Goal: Task Accomplishment & Management: Use online tool/utility

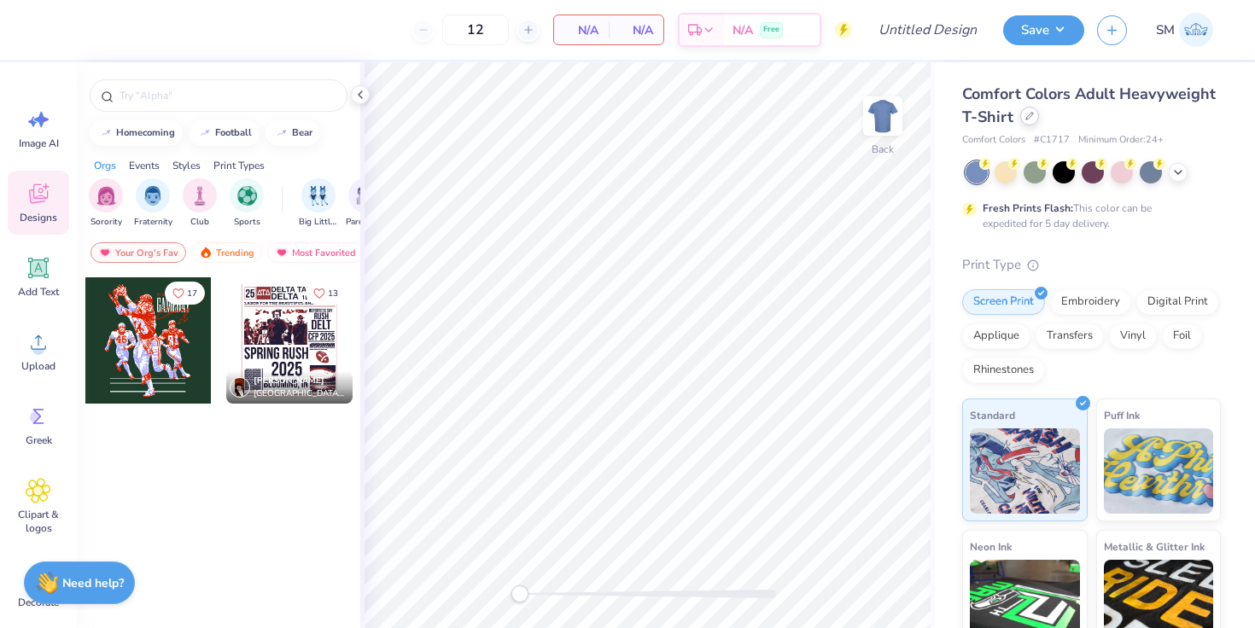
click at [1028, 121] on div at bounding box center [1029, 116] width 19 height 19
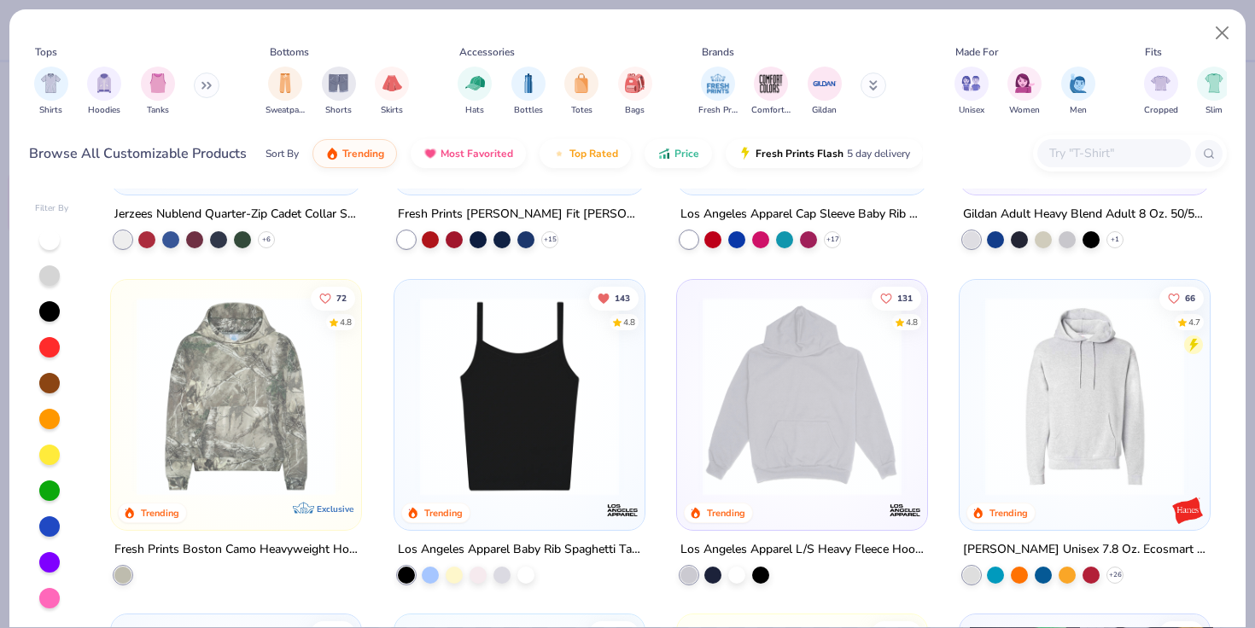
scroll to position [1930, 0]
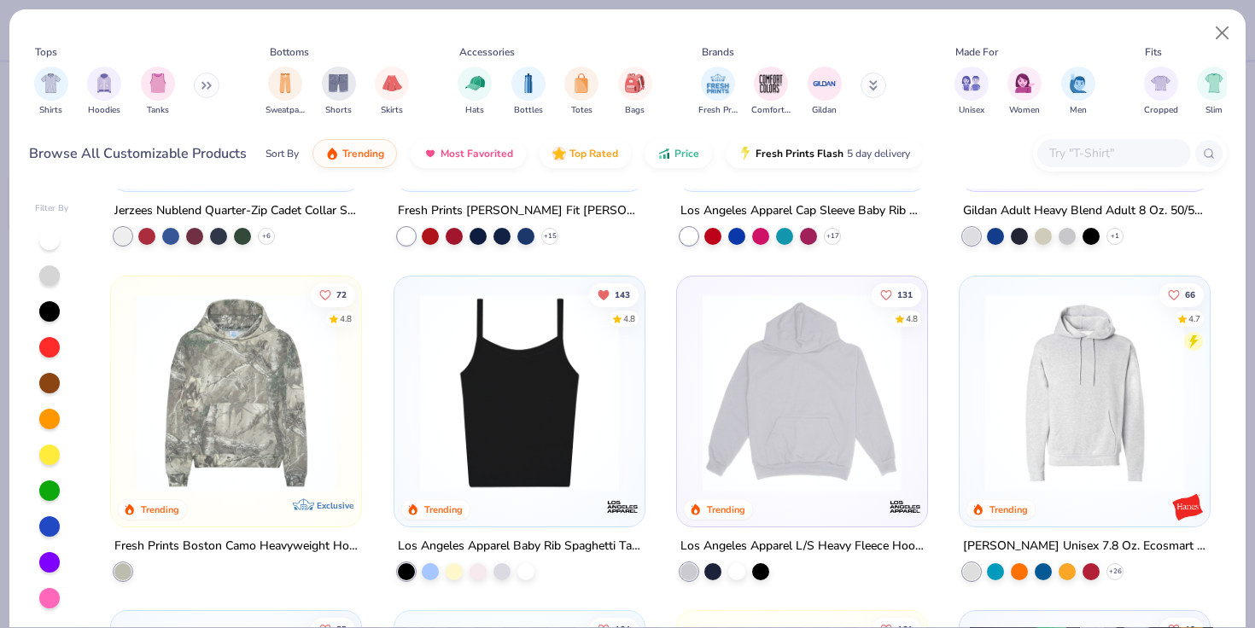
click at [283, 544] on div "Fresh Prints Boston Camo Heavyweight Hoodie" at bounding box center [235, 546] width 243 height 21
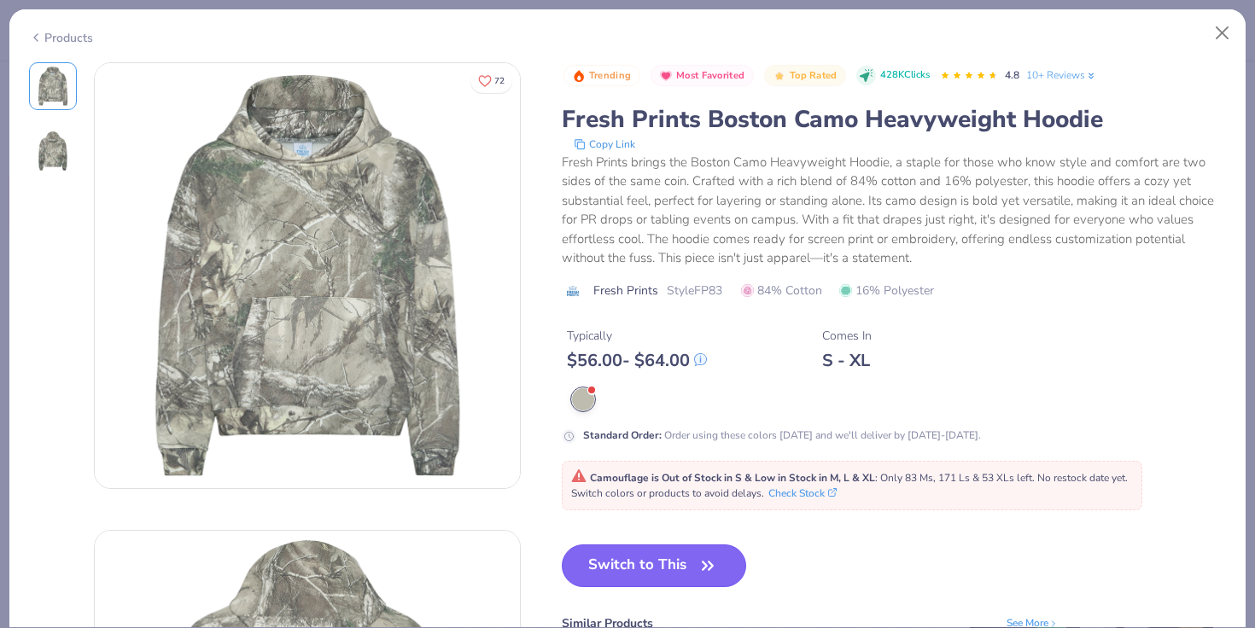
click at [624, 570] on button "Switch to This" at bounding box center [654, 565] width 185 height 43
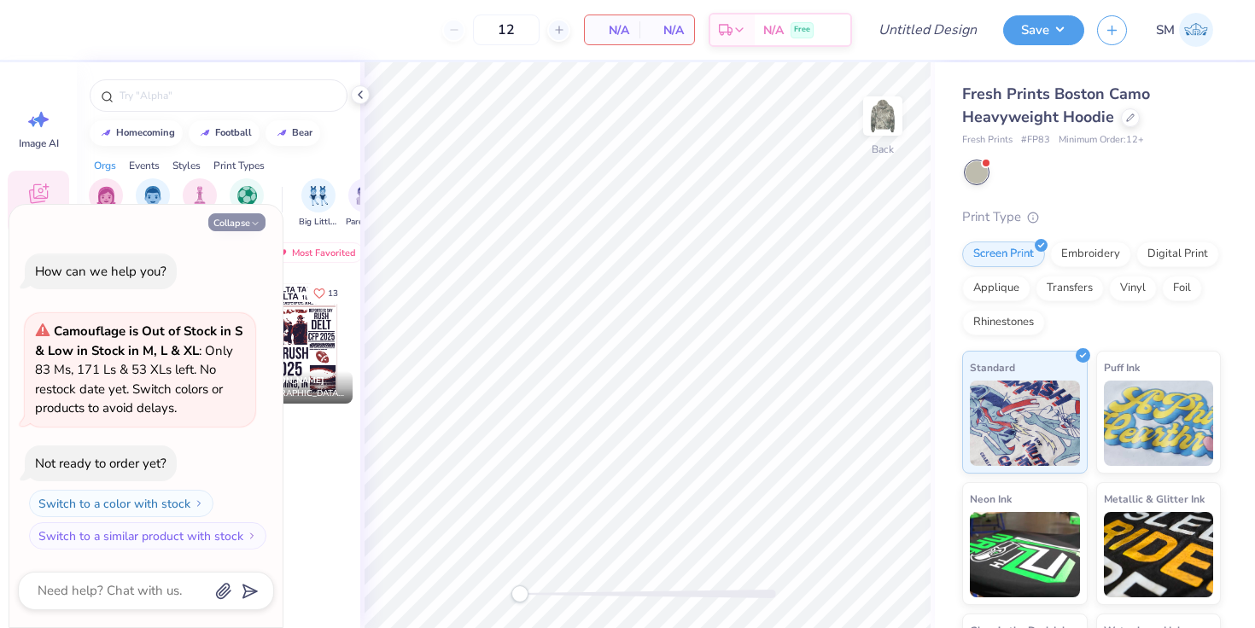
click at [225, 226] on button "Collapse" at bounding box center [236, 222] width 57 height 18
type textarea "x"
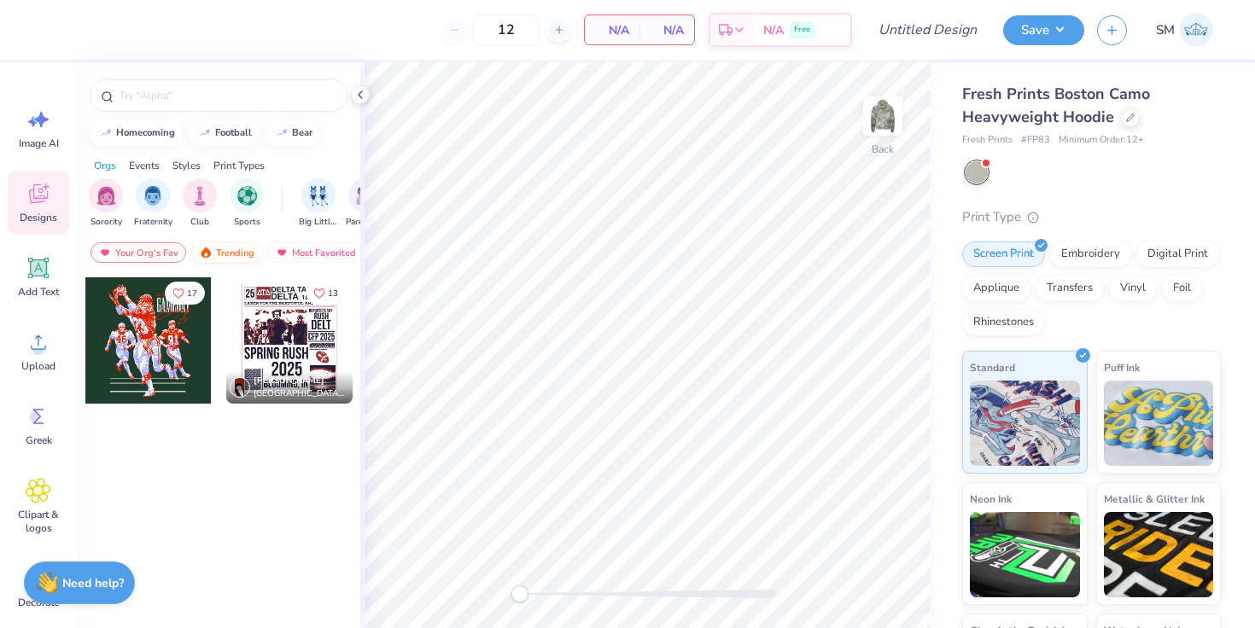
click at [228, 254] on div "Trending" at bounding box center [226, 252] width 71 height 20
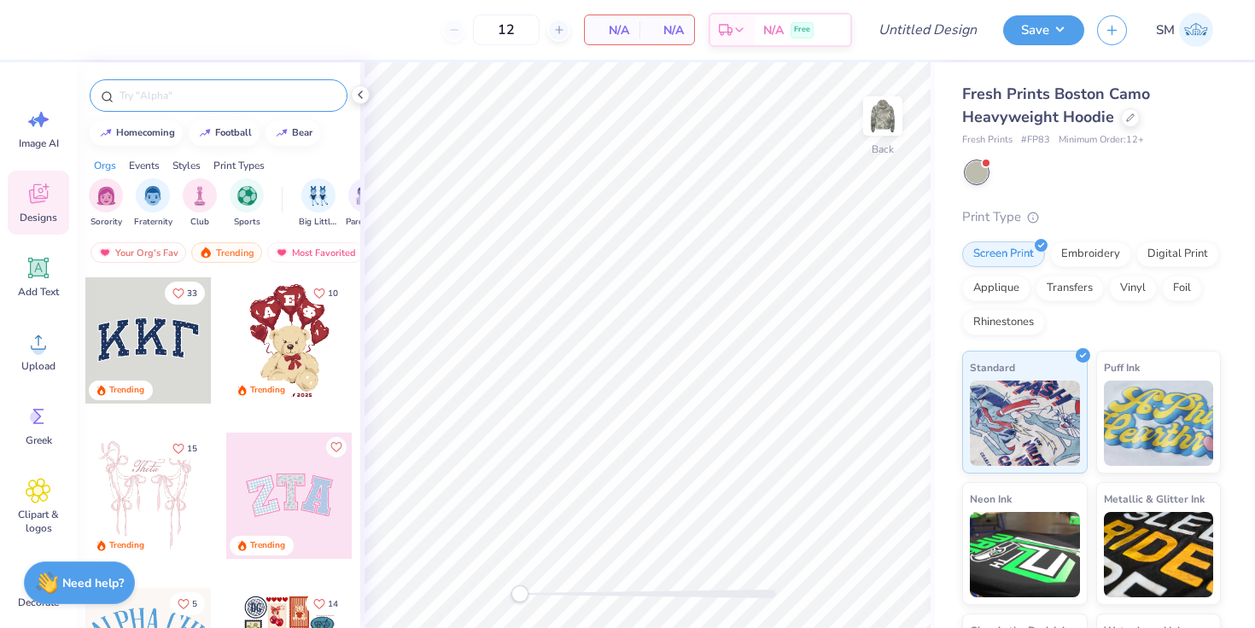
click at [182, 100] on input "text" at bounding box center [227, 95] width 218 height 17
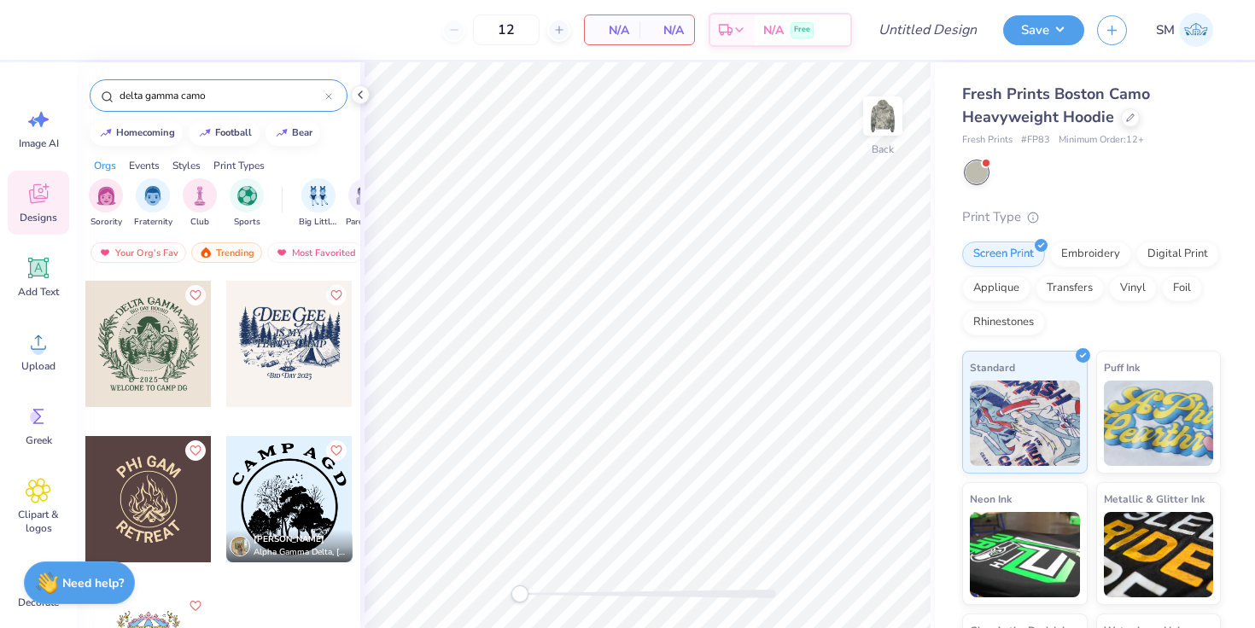
scroll to position [206, 0]
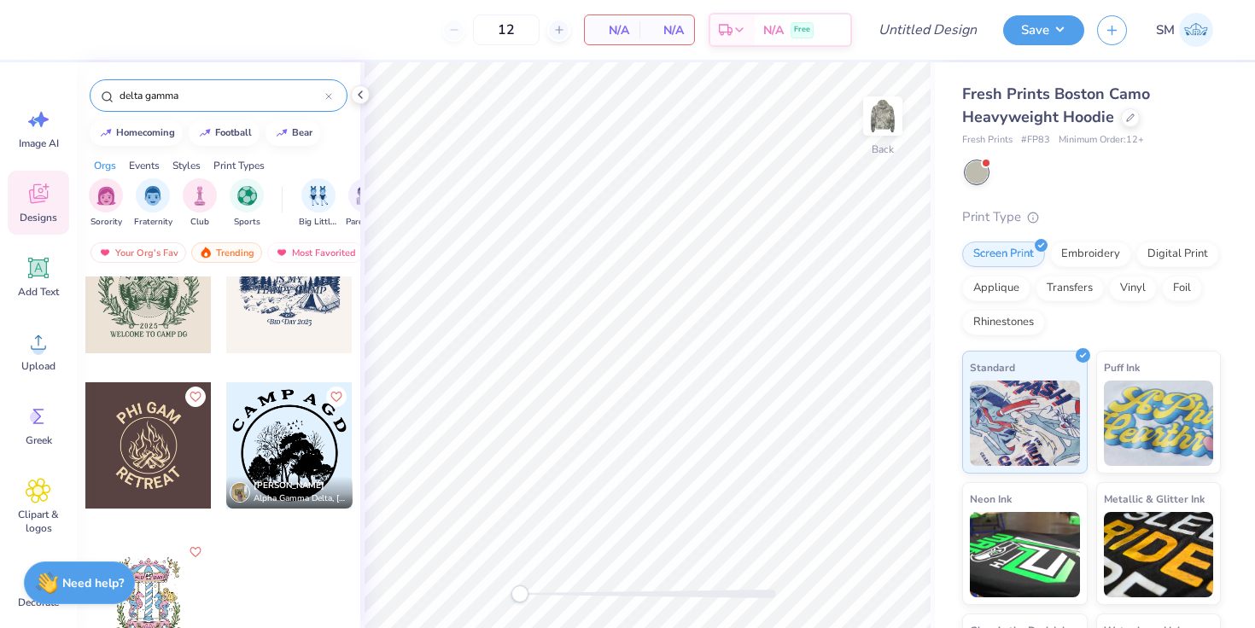
type input "delta gamma"
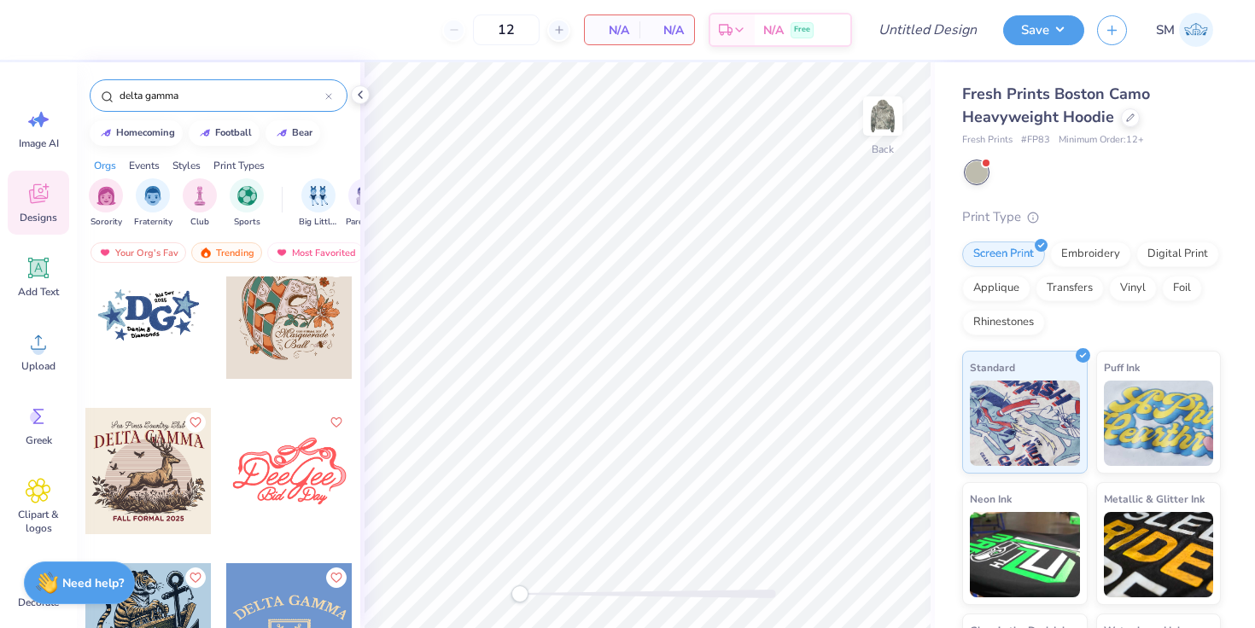
scroll to position [964, 0]
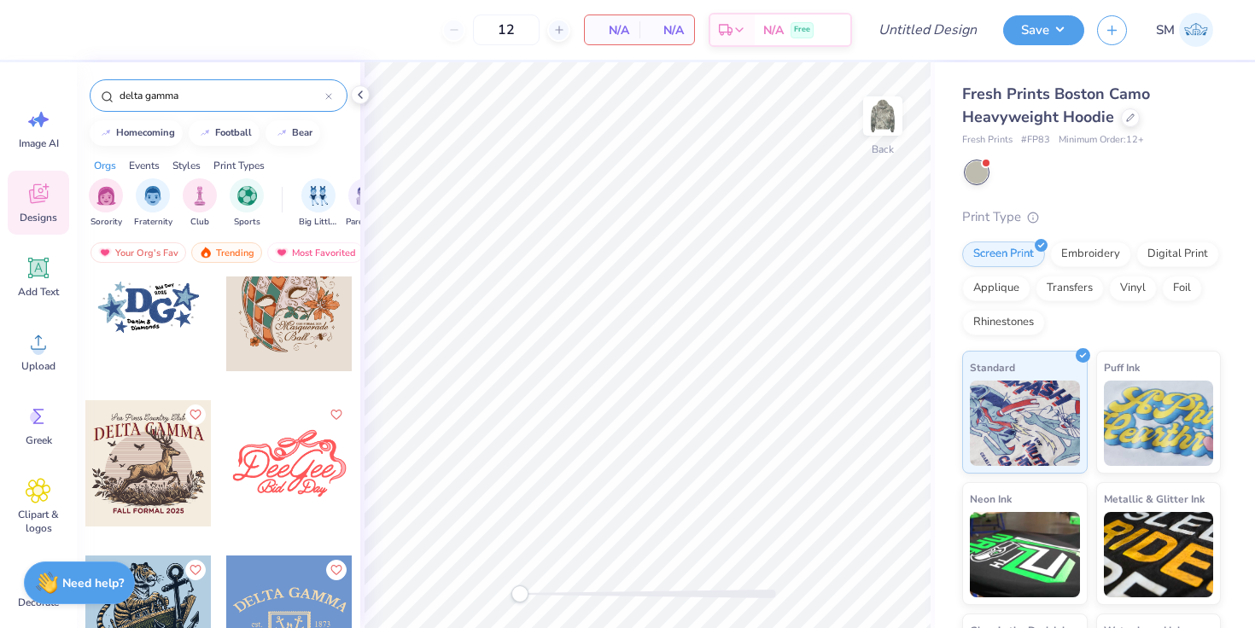
click at [170, 300] on div at bounding box center [148, 308] width 126 height 126
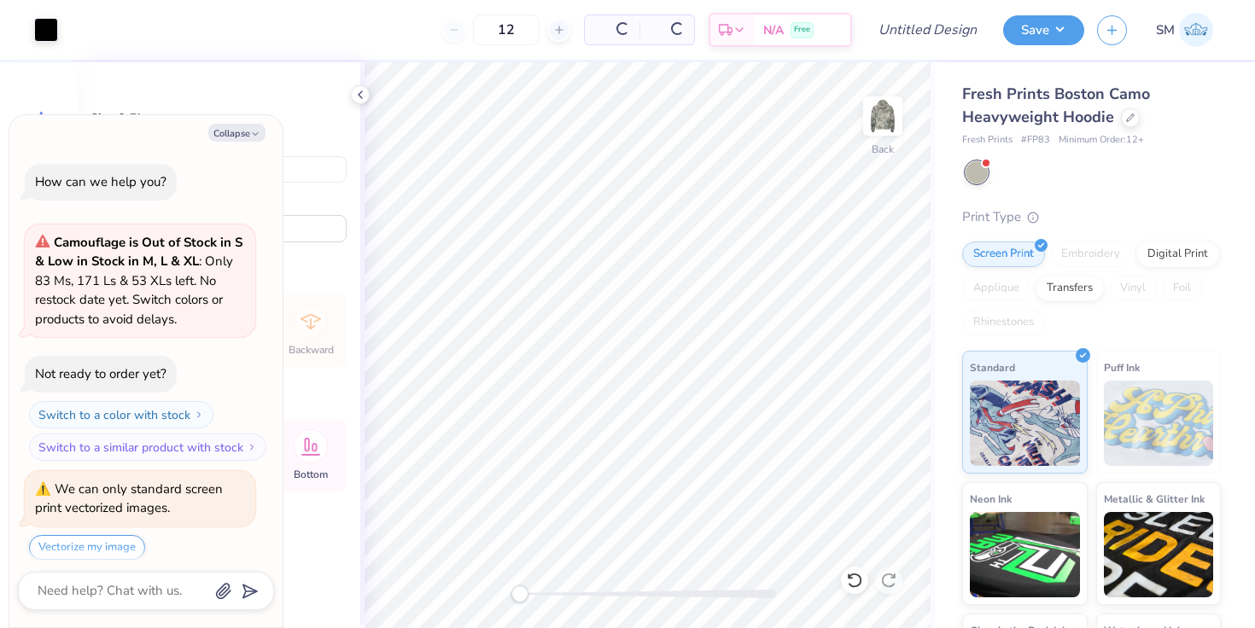
scroll to position [52, 0]
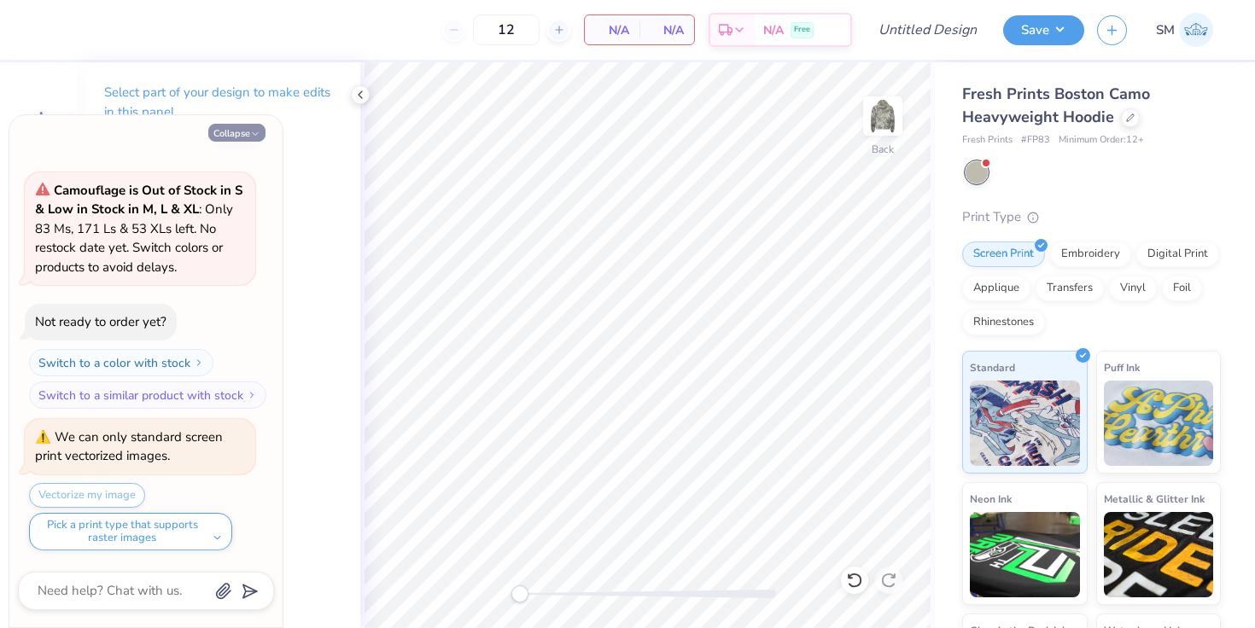
click at [236, 128] on button "Collapse" at bounding box center [236, 133] width 57 height 18
type textarea "x"
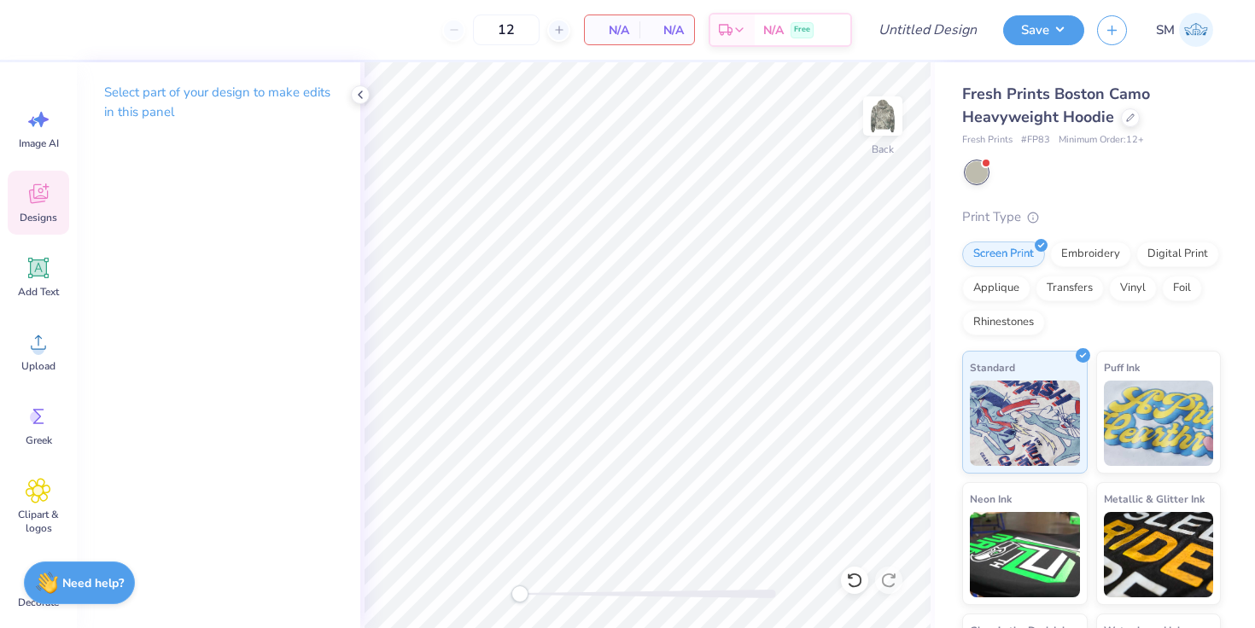
click at [46, 213] on span "Designs" at bounding box center [39, 218] width 38 height 14
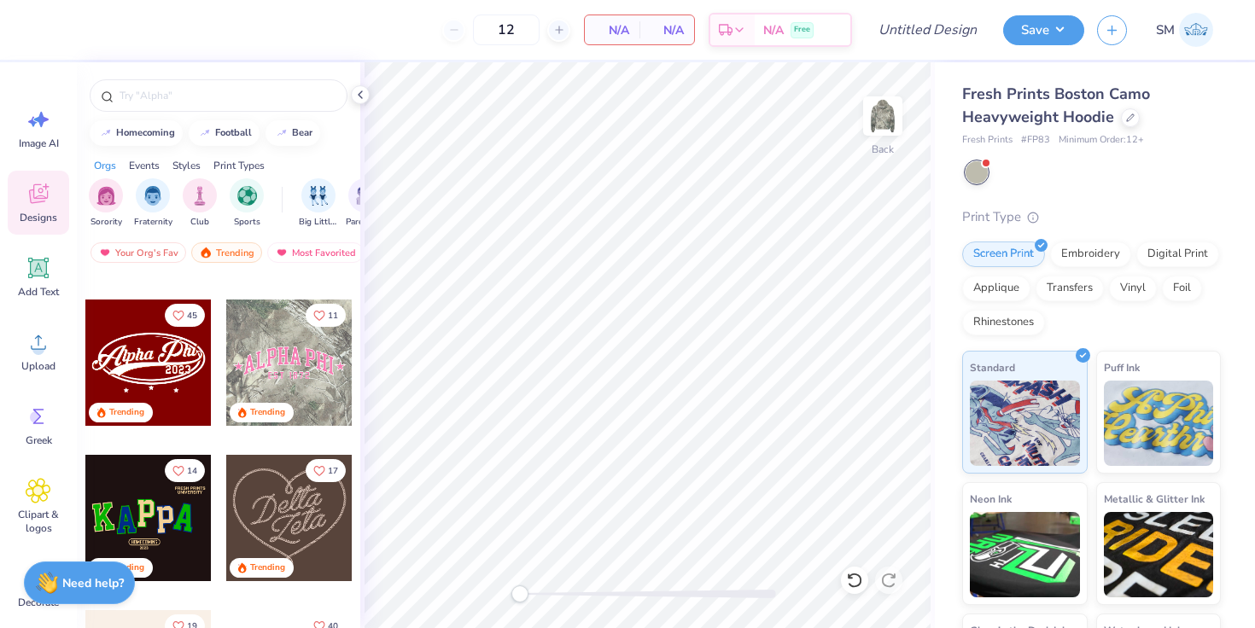
scroll to position [603, 0]
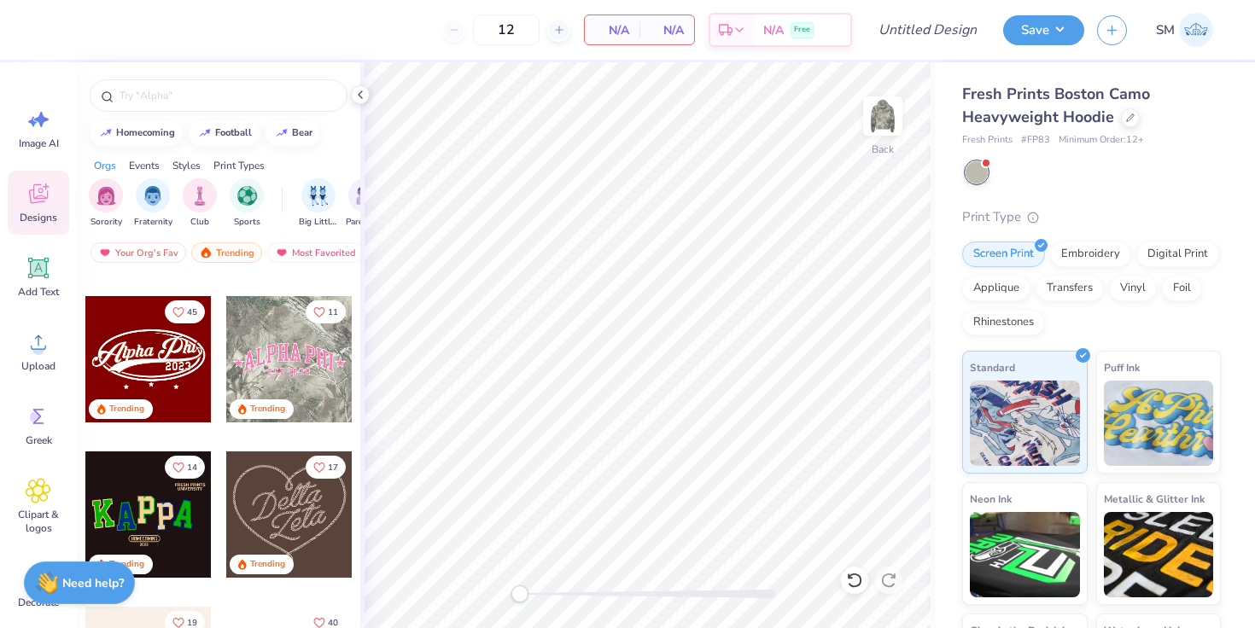
click at [332, 351] on div at bounding box center [289, 359] width 126 height 126
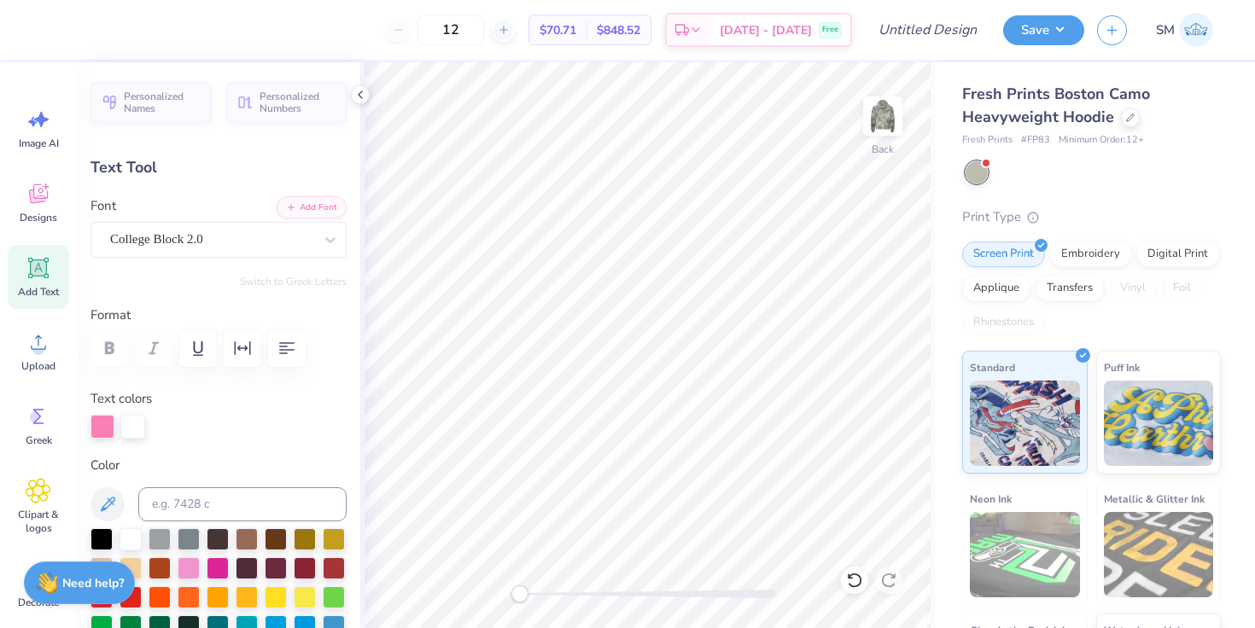
scroll to position [0, 0]
type textarea "A"
type textarea "Delta Gamma"
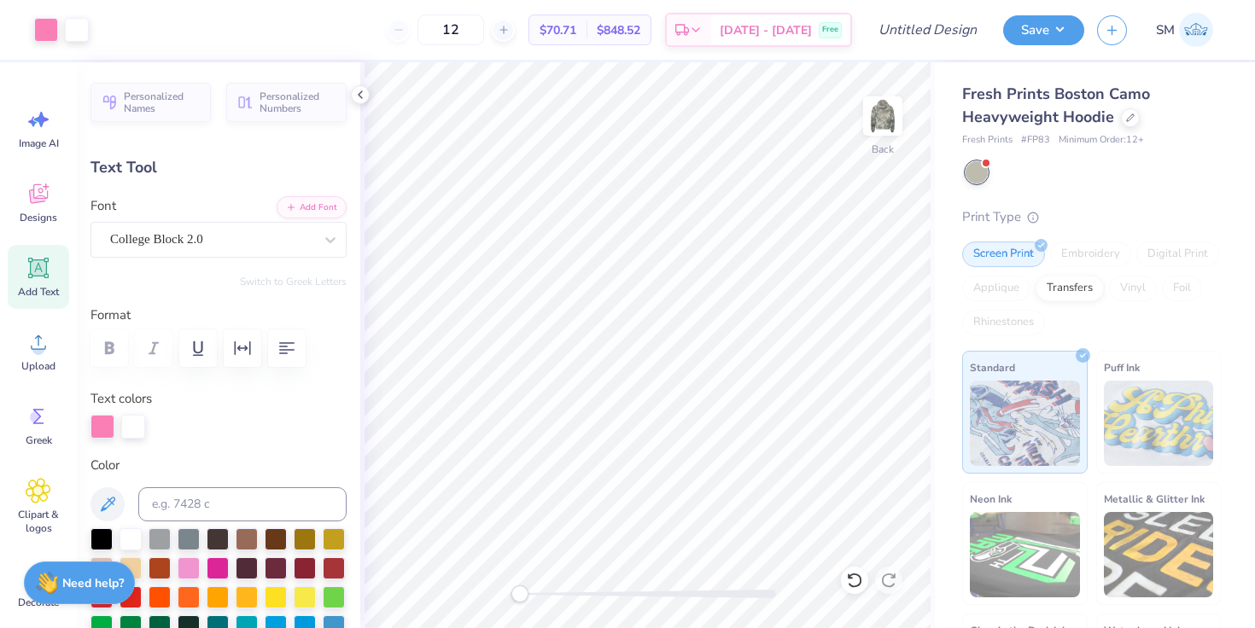
type input "15.44"
type input "4.29"
type input "2.79"
type input "12.02"
type input "3.34"
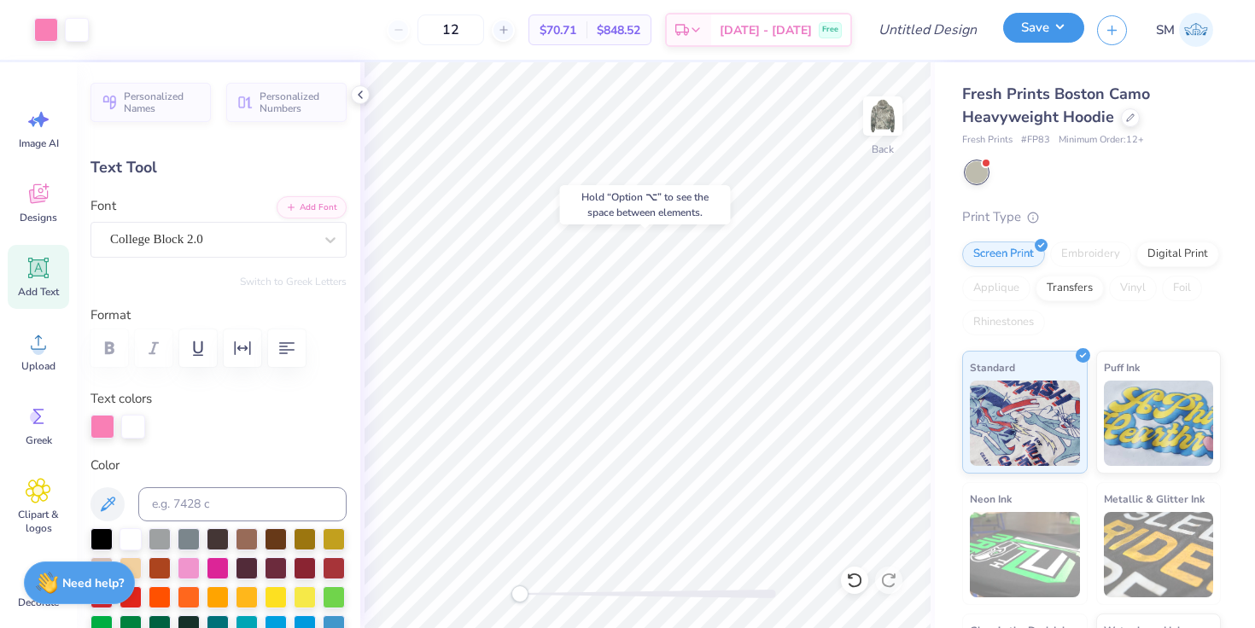
click at [1043, 36] on button "Save" at bounding box center [1043, 28] width 81 height 30
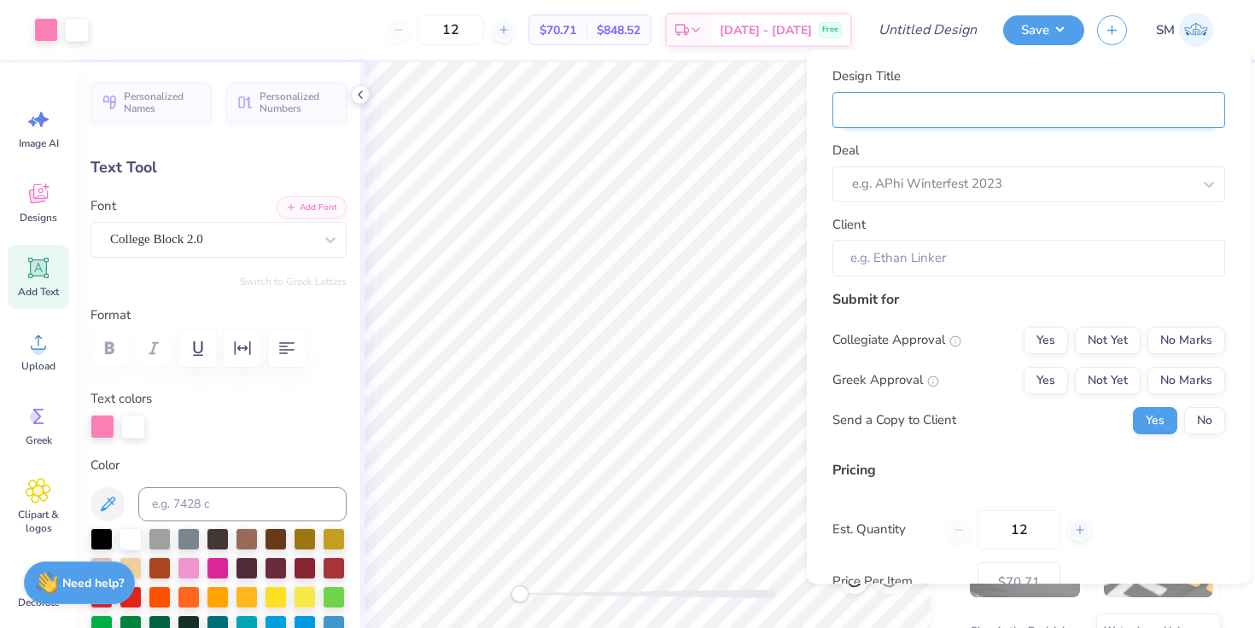
click at [947, 107] on input "Design Title" at bounding box center [1028, 110] width 393 height 37
type input "D"
type input "DG"
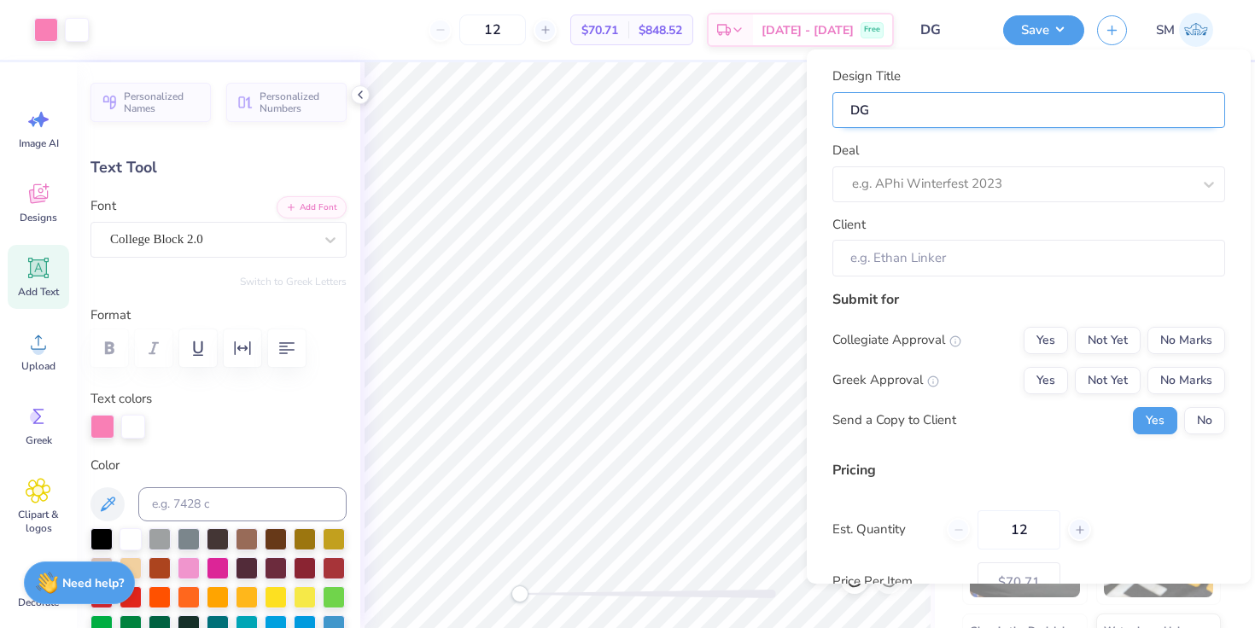
type input "DG"
type input "DG S"
type input "DG Se"
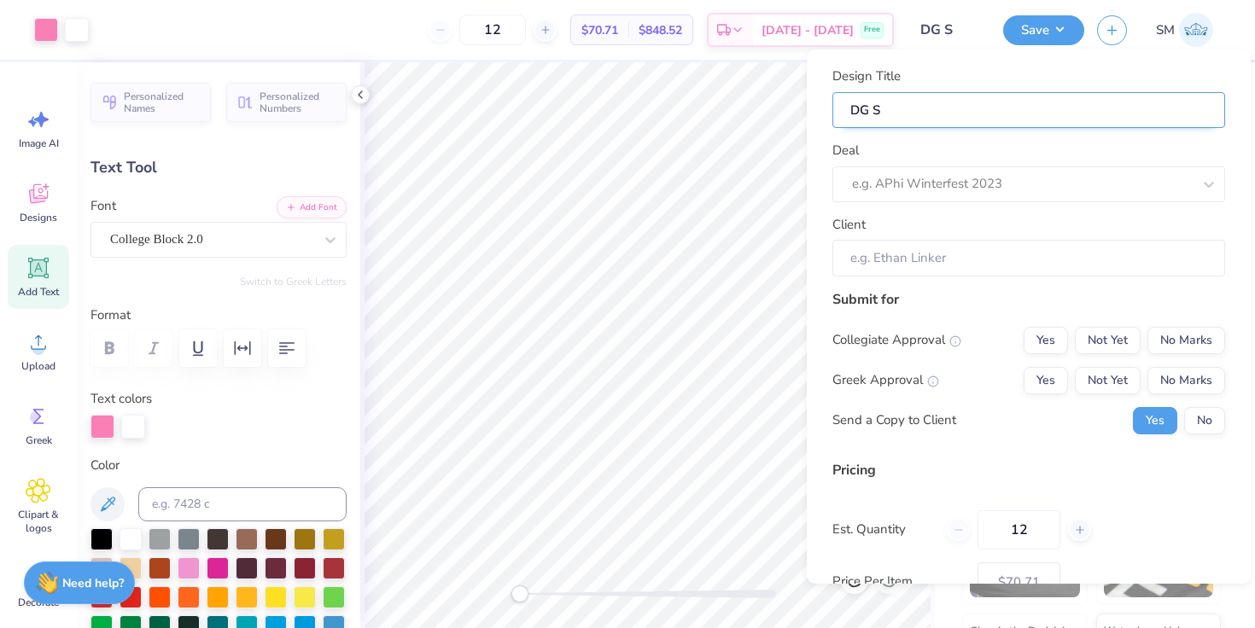
type input "DG Se"
type input "DG Sei"
type input "DG Seio"
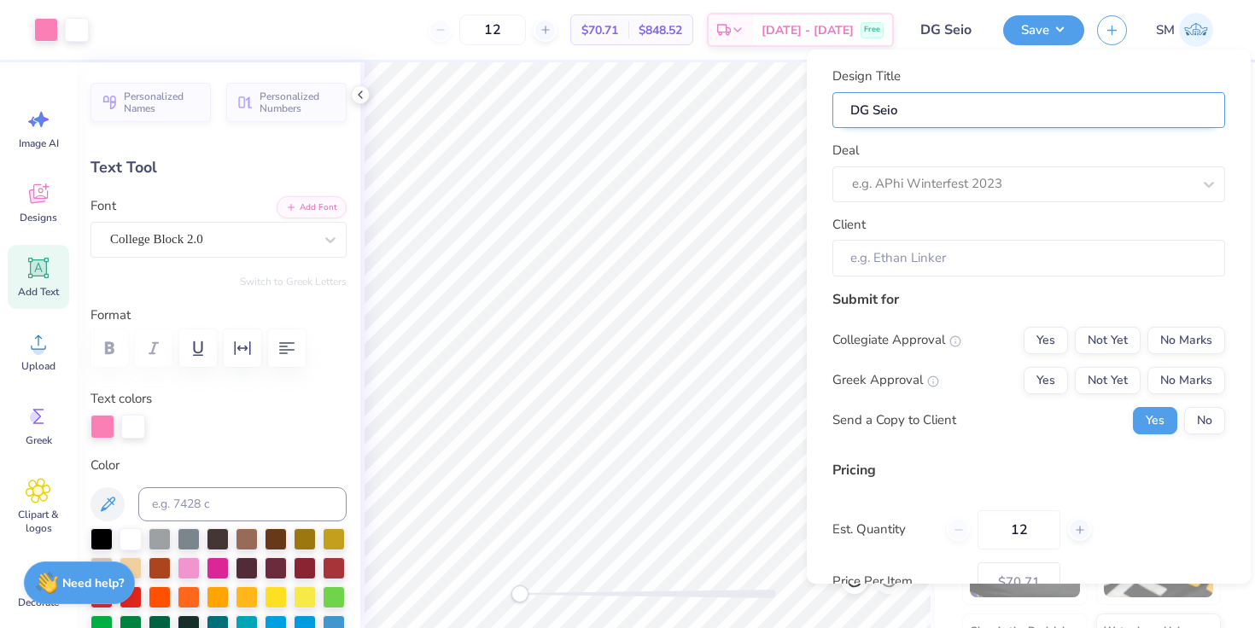
type input "DG Seior"
type input "DG Seior M"
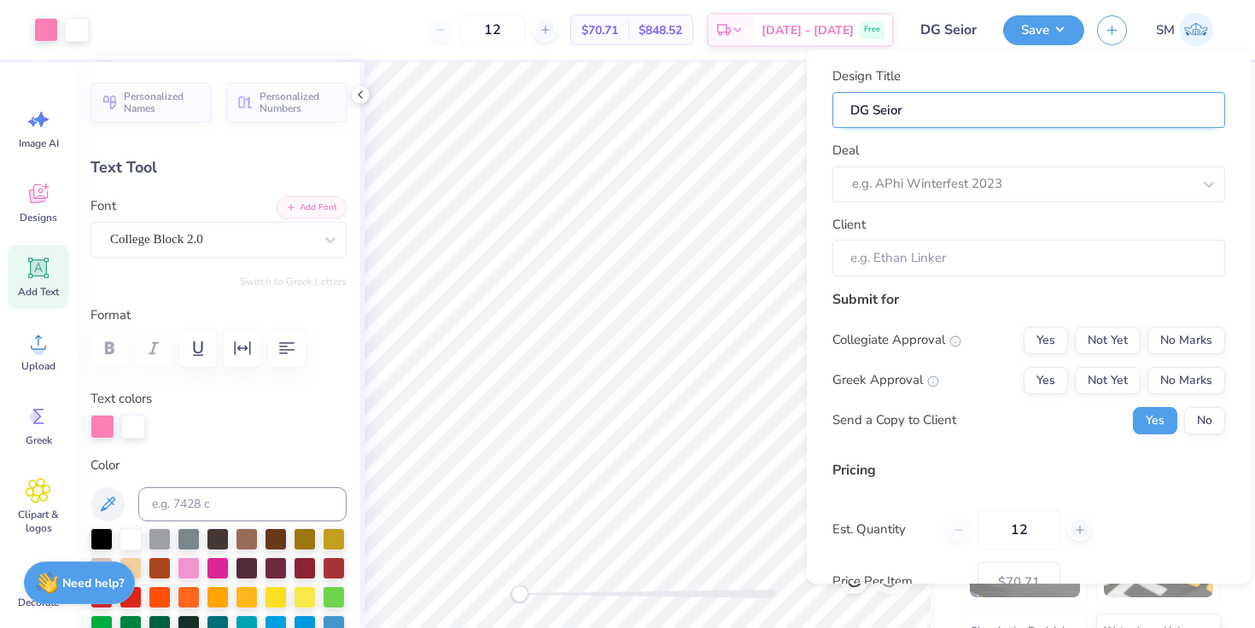
type input "DG Seior M"
type input "DG Seior Me"
type input "DG Seior Mer"
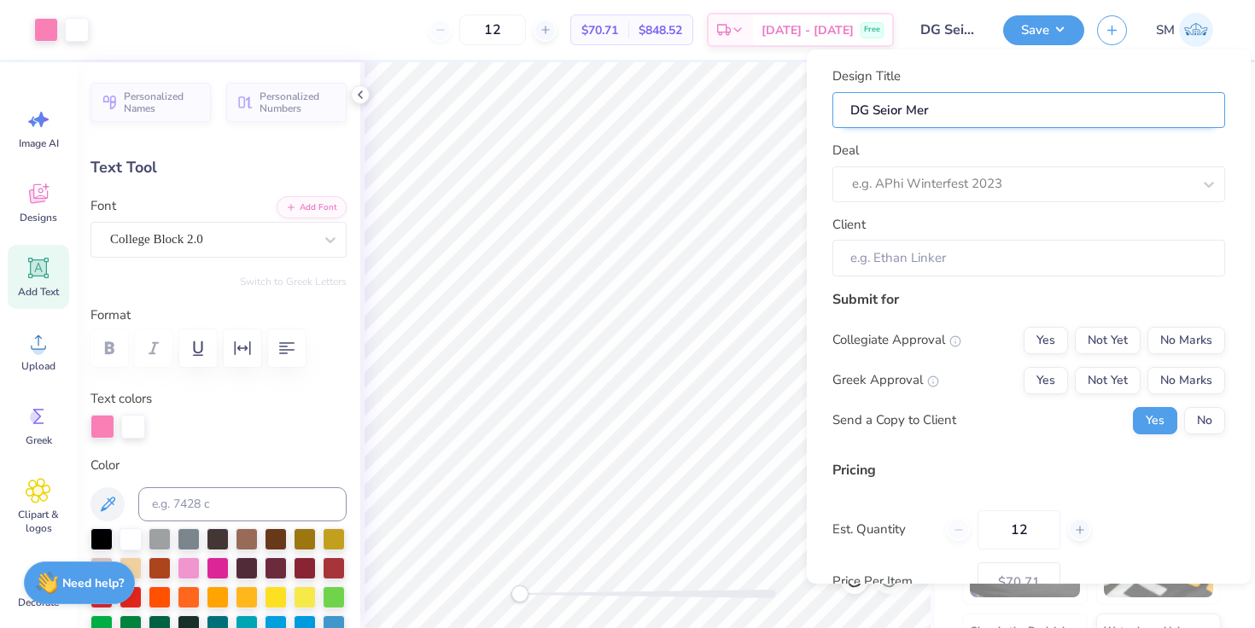
type input "DG Seior Merc"
type input "DG Seior Merch"
click at [888, 111] on input "DG Seior Merch" at bounding box center [1028, 110] width 393 height 37
type input "DG Senior Merch"
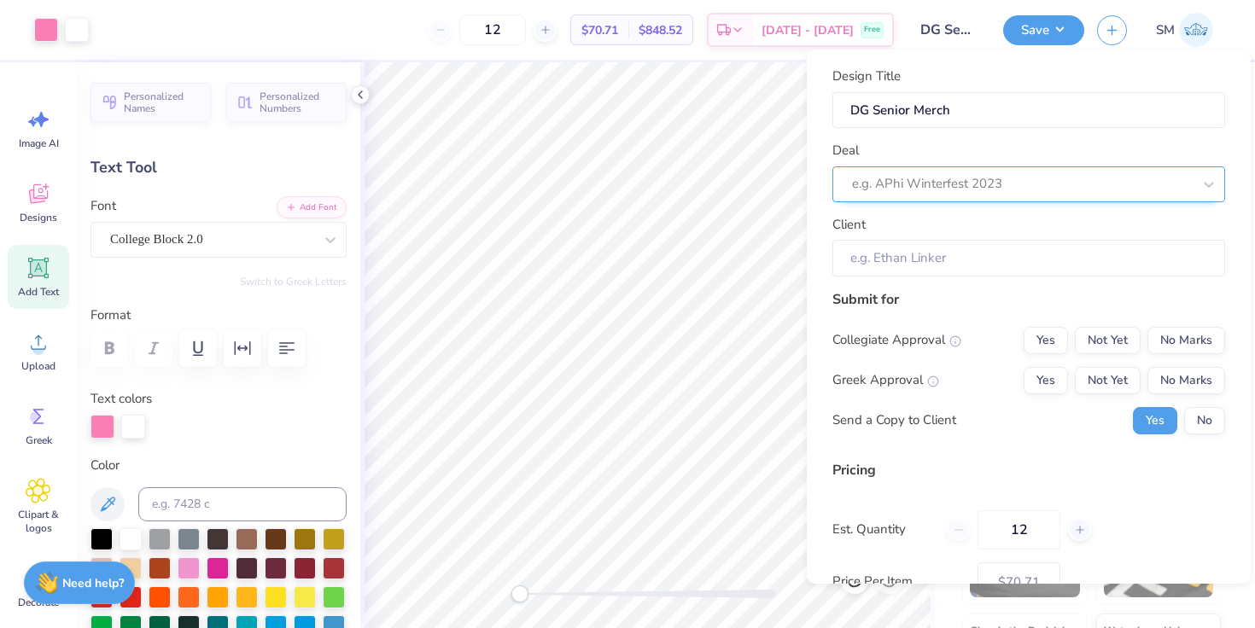
click at [902, 196] on div "e.g. APhi Winterfest 2023" at bounding box center [1021, 184] width 343 height 26
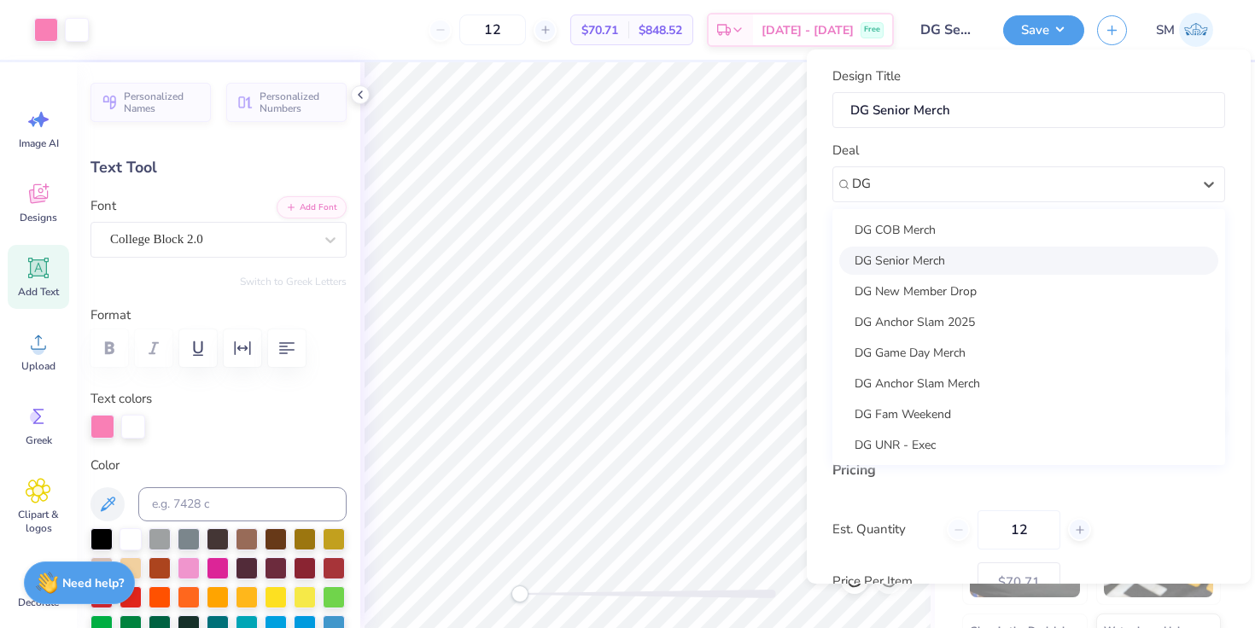
click at [902, 259] on div "DG Senior Merch" at bounding box center [1028, 261] width 379 height 28
type input "DG"
type input "Ava Hyman"
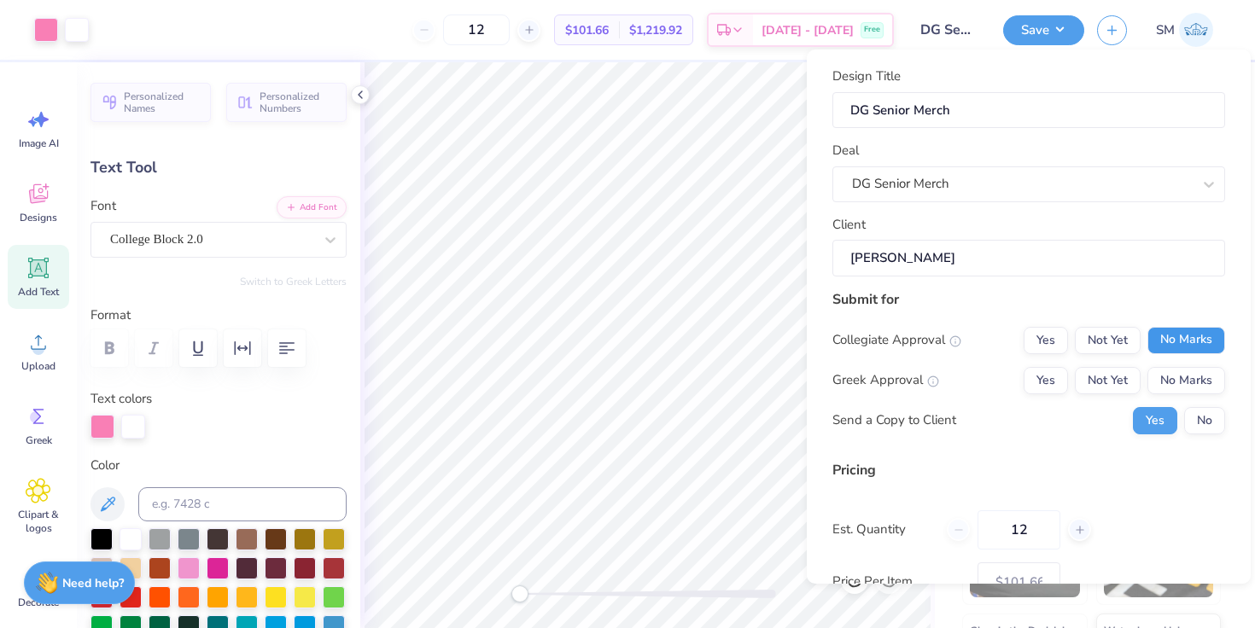
click at [1199, 340] on button "No Marks" at bounding box center [1186, 340] width 78 height 27
click at [1055, 380] on button "Yes" at bounding box center [1045, 380] width 44 height 27
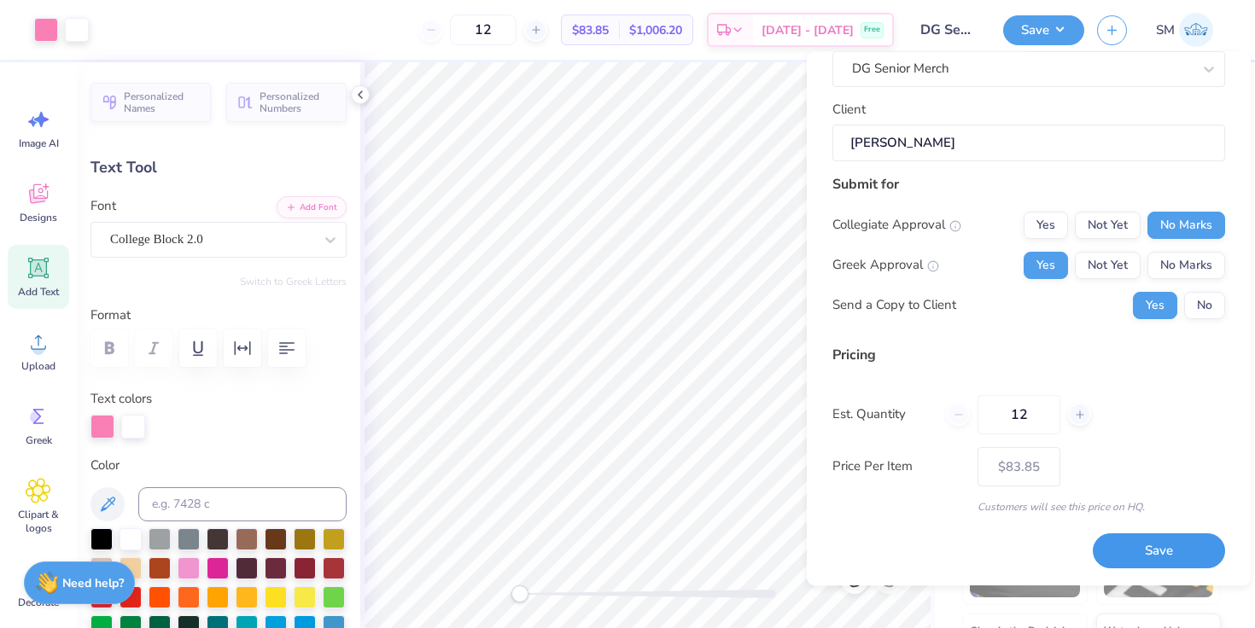
click at [1150, 564] on button "Save" at bounding box center [1158, 551] width 132 height 35
type input "$83.85"
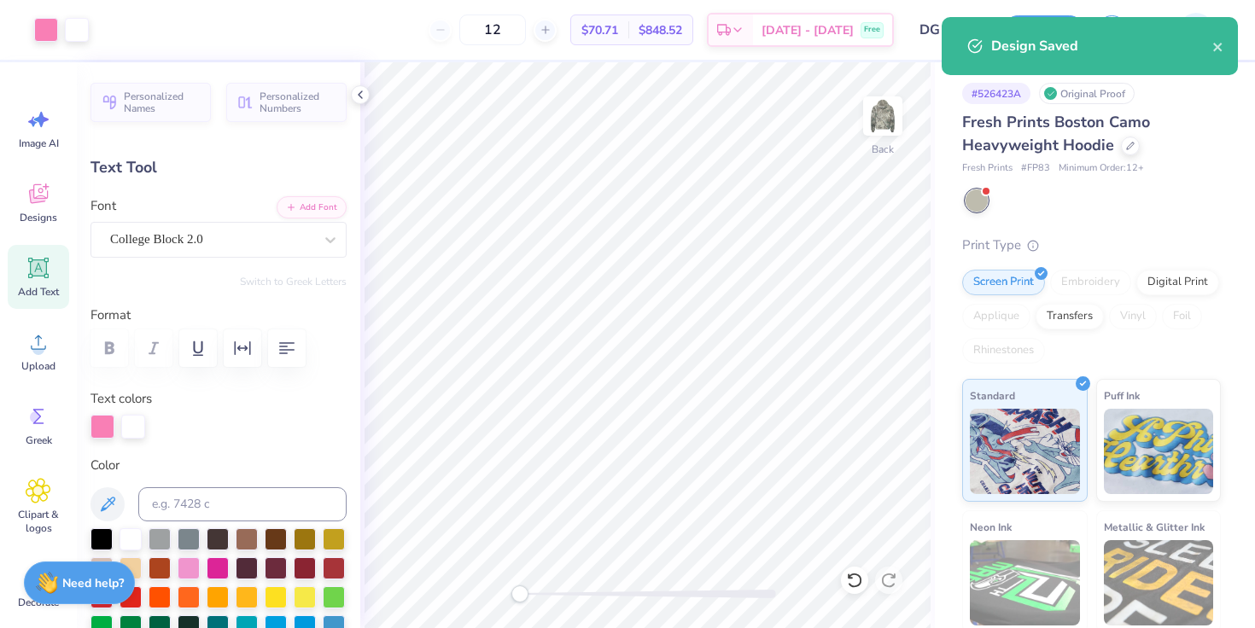
click at [1113, 23] on div "Design Saved" at bounding box center [1089, 46] width 296 height 58
click at [1112, 26] on div "Design Saved" at bounding box center [1089, 46] width 296 height 58
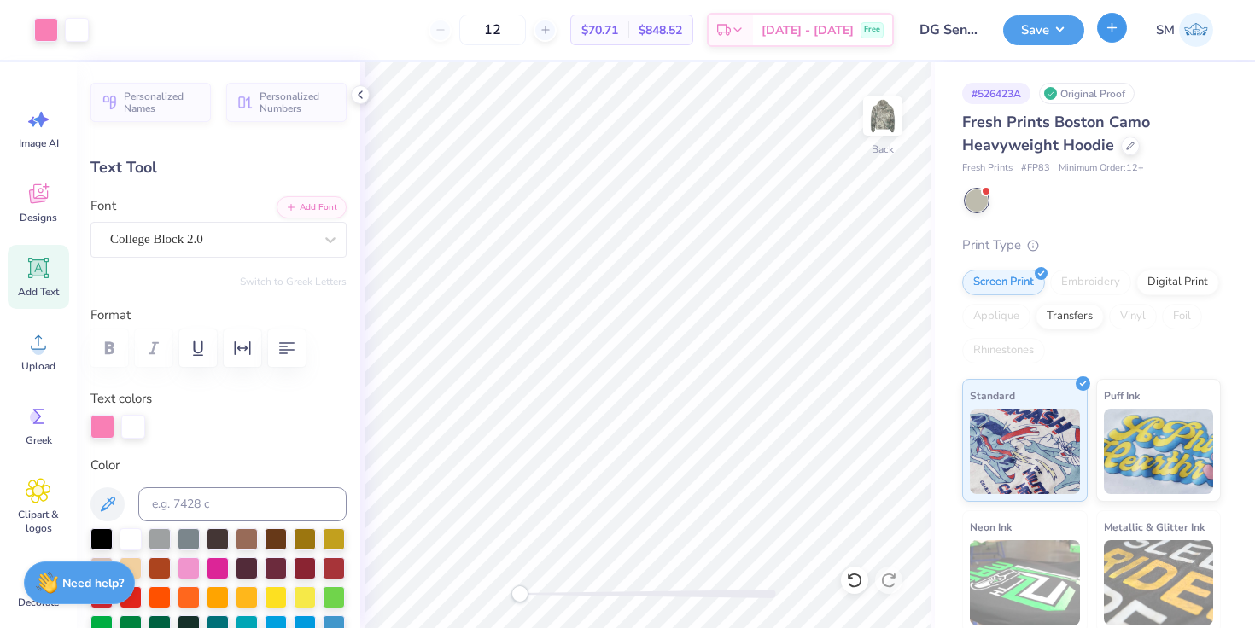
click at [1109, 27] on line "button" at bounding box center [1112, 27] width 9 height 0
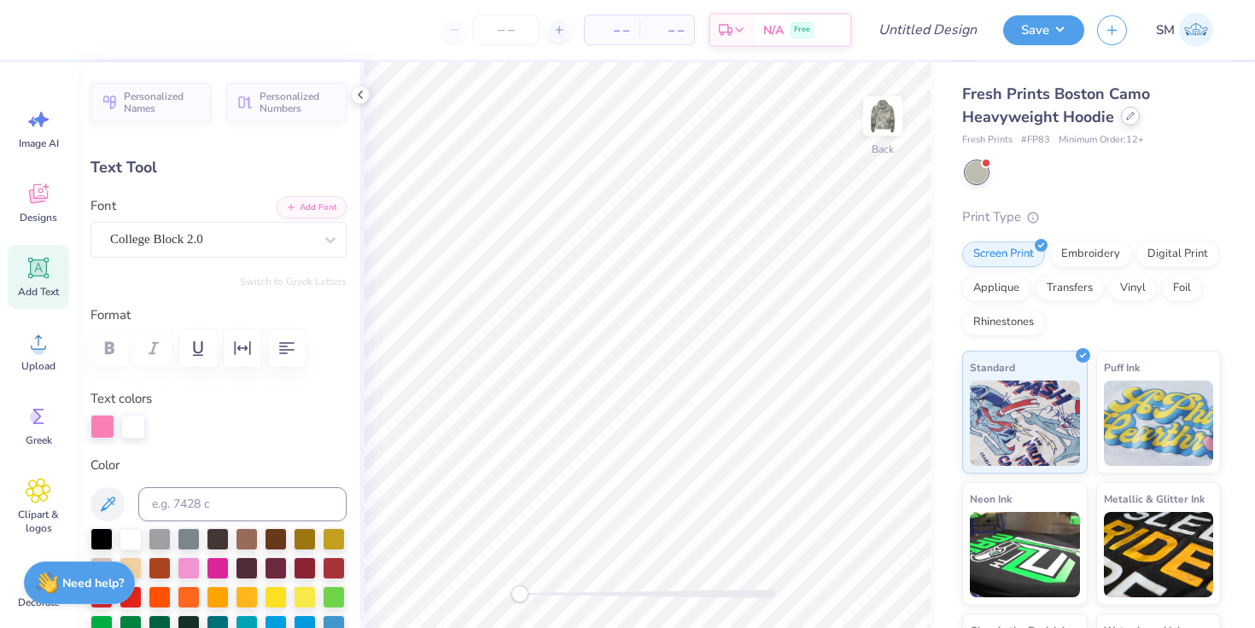
click at [1122, 120] on div at bounding box center [1130, 116] width 19 height 19
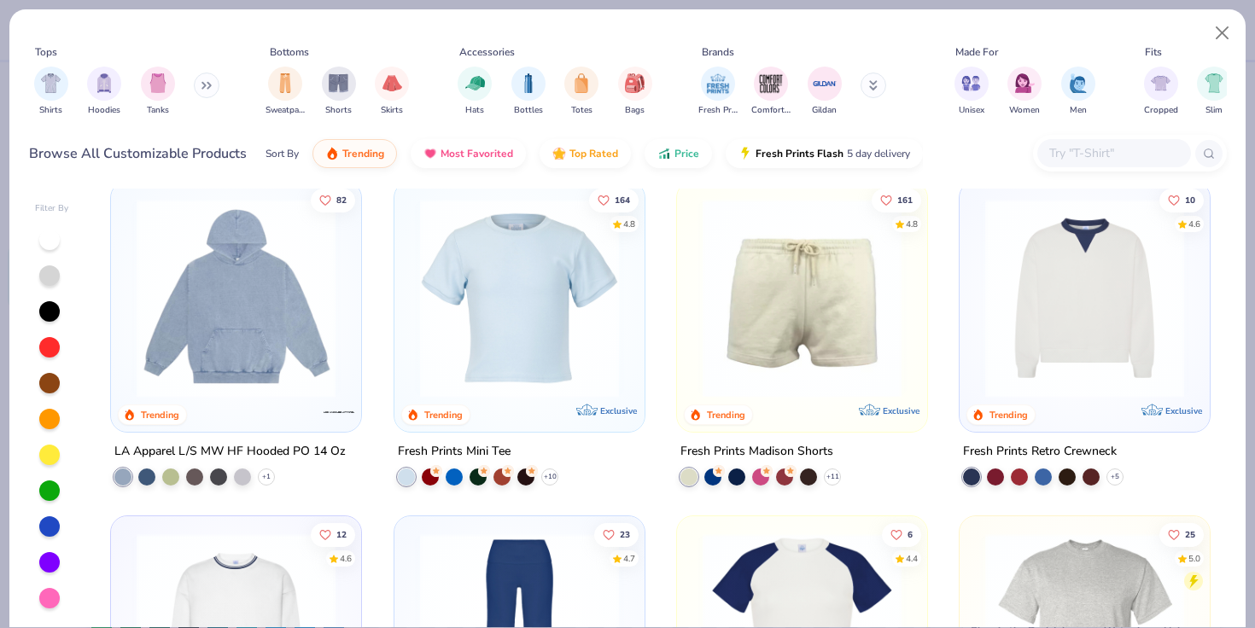
scroll to position [2369, 0]
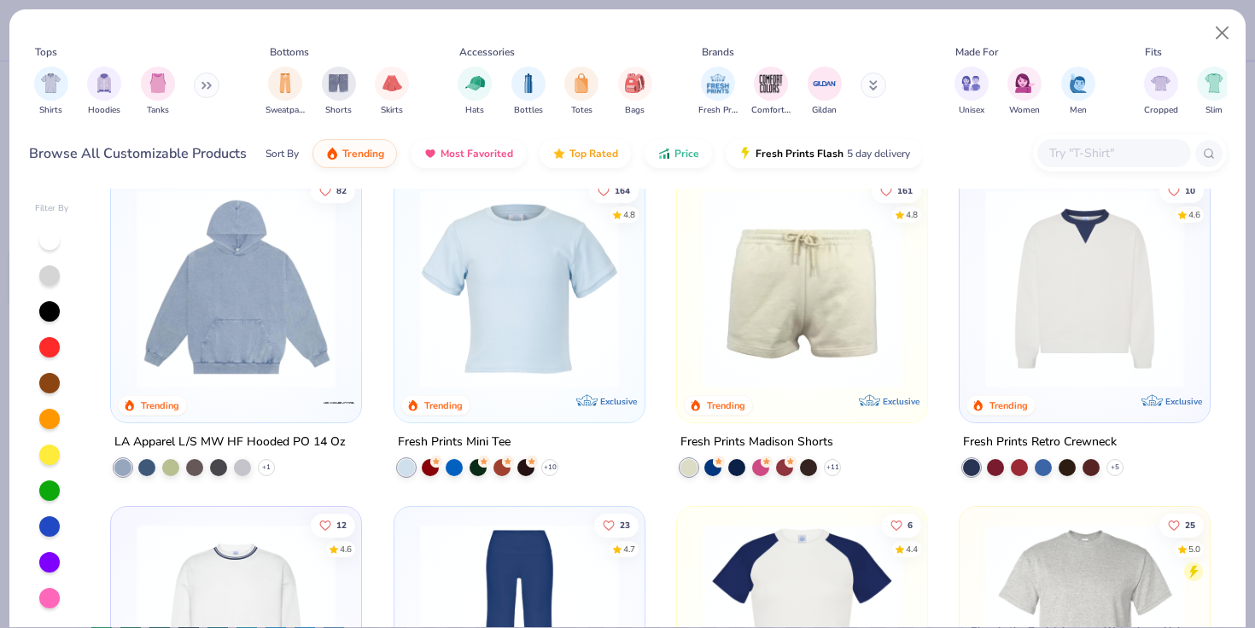
click at [1080, 440] on div "Fresh Prints Retro Crewneck" at bounding box center [1040, 442] width 154 height 21
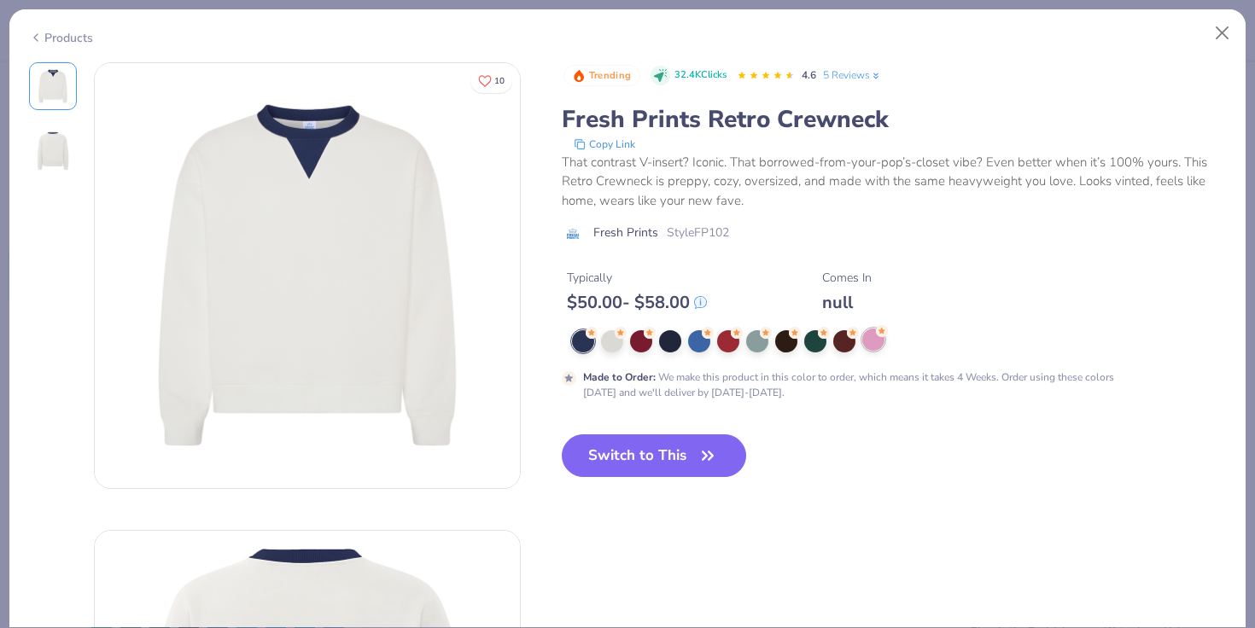
click at [874, 341] on div at bounding box center [873, 340] width 22 height 22
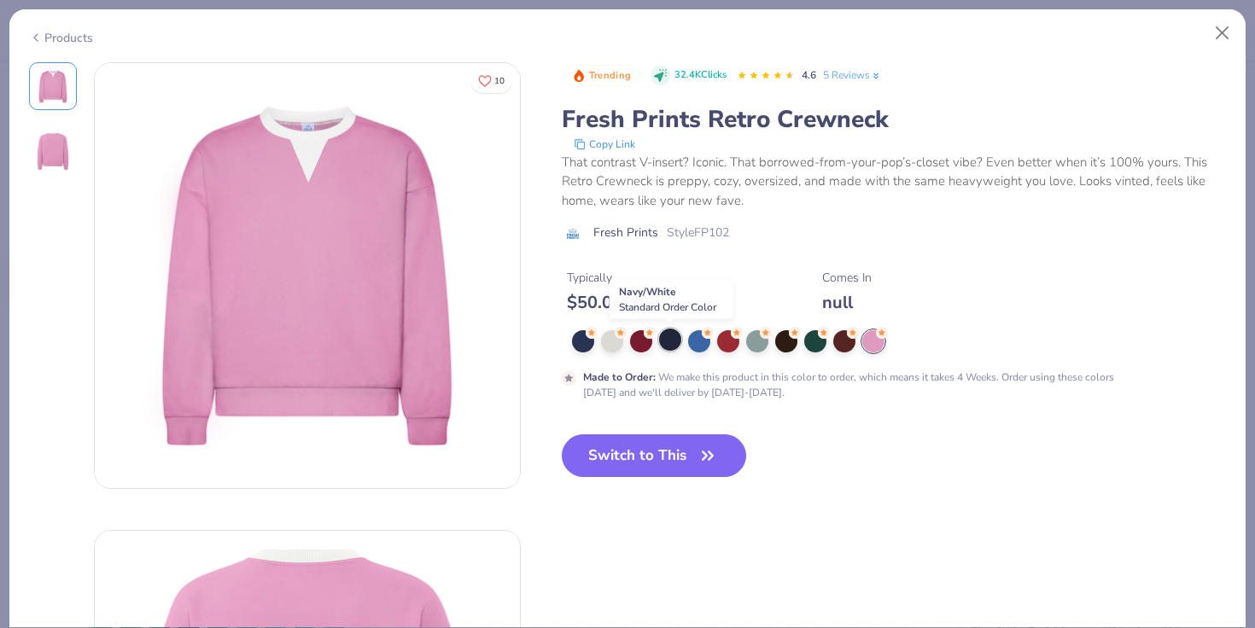
click at [669, 342] on div at bounding box center [670, 340] width 22 height 22
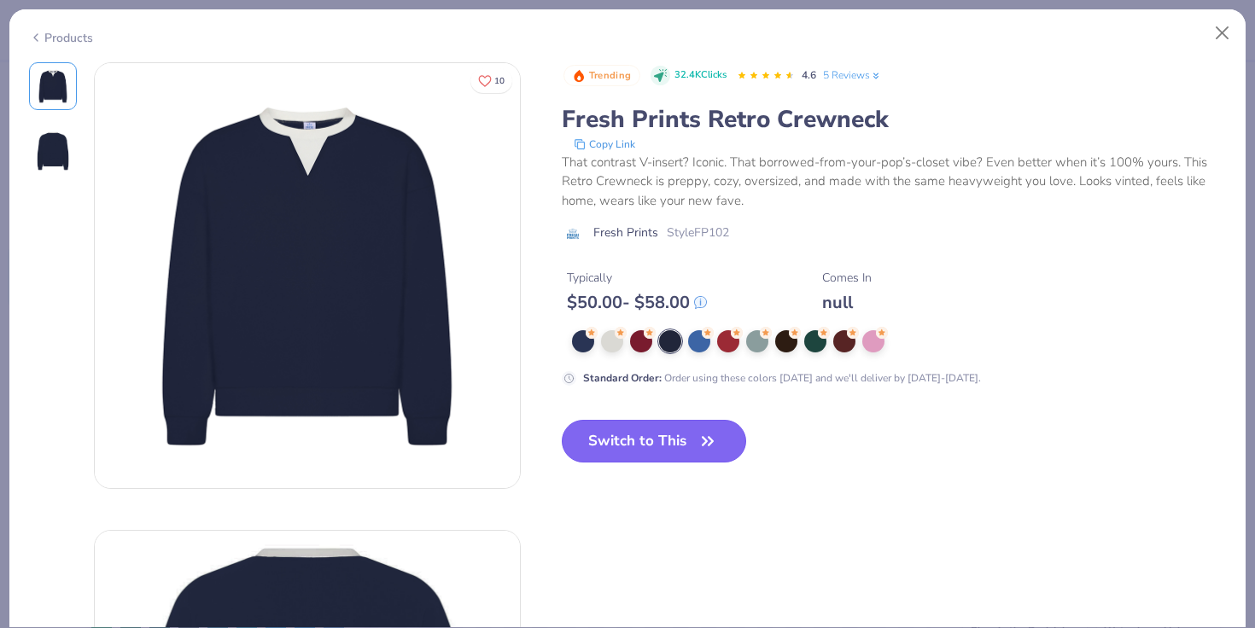
click at [661, 437] on button "Switch to This" at bounding box center [654, 441] width 185 height 43
type input "50"
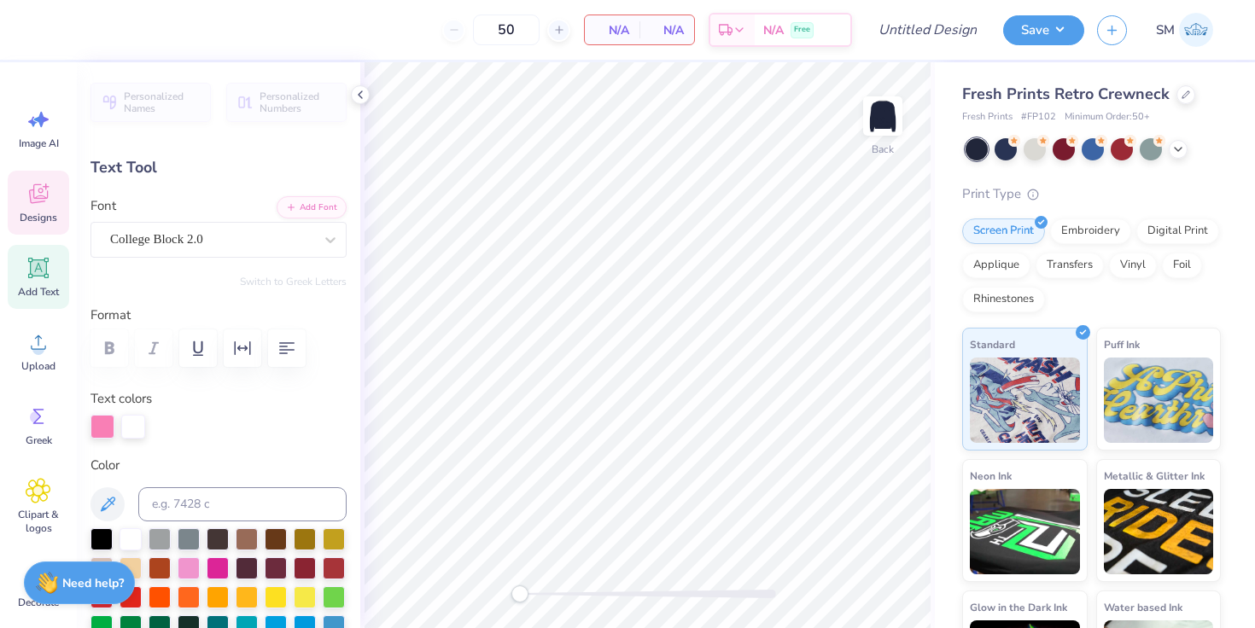
click at [50, 201] on div "Designs" at bounding box center [38, 203] width 61 height 64
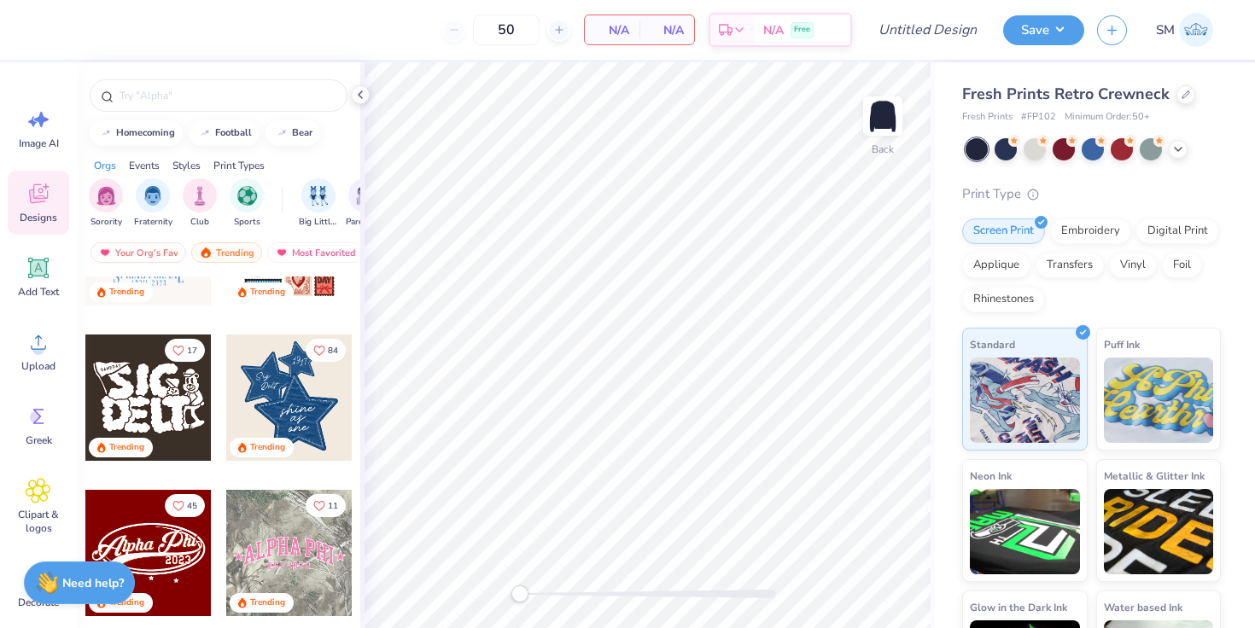
scroll to position [449, 0]
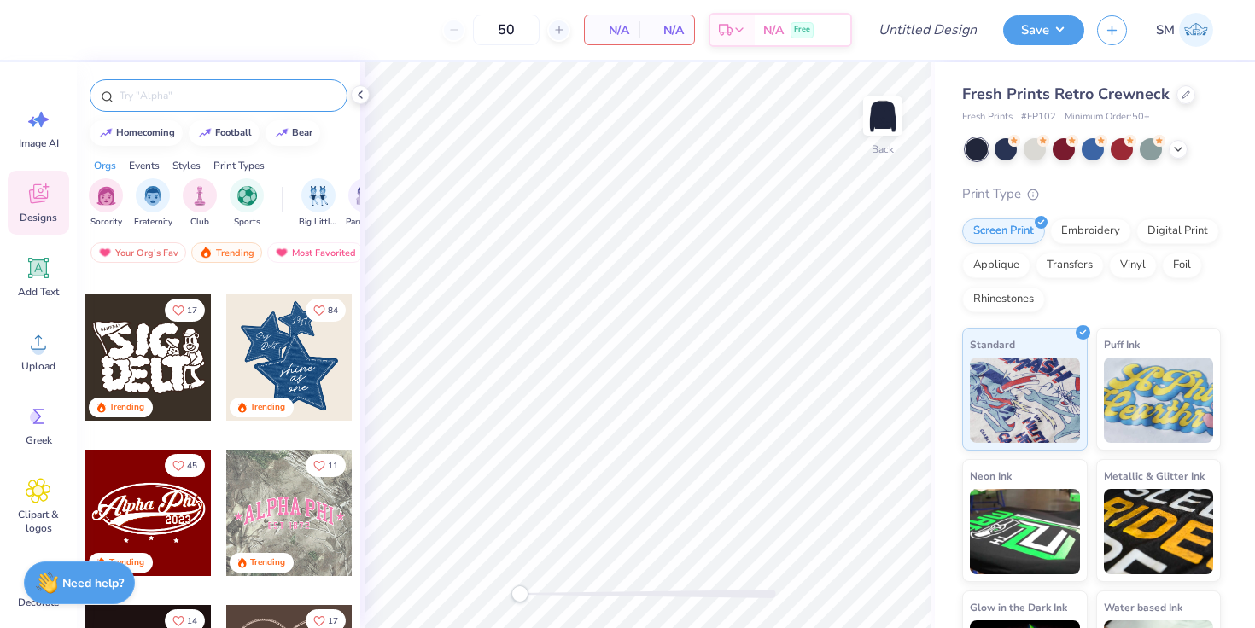
click at [205, 98] on input "text" at bounding box center [227, 95] width 218 height 17
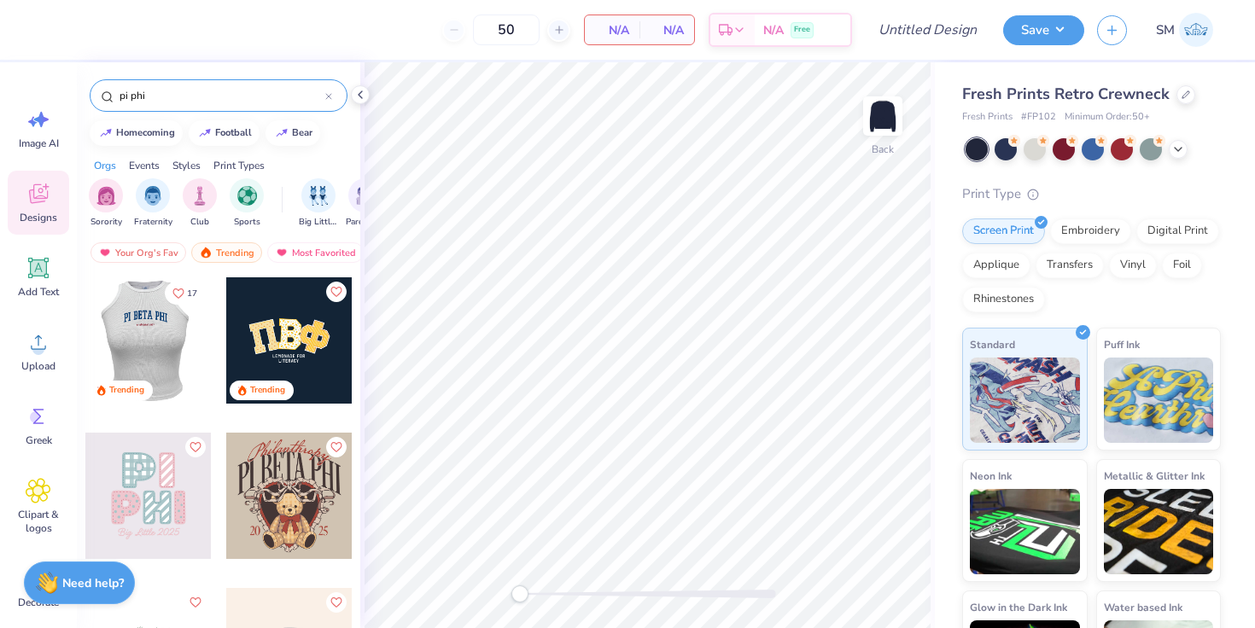
type input "pi phi"
click at [85, 332] on div at bounding box center [22, 340] width 126 height 126
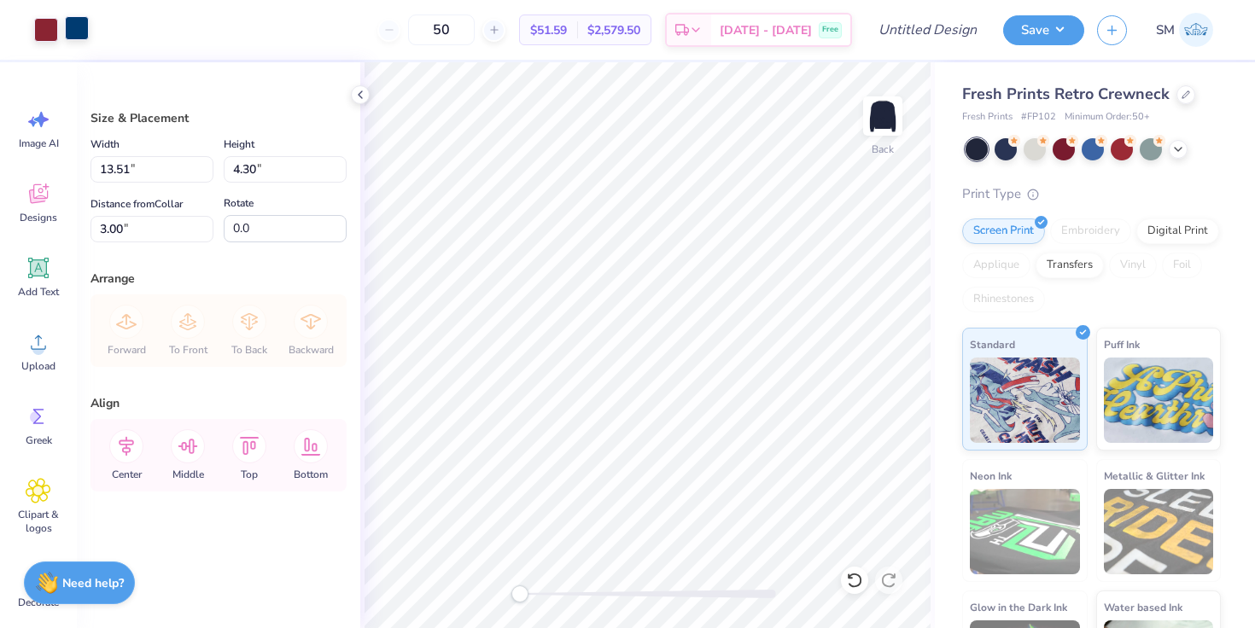
click at [74, 24] on div at bounding box center [77, 28] width 24 height 24
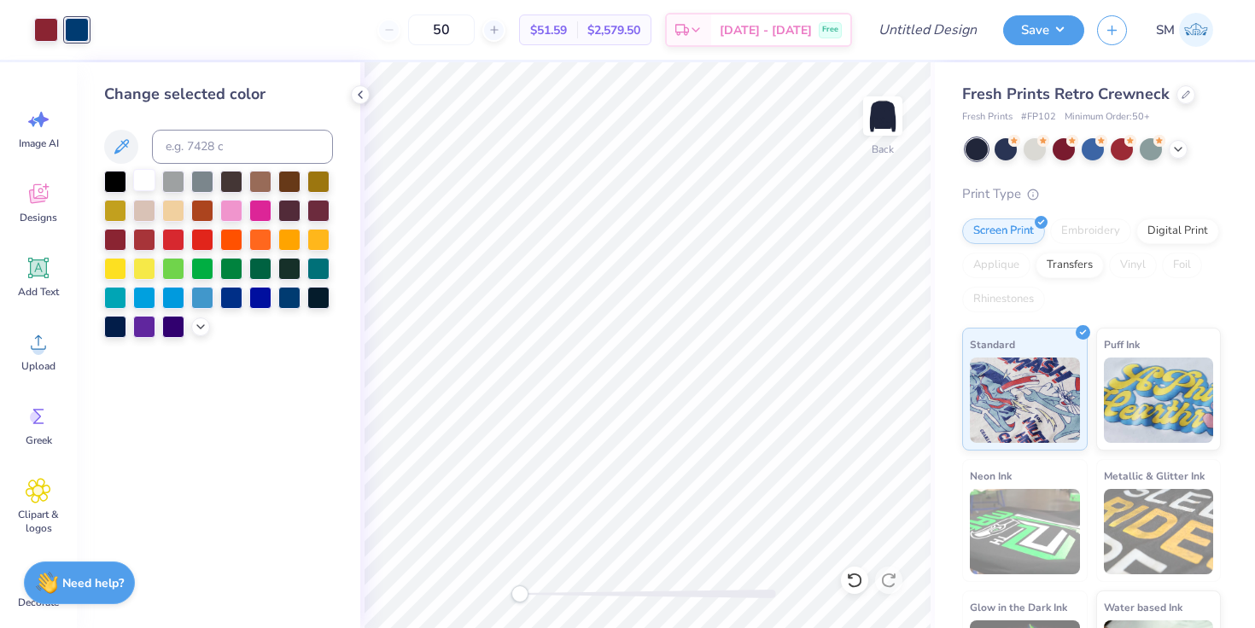
click at [137, 178] on div at bounding box center [144, 180] width 22 height 22
click at [28, 22] on div "Art colors" at bounding box center [44, 30] width 89 height 60
click at [45, 25] on div at bounding box center [46, 28] width 24 height 24
click at [147, 244] on div at bounding box center [144, 238] width 22 height 22
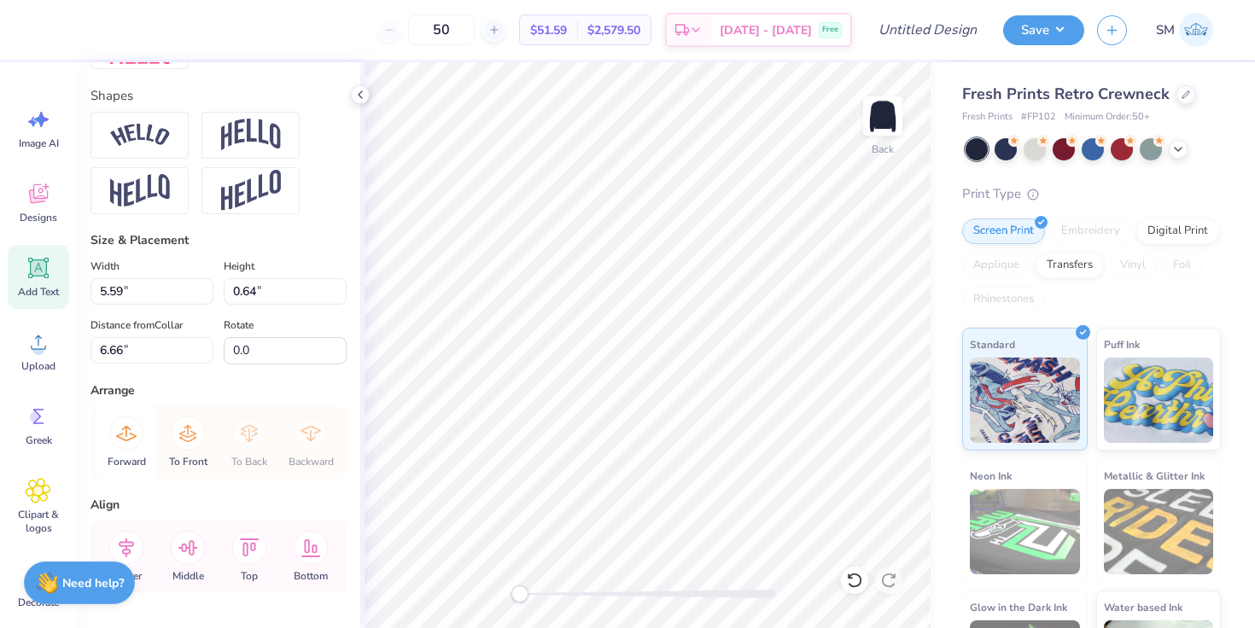
scroll to position [754, 0]
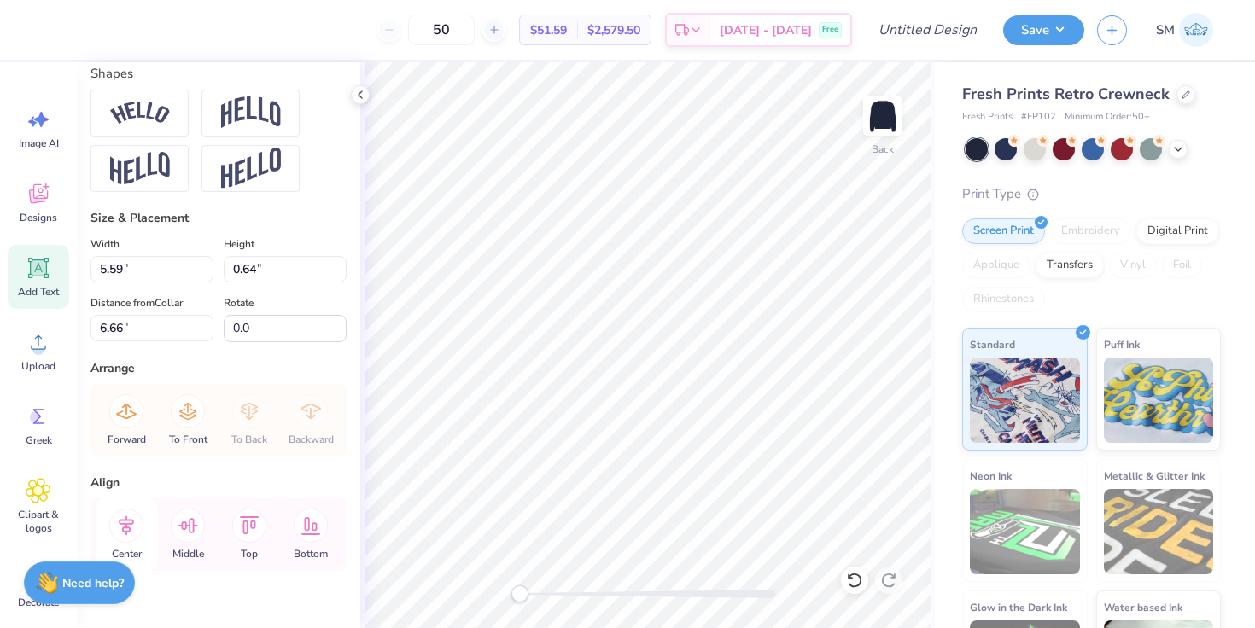
click at [121, 527] on icon at bounding box center [126, 526] width 34 height 34
click at [1051, 26] on button "Save" at bounding box center [1043, 28] width 81 height 30
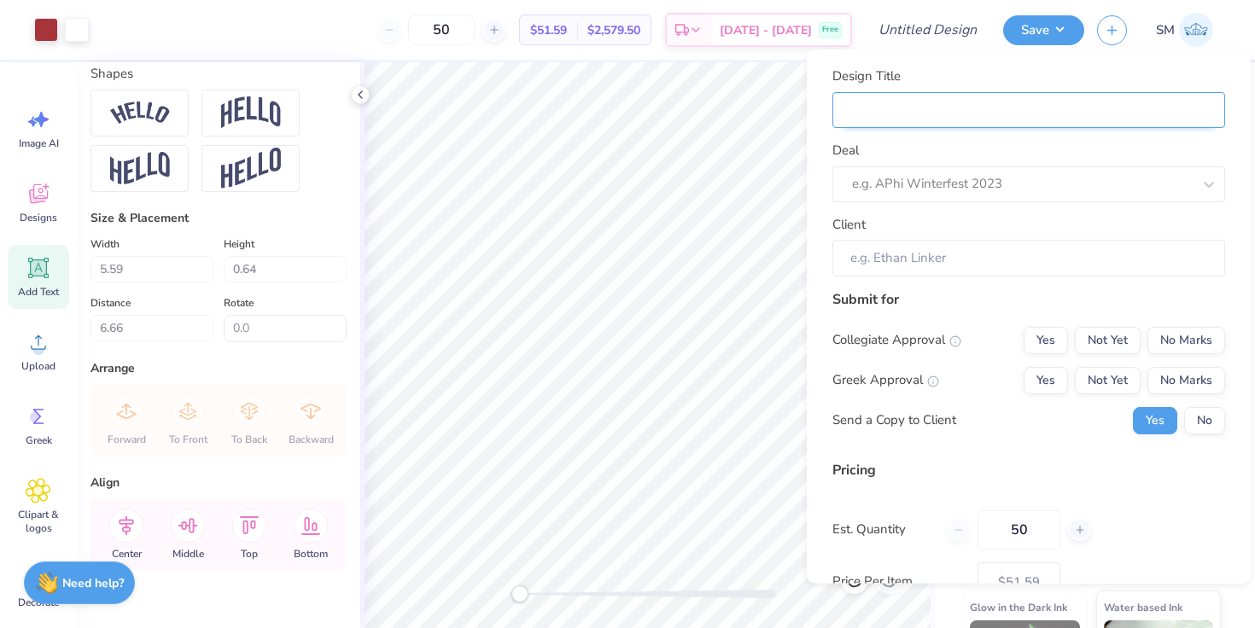
click at [993, 111] on input "Design Title" at bounding box center [1028, 109] width 393 height 37
type input "P"
type input "Pi"
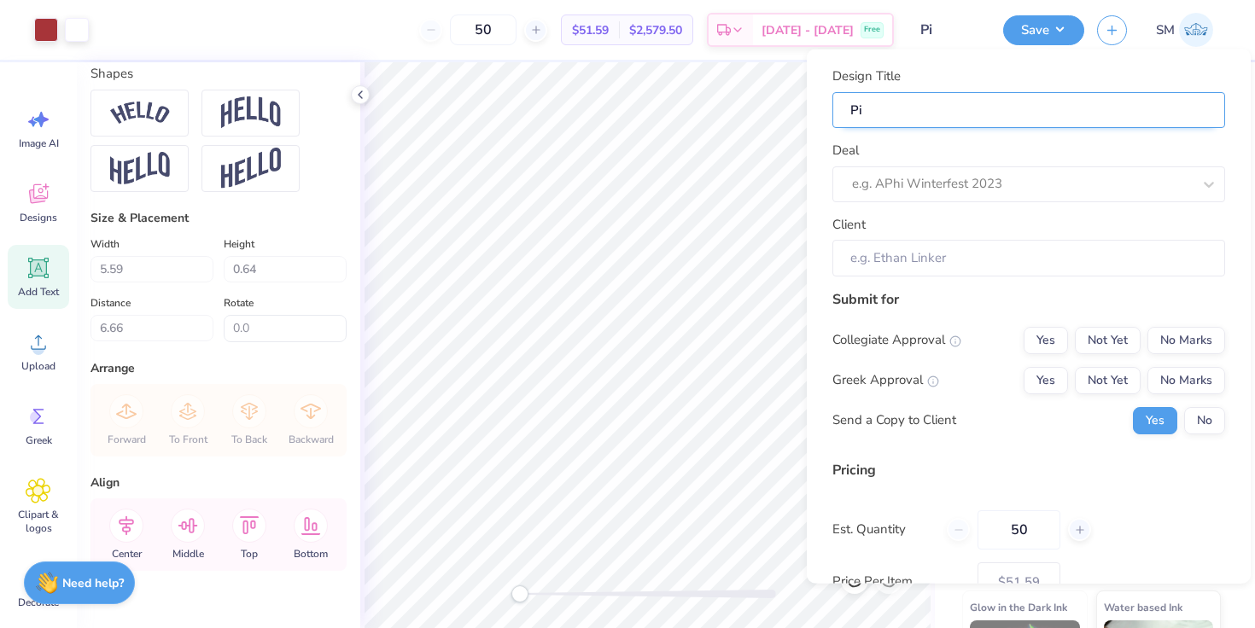
type input "Pi"
type input "Pi P"
type input "Pi Ph"
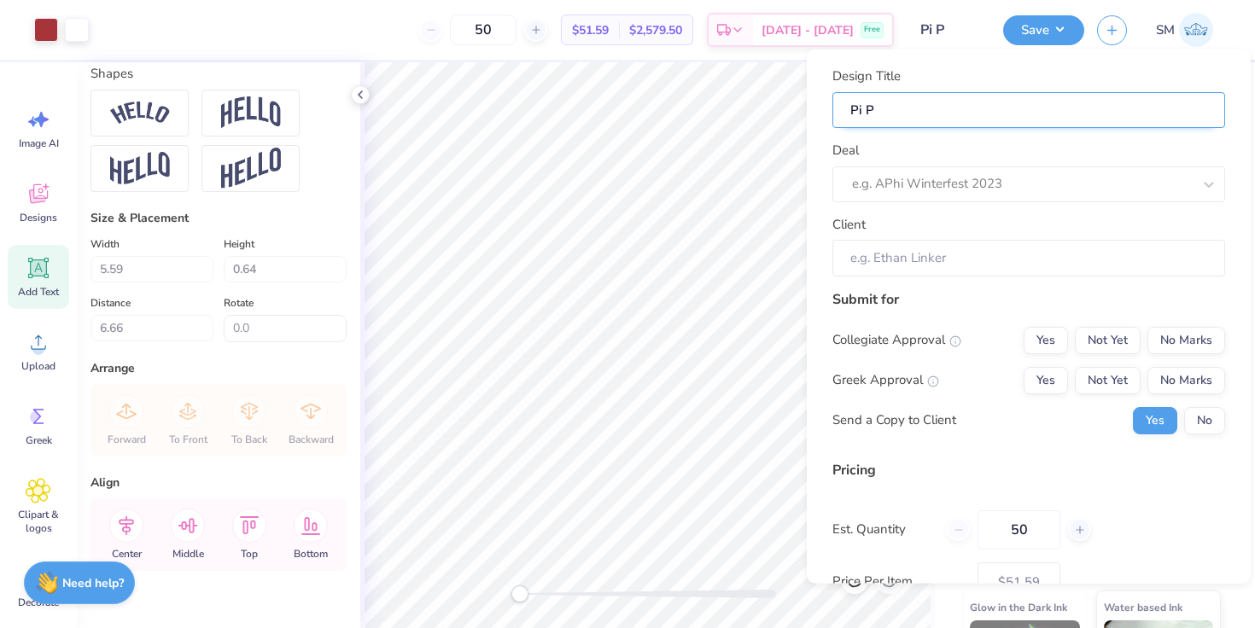
type input "Pi Ph"
type input "Pi Phi"
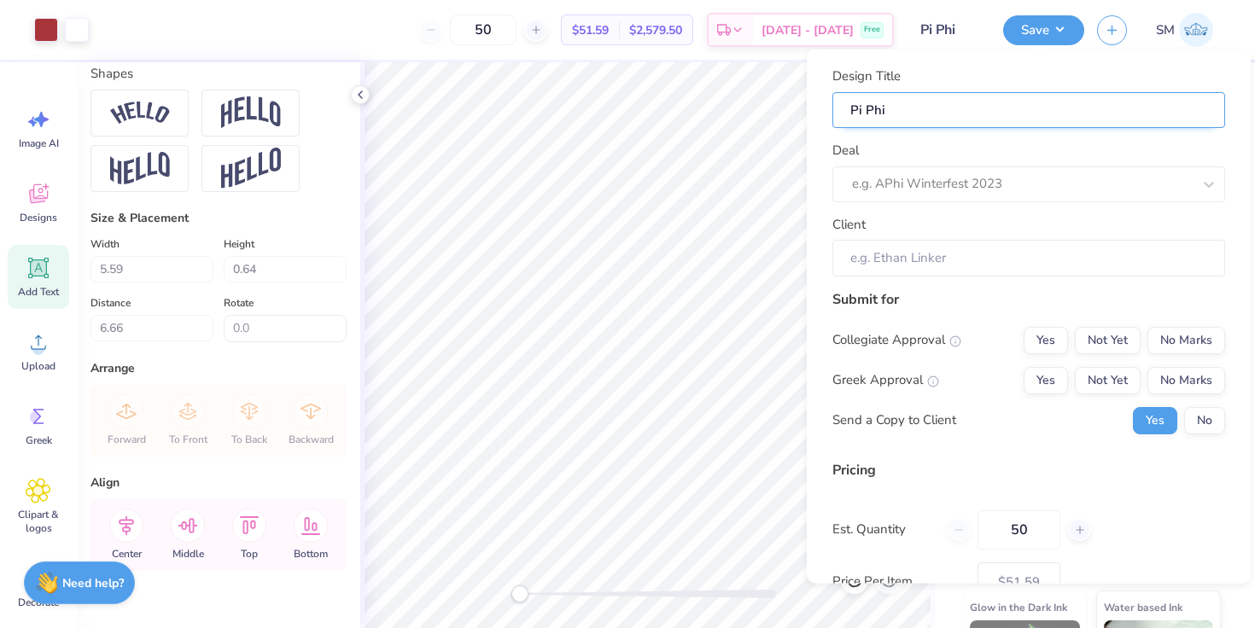
type input "Pi Phi S"
type input "Pi Phi Se"
type input "Pi Phi Sen"
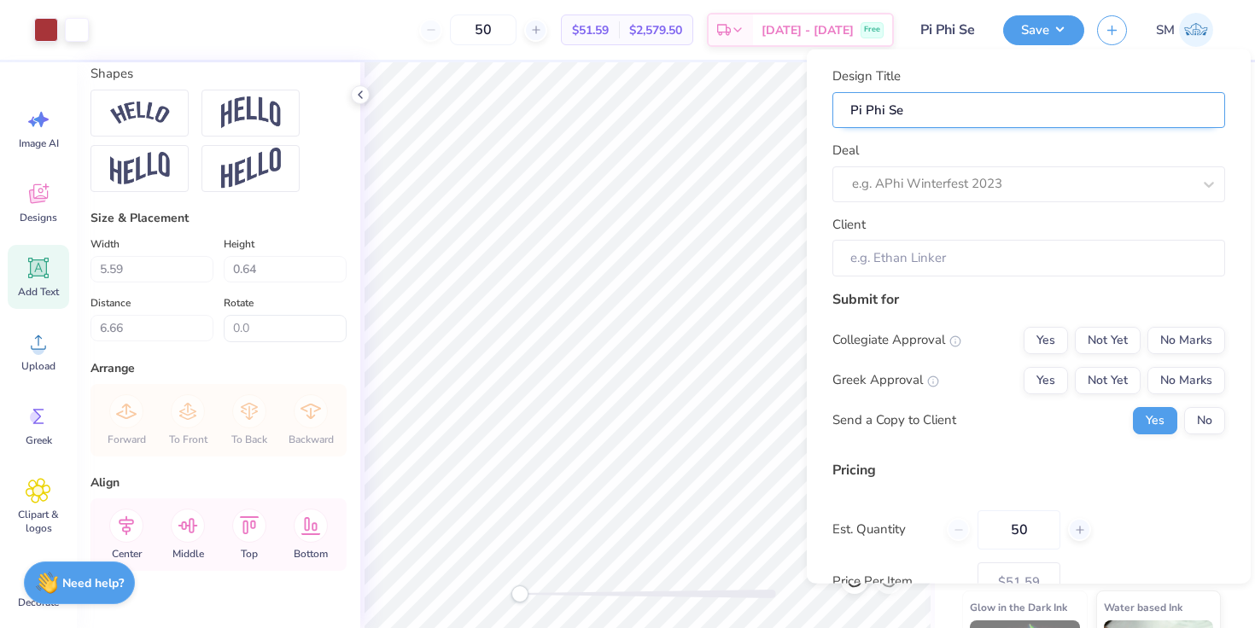
type input "Pi Phi Sen"
type input "Pi Phi Seni"
type input "Pi Phi Senio"
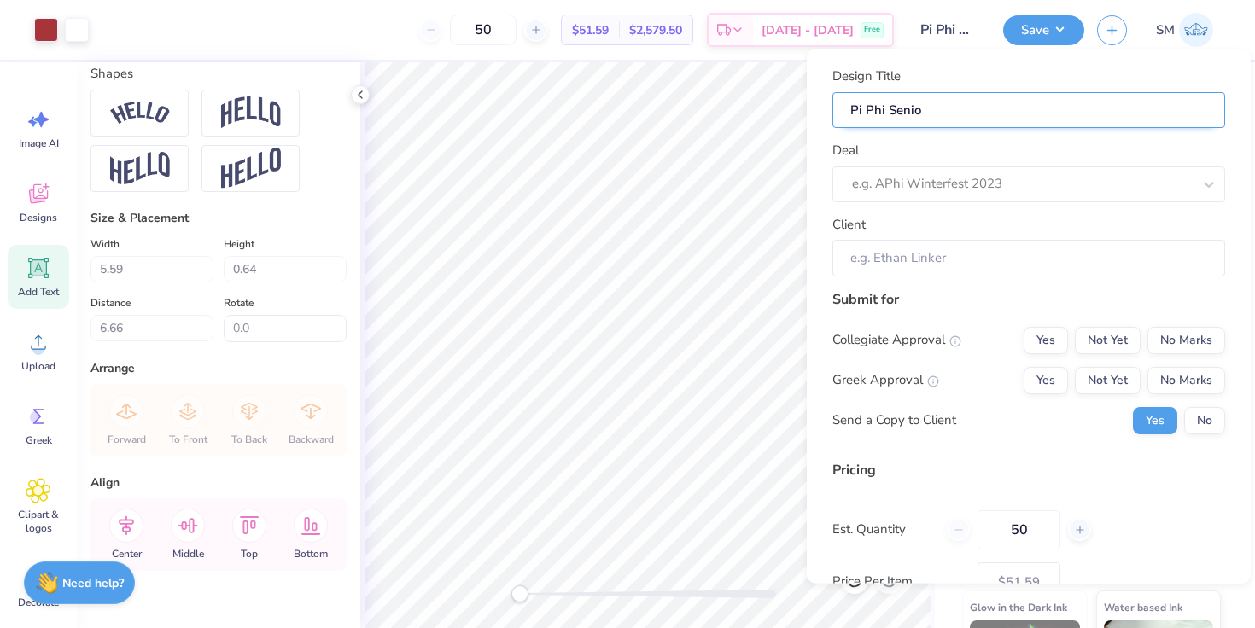
type input "Pi Phi Senior"
type input "Pi Phi Senior M"
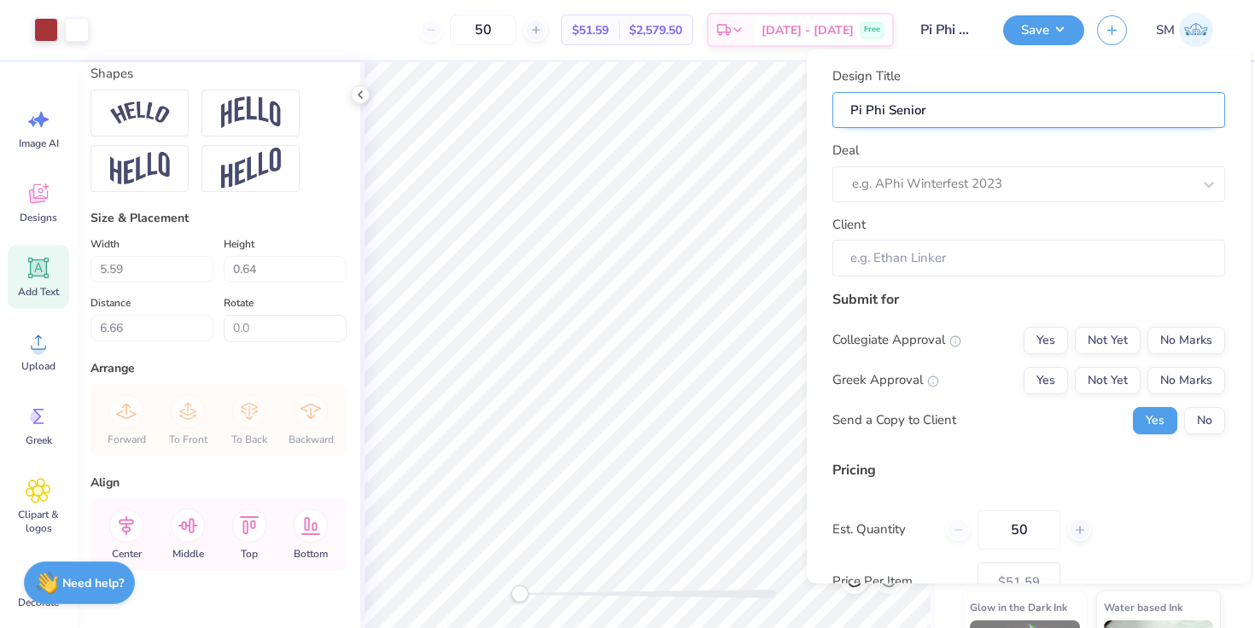
type input "Pi Phi Senior M"
type input "Pi Phi Senior Me"
type input "Pi Phi Senior Mer"
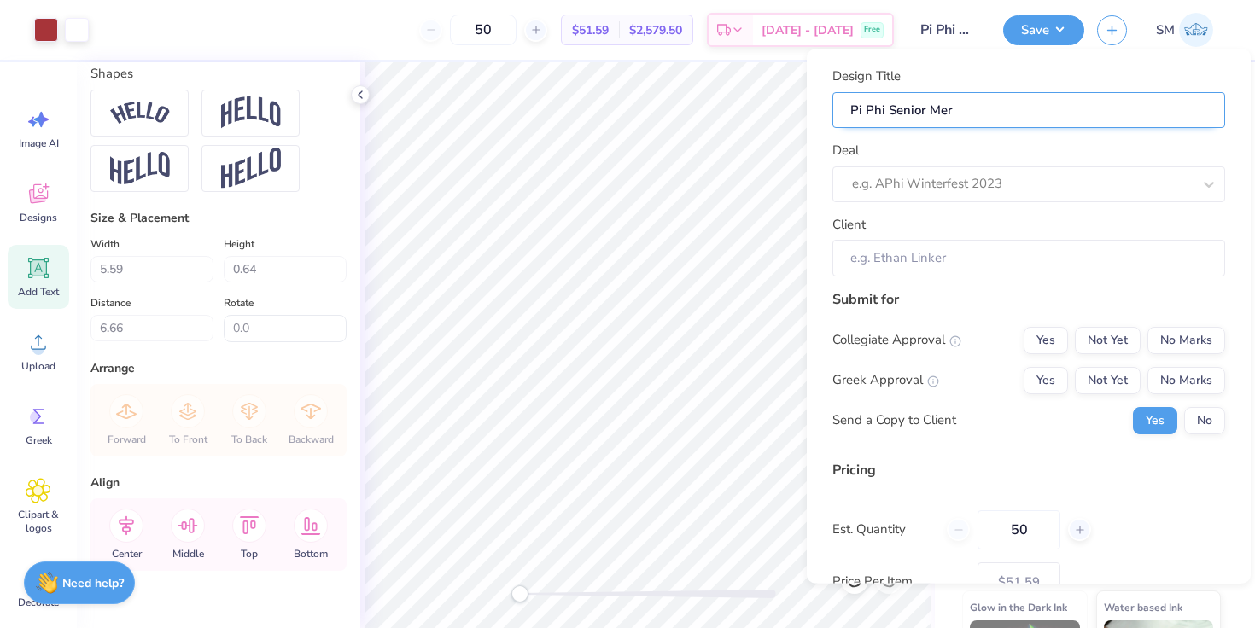
type input "Pi Phi Senior Merc"
type input "Pi Phi Senior Merch"
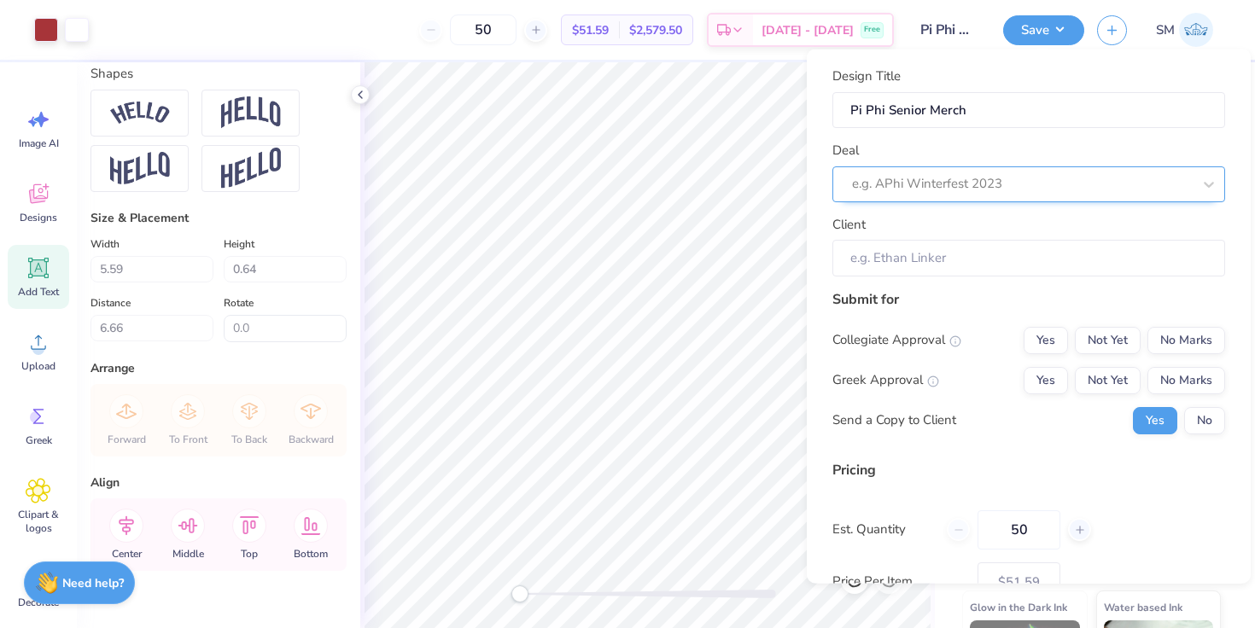
click at [978, 189] on div at bounding box center [1022, 183] width 340 height 23
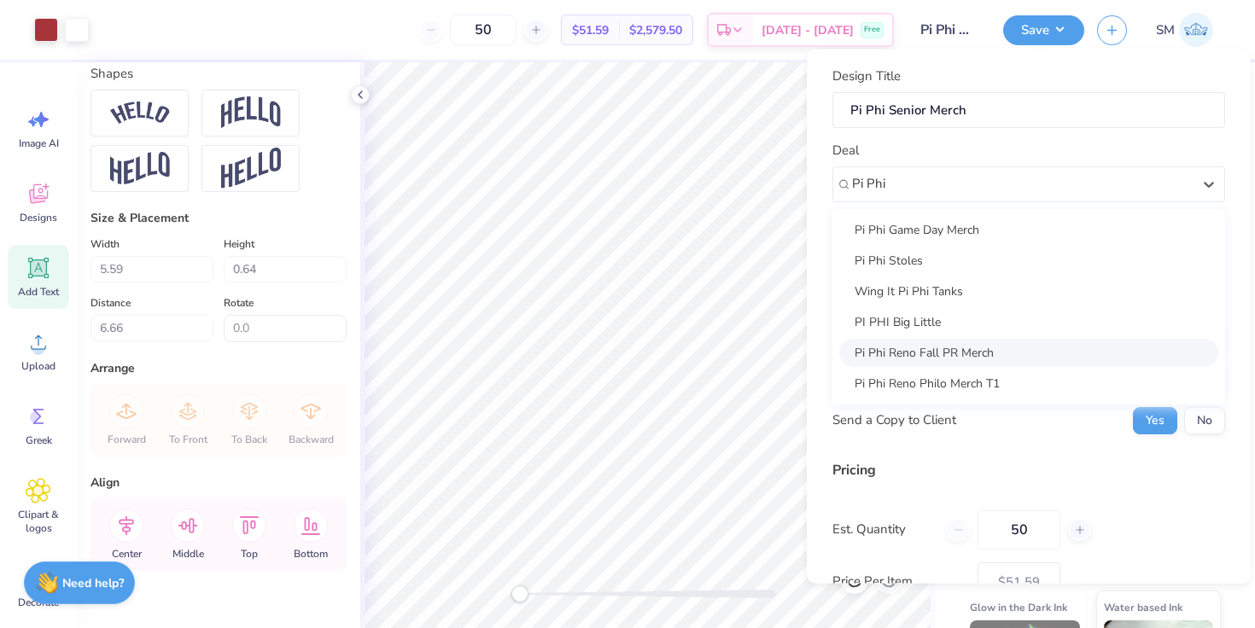
type input "Pi Phi"
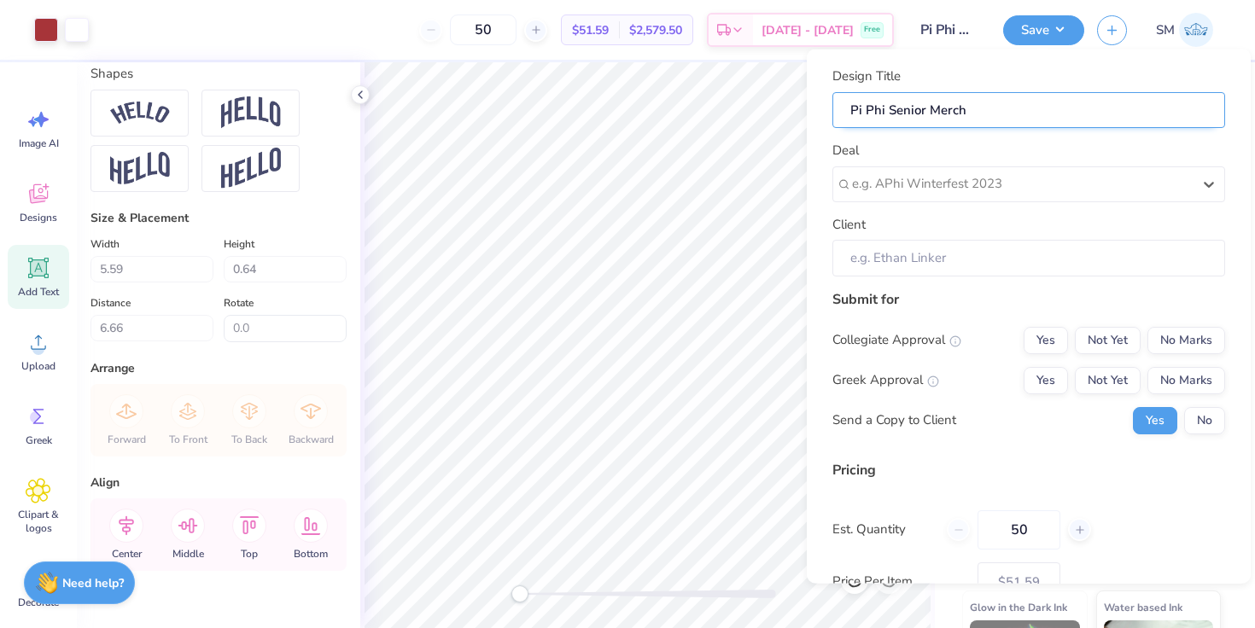
click at [866, 111] on input "Pi Phi Senior Merch" at bounding box center [1028, 109] width 393 height 37
type input "Pi bPhi Senior Merch"
type input "Pi bePhi Senior Merch"
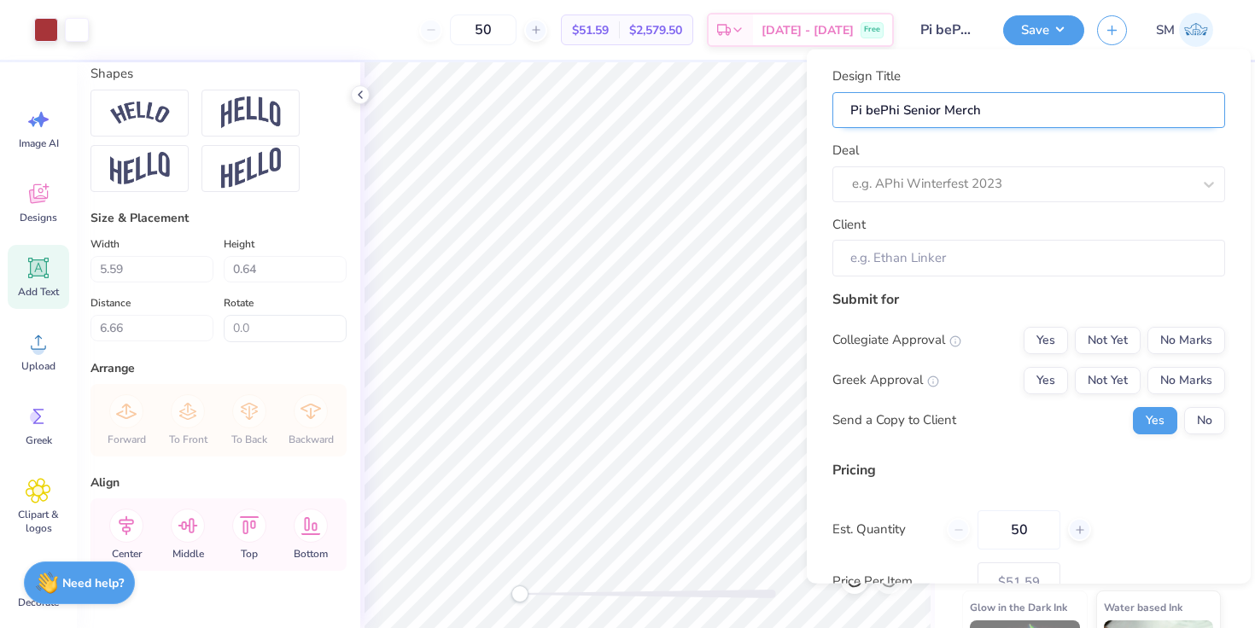
type input "Pi betPhi Senior Merch"
type input "Pi betaPhi Senior Merch"
type input "Pi beta Phi Senior Merch"
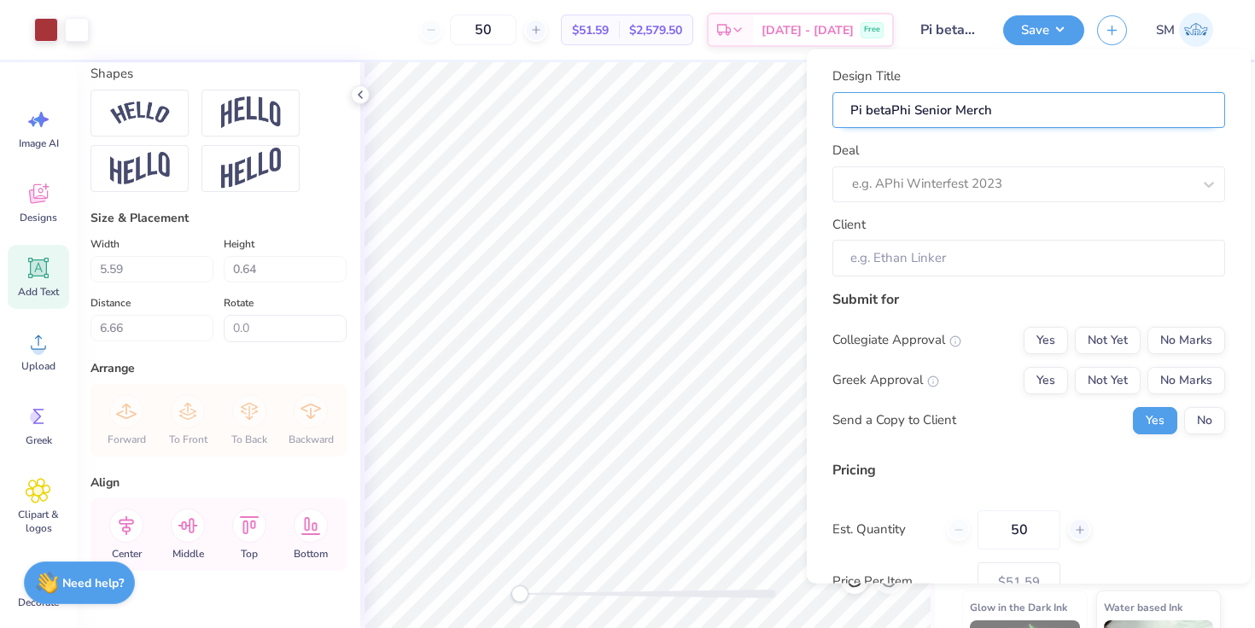
type input "Pi beta Phi Senior Merch"
type input "Pi betaPhi Senior Merch"
type input "Pi betPhi Senior Merch"
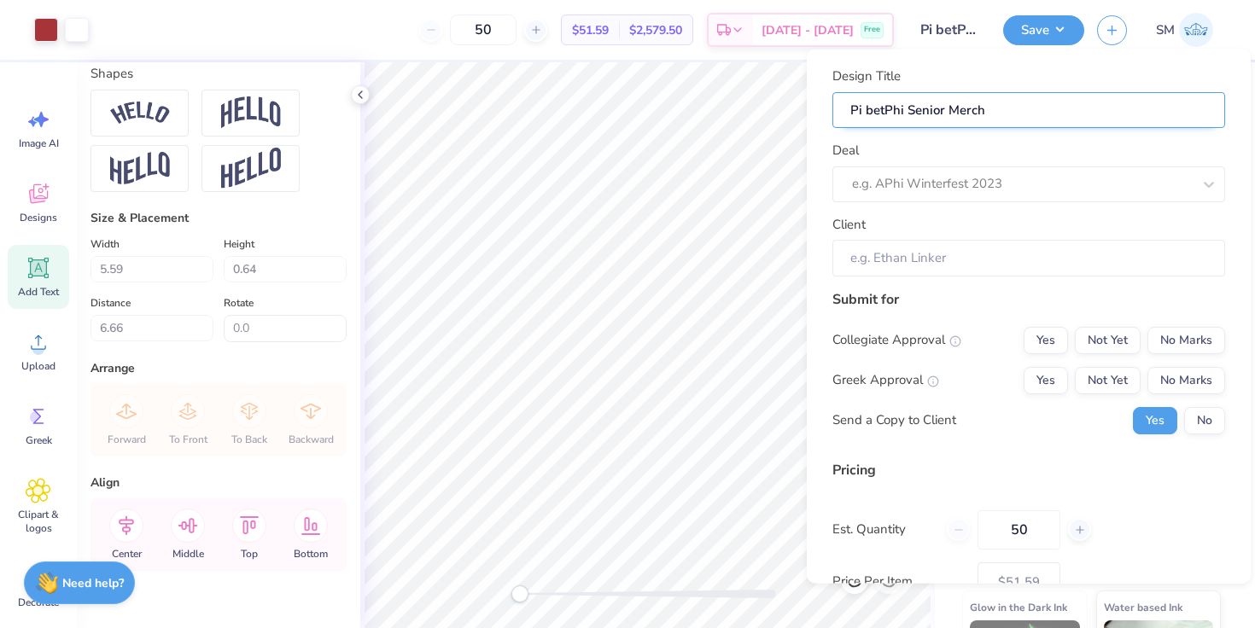
type input "Pi bePhi Senior Merch"
type input "Pi bPhi Senior Merch"
type input "Pi Phi Senior Merch"
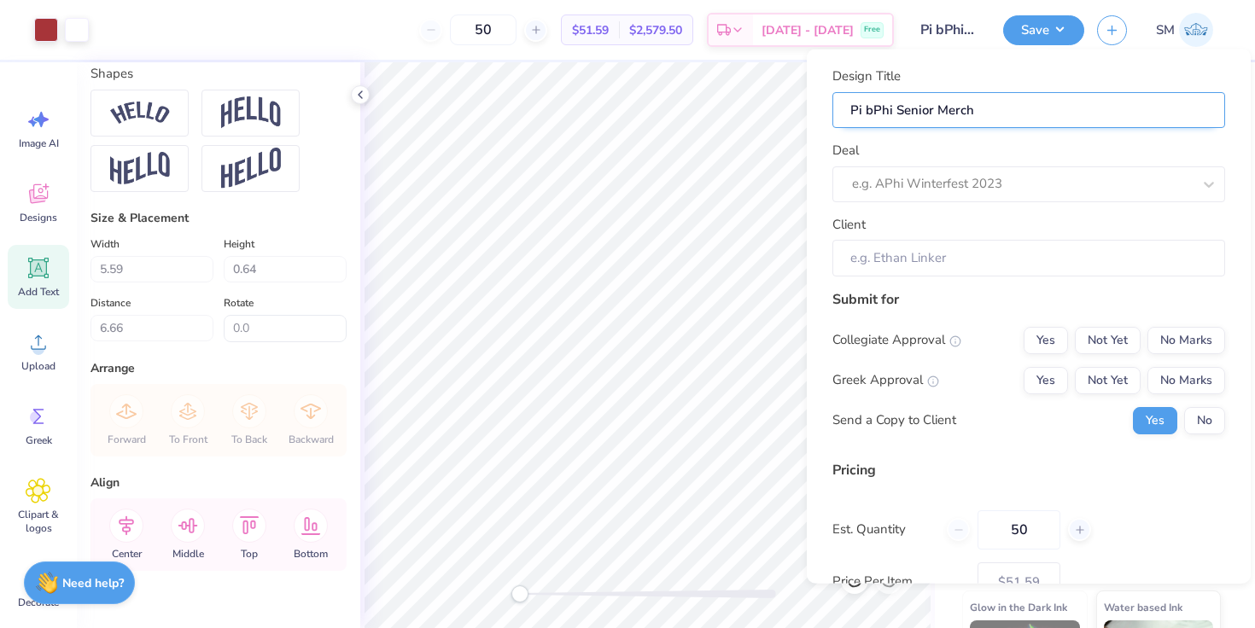
type input "Pi Phi Senior Merch"
type input "Pi BPhi Senior Merch"
type input "Pi BePhi Senior Merch"
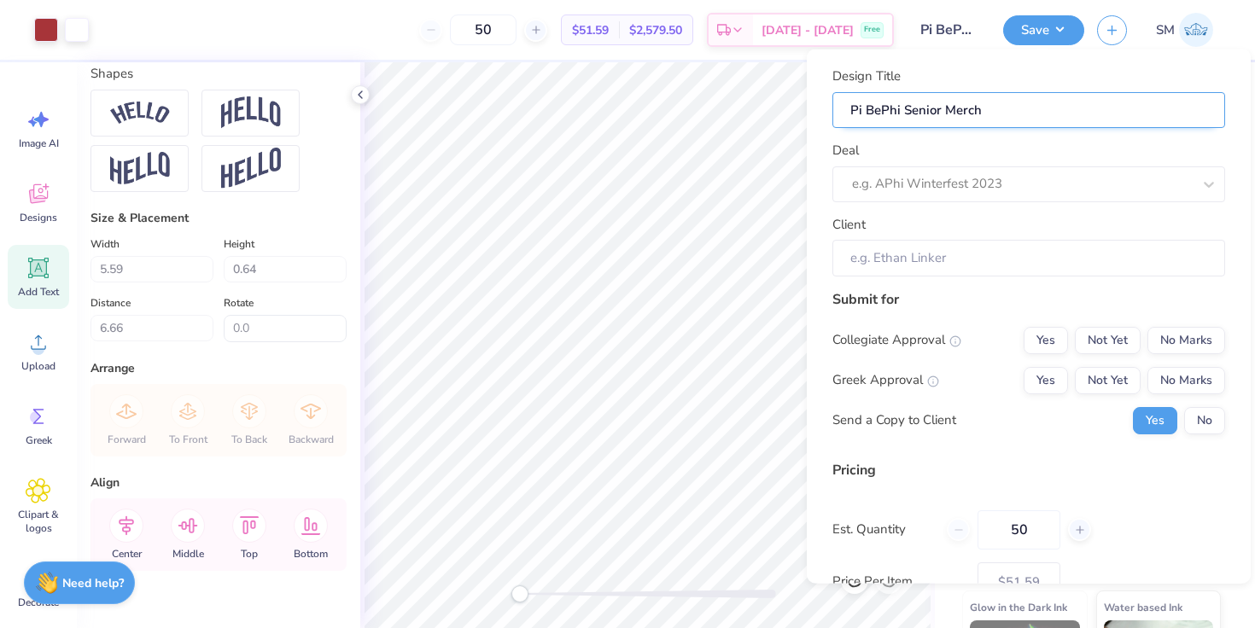
type input "Pi BetPhi Senior Merch"
type input "Pi BetaPhi Senior Merch"
type input "Pi Beta Phi Senior Merch"
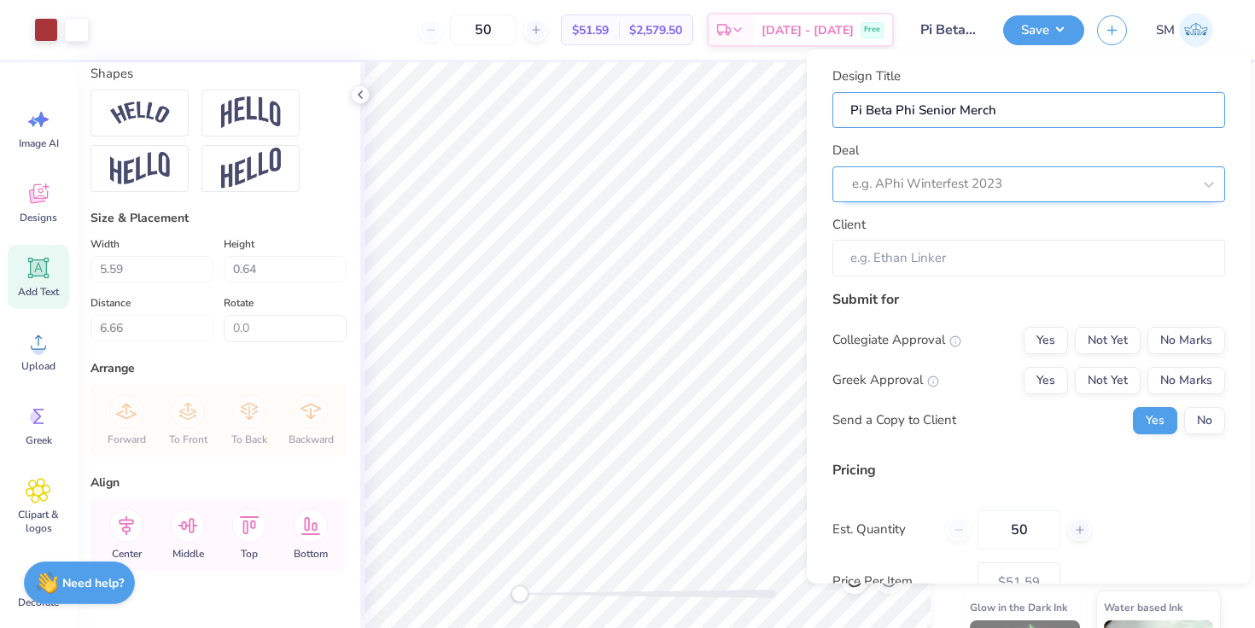
type input "Pi Beta Phi Senior Merch"
click at [882, 183] on div at bounding box center [1022, 183] width 340 height 23
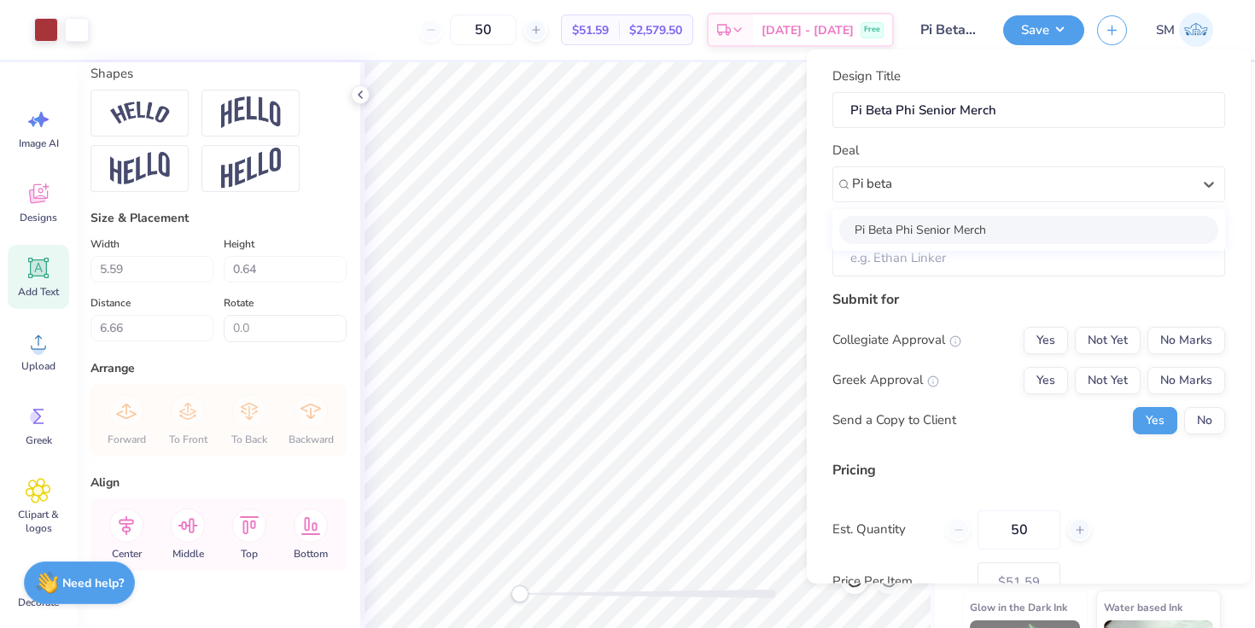
click at [904, 223] on div "Pi Beta Phi Senior Merch" at bounding box center [1028, 229] width 379 height 28
type input "Pi beta"
type input "Alina Zohdi"
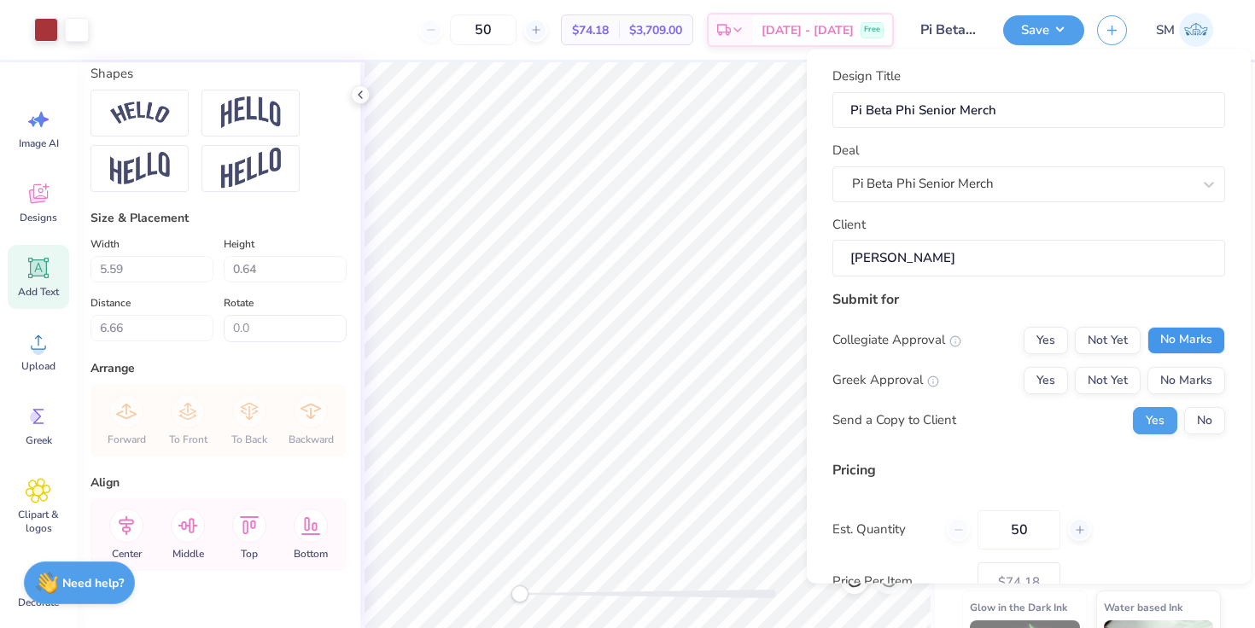
click at [1188, 346] on button "No Marks" at bounding box center [1186, 339] width 78 height 27
click at [1047, 379] on button "Yes" at bounding box center [1045, 379] width 44 height 27
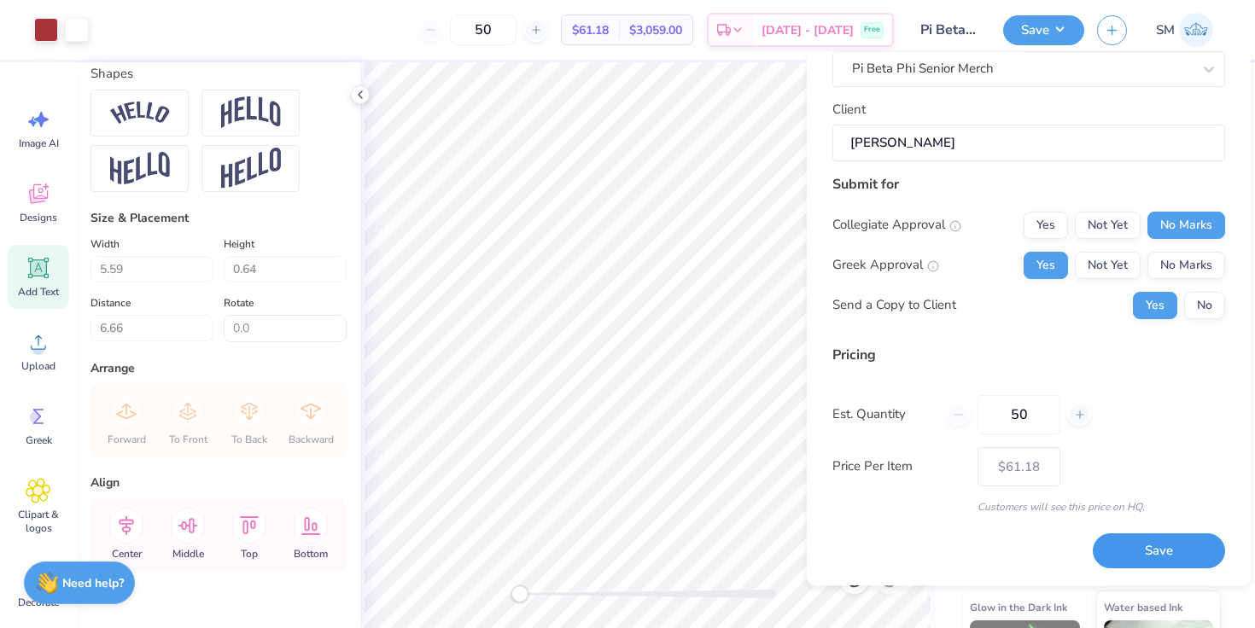
click at [1136, 556] on button "Save" at bounding box center [1158, 551] width 132 height 35
type input "– –"
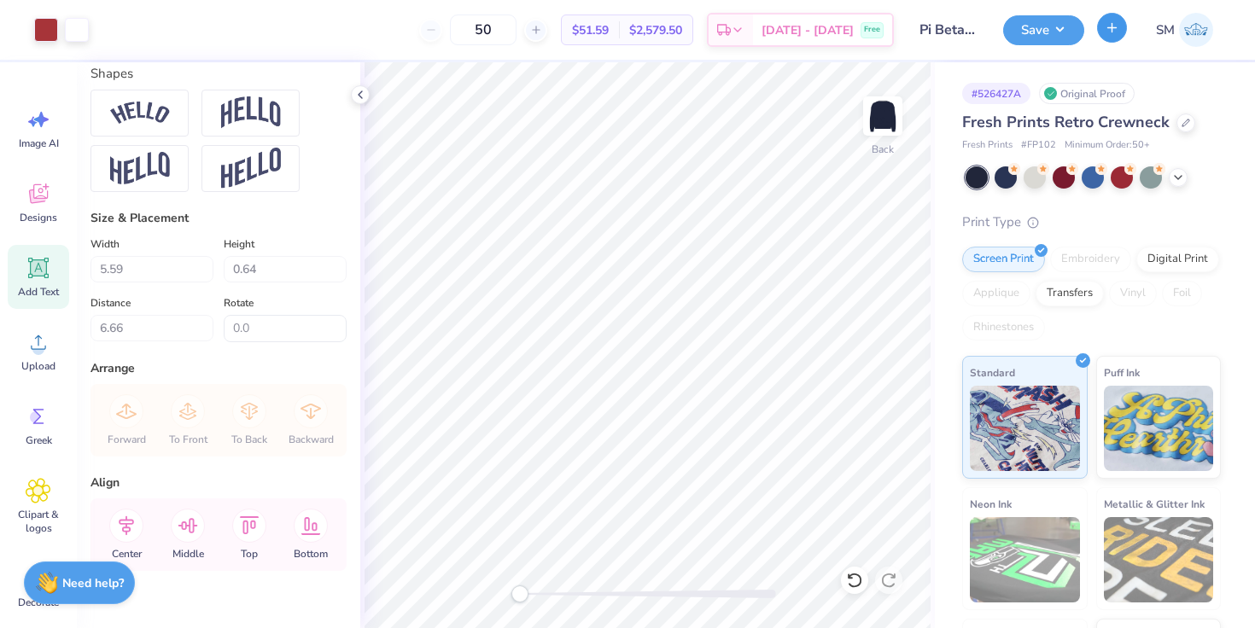
click at [1107, 33] on icon "button" at bounding box center [1111, 27] width 15 height 15
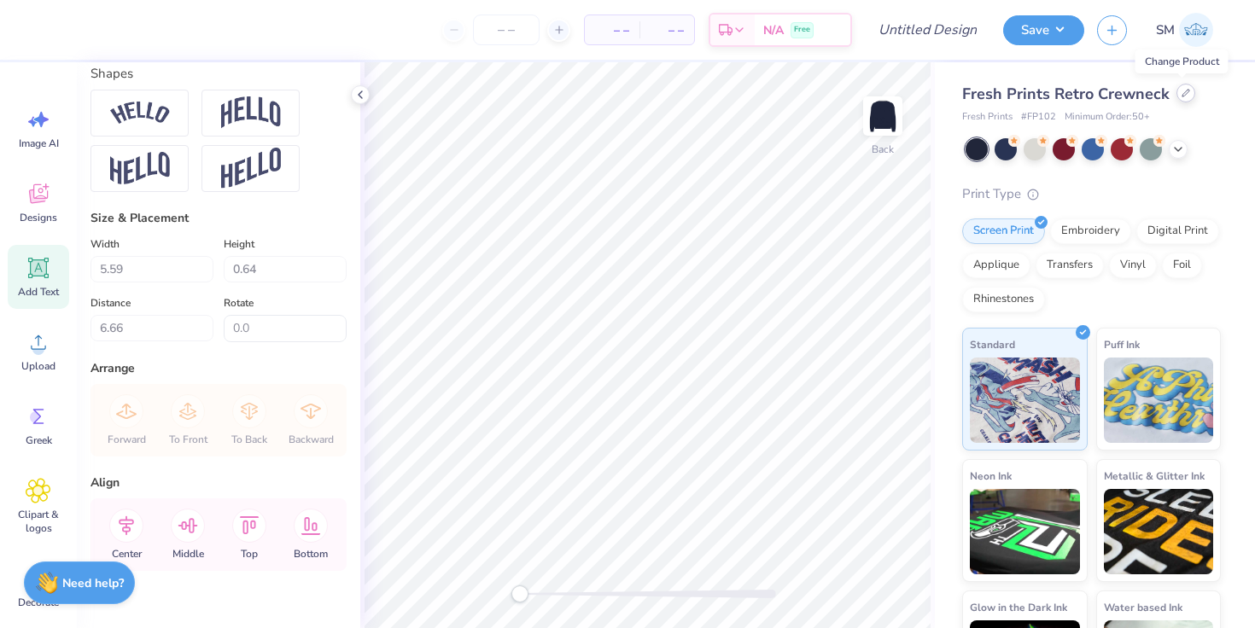
click at [1182, 91] on icon at bounding box center [1185, 93] width 7 height 7
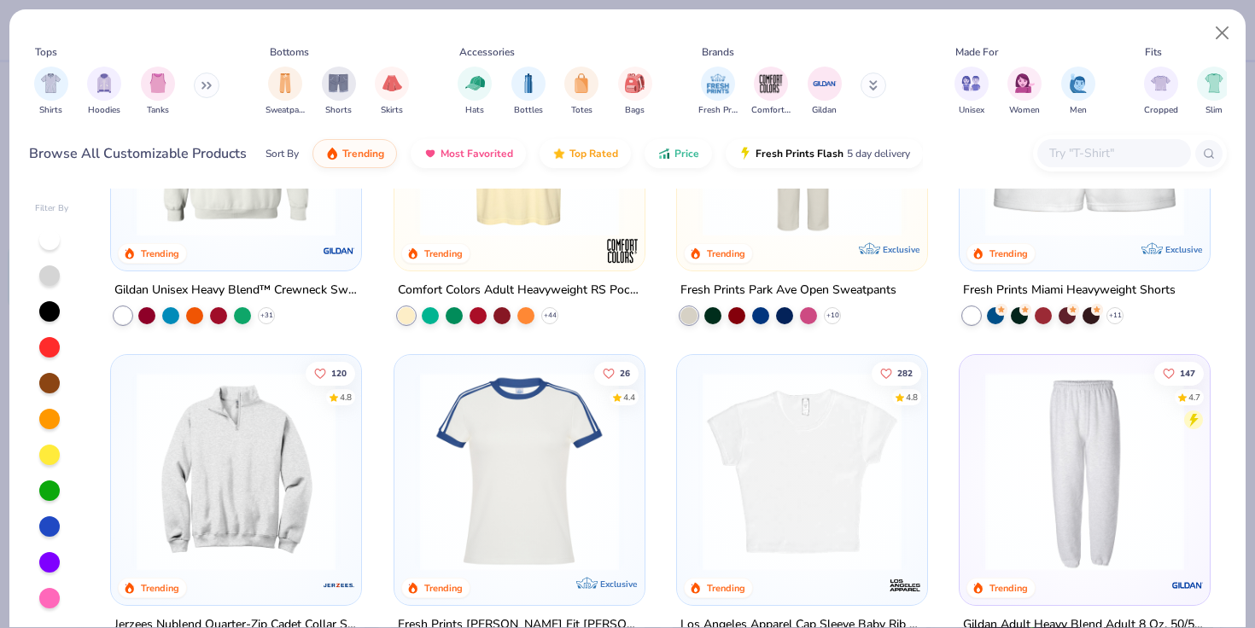
scroll to position [1520, 0]
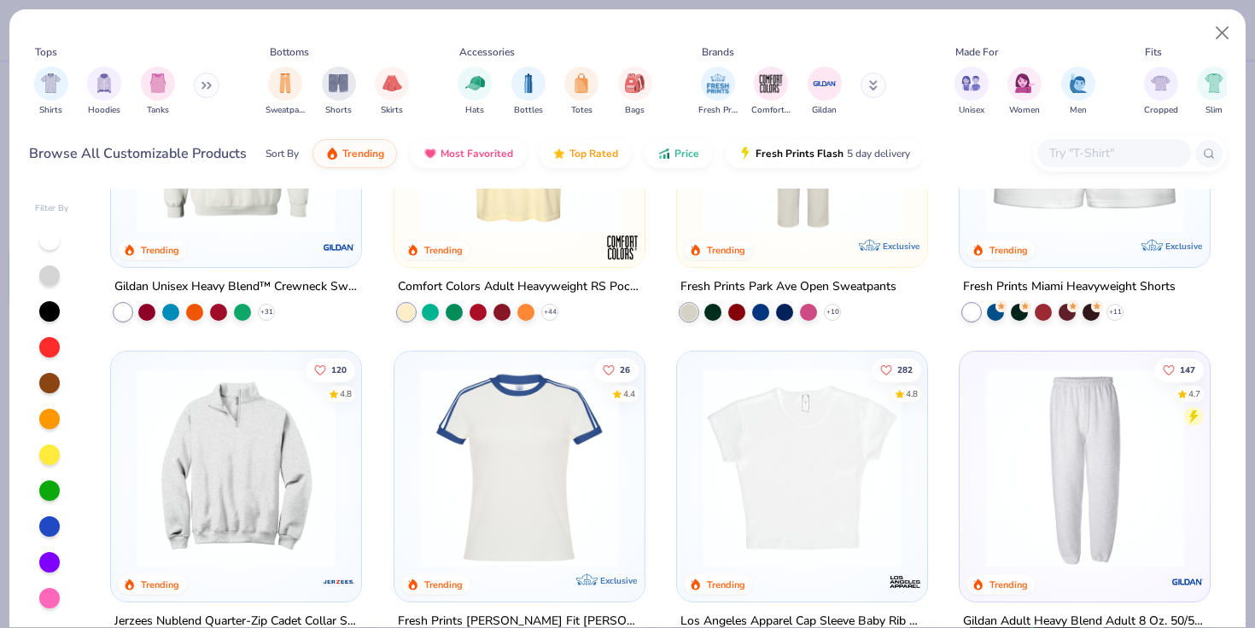
click at [440, 615] on div "Fresh Prints Simone Slim Fit Ringer Shirt with Stripes" at bounding box center [519, 621] width 243 height 21
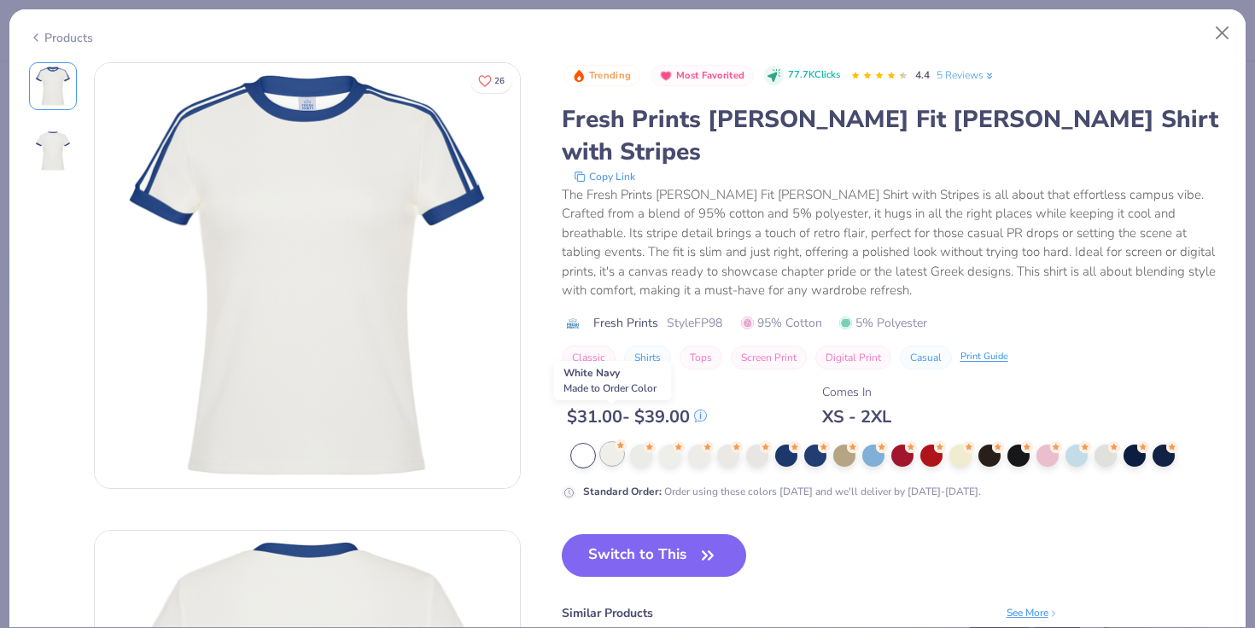
click at [615, 443] on div at bounding box center [612, 454] width 22 height 22
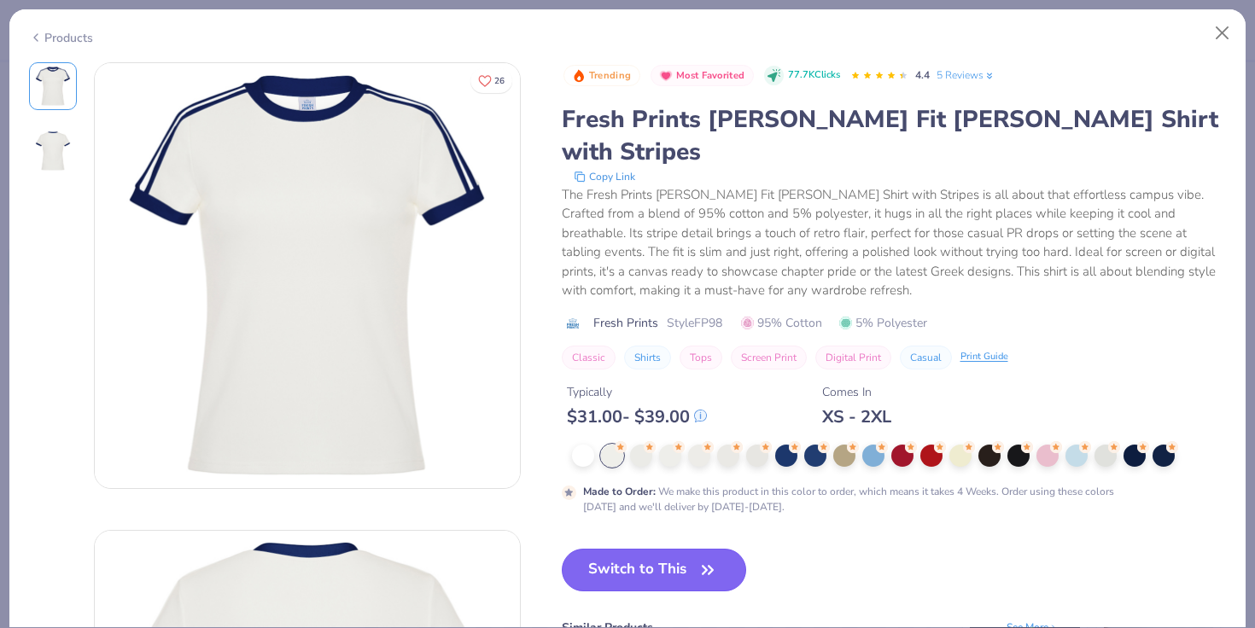
click at [646, 549] on button "Switch to This" at bounding box center [654, 570] width 185 height 43
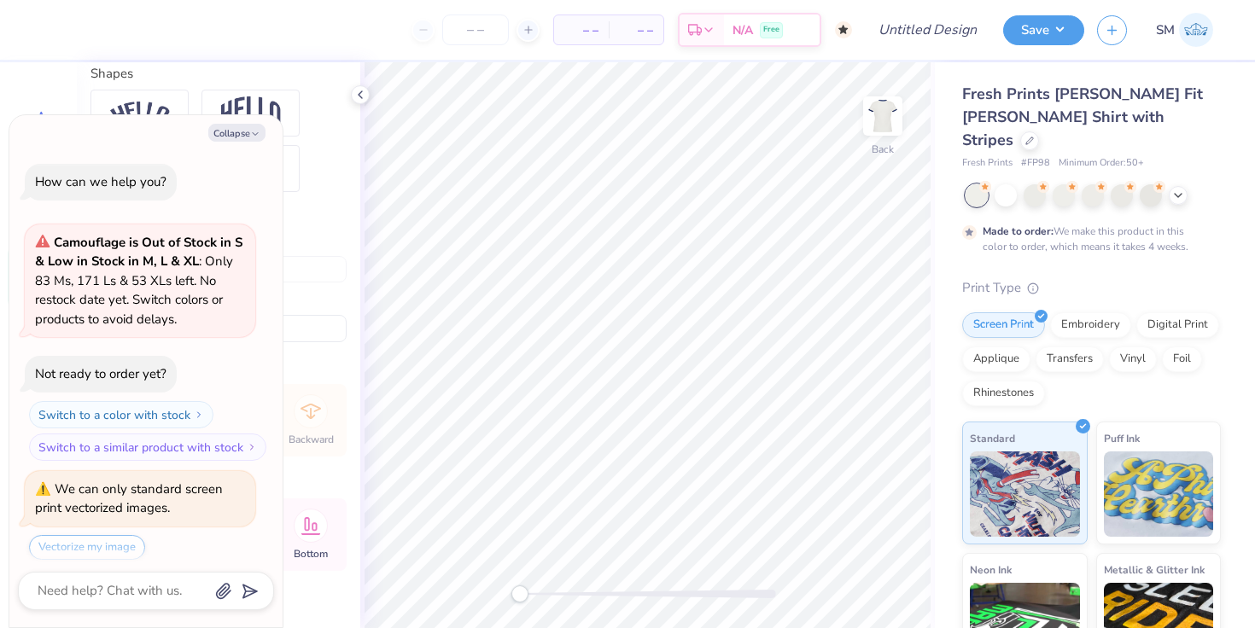
scroll to position [194, 0]
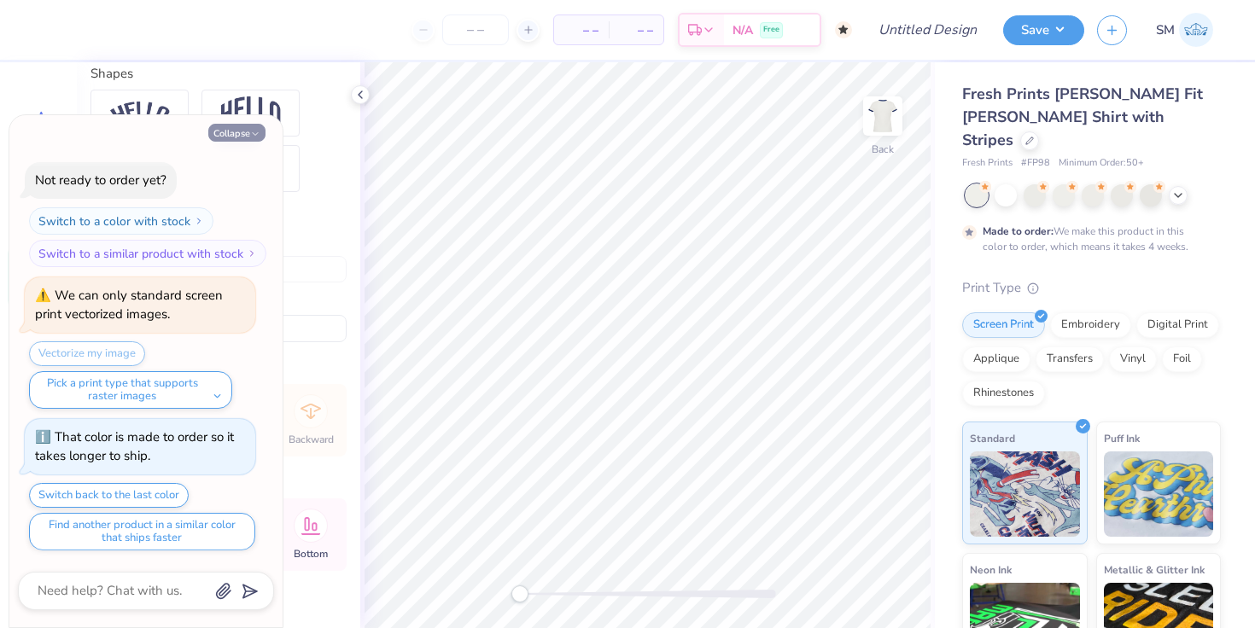
click at [247, 128] on button "Collapse" at bounding box center [236, 133] width 57 height 18
type textarea "x"
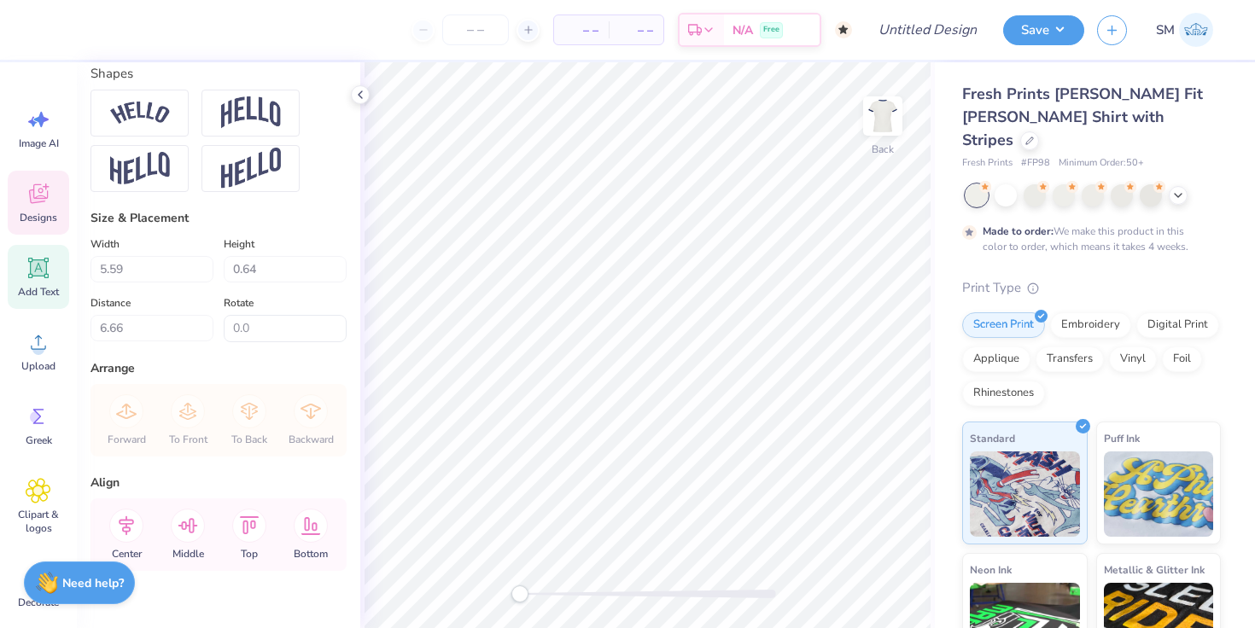
click at [31, 214] on span "Designs" at bounding box center [39, 218] width 38 height 14
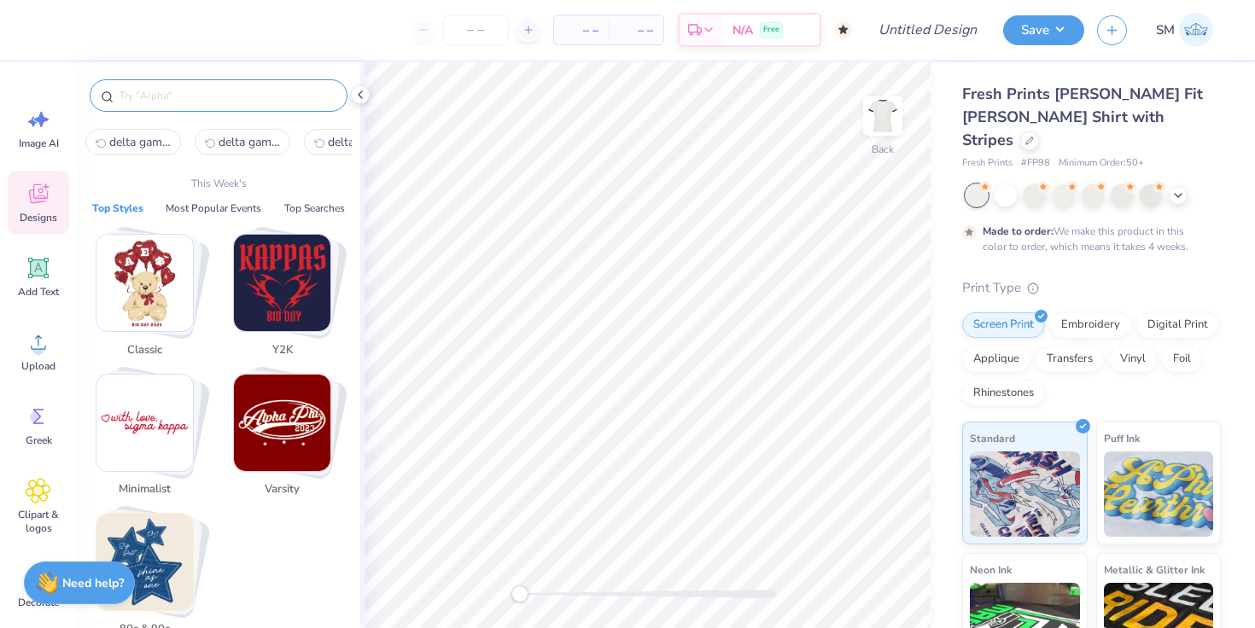
click at [213, 98] on input "text" at bounding box center [227, 95] width 218 height 17
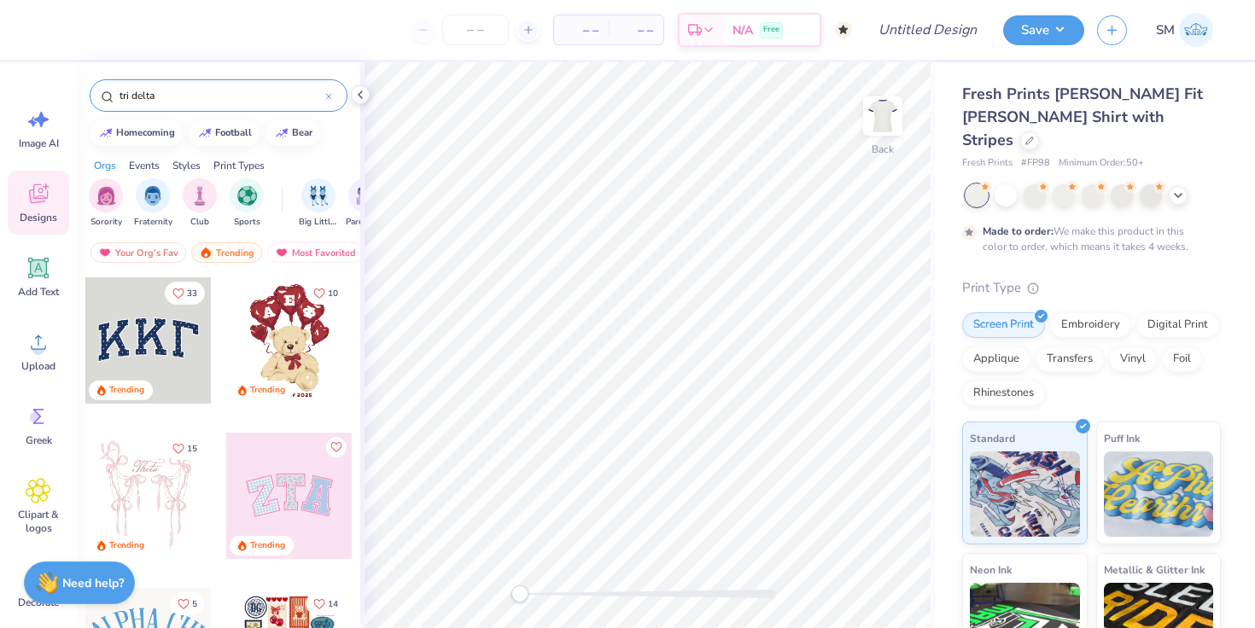
type input "tri delta"
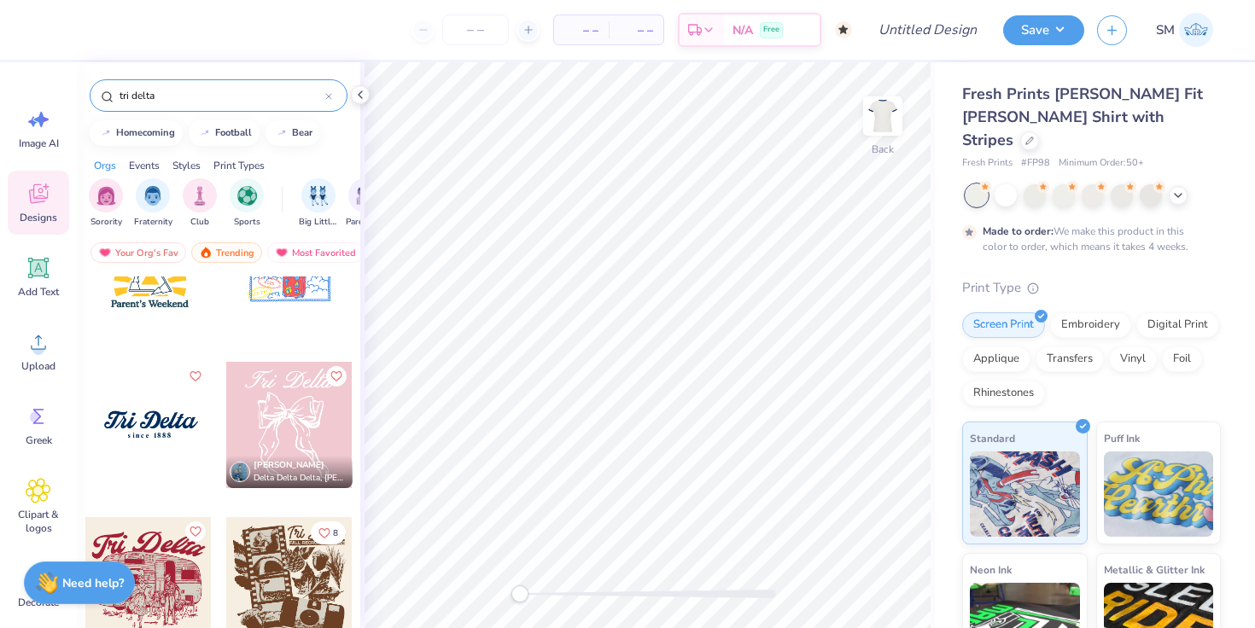
scroll to position [699, 0]
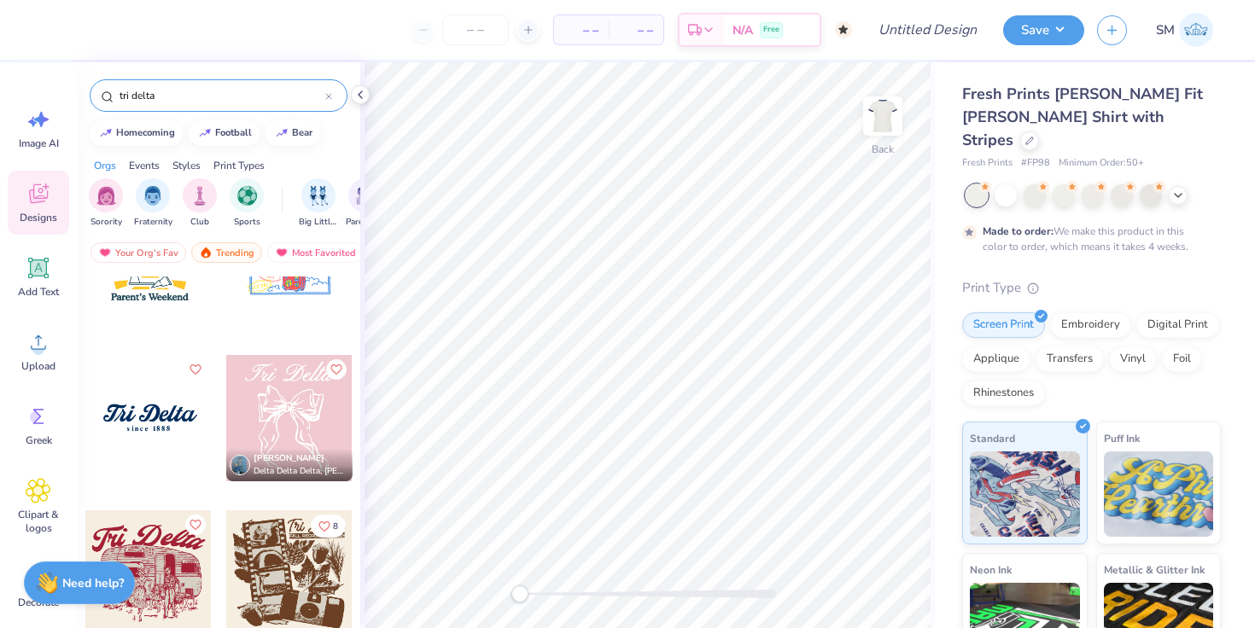
click at [84, 423] on div at bounding box center [21, 418] width 126 height 126
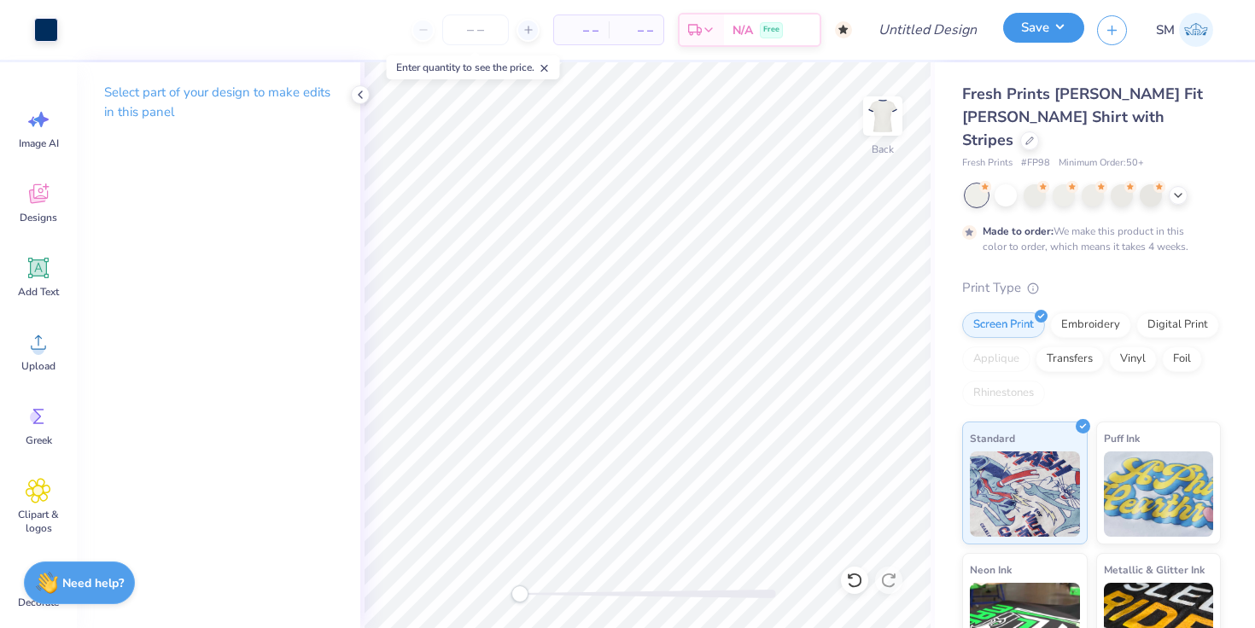
click at [1054, 26] on button "Save" at bounding box center [1043, 28] width 81 height 30
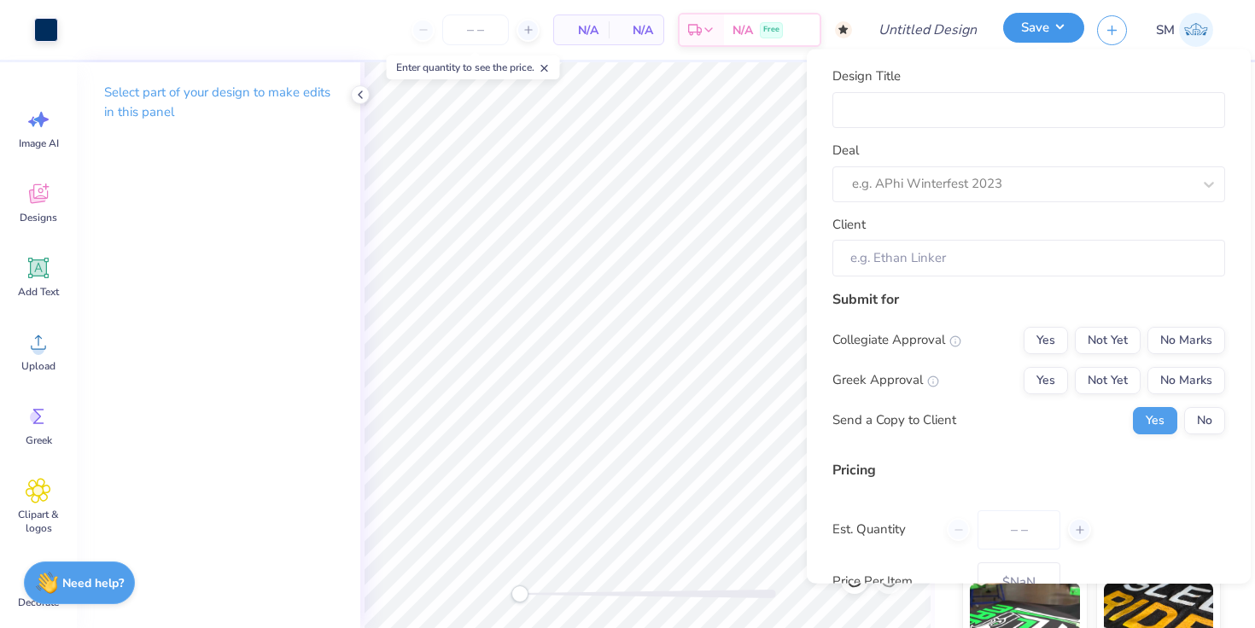
type input "0"
click at [979, 105] on input "Design Title" at bounding box center [1028, 109] width 393 height 37
type input "T"
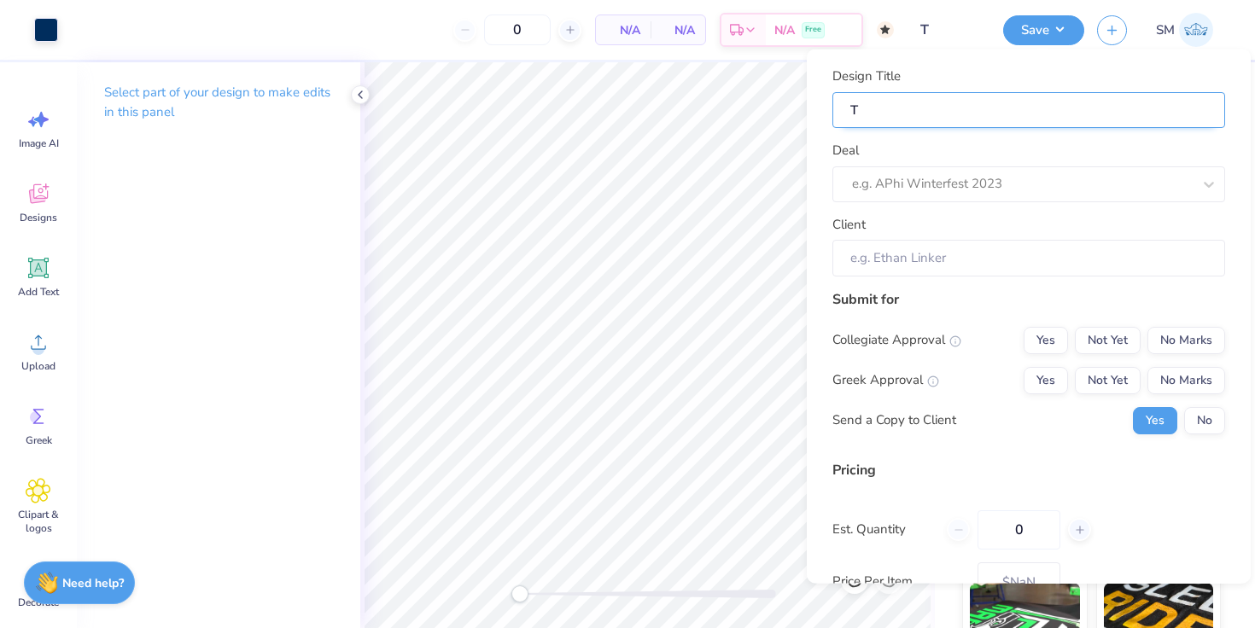
type input "Tr"
type input "Tri"
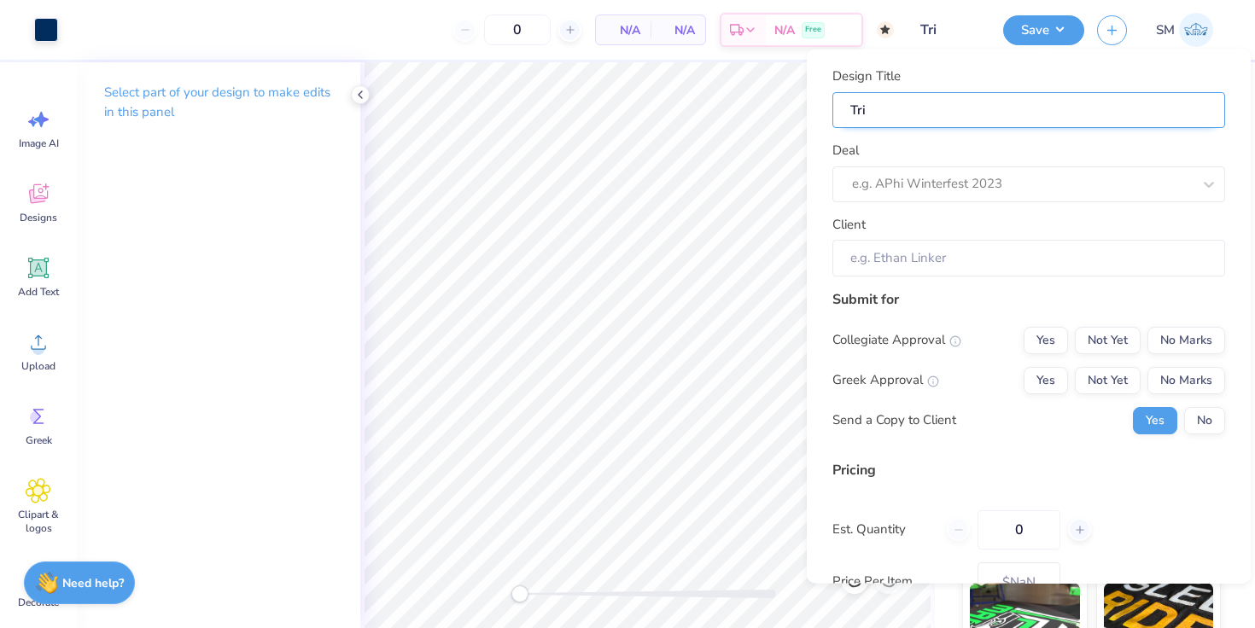
type input "Tri D"
type input "Tri De"
type input "Tri Del"
type input "Tri Delt"
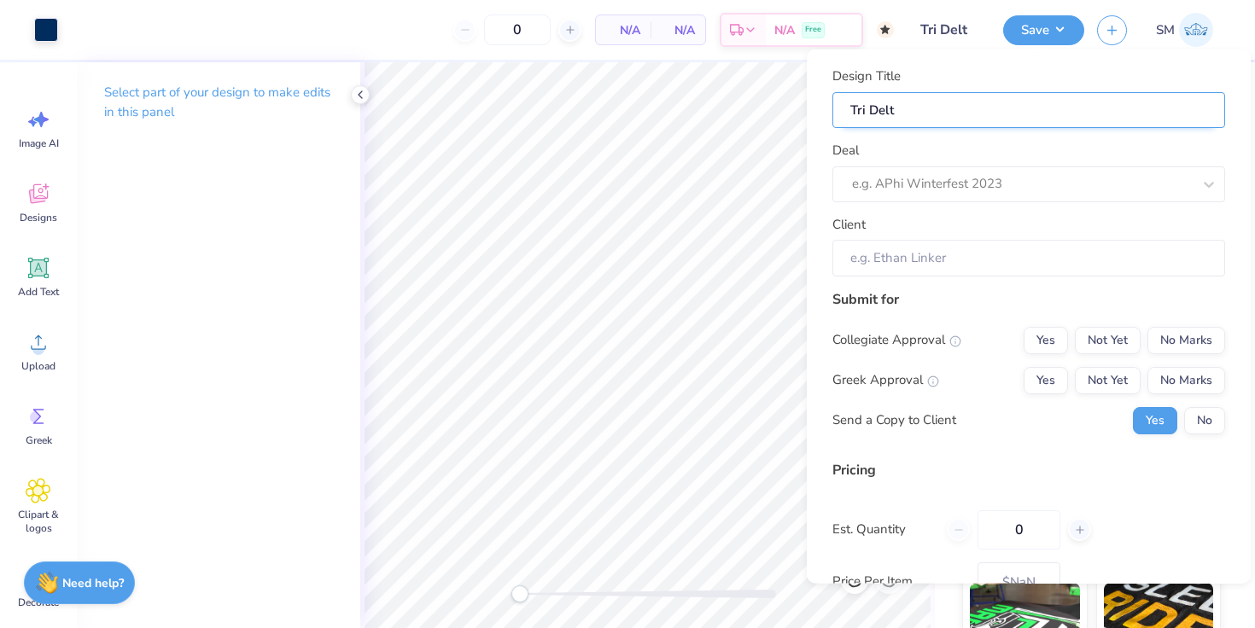
type input "Tri Delta"
type input "Tri Delta G"
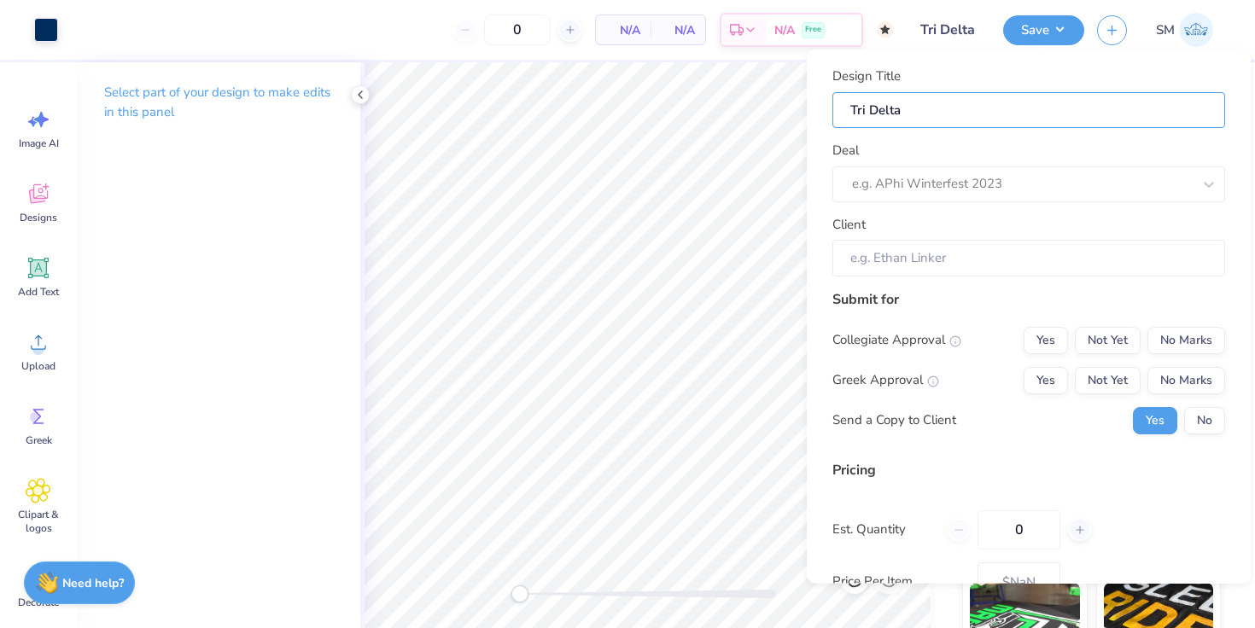
type input "Tri Delta G"
type input "Tri Delta Ga"
type input "Tri Delta Gam"
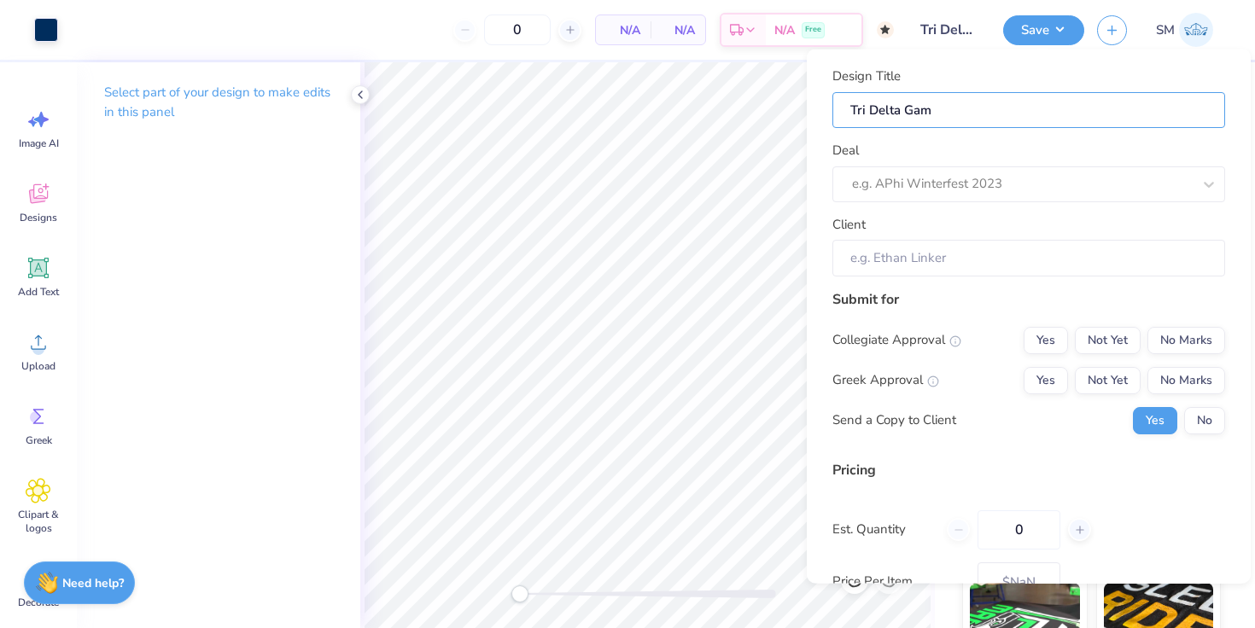
type input "Tri Delta Game"
type input "Tri Delta Game D"
type input "Tri Delta Game Da"
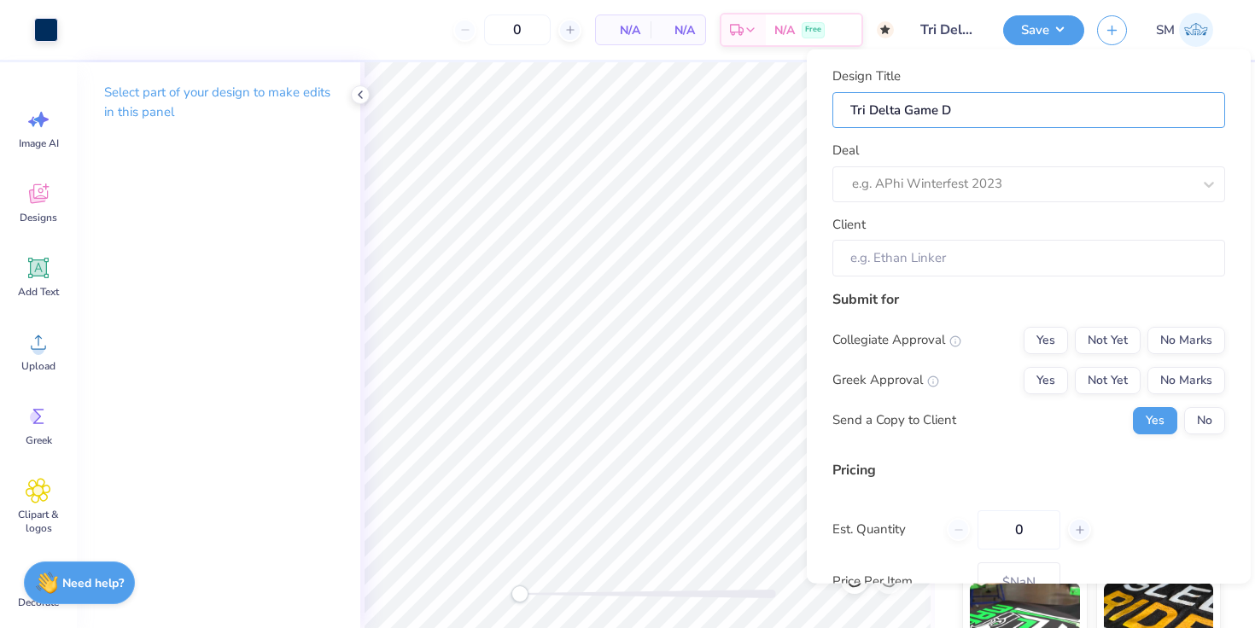
type input "Tri Delta Game Da"
type input "Tri Delta Game Day"
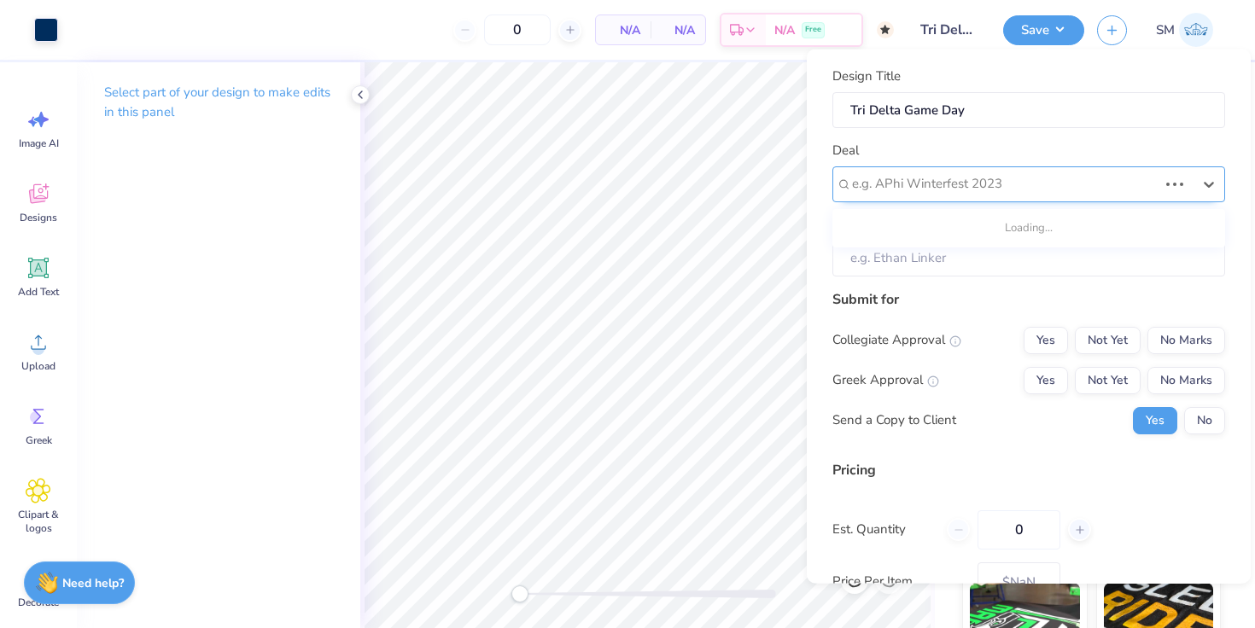
click at [906, 179] on div at bounding box center [1005, 183] width 306 height 23
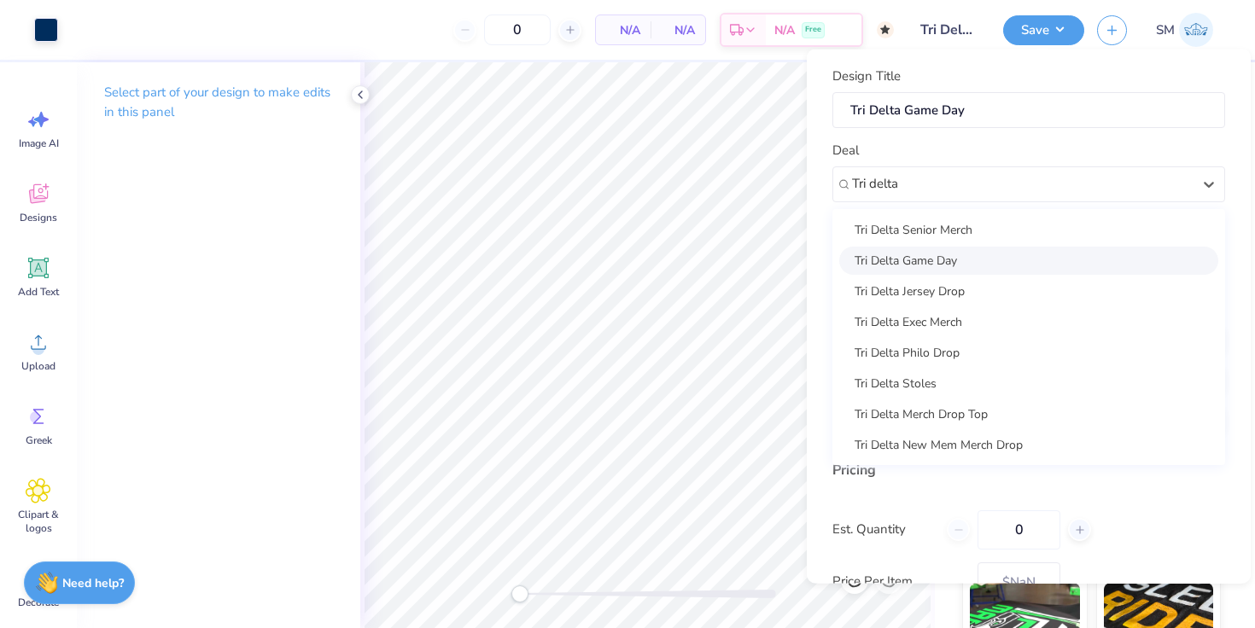
click at [909, 260] on div "Tri Delta Game Day" at bounding box center [1028, 260] width 379 height 28
type input "Tri delta"
type input "Drew Haltom"
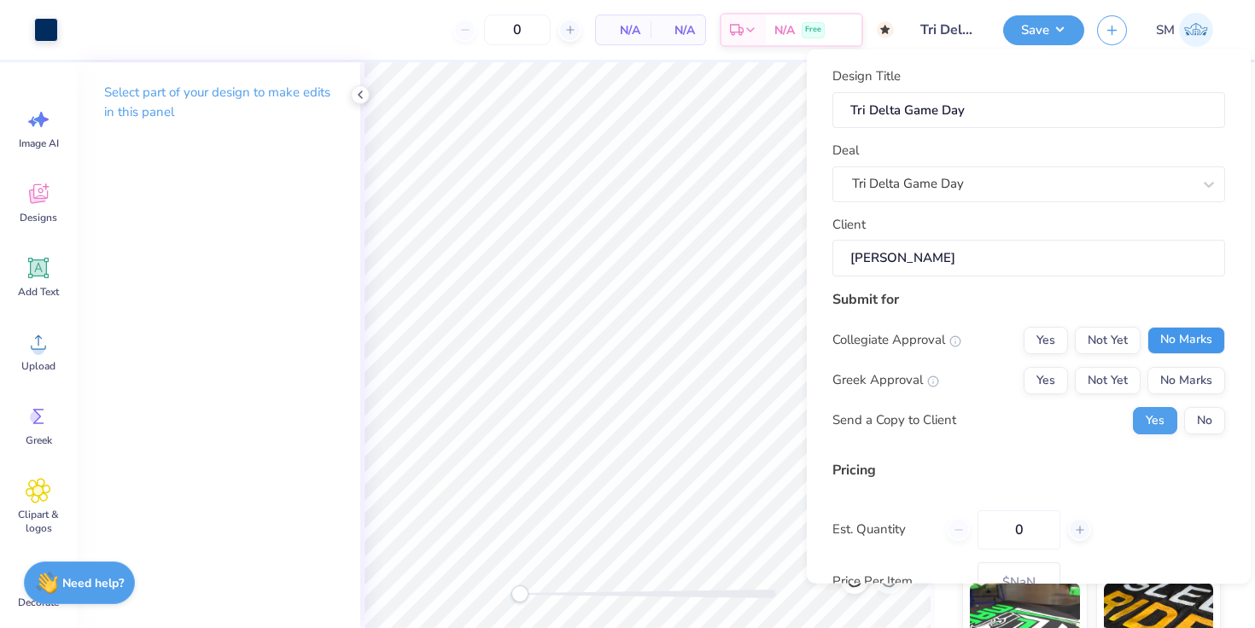
click at [1184, 332] on button "No Marks" at bounding box center [1186, 339] width 78 height 27
click at [1055, 374] on button "Yes" at bounding box center [1045, 379] width 44 height 27
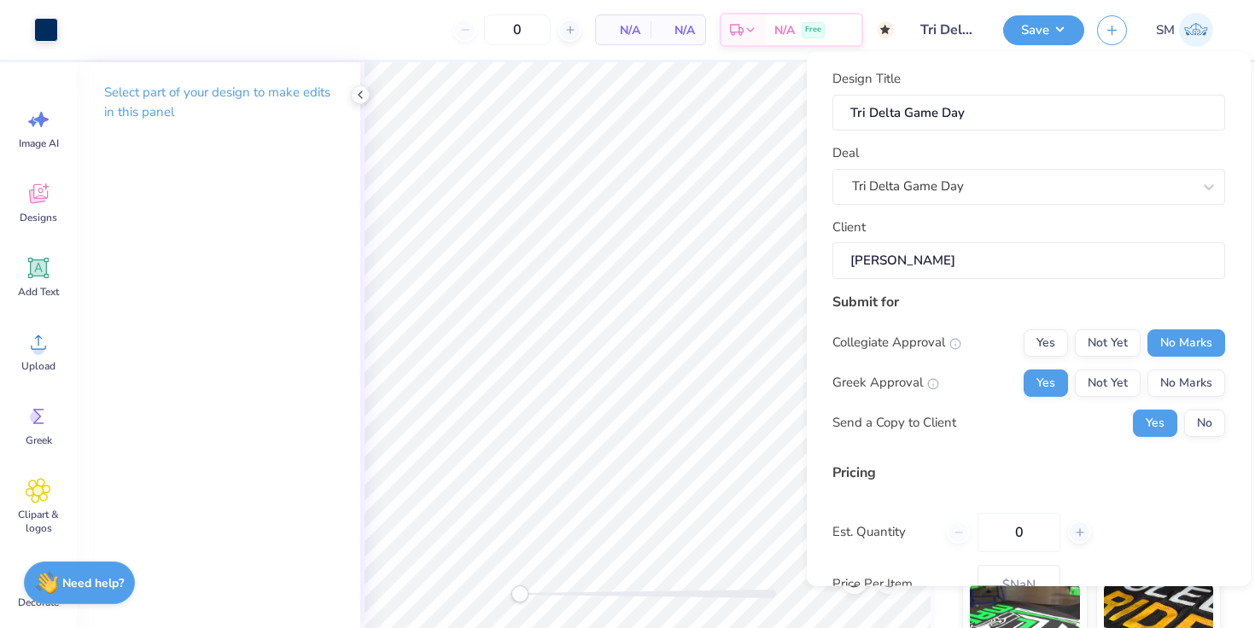
scroll to position [117, 0]
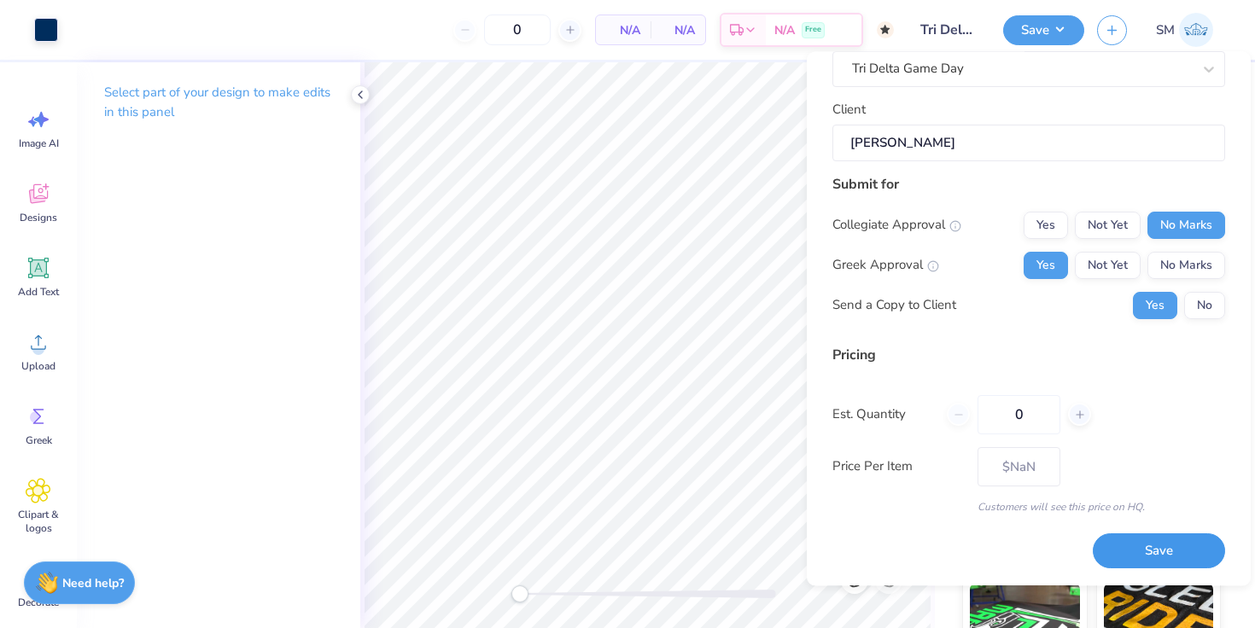
click at [1136, 564] on button "Save" at bounding box center [1158, 551] width 132 height 35
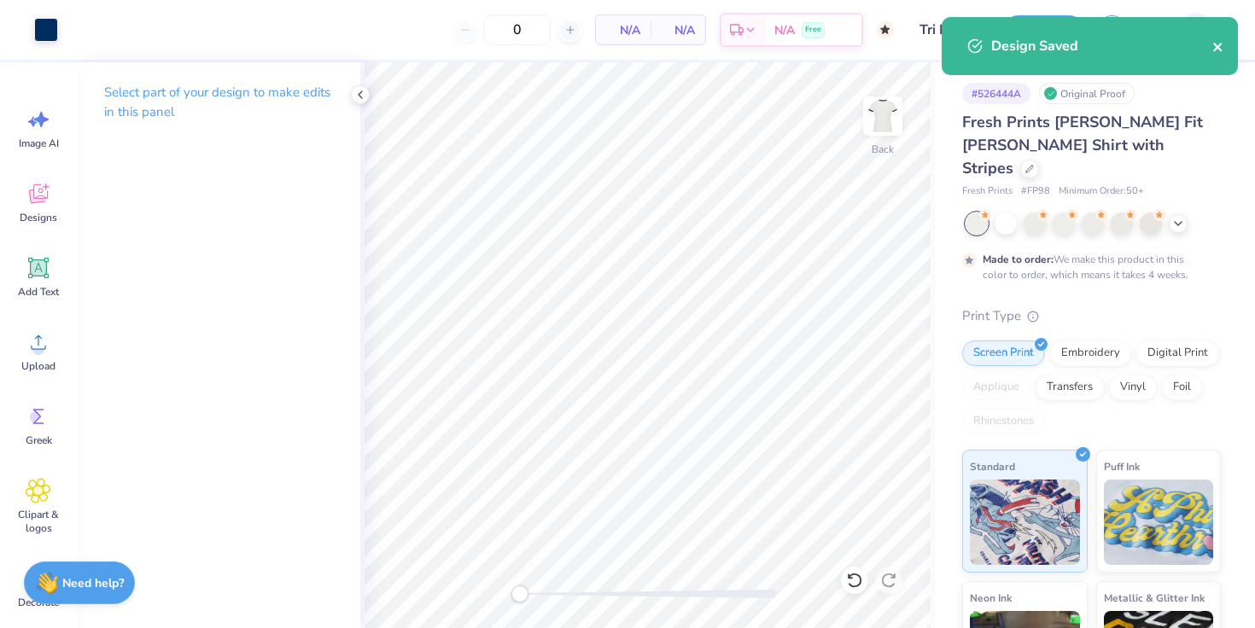
click at [1215, 48] on icon "close" at bounding box center [1217, 47] width 9 height 9
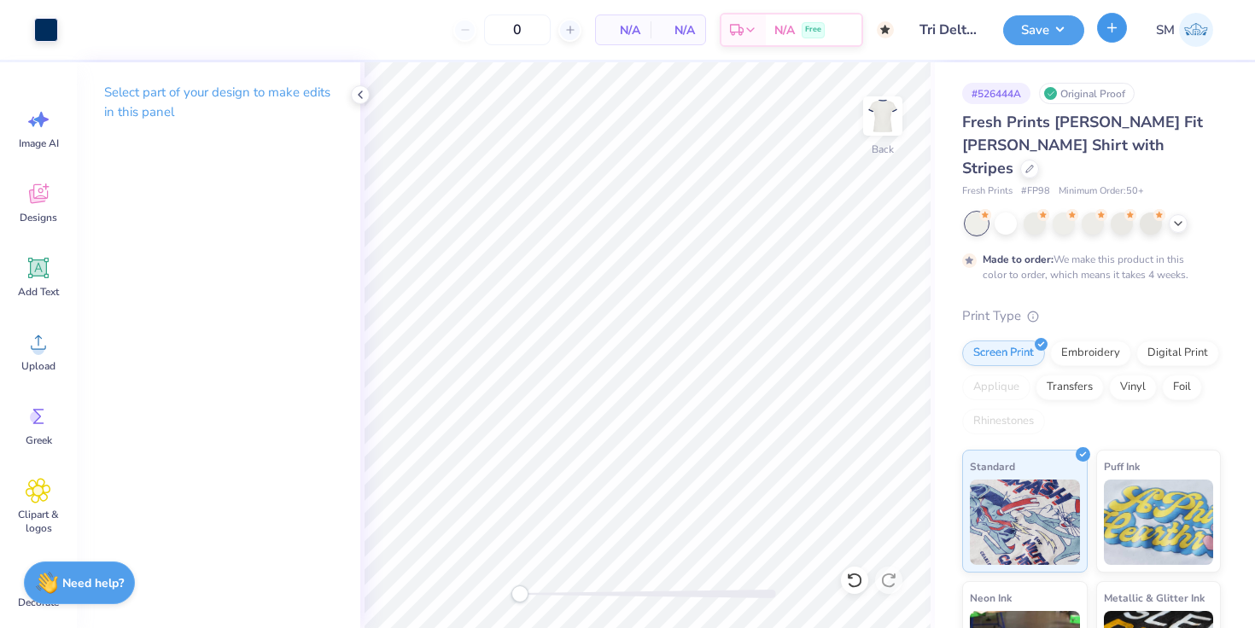
click at [1114, 42] on div "SM" at bounding box center [1159, 30] width 124 height 34
click at [1033, 163] on icon at bounding box center [1029, 167] width 9 height 9
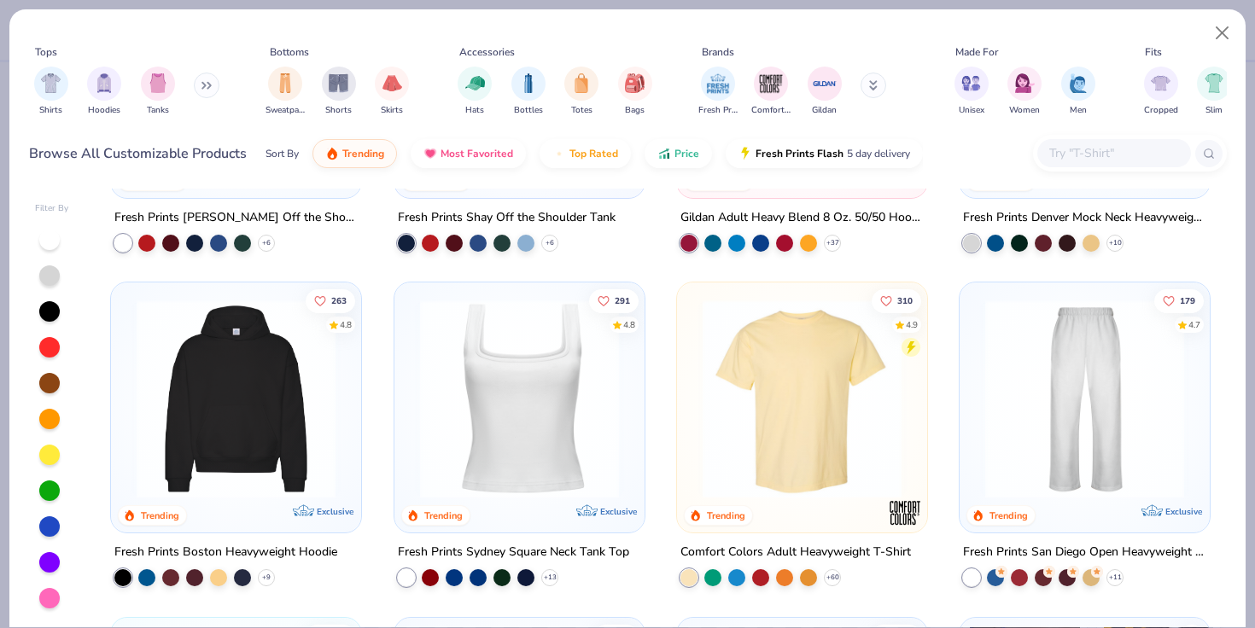
scroll to position [251, 0]
click at [744, 536] on div "310 4.9 Trending Comfort Colors Adult Heavyweight T-Shirt + 60" at bounding box center [802, 433] width 252 height 305
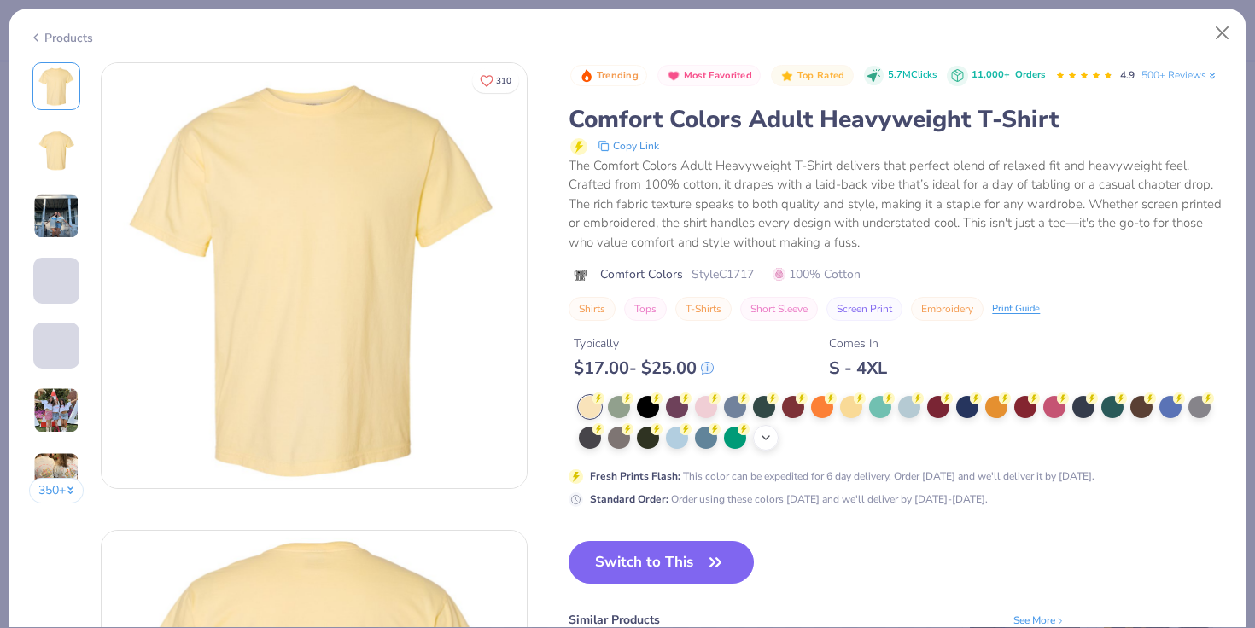
click at [769, 429] on div "+ 38" at bounding box center [766, 438] width 26 height 26
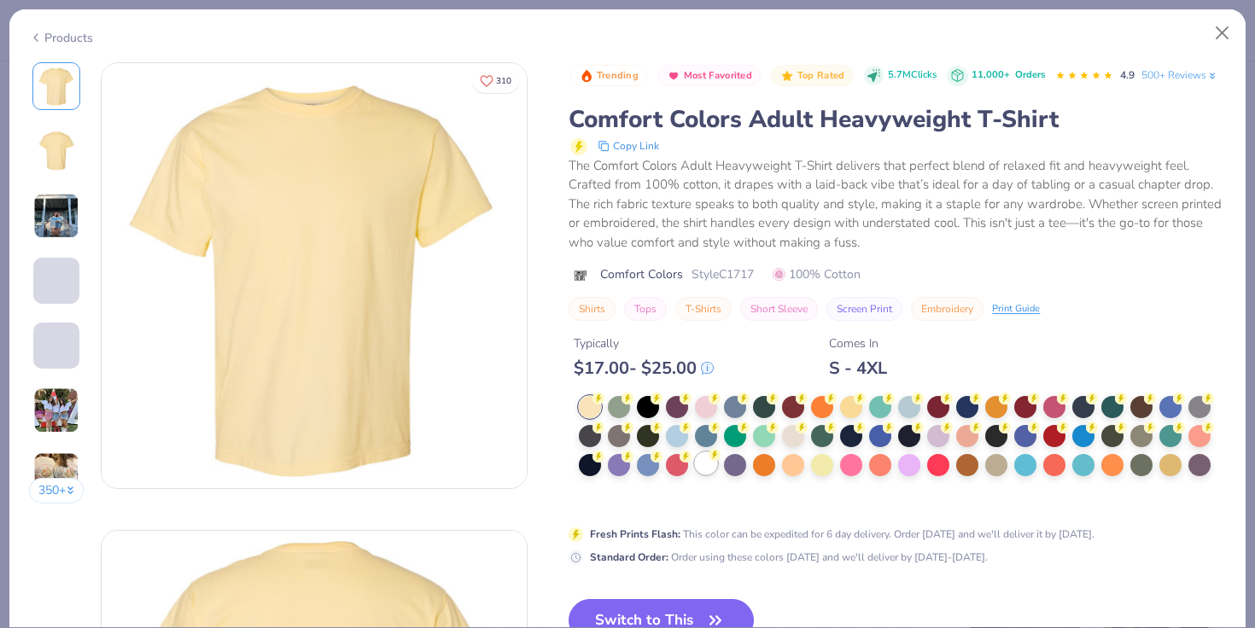
click at [703, 463] on div at bounding box center [706, 463] width 22 height 22
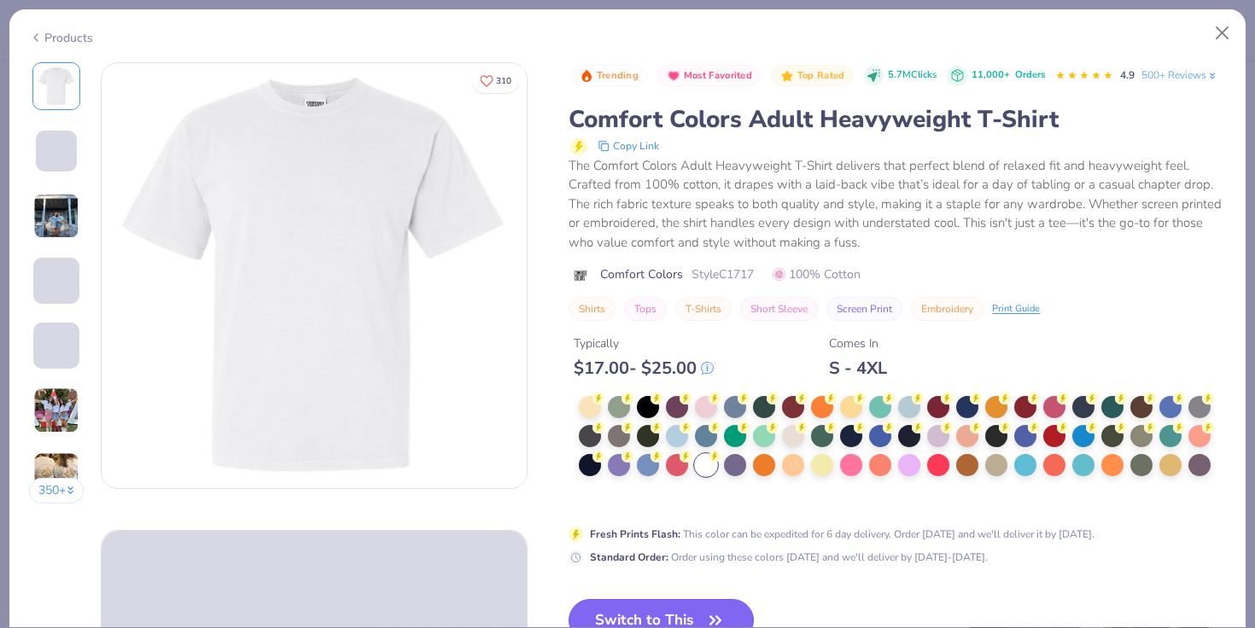
click at [608, 615] on button "Switch to This" at bounding box center [660, 620] width 185 height 43
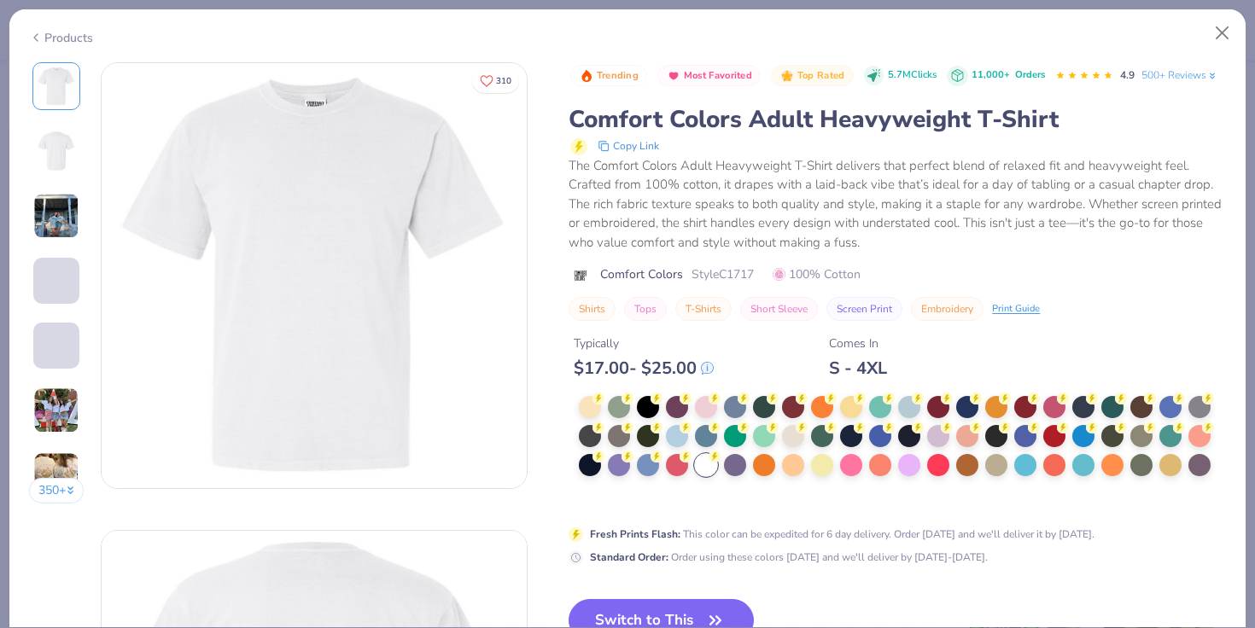
type input "12"
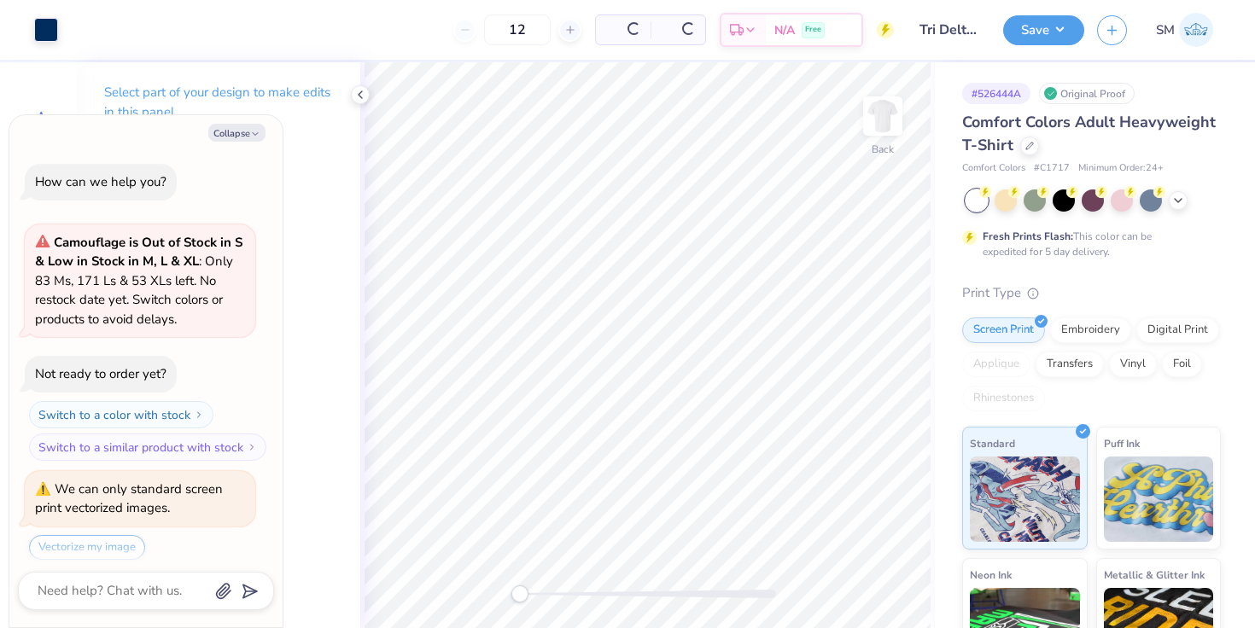
scroll to position [279, 0]
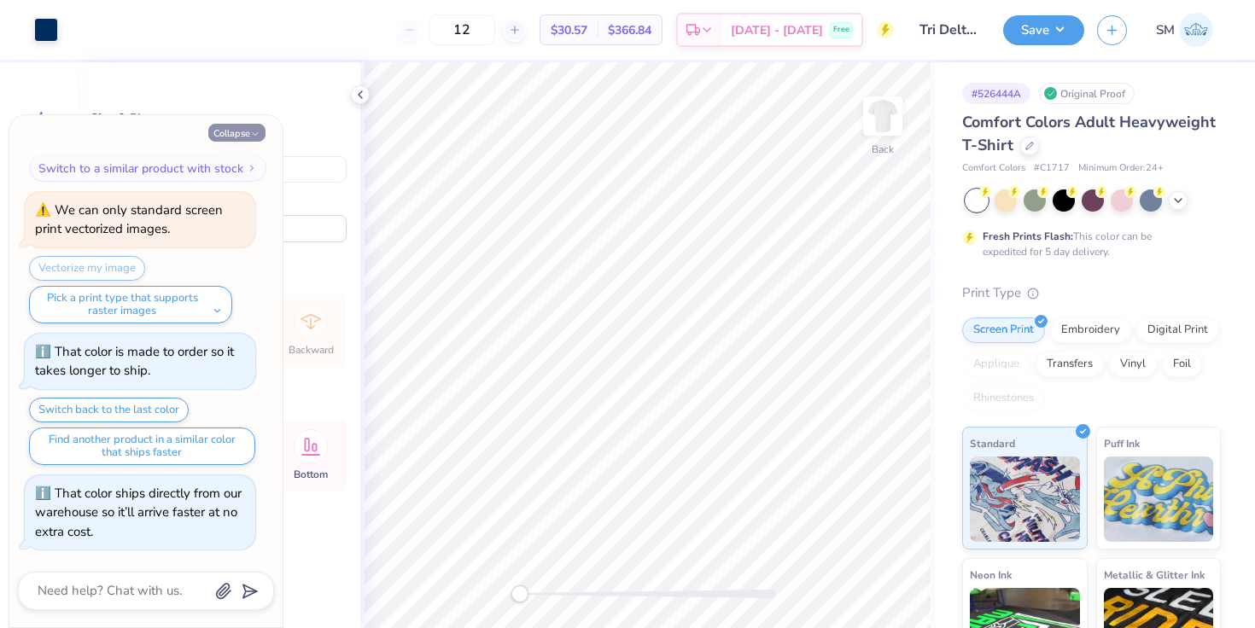
click at [232, 129] on button "Collapse" at bounding box center [236, 133] width 57 height 18
type textarea "x"
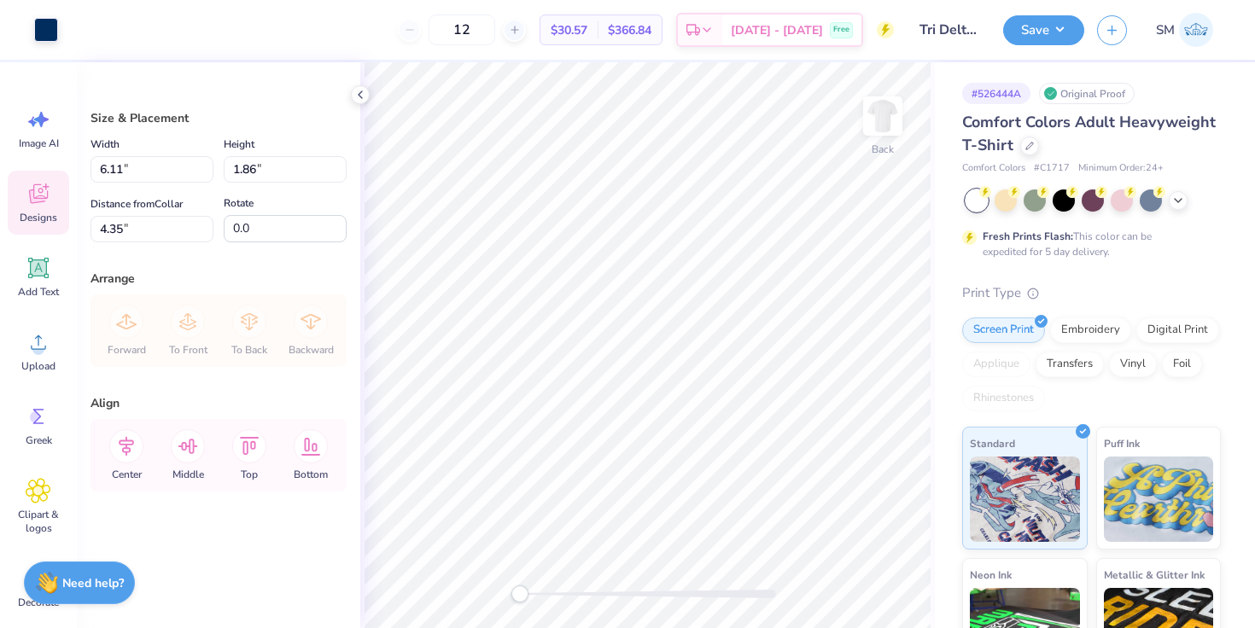
click at [38, 189] on icon at bounding box center [39, 194] width 26 height 26
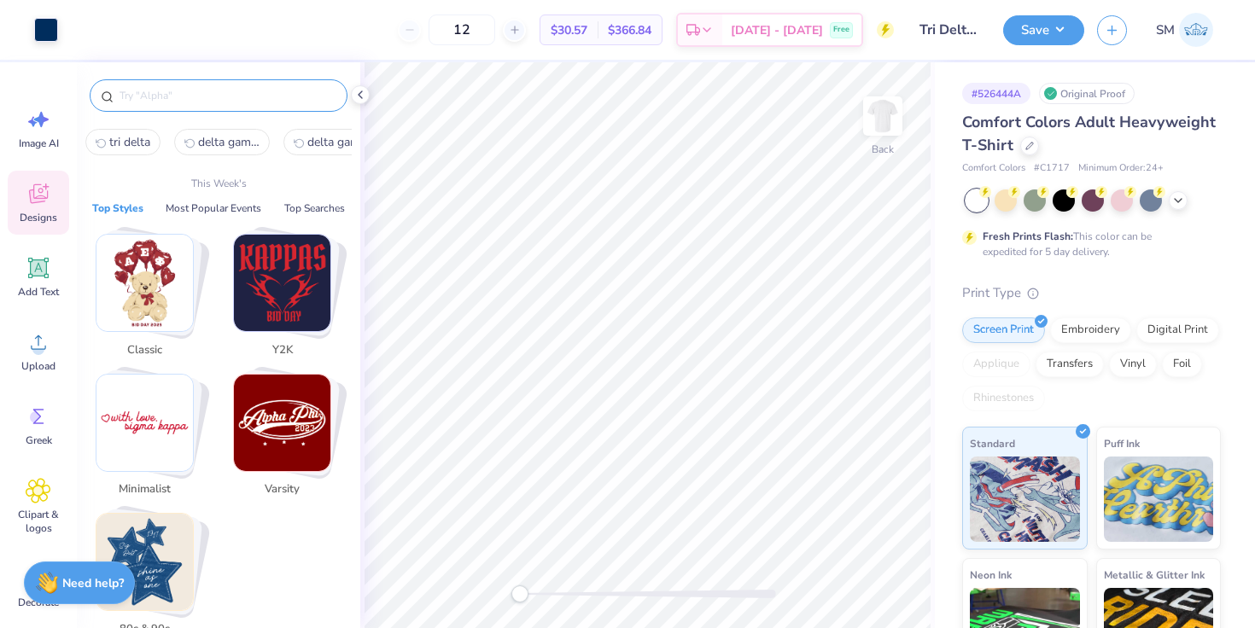
click at [201, 99] on input "text" at bounding box center [227, 95] width 218 height 17
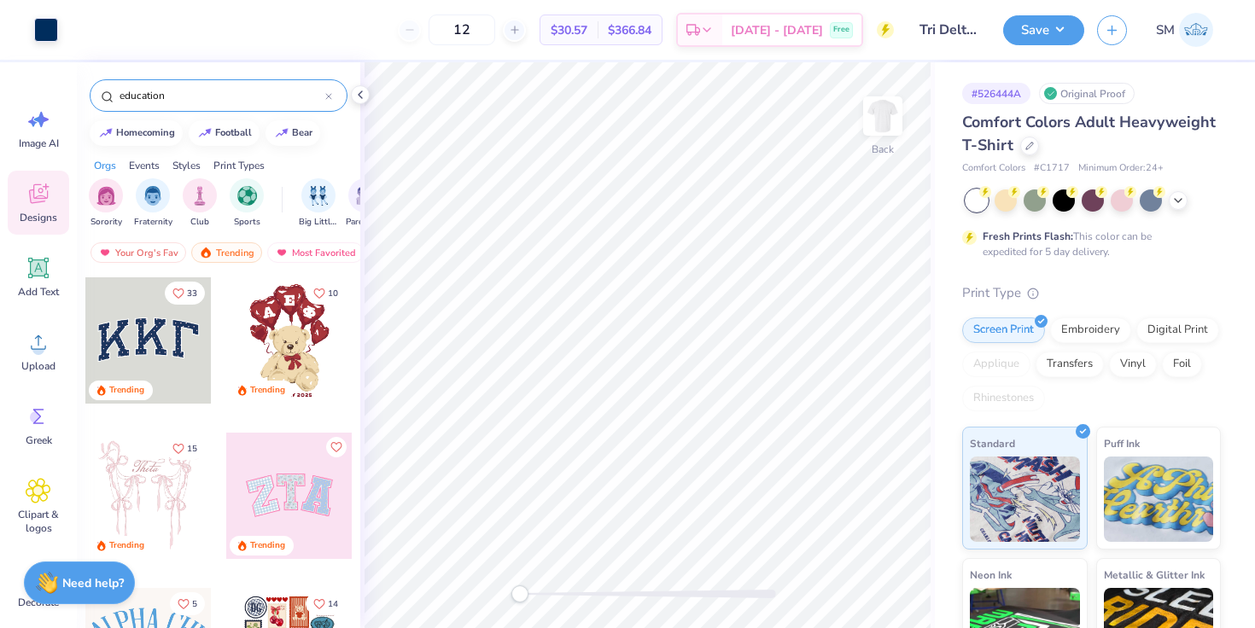
type input "education"
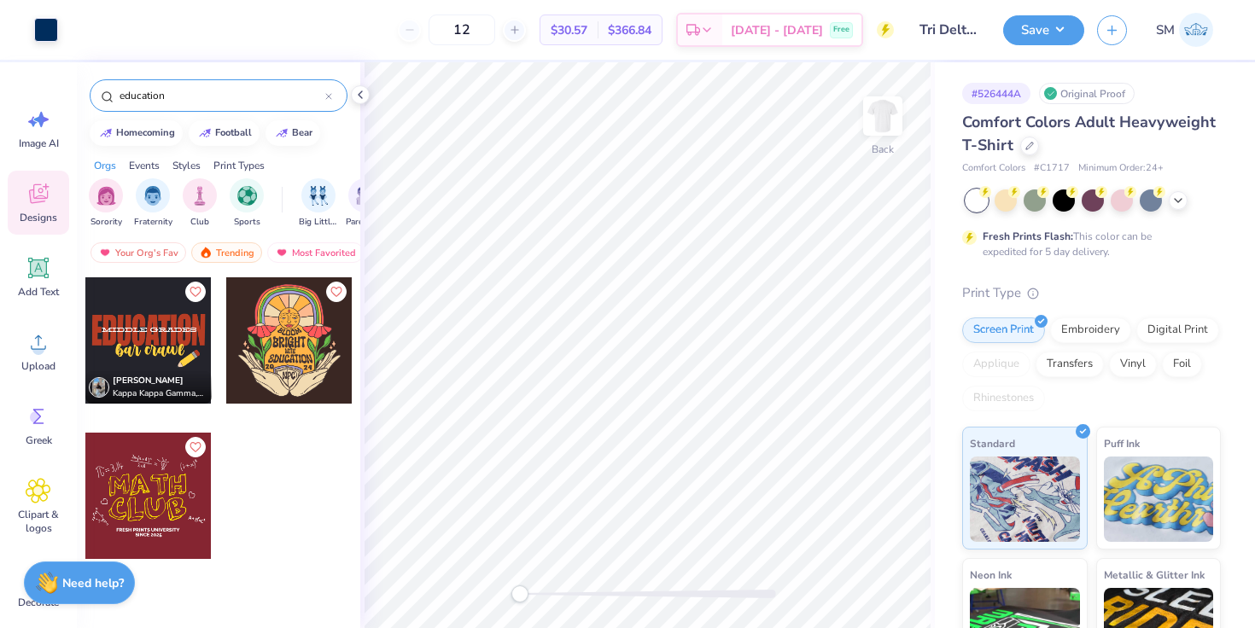
click at [137, 513] on div at bounding box center [148, 496] width 126 height 126
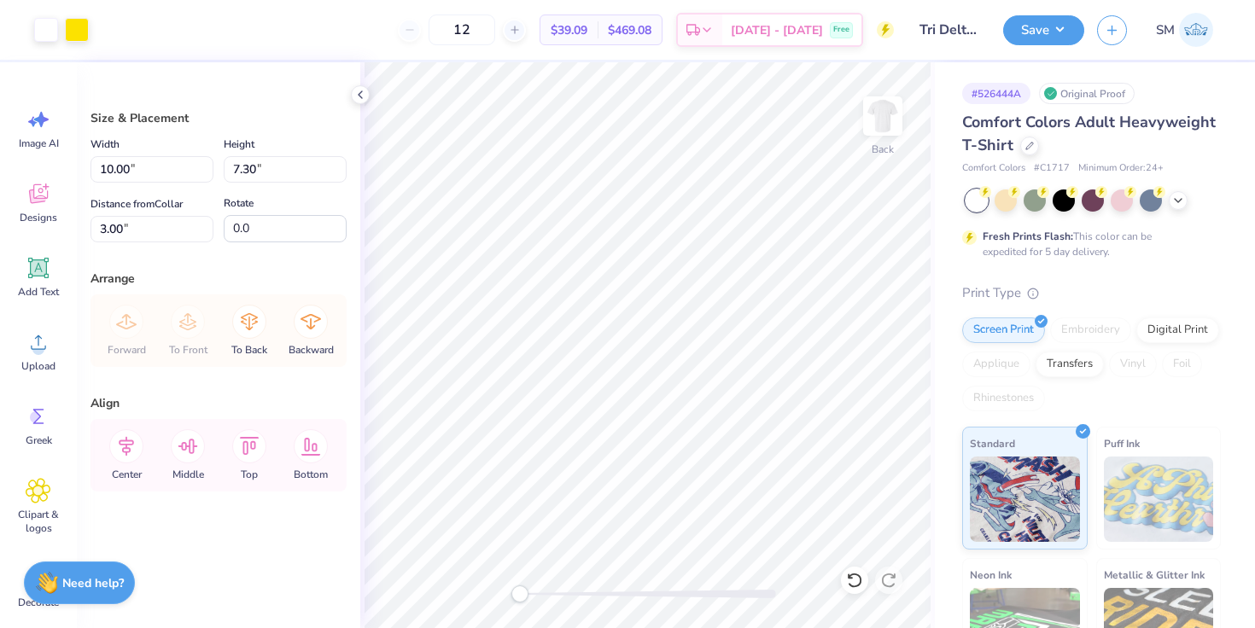
type input "6.11"
type input "1.86"
type input "4.35"
click at [52, 31] on div at bounding box center [46, 28] width 24 height 24
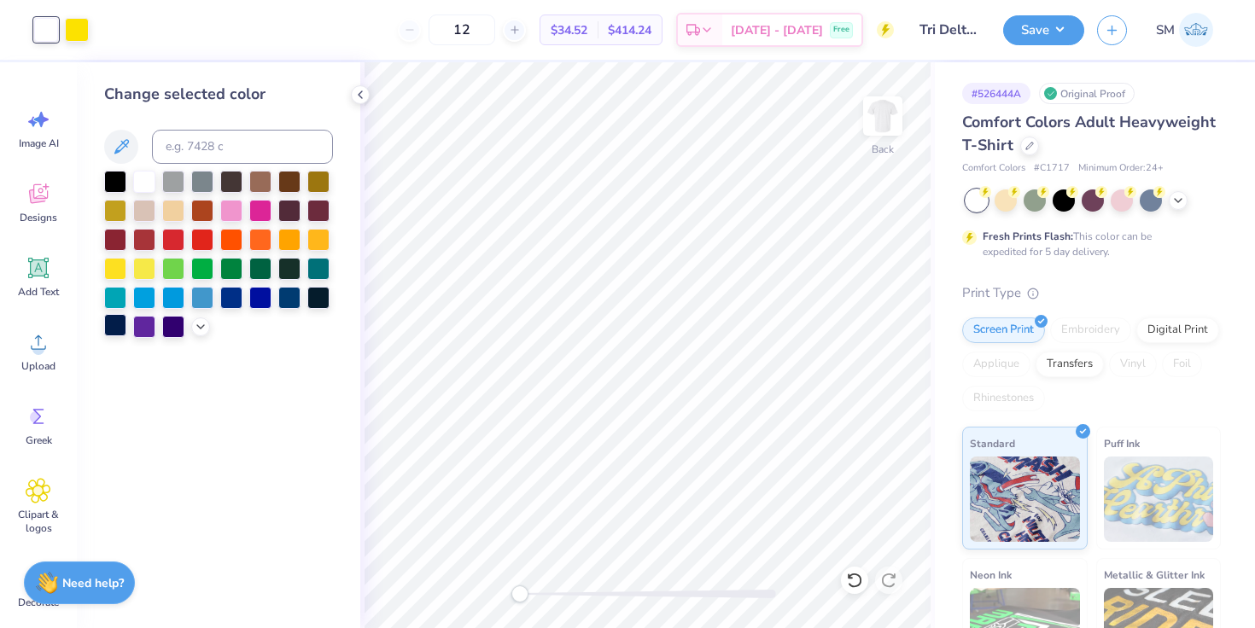
click at [117, 325] on div at bounding box center [115, 325] width 22 height 22
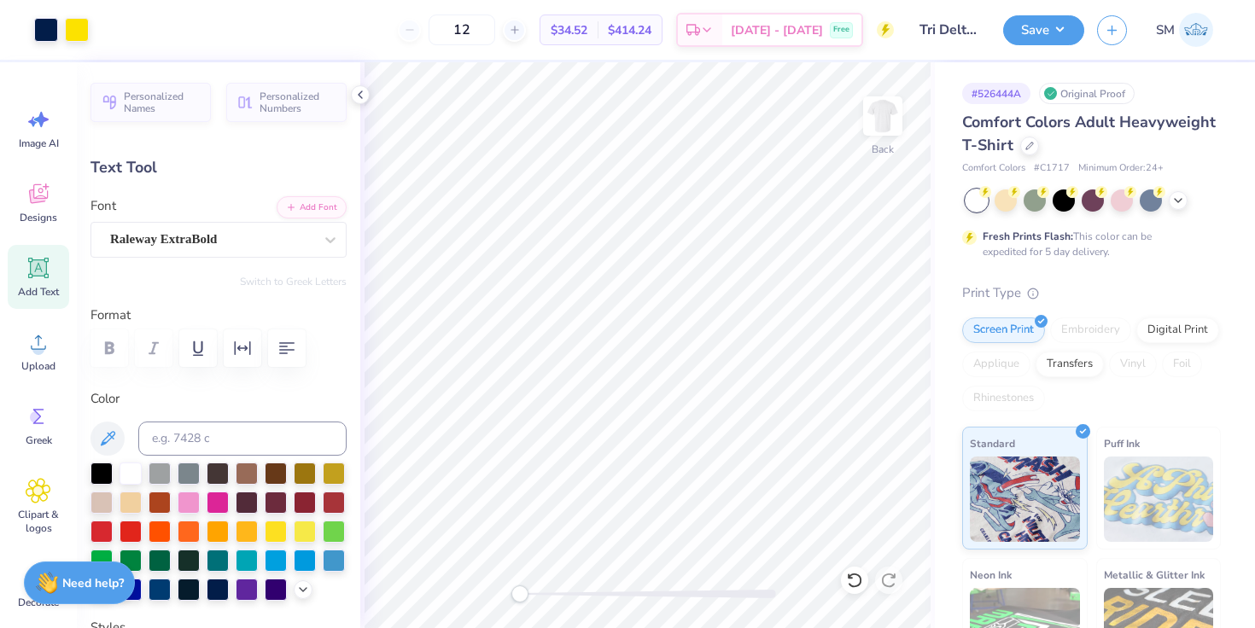
type input "5.56"
type input "0.31"
type input "9.50"
type input "6.84"
type input "2.11"
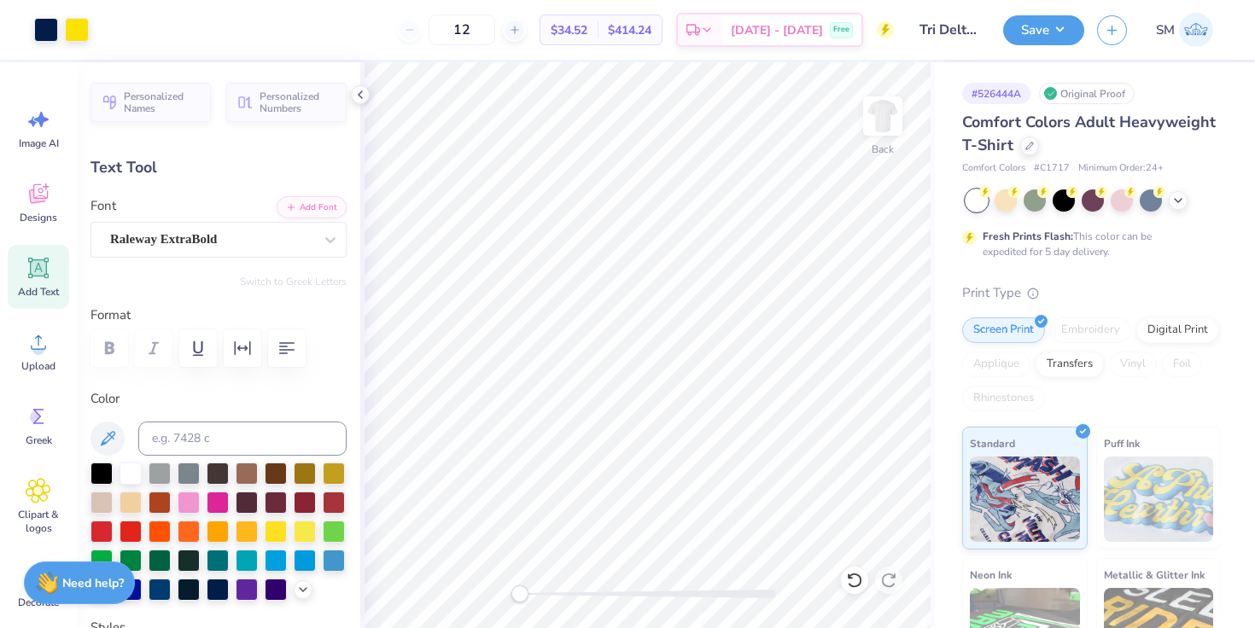
type input "6.77"
type input "6.86"
type input "2.03"
type input "4.69"
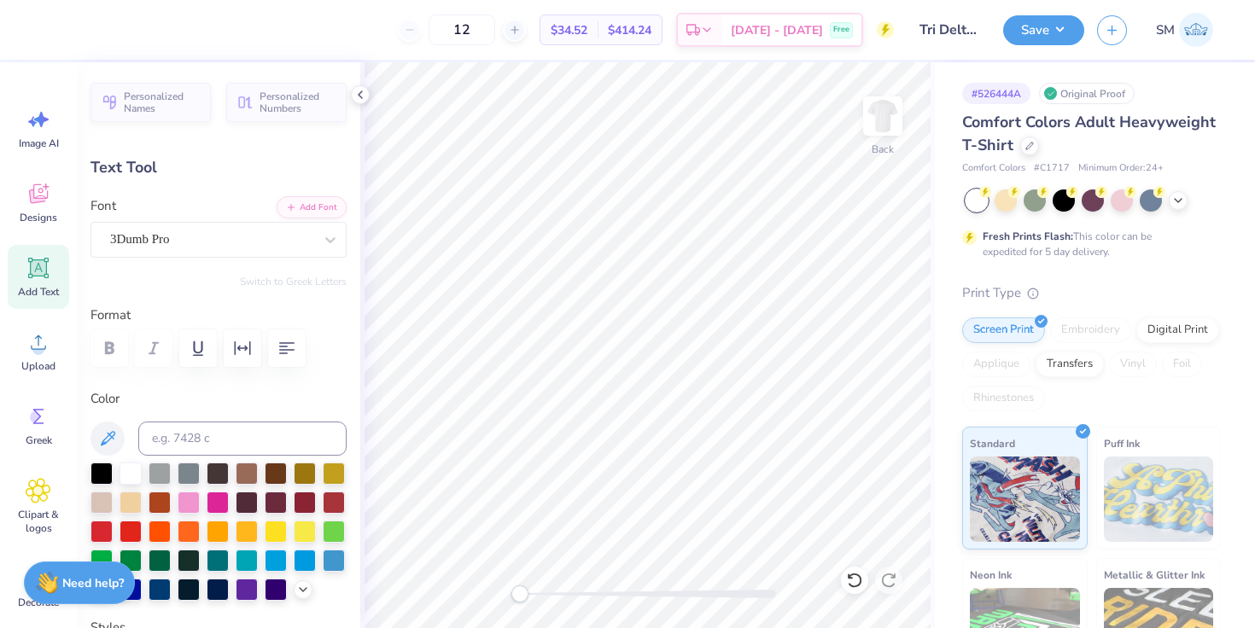
type textarea "Education"
type textarea "EDUCATION"
type input "11.96"
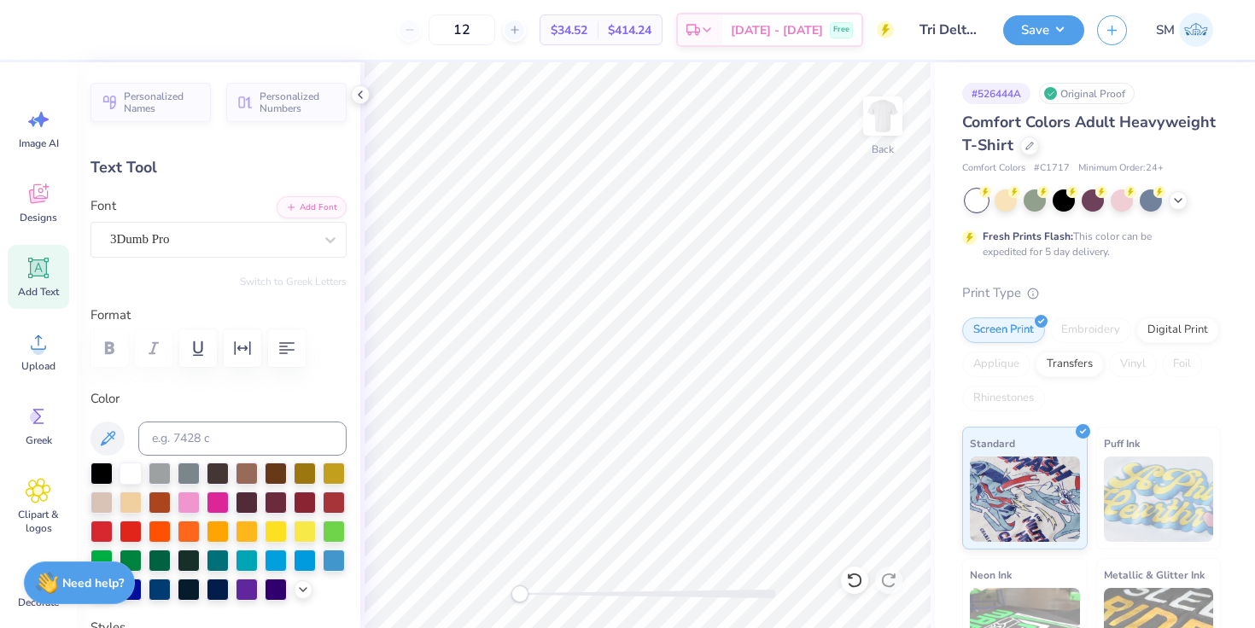
type input "1.71"
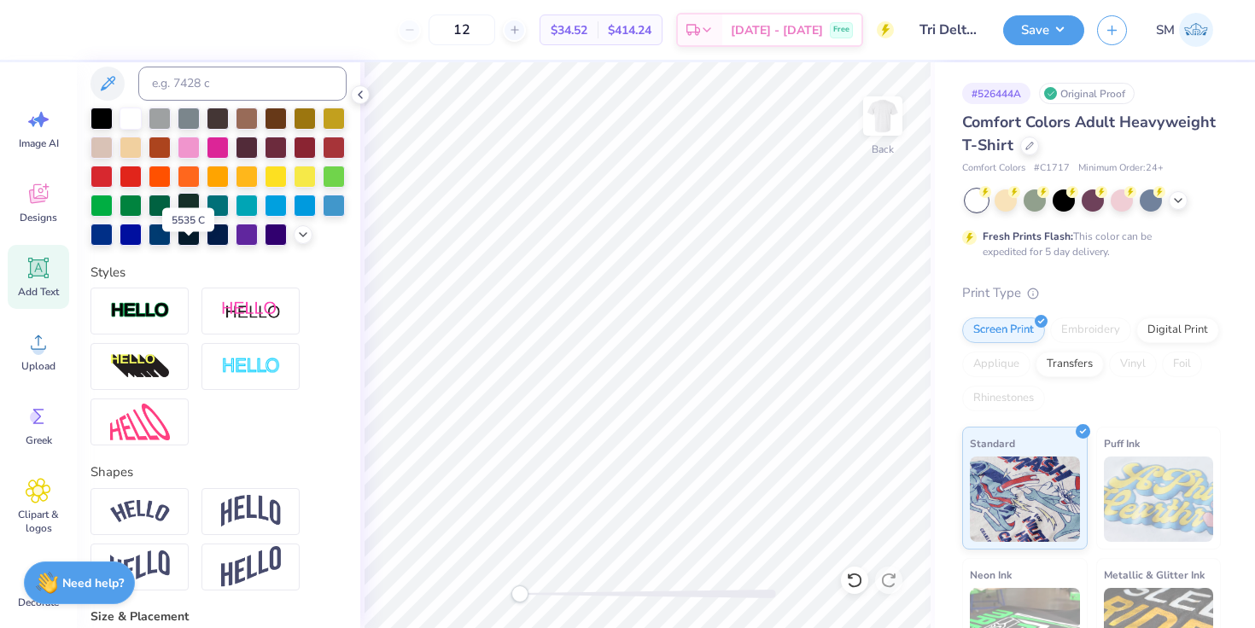
scroll to position [548, 0]
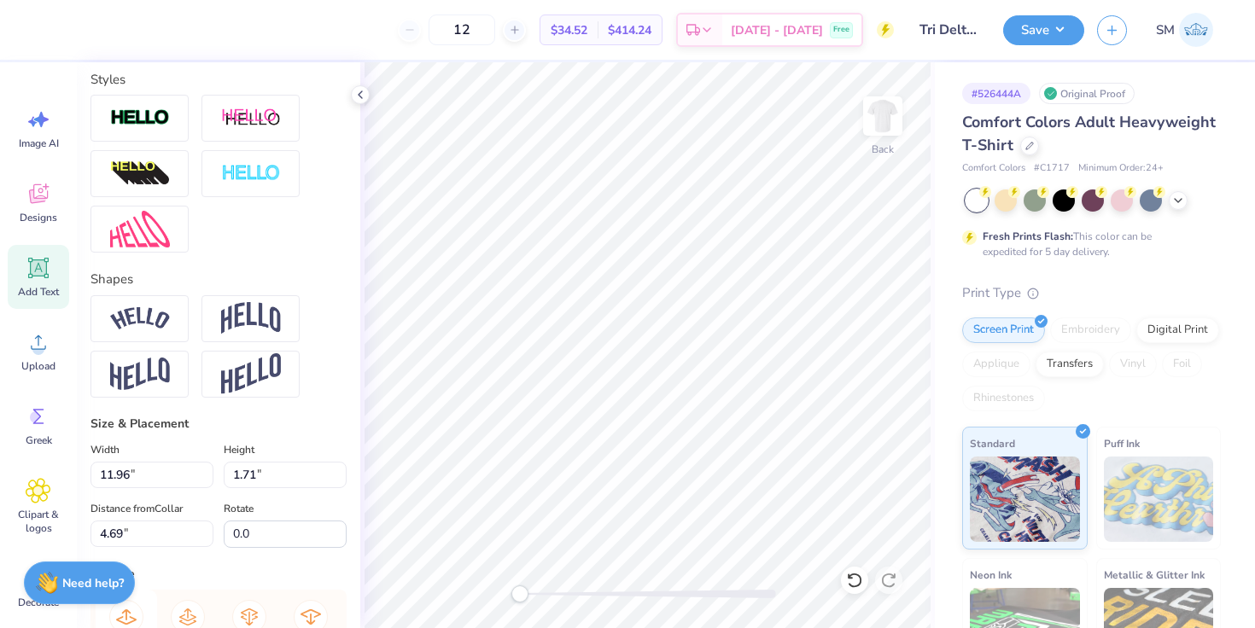
click at [128, 611] on icon at bounding box center [126, 616] width 20 height 15
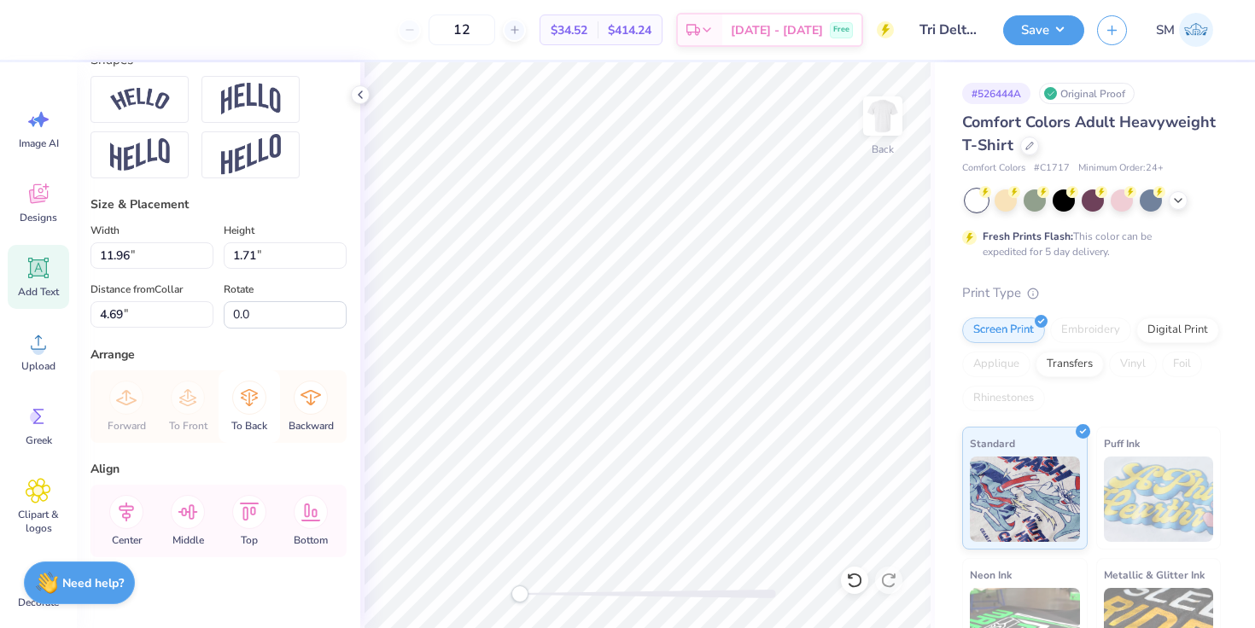
scroll to position [780, 0]
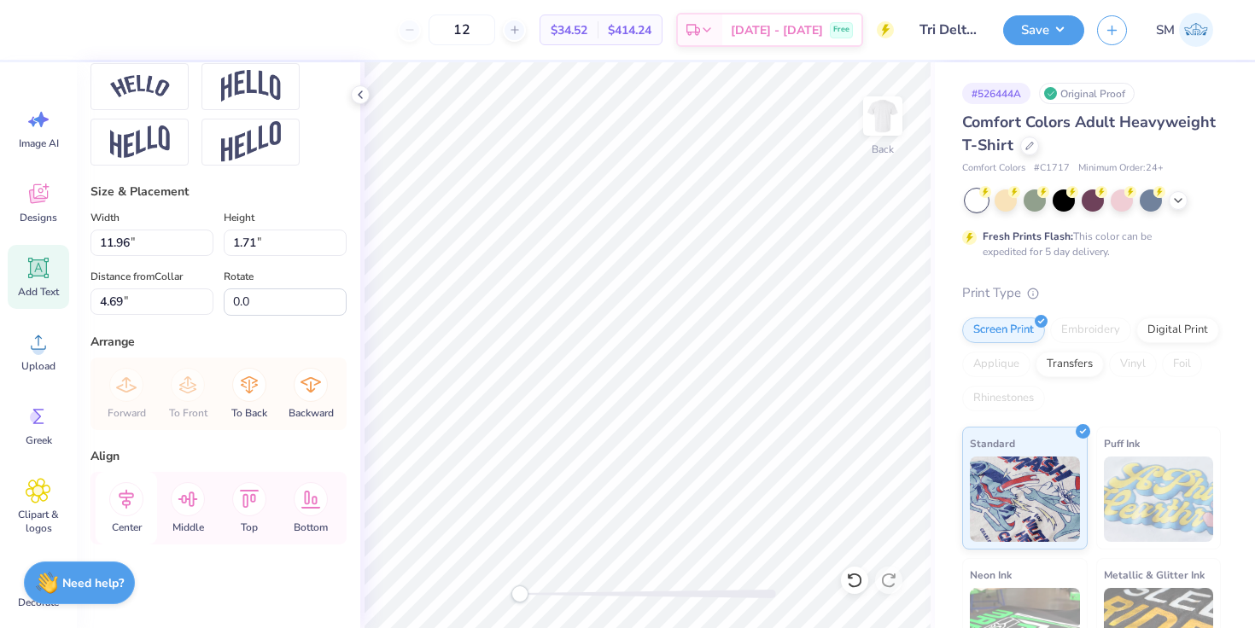
click at [125, 514] on icon at bounding box center [126, 499] width 34 height 34
type input "6.84"
type input "2.11"
type input "6.77"
type input "5.63"
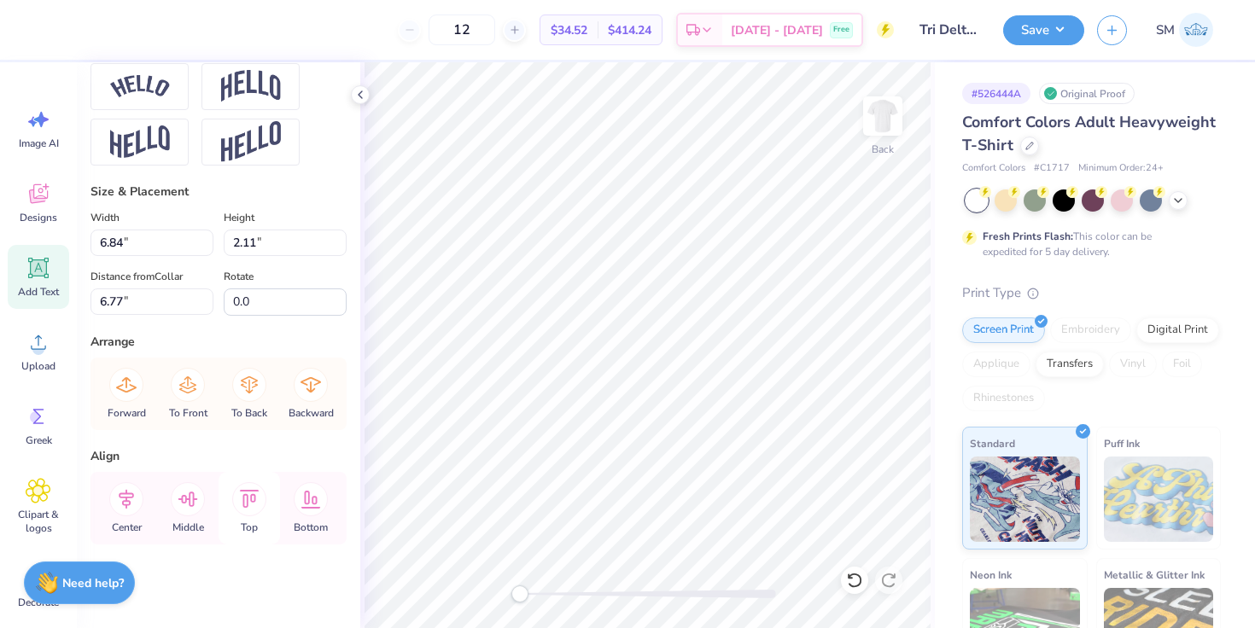
type input "1.74"
type input "6.87"
click at [141, 497] on icon at bounding box center [126, 499] width 34 height 34
click at [79, 26] on div at bounding box center [77, 28] width 24 height 24
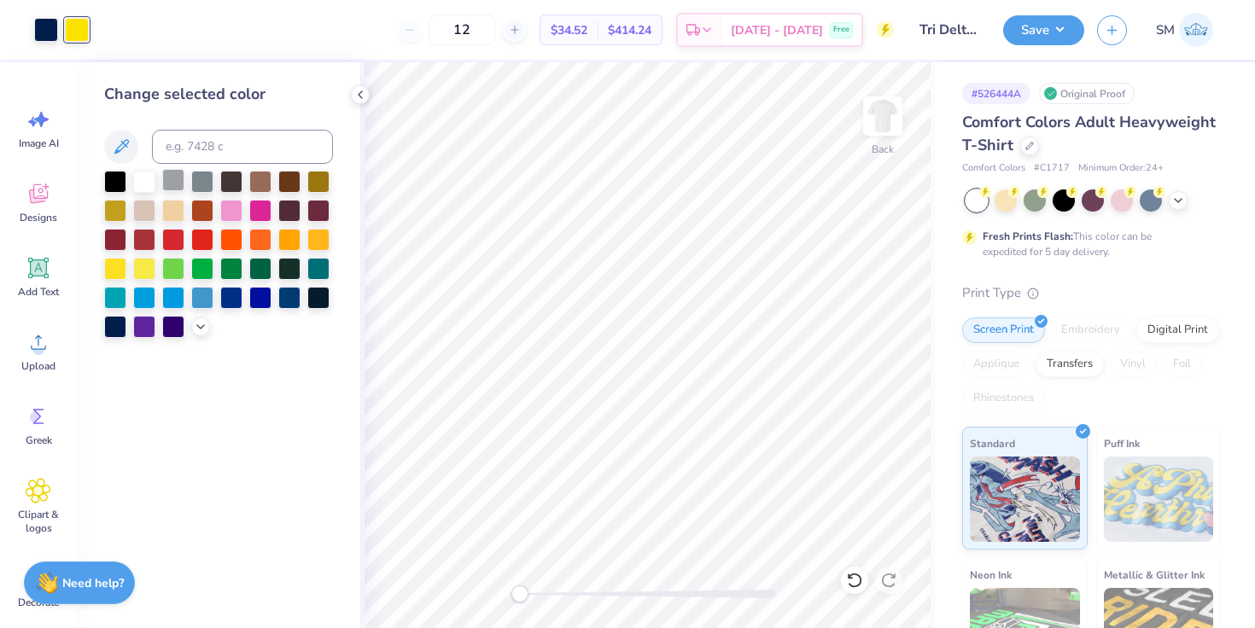
click at [176, 181] on div at bounding box center [173, 180] width 22 height 22
click at [170, 245] on div at bounding box center [173, 238] width 22 height 22
click at [251, 300] on div at bounding box center [260, 296] width 22 height 22
click at [1043, 26] on button "Save" at bounding box center [1043, 28] width 81 height 30
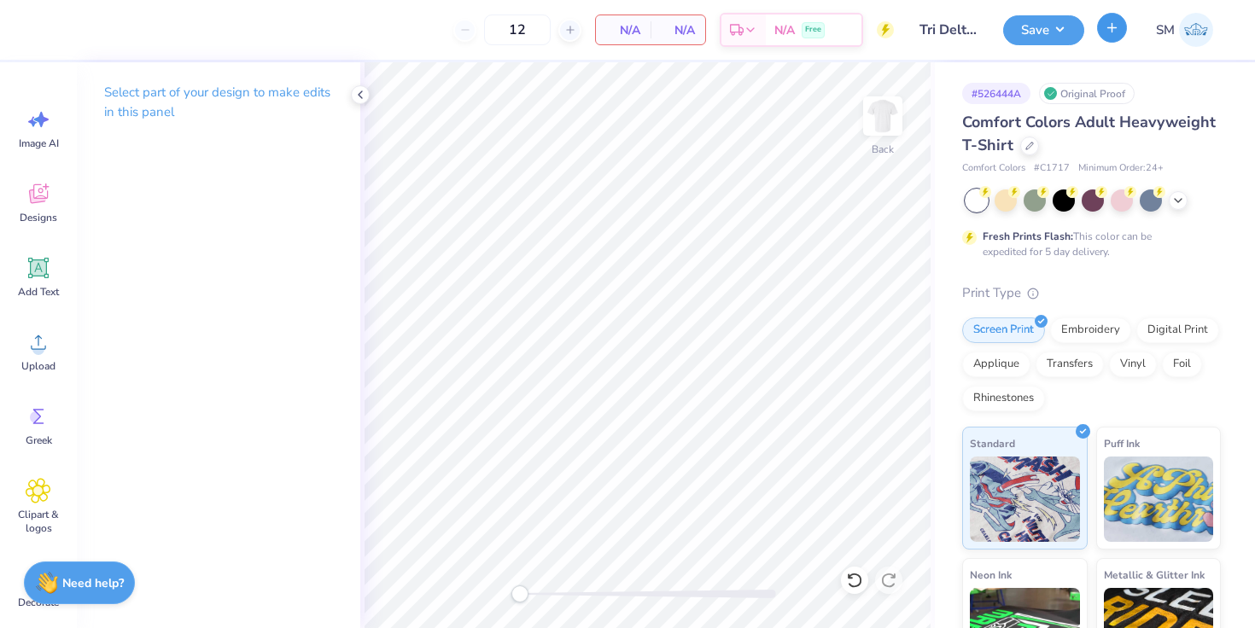
click at [1101, 26] on button "button" at bounding box center [1112, 28] width 30 height 30
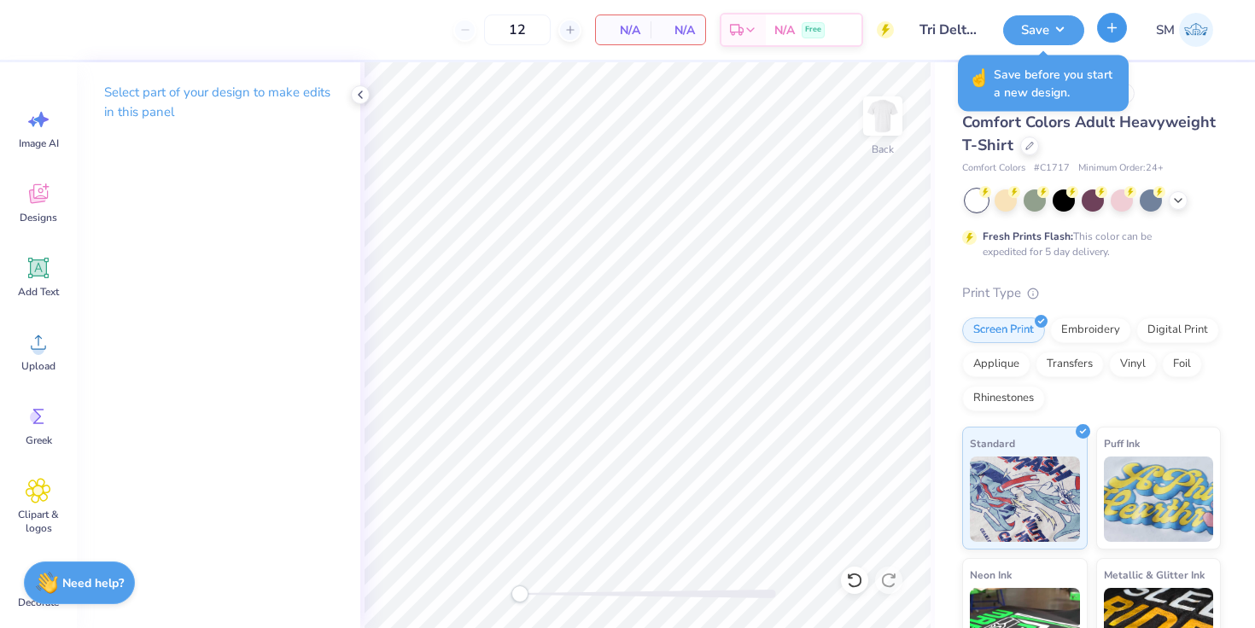
click at [1104, 16] on button "button" at bounding box center [1112, 28] width 30 height 30
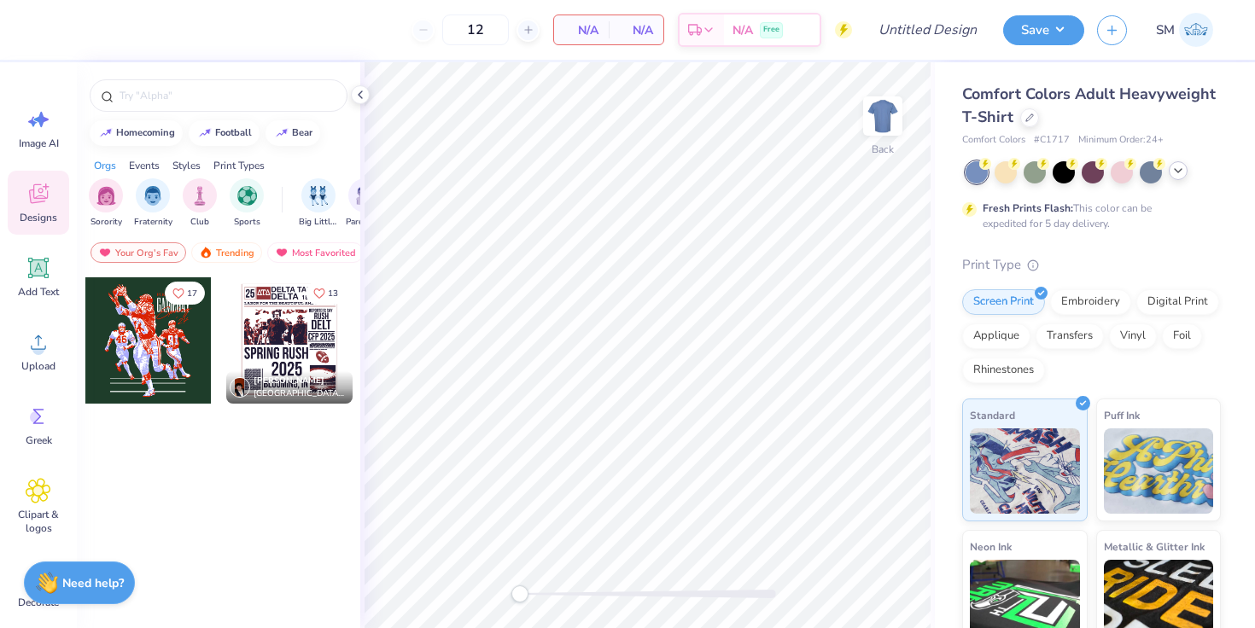
click at [1173, 171] on icon at bounding box center [1178, 171] width 14 height 14
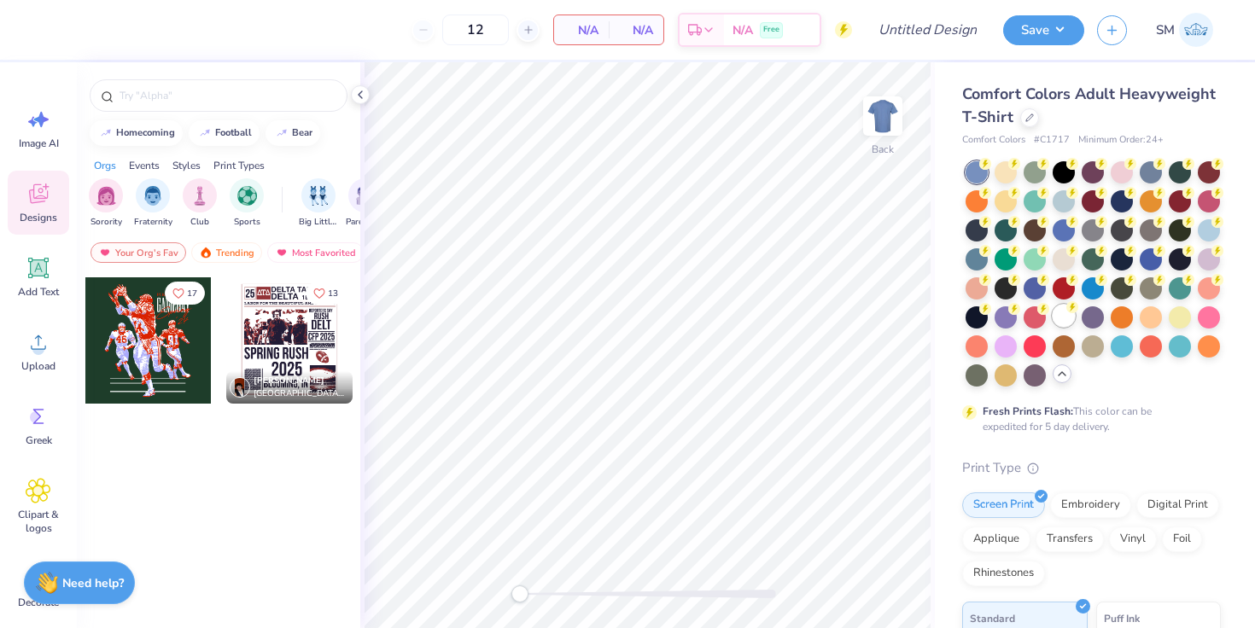
click at [1064, 323] on div at bounding box center [1063, 316] width 22 height 22
click at [228, 250] on div "Trending" at bounding box center [226, 252] width 71 height 20
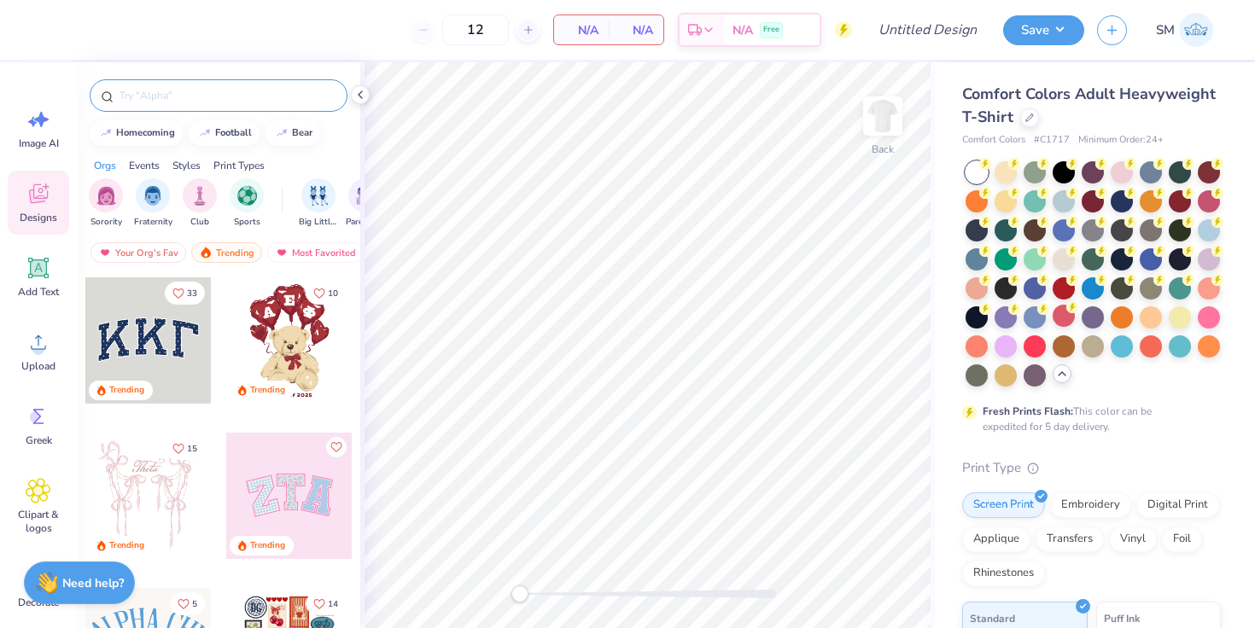
click at [195, 96] on input "text" at bounding box center [227, 95] width 218 height 17
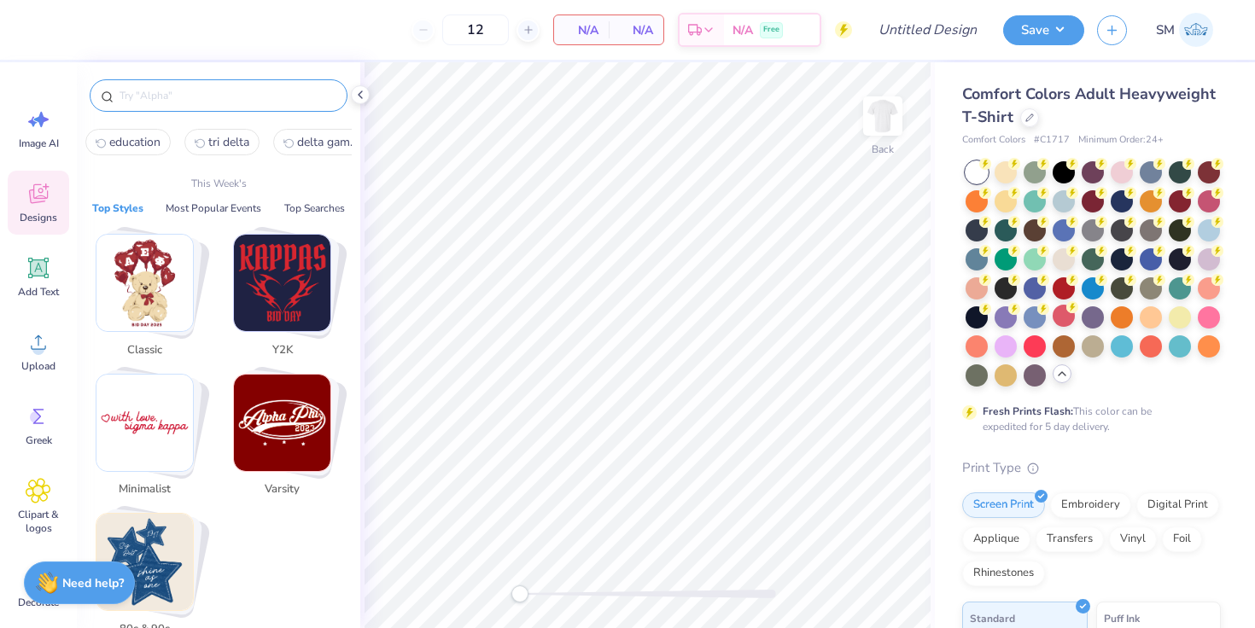
click at [151, 137] on span "education" at bounding box center [134, 142] width 51 height 16
type input "education"
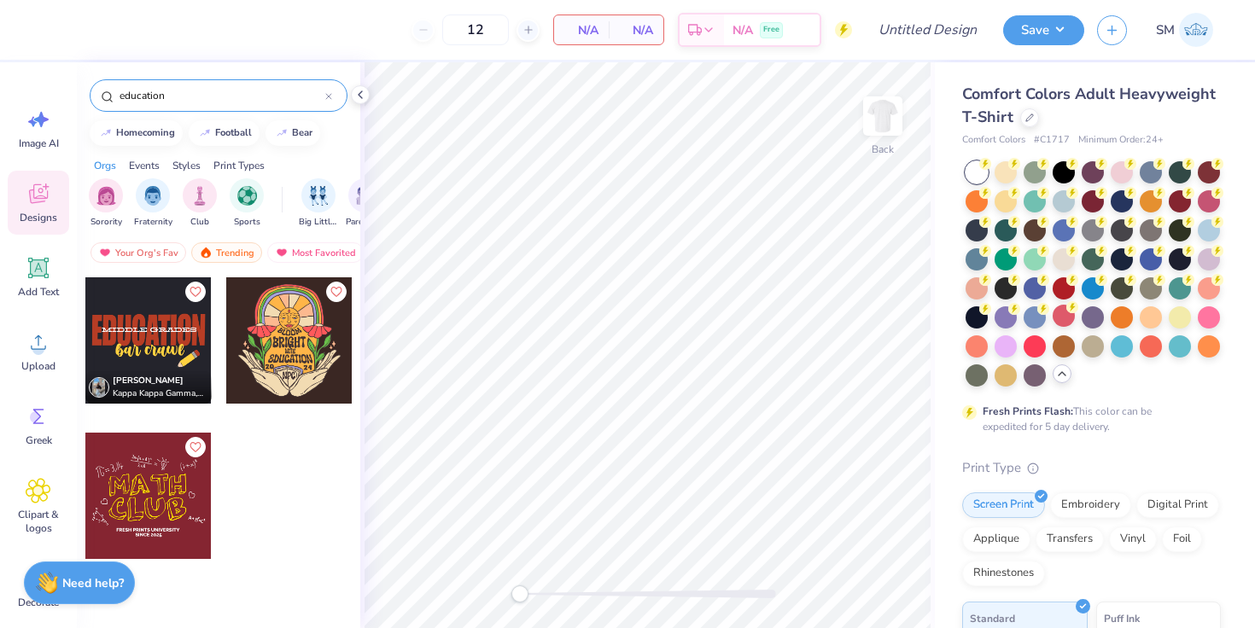
click at [153, 517] on div at bounding box center [148, 496] width 126 height 126
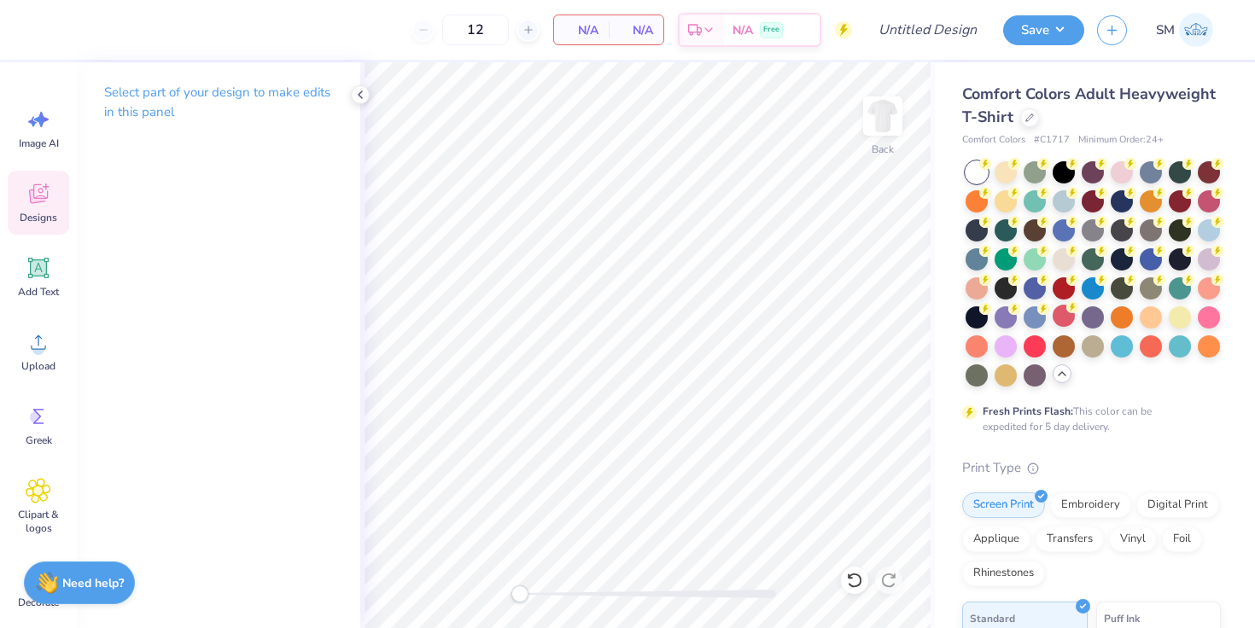
click at [42, 188] on icon at bounding box center [39, 194] width 26 height 26
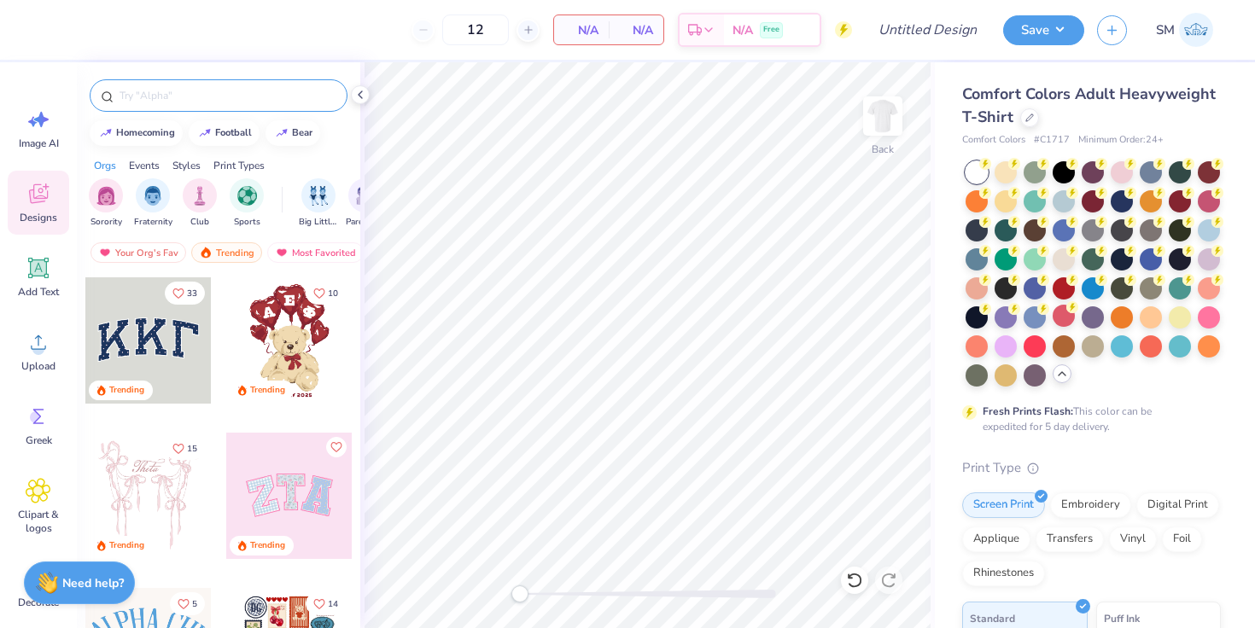
click at [190, 104] on div at bounding box center [219, 95] width 258 height 32
click at [151, 93] on input "text" at bounding box center [227, 95] width 218 height 17
type input "books"
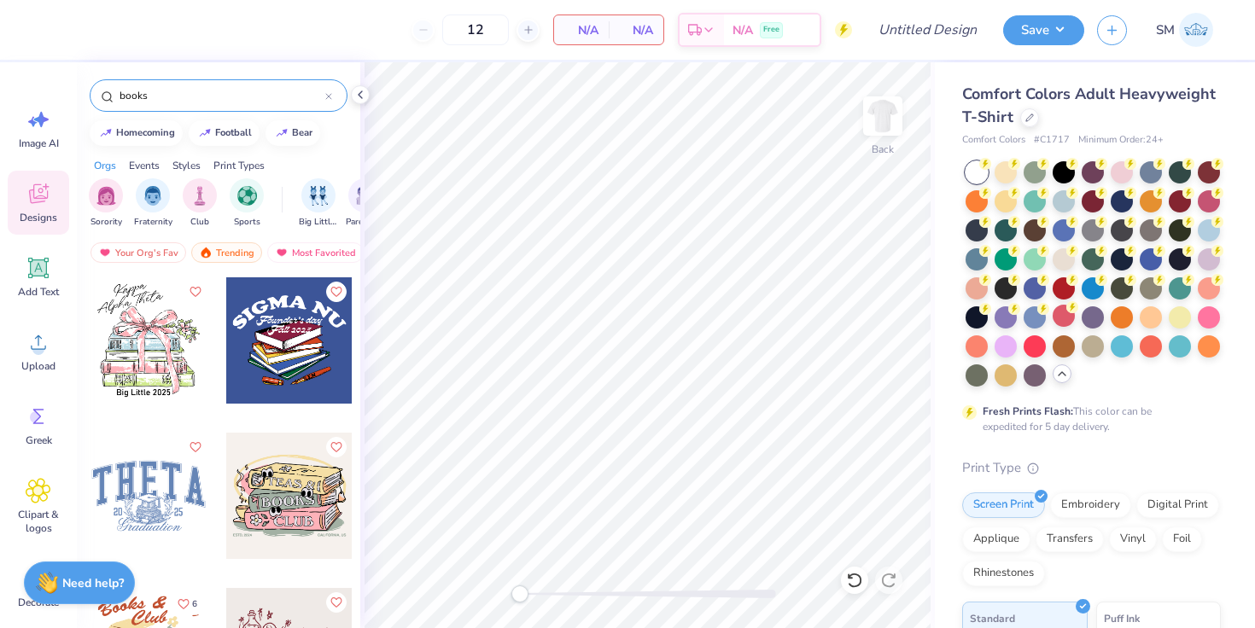
click at [186, 368] on div at bounding box center [148, 340] width 126 height 126
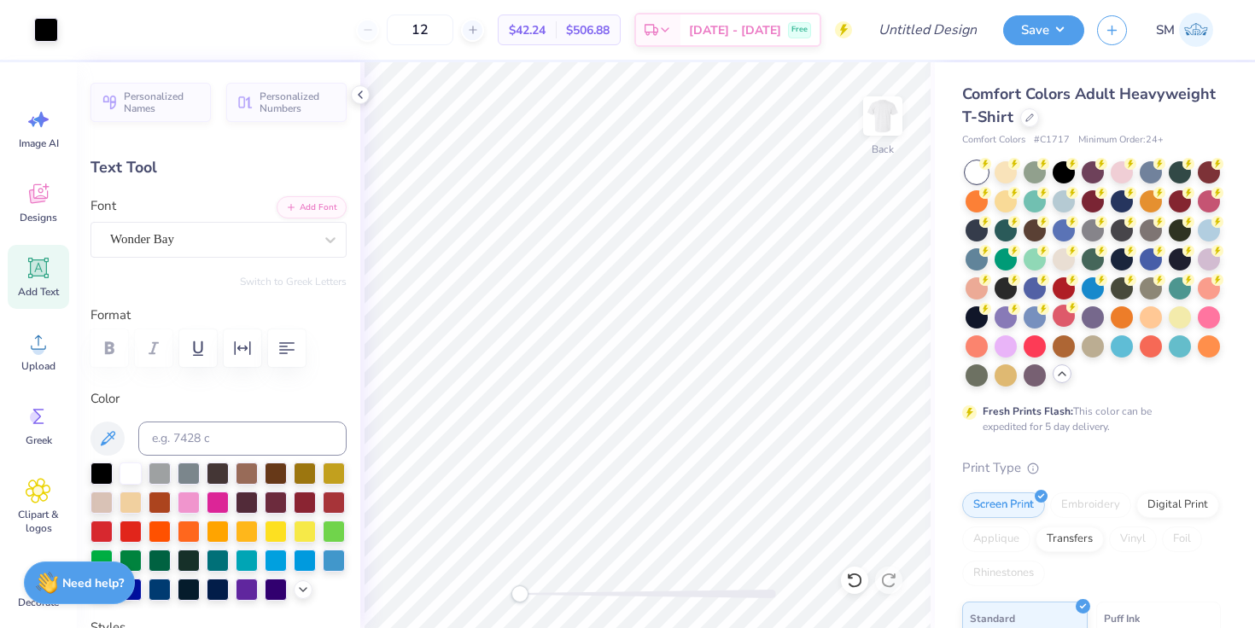
type input "3.17"
type input "1.30"
type input "3.00"
type input "-13.1"
type textarea "K"
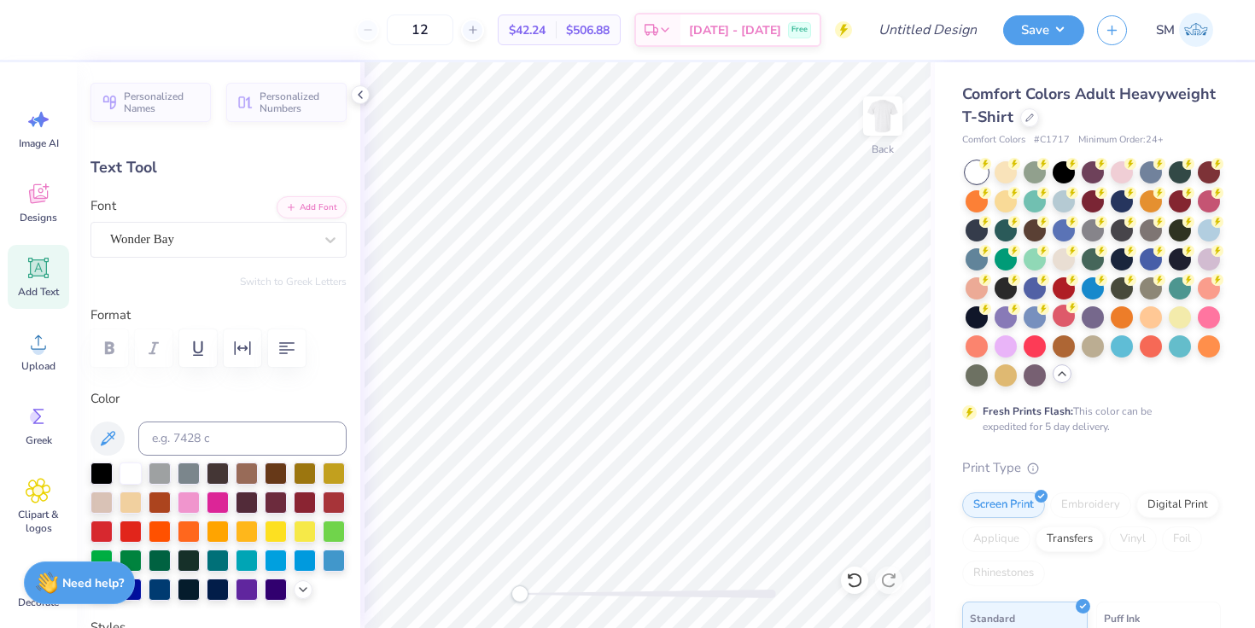
scroll to position [0, 2]
type textarea "Education"
type input "0.0"
type input "5.55"
type input "1.99"
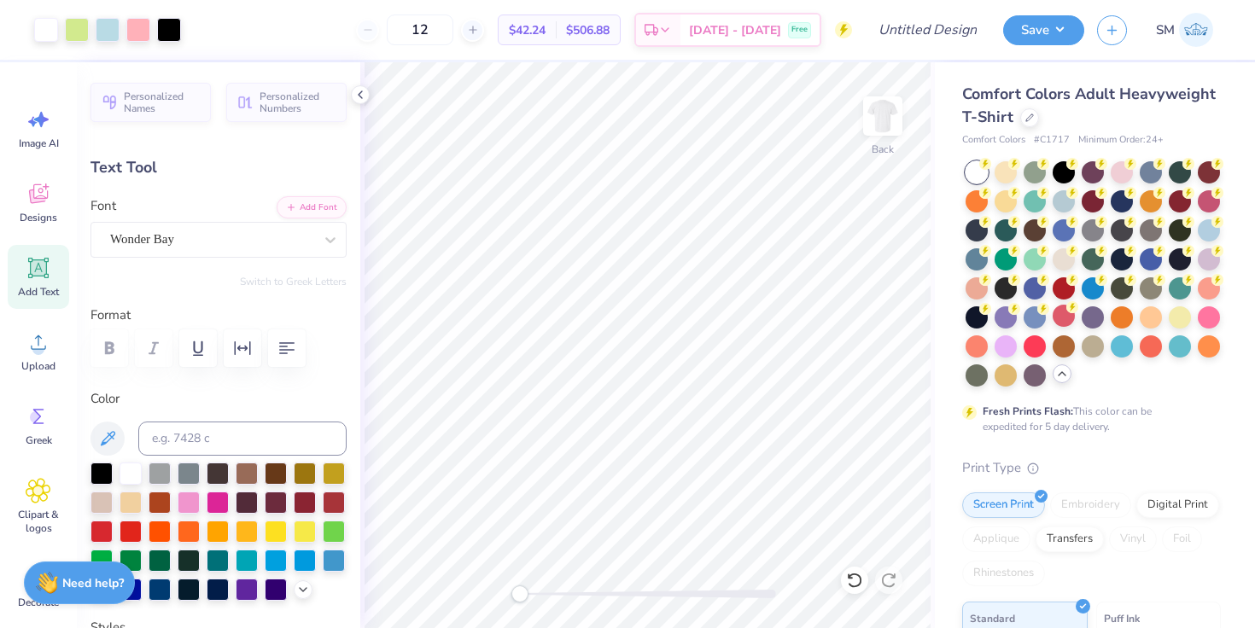
type input "2.68"
type input "-13.1"
type input "6.47"
type input "2.31"
type input "3.65"
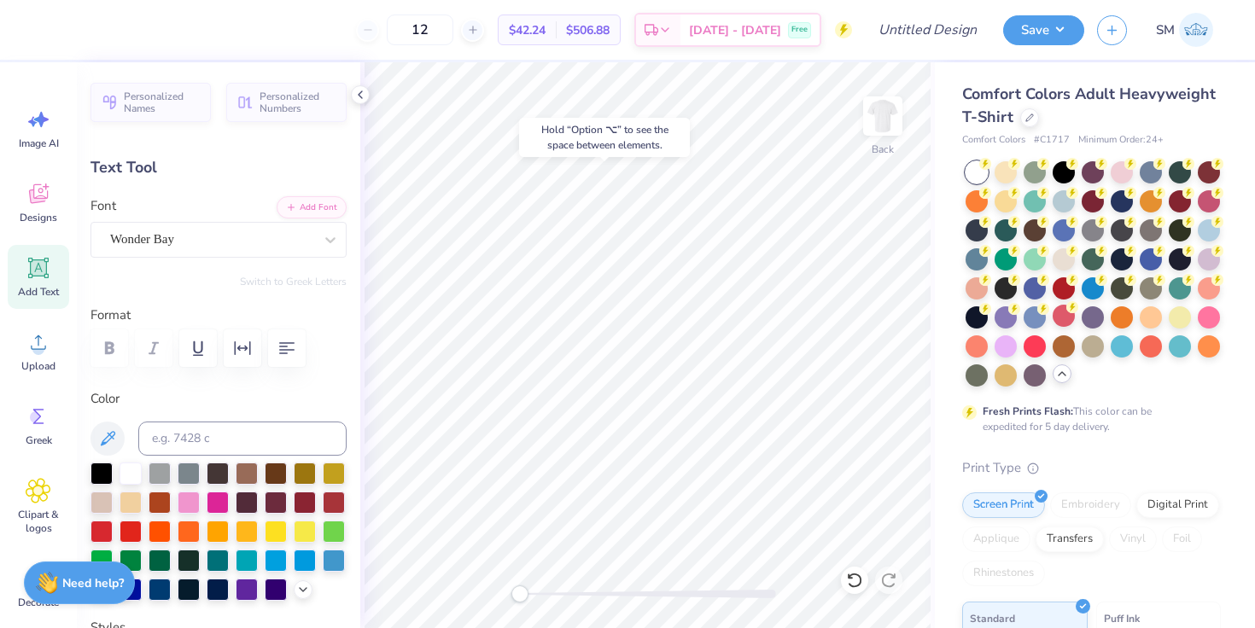
type input "-12.1"
type textarea "Club"
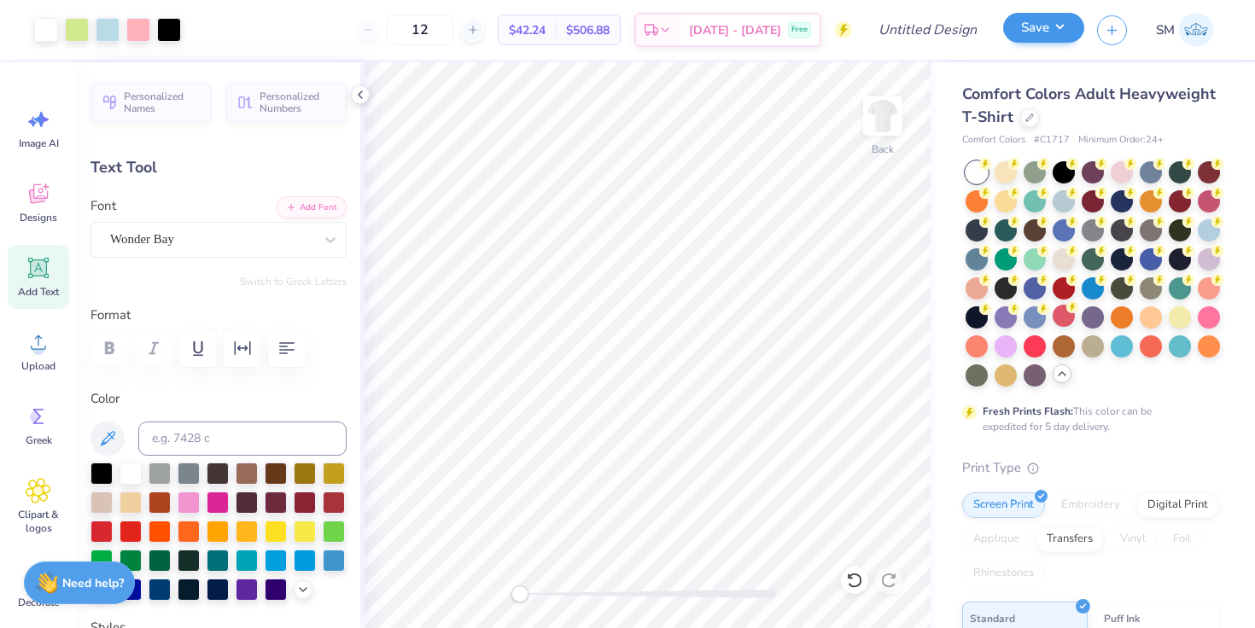
type input "0.0"
click at [1036, 32] on button "Save" at bounding box center [1043, 28] width 81 height 30
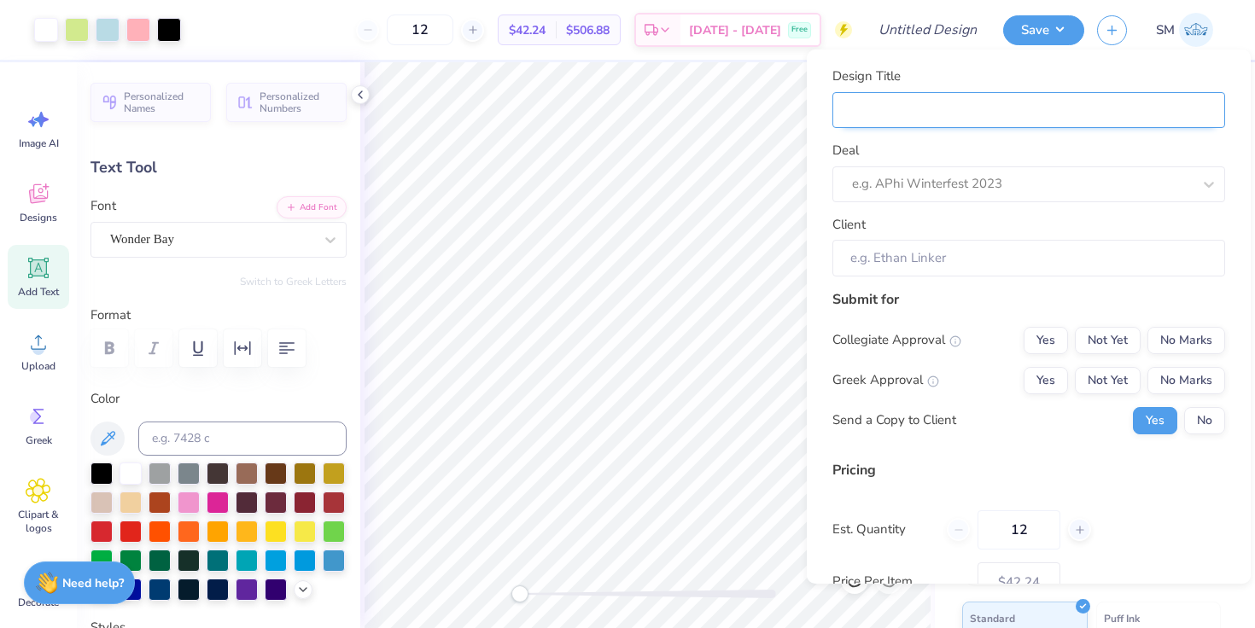
click at [937, 110] on input "Design Title" at bounding box center [1028, 110] width 393 height 37
type input "E"
type input "Ed"
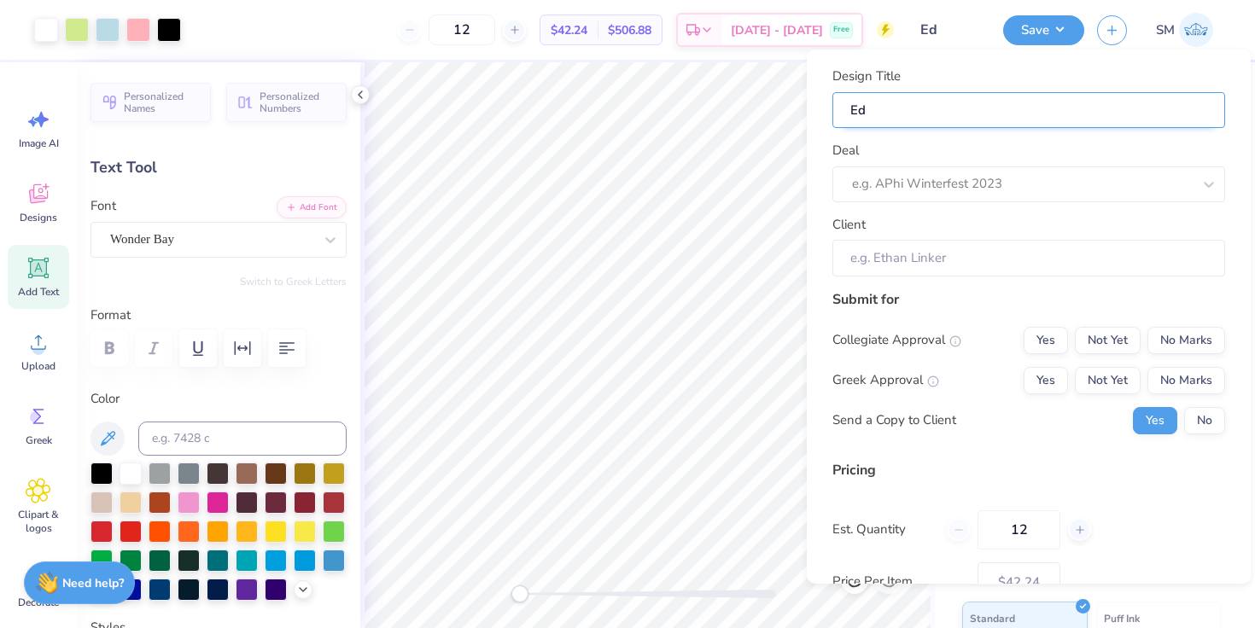
type input "Edu"
type input "Educ"
type input "Educa"
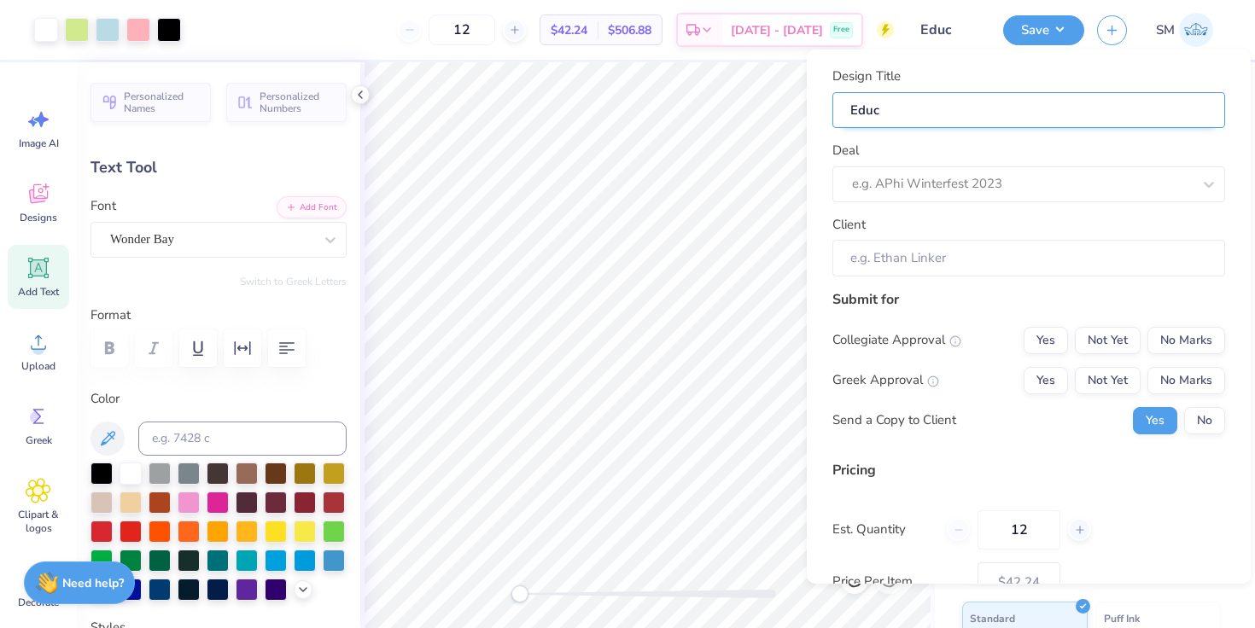
type input "Educa"
type input "Educat"
type input "Educati"
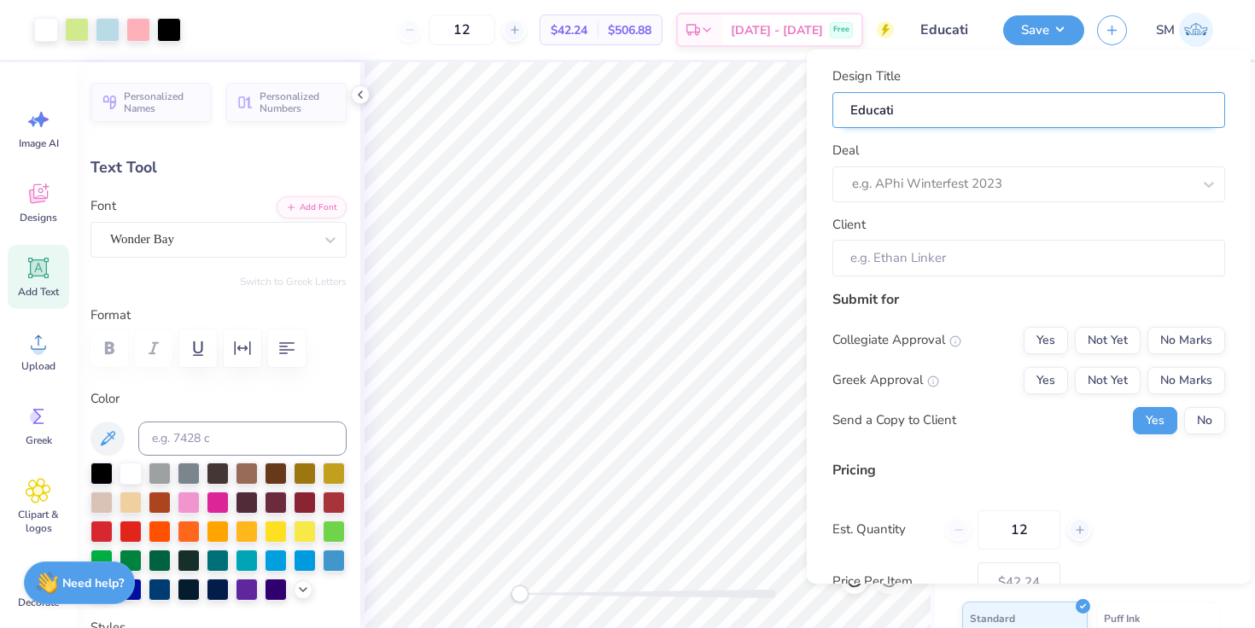
type input "Educatio"
type input "Education"
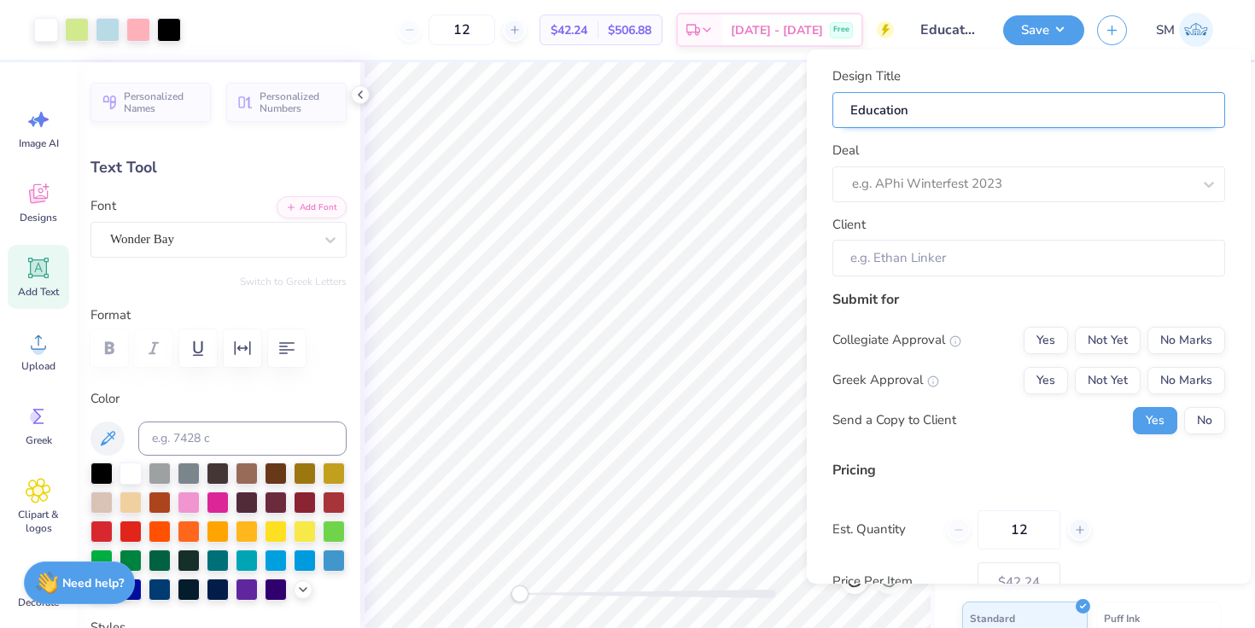
type input "Education"
type input "Education E"
type input "Education Ex"
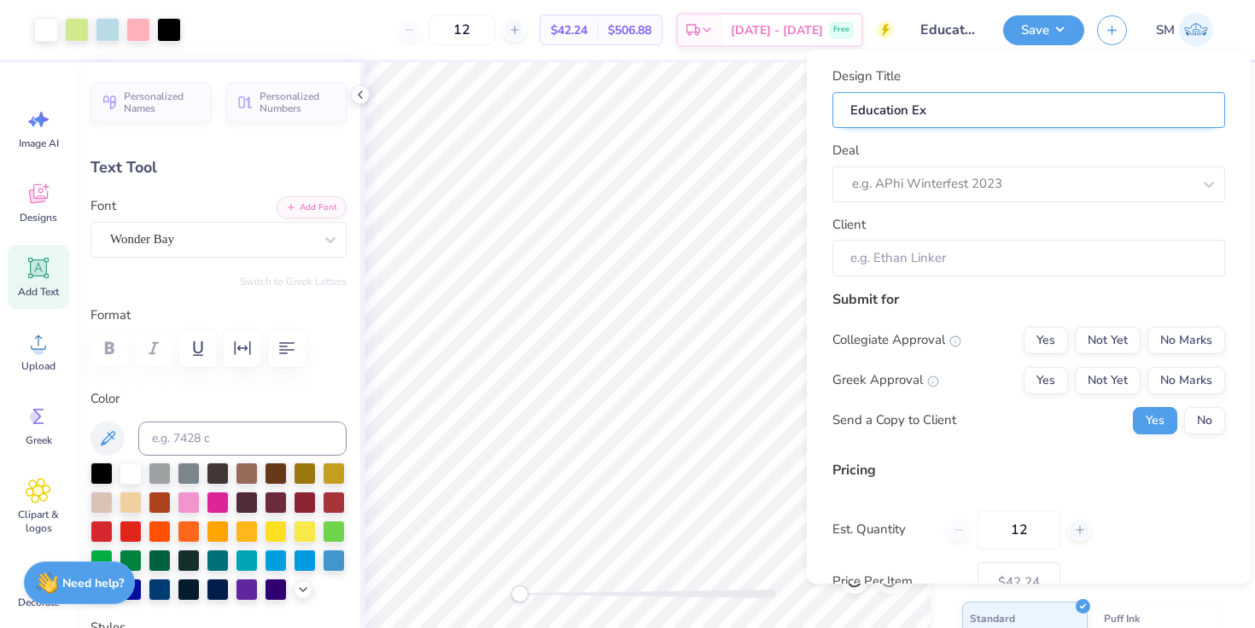
type input "Education Exe"
type input "Education Exec"
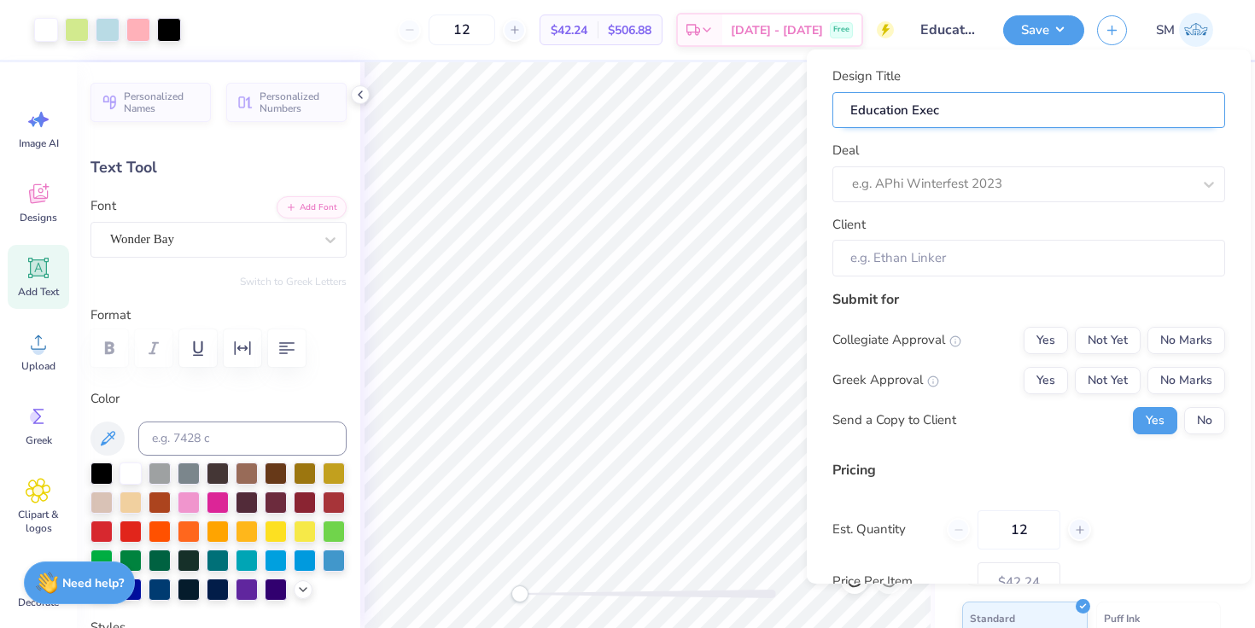
type input "Education Exec"
type input "Education Exec M"
type input "Education Exec Me"
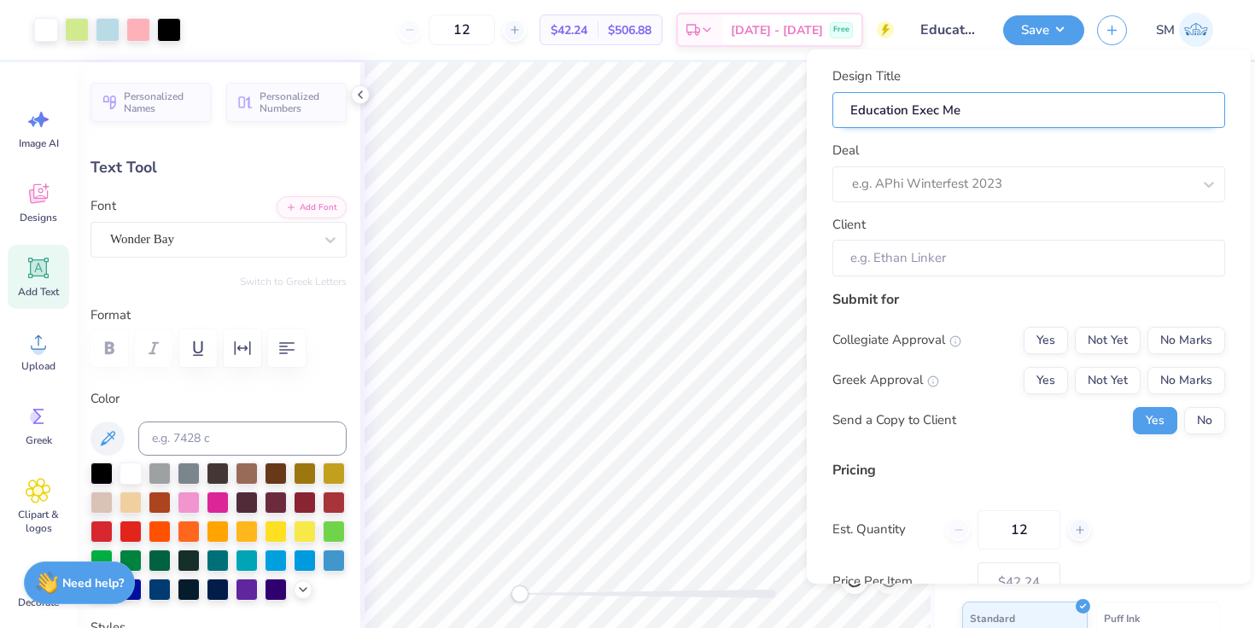
type input "Education Exec Mer"
type input "Education Exec Merc"
type input "Education Exec Merch"
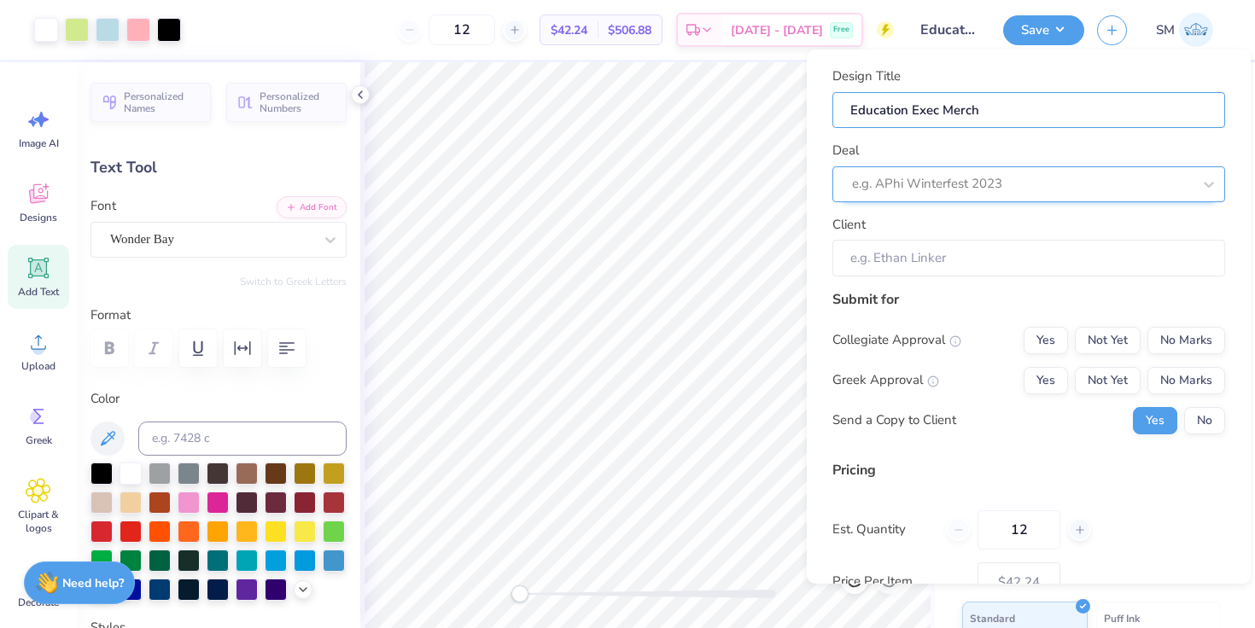
type input "Education Exec Merch"
click at [927, 183] on div at bounding box center [1022, 183] width 340 height 23
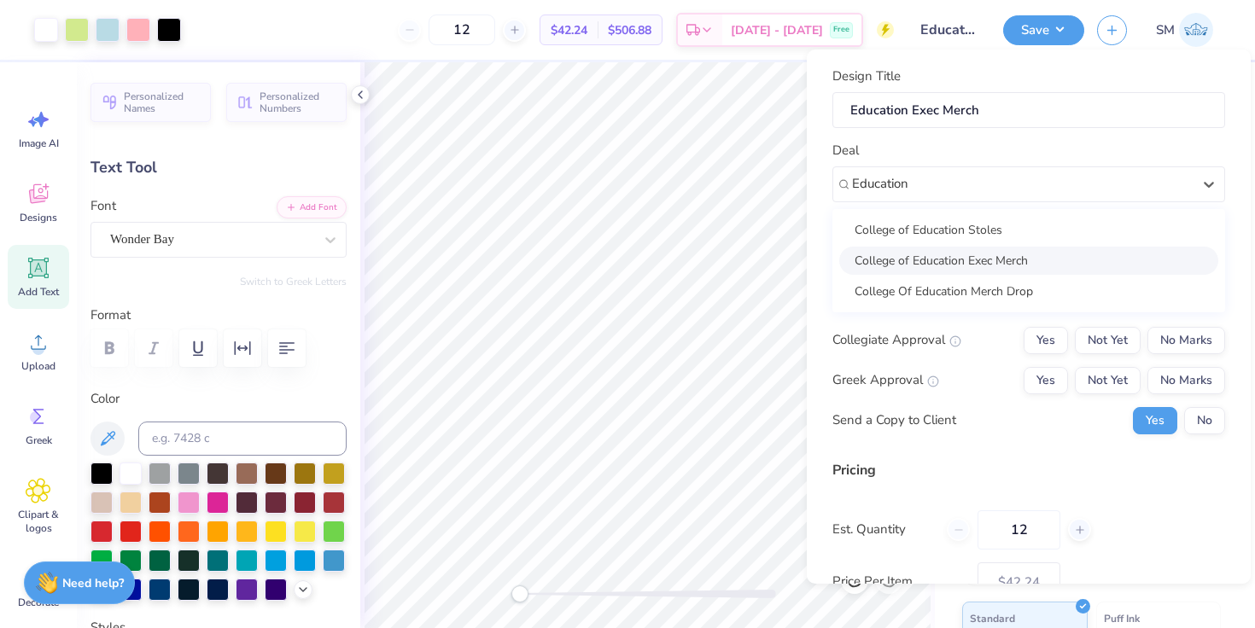
click at [930, 265] on div "College of Education Exec Merch" at bounding box center [1028, 261] width 379 height 28
type input "Education"
type input "Nicole Wadden"
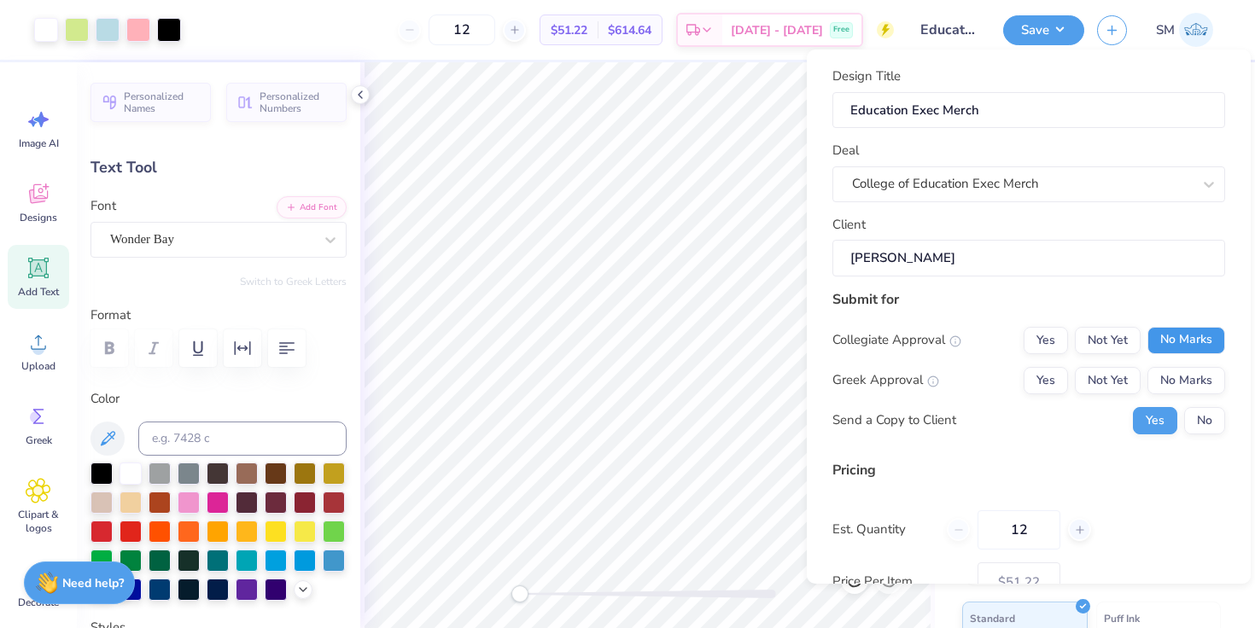
click at [1190, 341] on button "No Marks" at bounding box center [1186, 340] width 78 height 27
click at [1035, 388] on button "Yes" at bounding box center [1045, 380] width 44 height 27
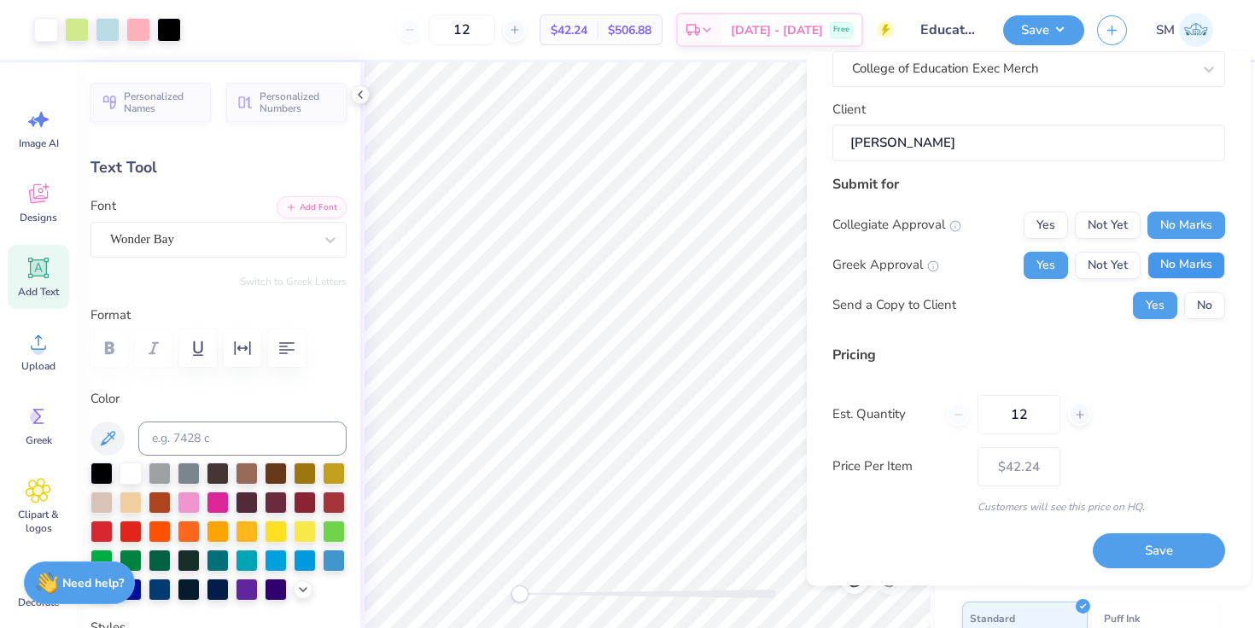
click at [1167, 270] on button "No Marks" at bounding box center [1186, 265] width 78 height 27
click at [1163, 558] on button "Save" at bounding box center [1158, 551] width 132 height 35
type input "– –"
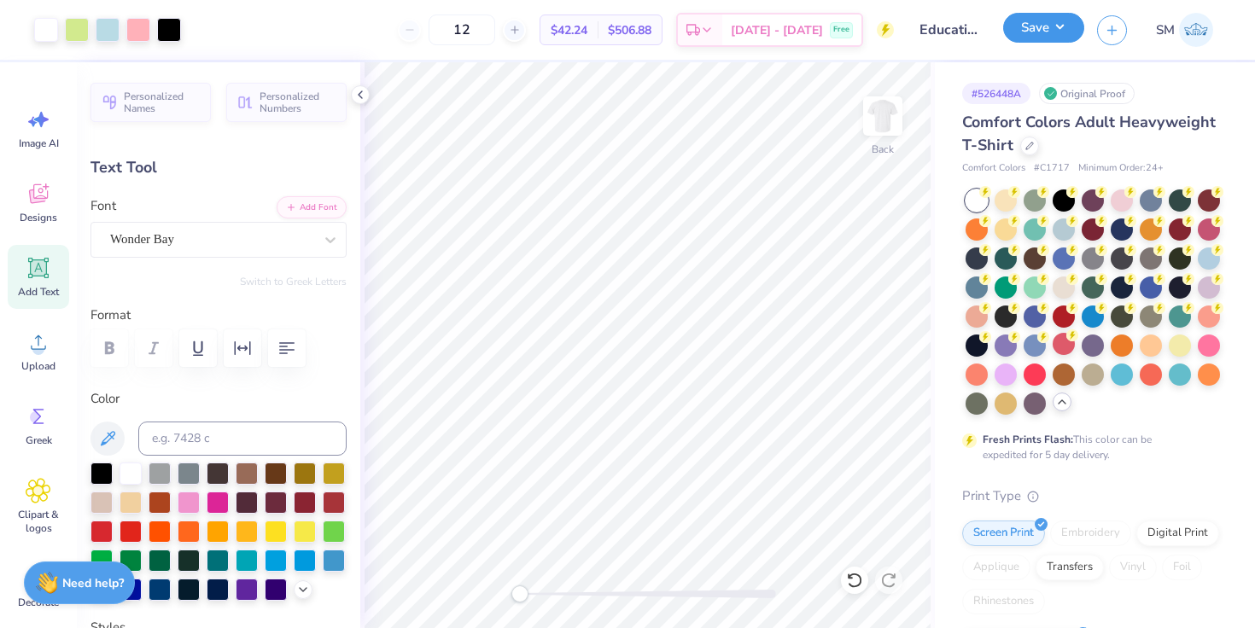
click at [1050, 20] on button "Save" at bounding box center [1043, 28] width 81 height 30
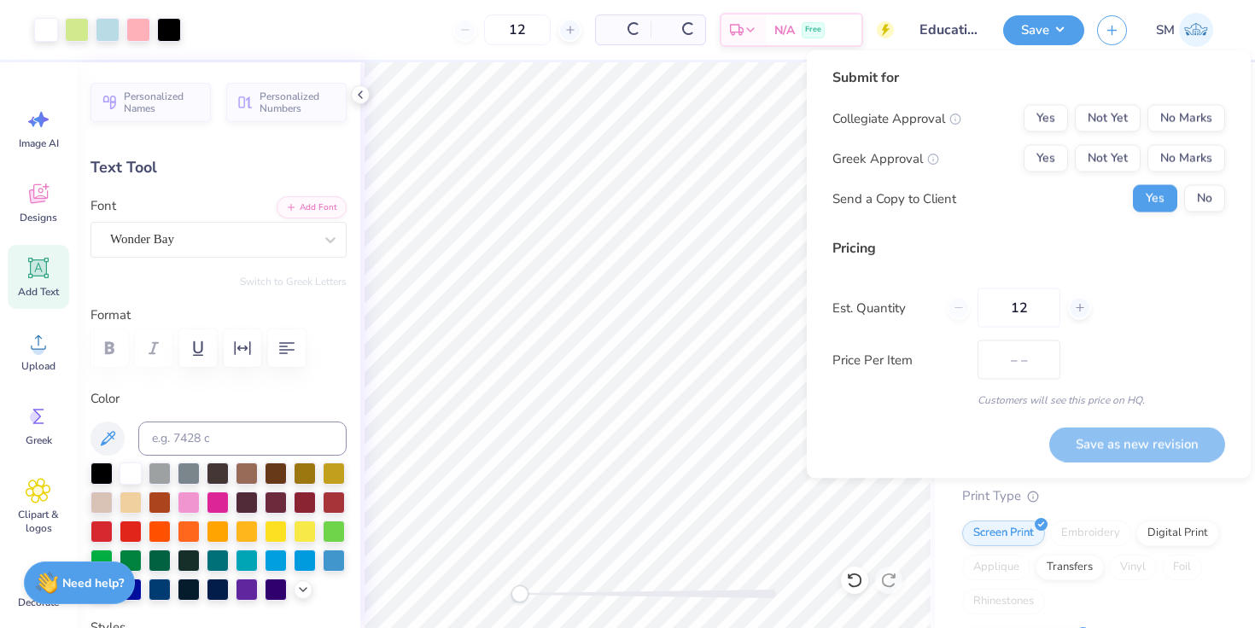
type input "$42.24"
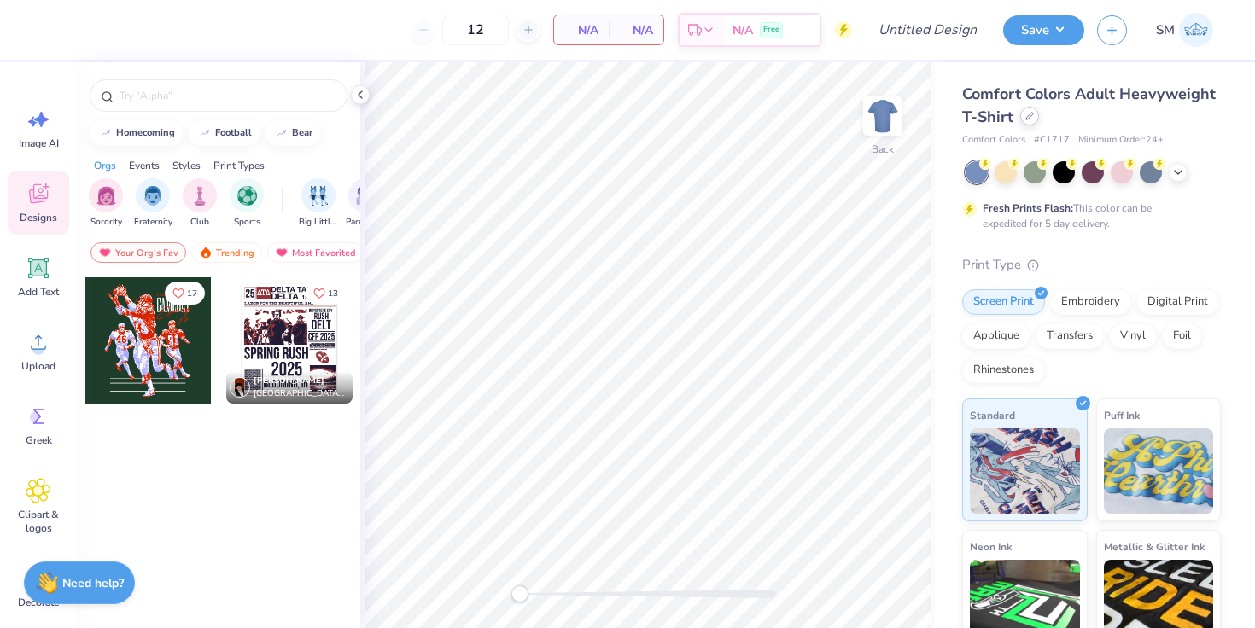
click at [1031, 119] on icon at bounding box center [1029, 116] width 9 height 9
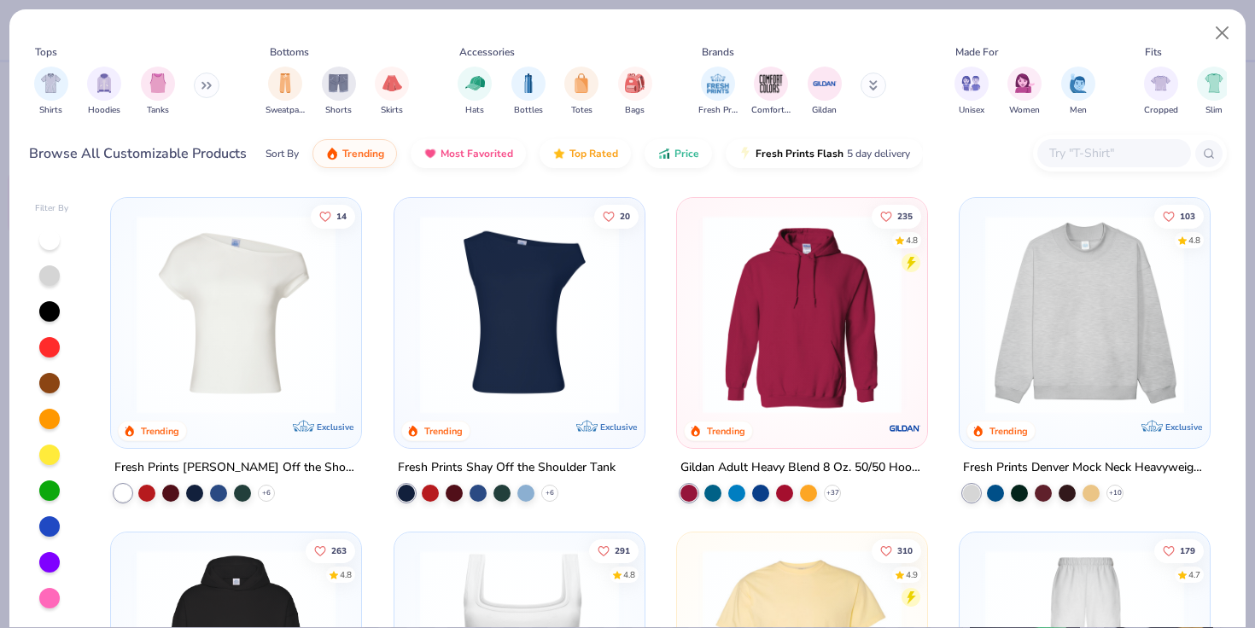
click at [445, 466] on div "Fresh Prints Shay Off the Shoulder Tank" at bounding box center [507, 467] width 218 height 21
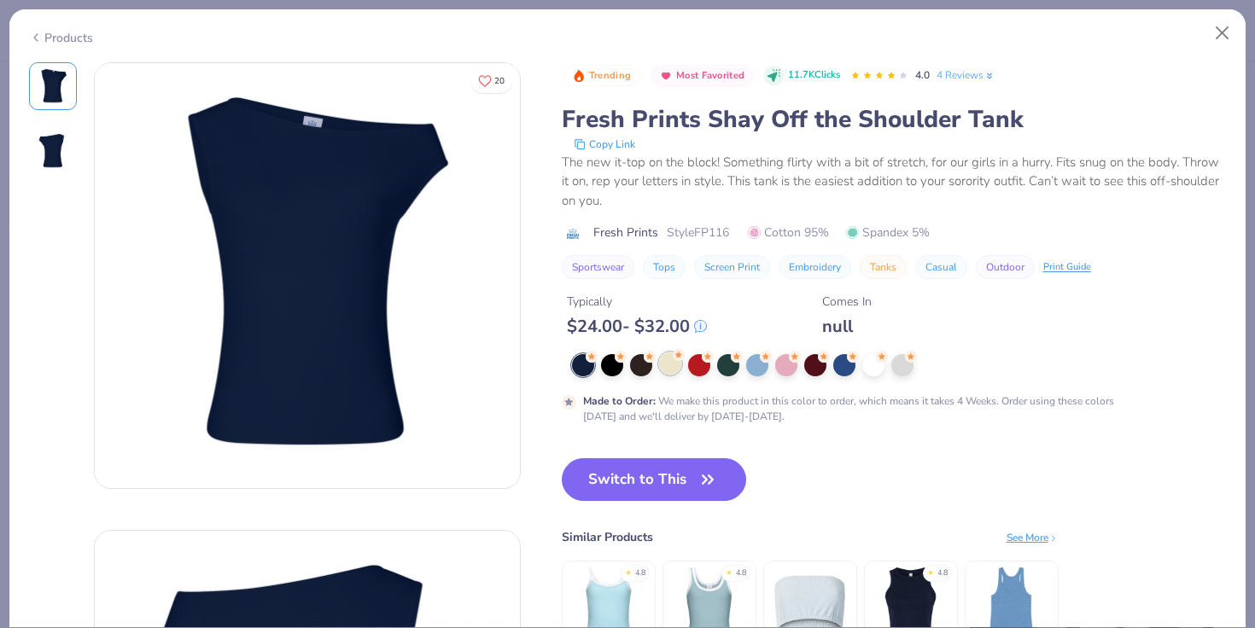
click at [666, 358] on div at bounding box center [670, 363] width 22 height 22
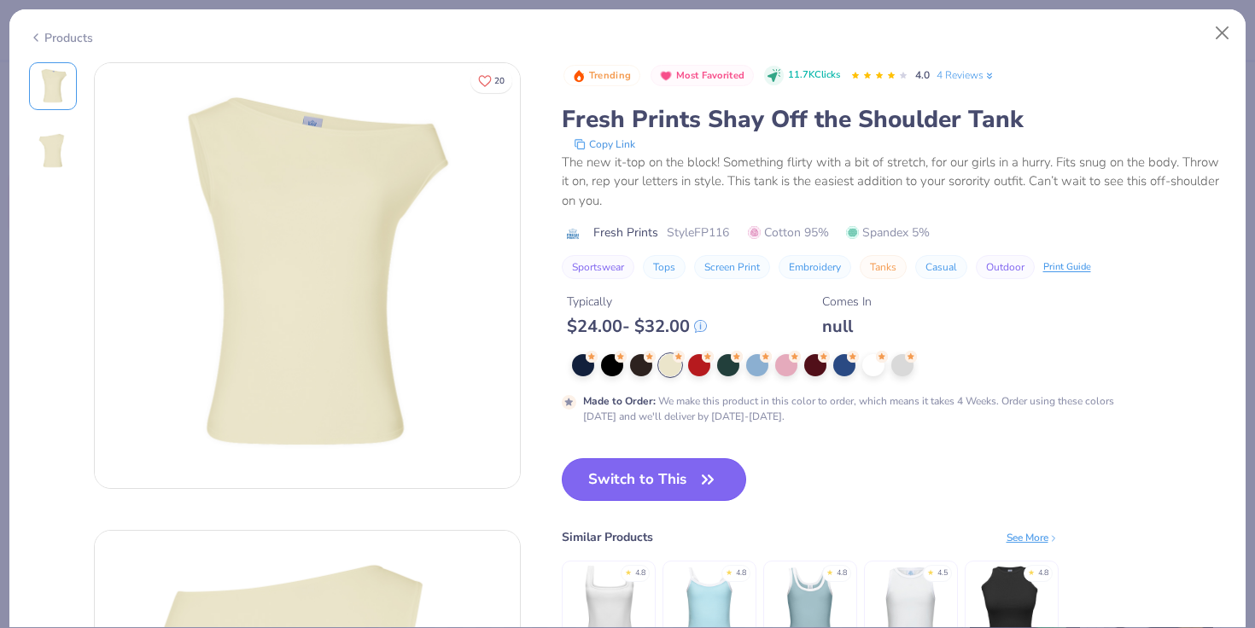
click at [657, 467] on button "Switch to This" at bounding box center [654, 479] width 185 height 43
type input "50"
type textarea "x"
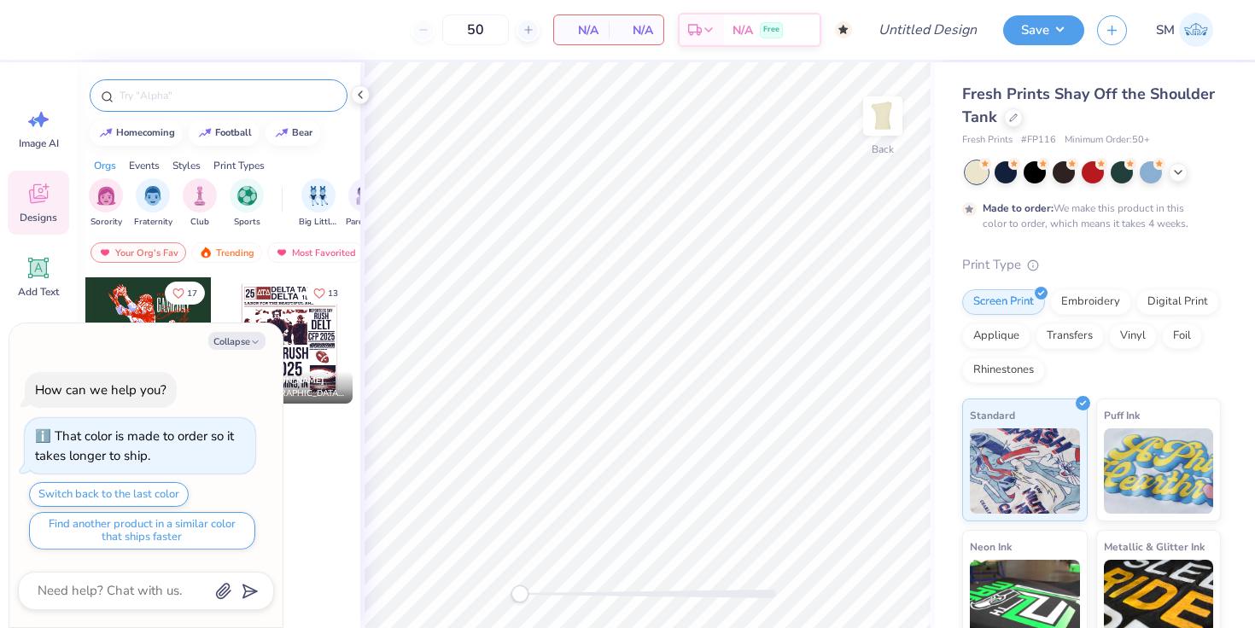
click at [213, 99] on input "text" at bounding box center [227, 95] width 218 height 17
type input "theta"
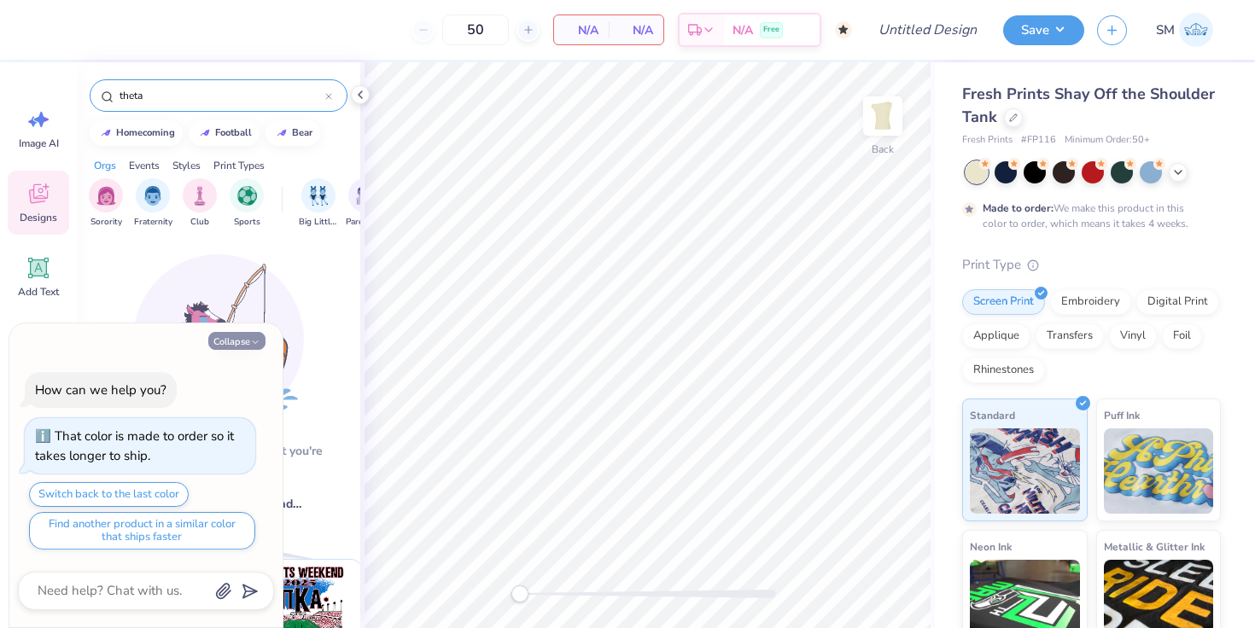
click at [242, 335] on button "Collapse" at bounding box center [236, 341] width 57 height 18
type textarea "x"
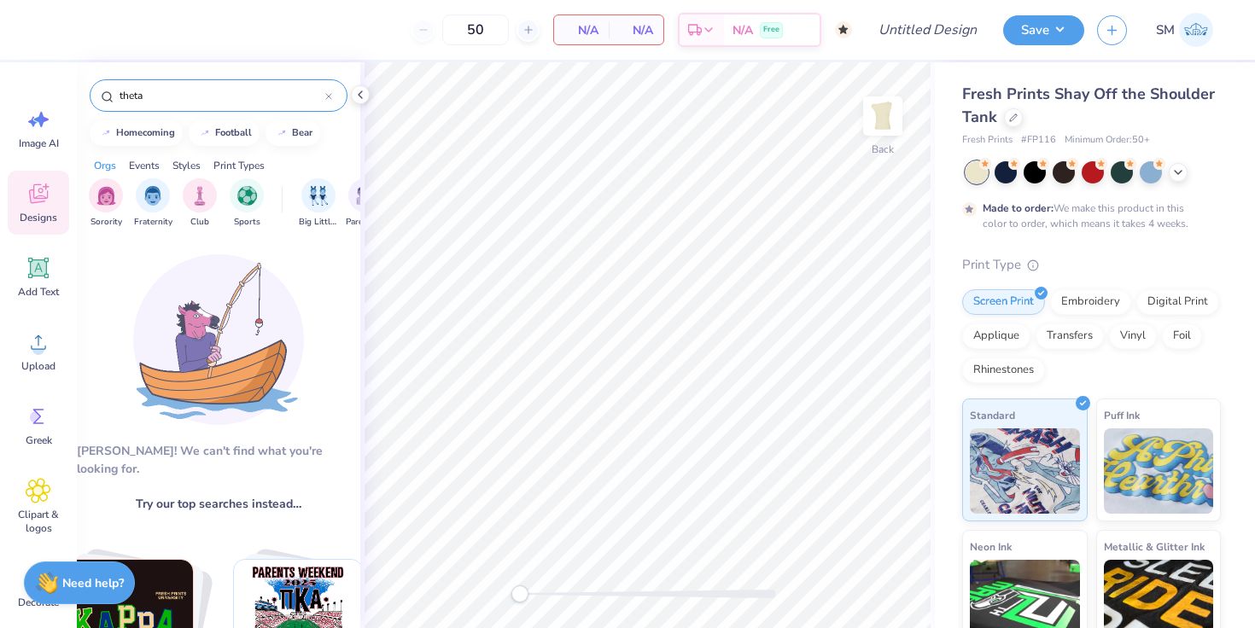
click at [332, 93] on div "theta" at bounding box center [219, 95] width 258 height 32
click at [327, 95] on icon at bounding box center [328, 96] width 7 height 7
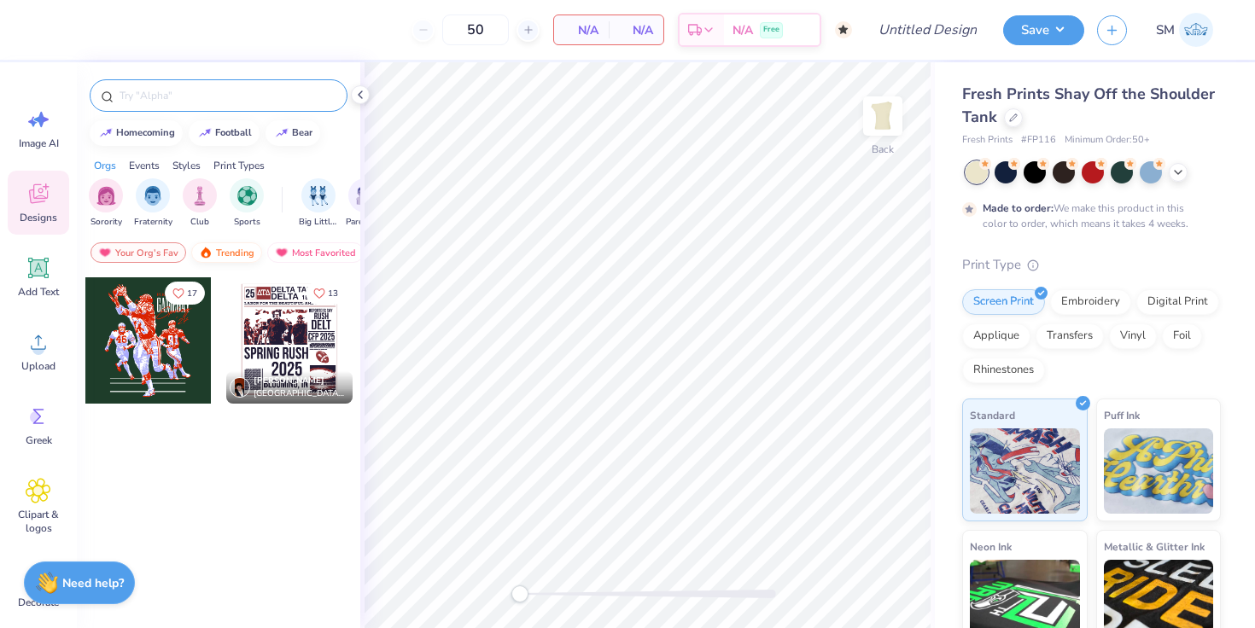
click at [226, 250] on div "Trending" at bounding box center [226, 252] width 71 height 20
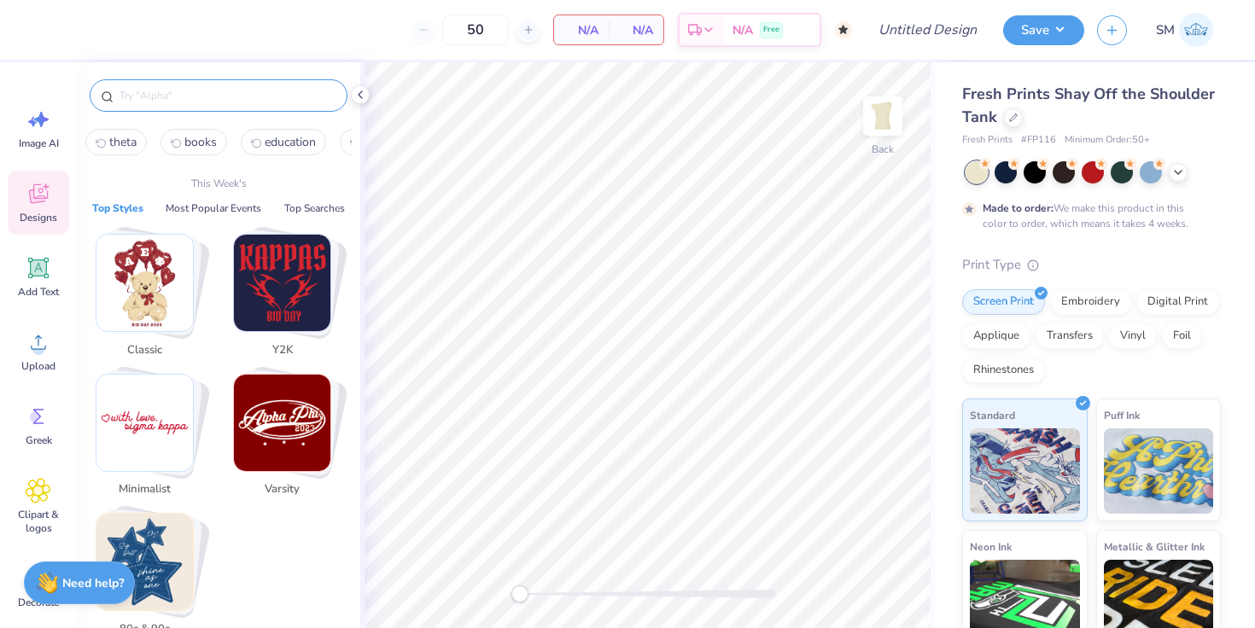
click at [168, 90] on input "text" at bounding box center [227, 95] width 218 height 17
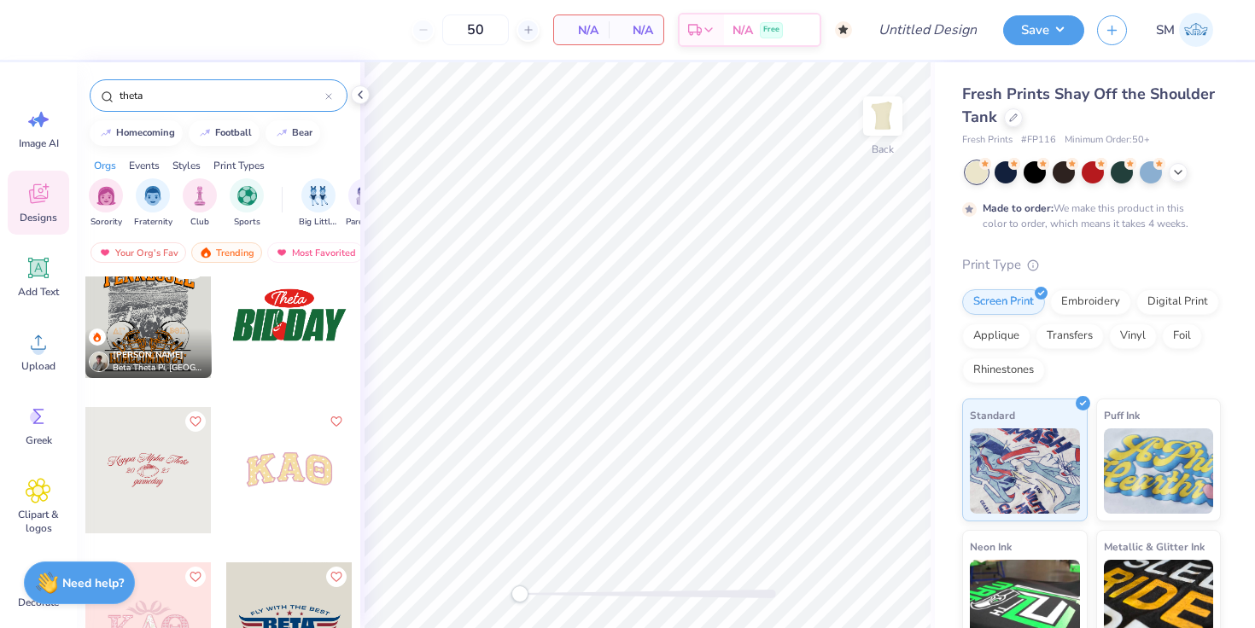
scroll to position [340, 0]
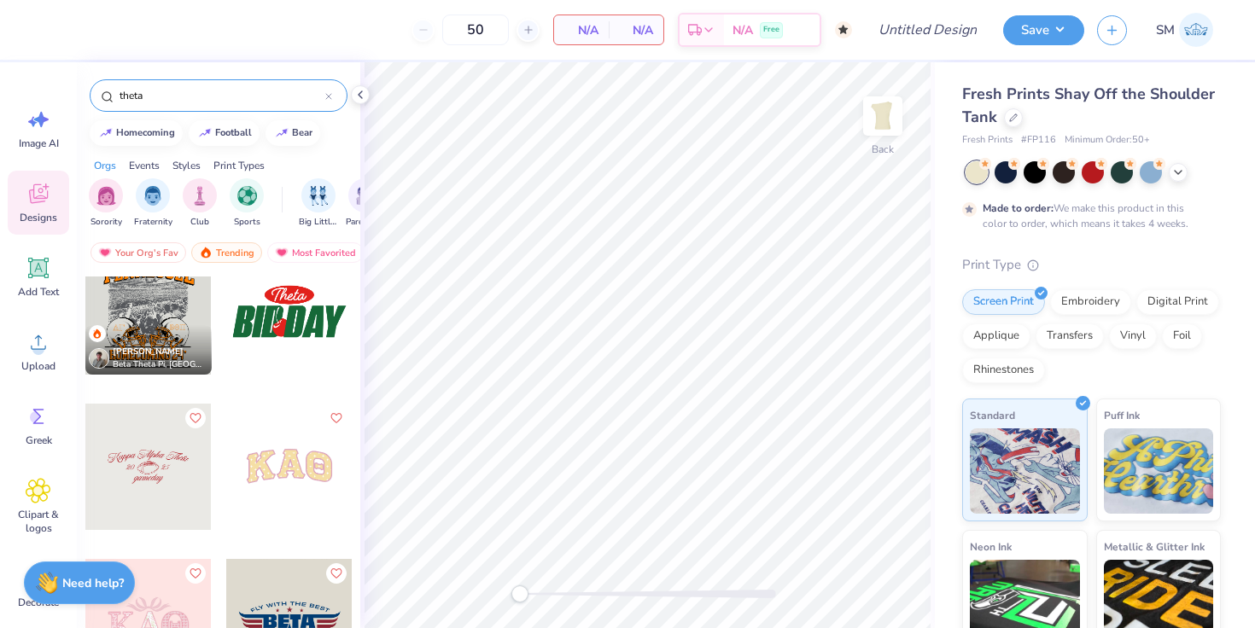
type input "theta"
click at [300, 479] on div at bounding box center [289, 467] width 126 height 126
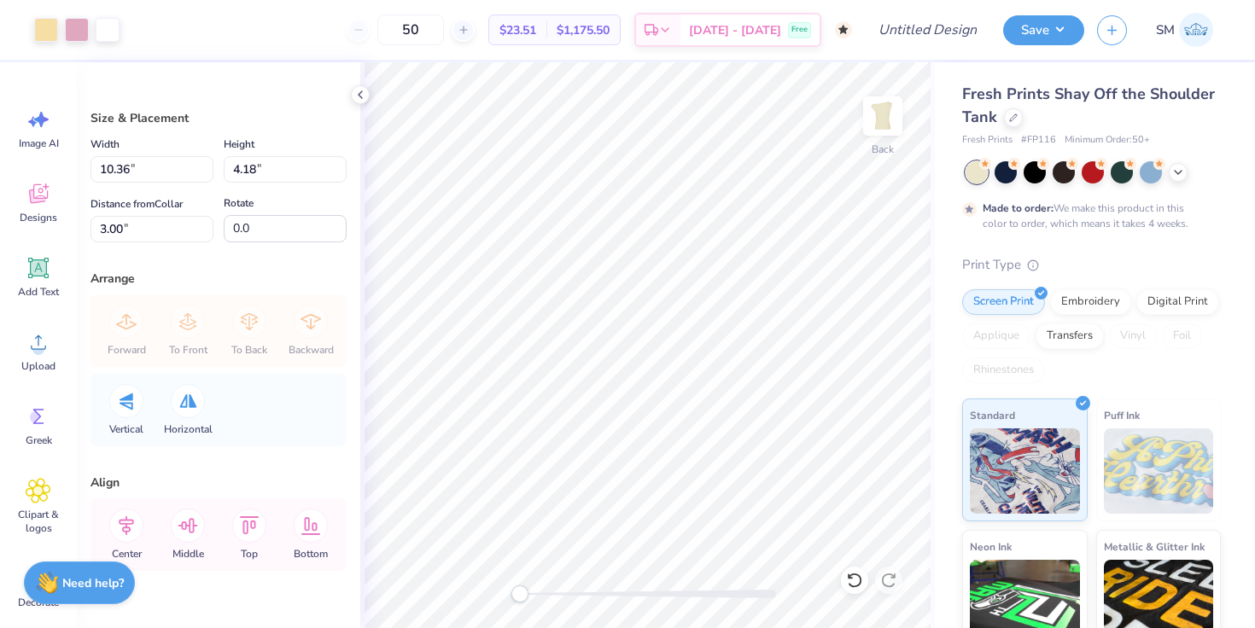
type input "6.91"
type input "2.78"
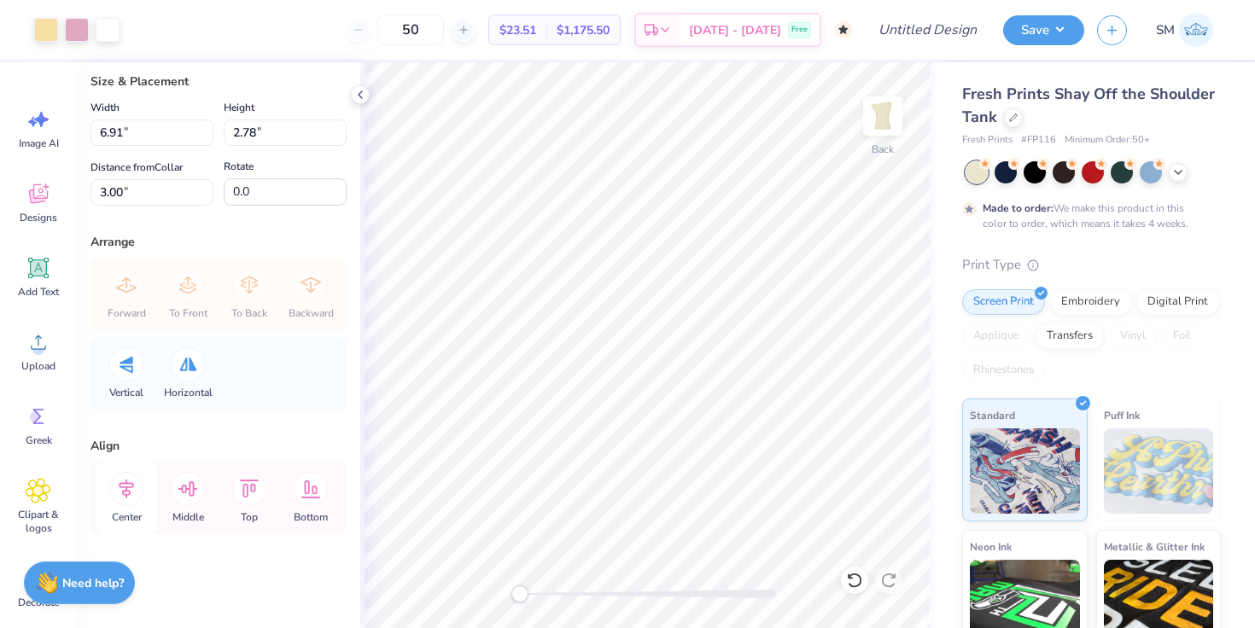
click at [131, 488] on icon at bounding box center [126, 489] width 34 height 34
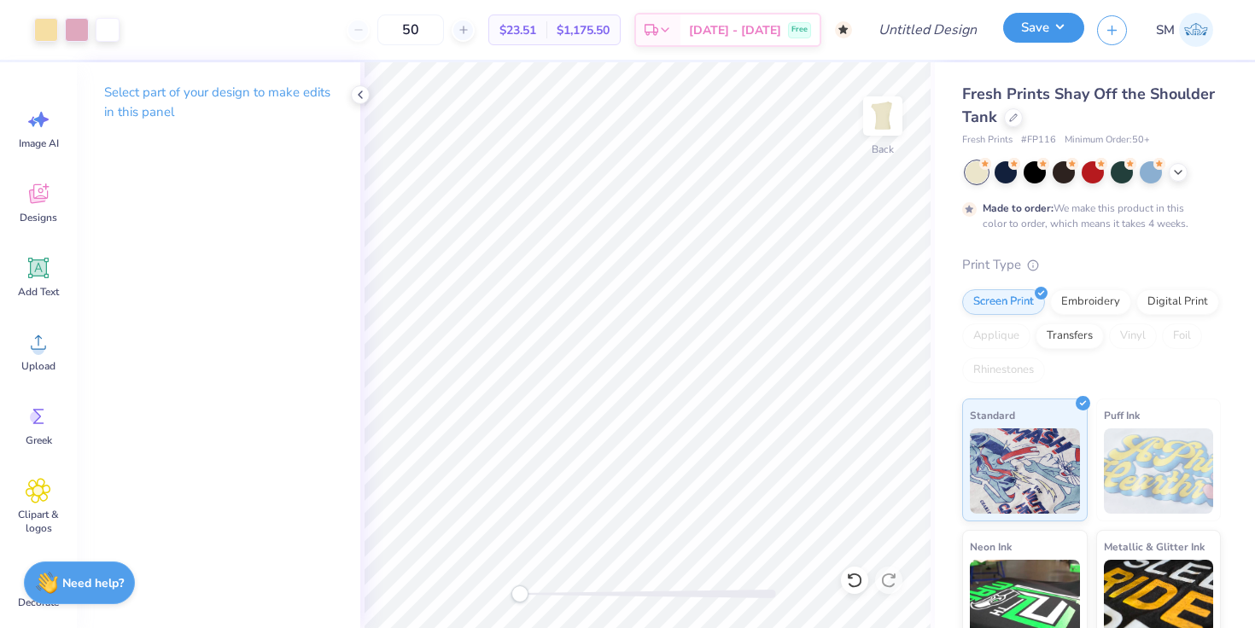
click at [1019, 23] on button "Save" at bounding box center [1043, 28] width 81 height 30
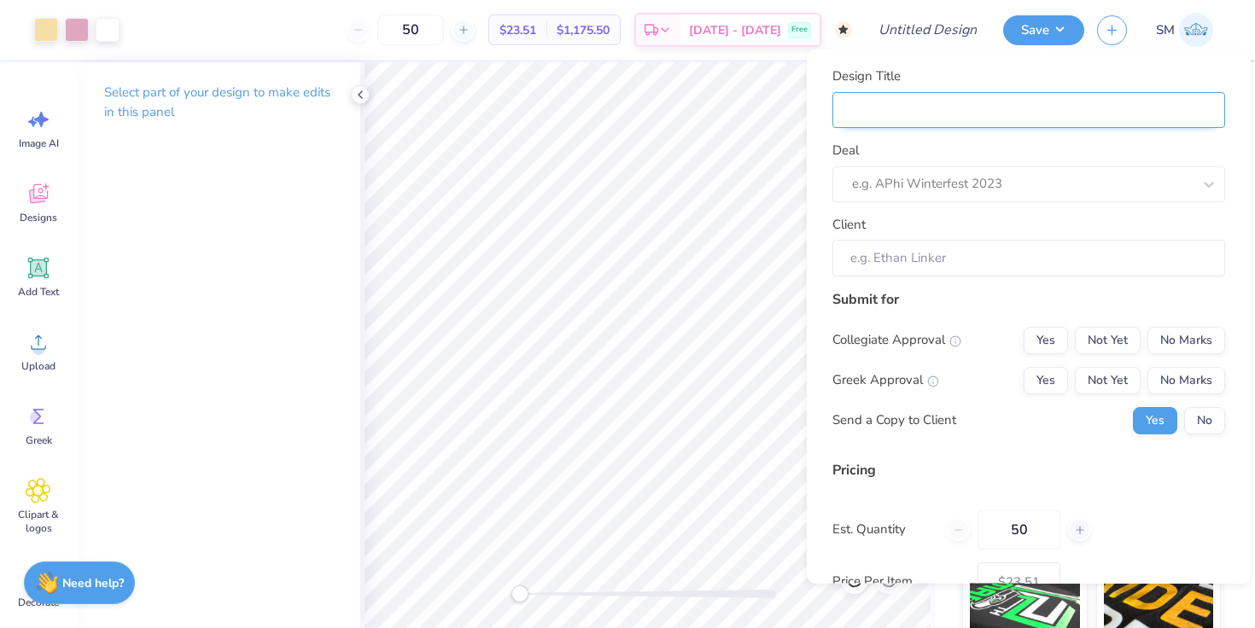
click at [920, 109] on input "Design Title" at bounding box center [1028, 109] width 393 height 37
type input "T"
type input "Th"
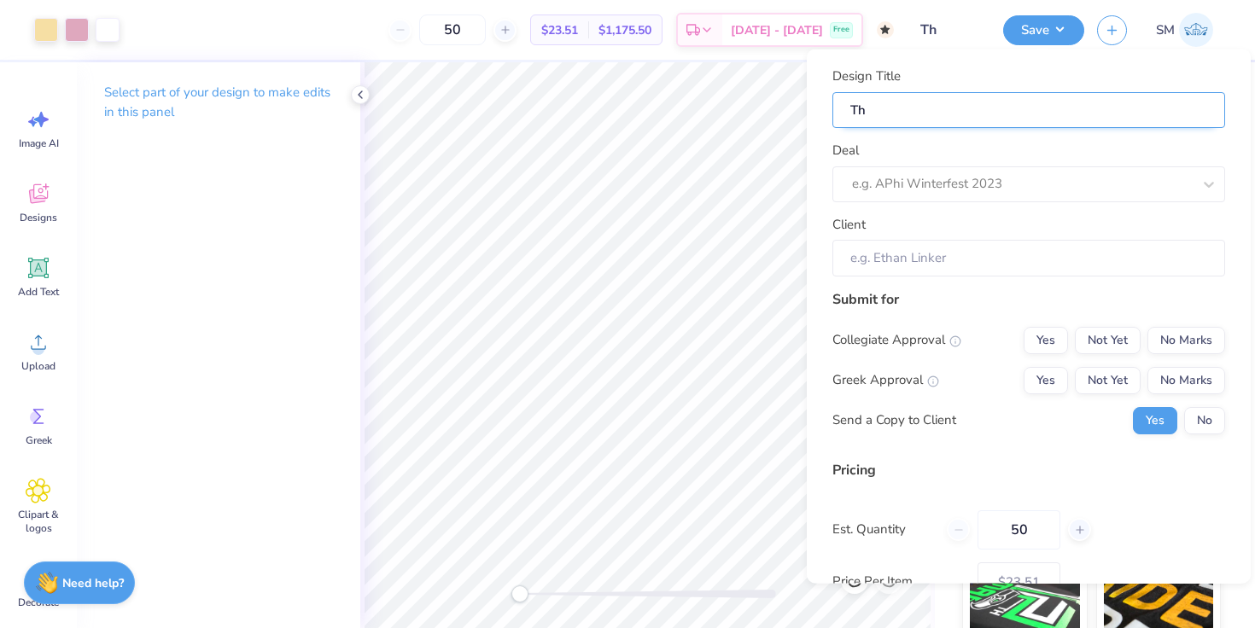
type input "The"
type input "Thet"
type input "Theta"
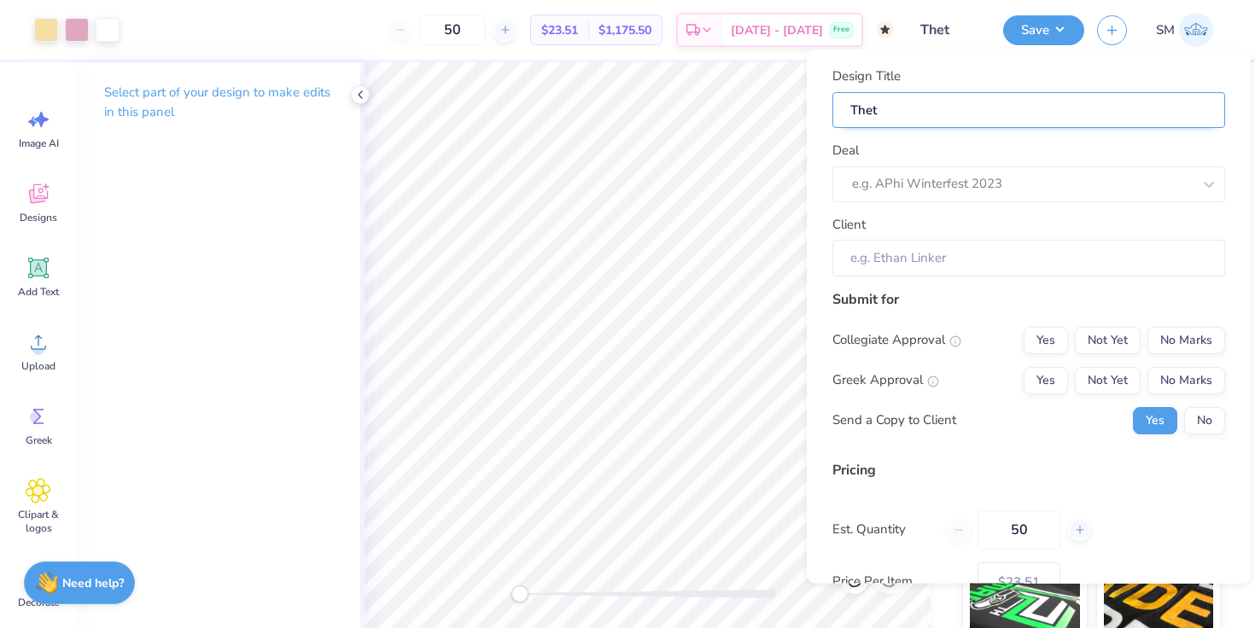
type input "Theta"
type input "Theta n"
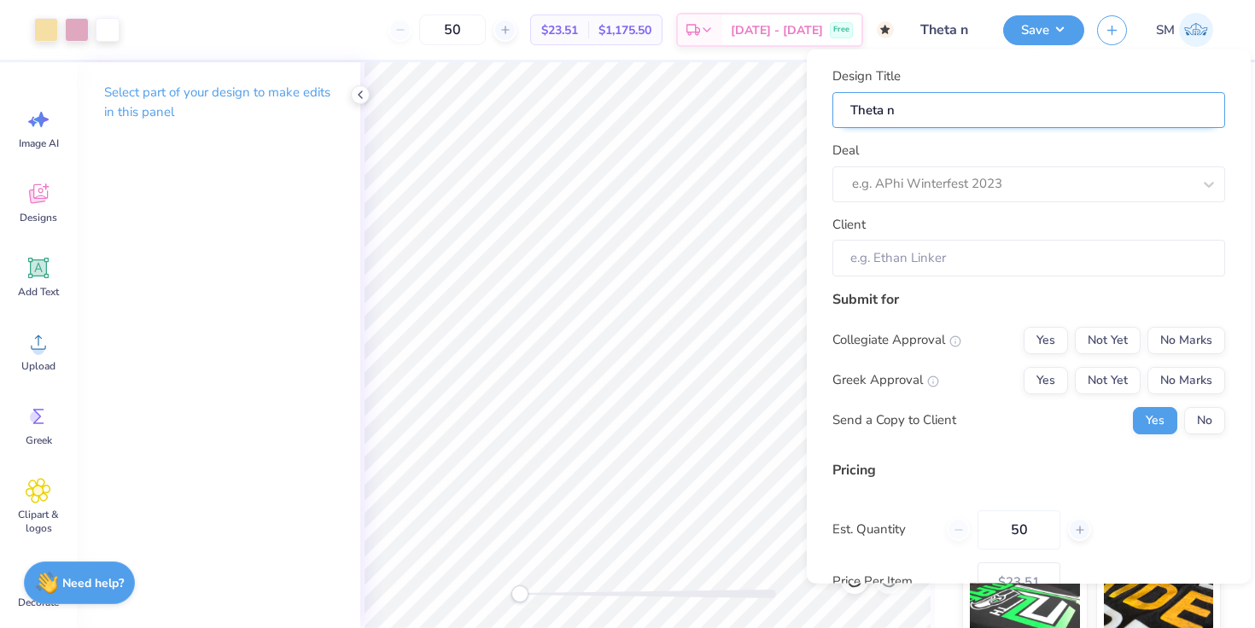
type input "Theta ne"
type input "Theta new"
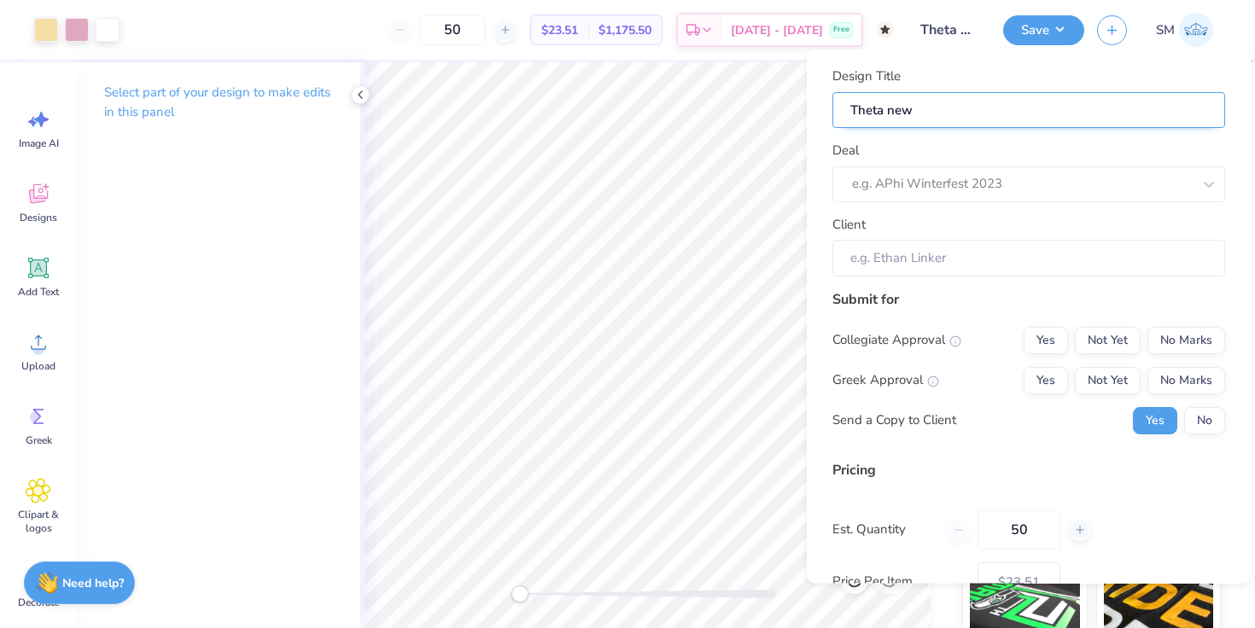
type input "Theta new"
type input "Theta new m"
type input "Theta new me"
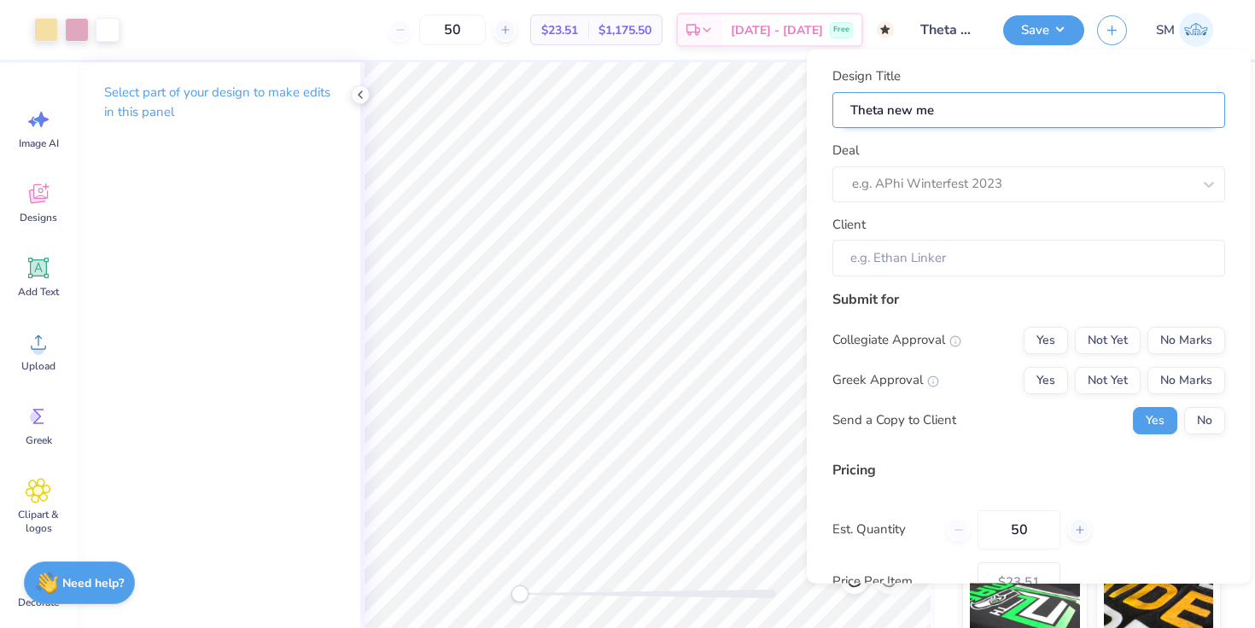
type input "Theta new mem"
type input "Theta new mem m"
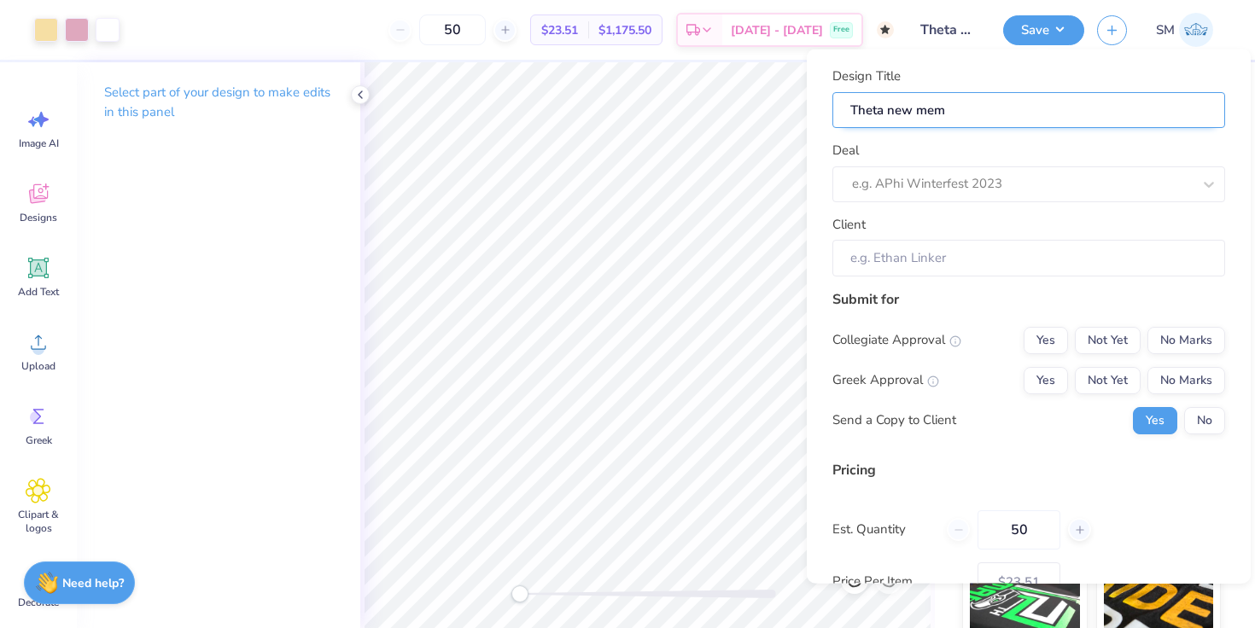
type input "Theta new mem m"
type input "Theta new mem me"
type input "Theta new mem mer"
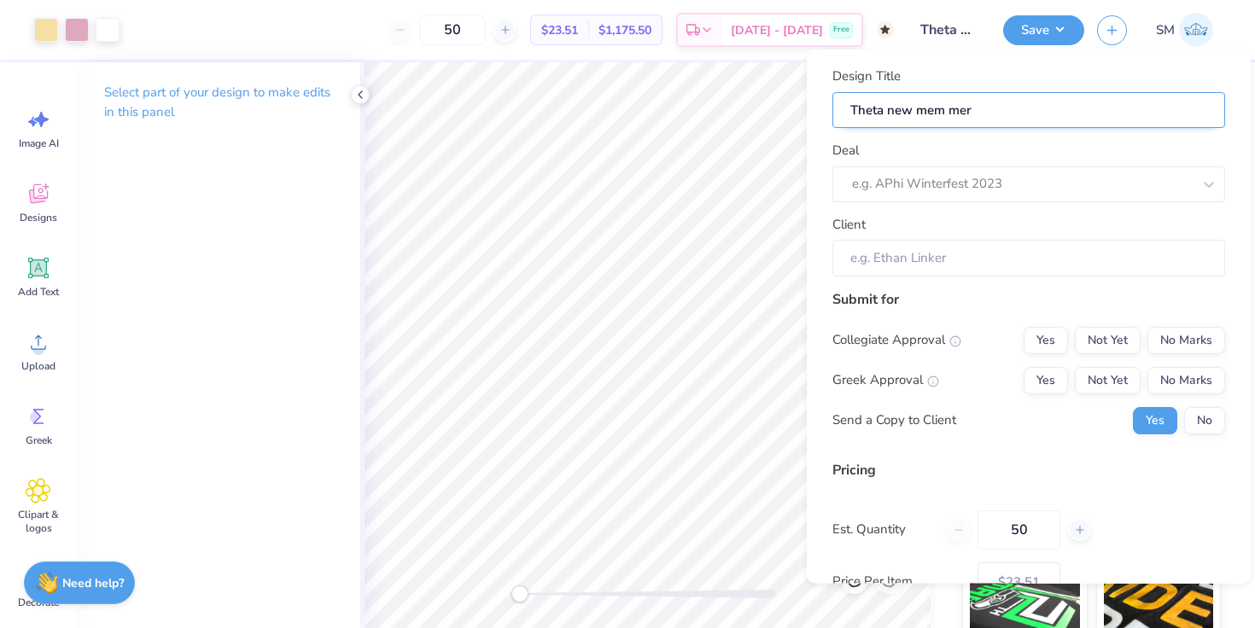
type input "Theta new mem merc"
type input "Theta new mem merch"
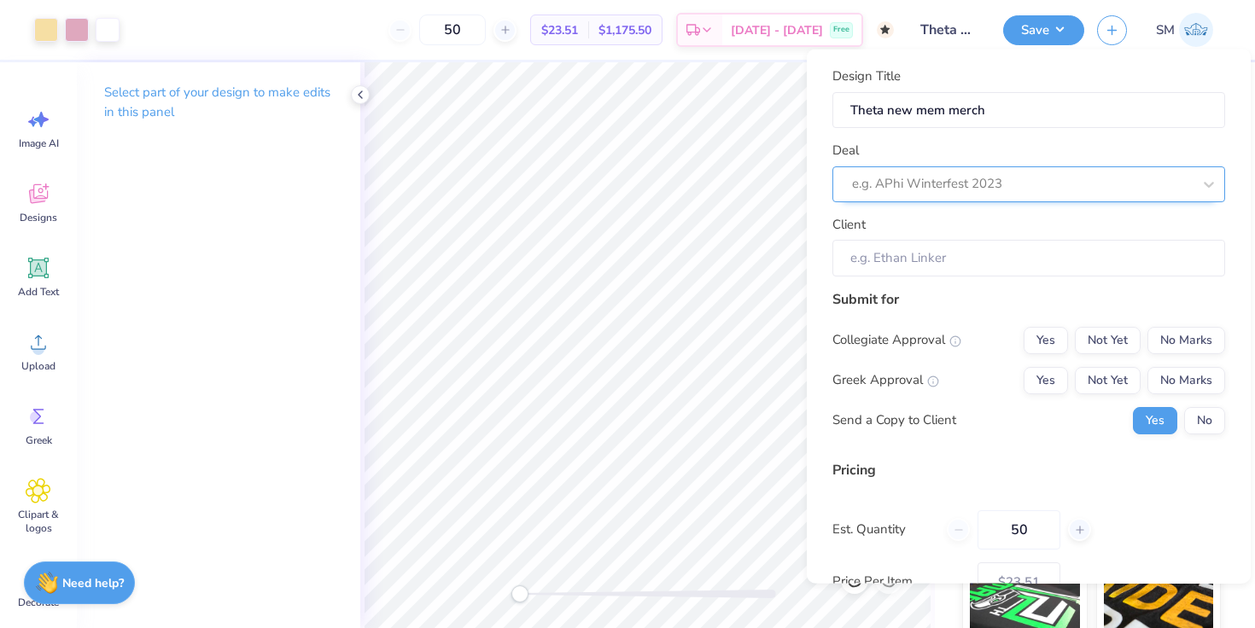
click at [934, 180] on div at bounding box center [1022, 183] width 340 height 23
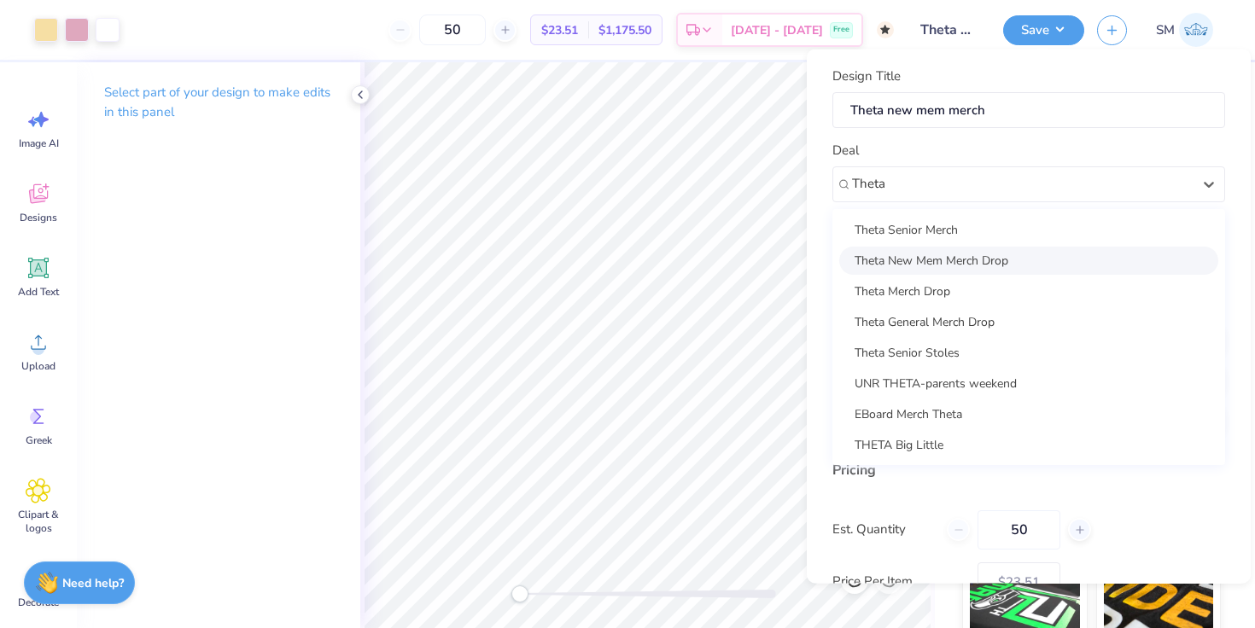
click at [937, 247] on div "Theta New Mem Merch Drop" at bounding box center [1028, 260] width 379 height 28
type input "Theta"
type input "Bella Peterson"
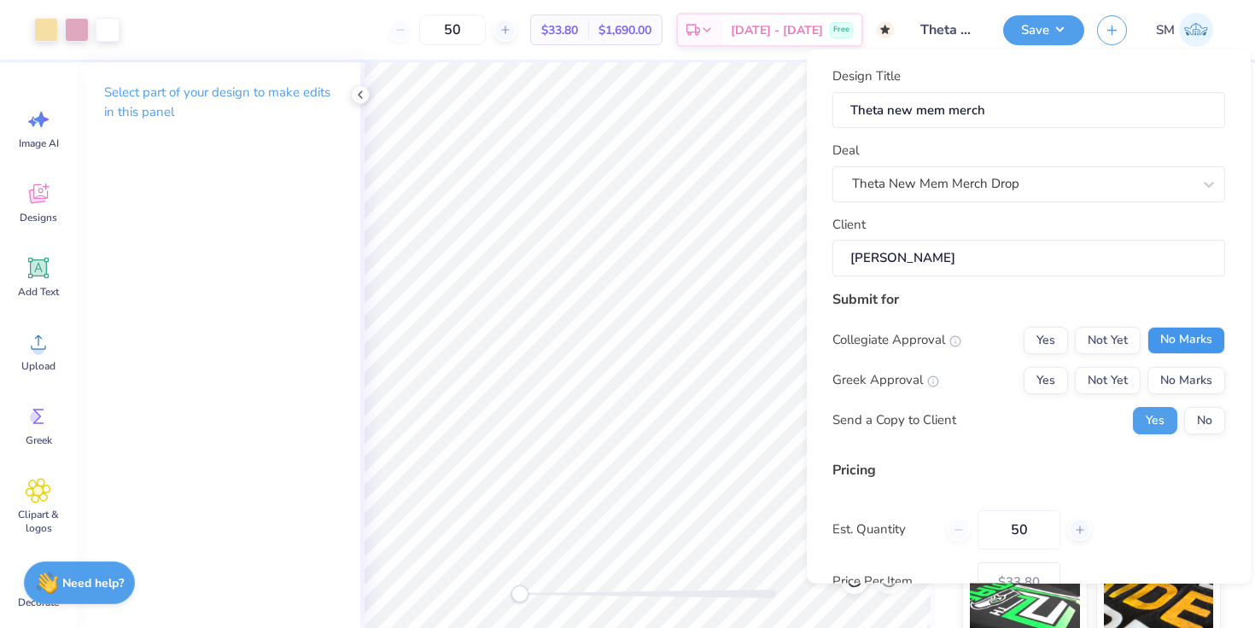
click at [1185, 341] on button "No Marks" at bounding box center [1186, 339] width 78 height 27
click at [1049, 378] on button "Yes" at bounding box center [1045, 379] width 44 height 27
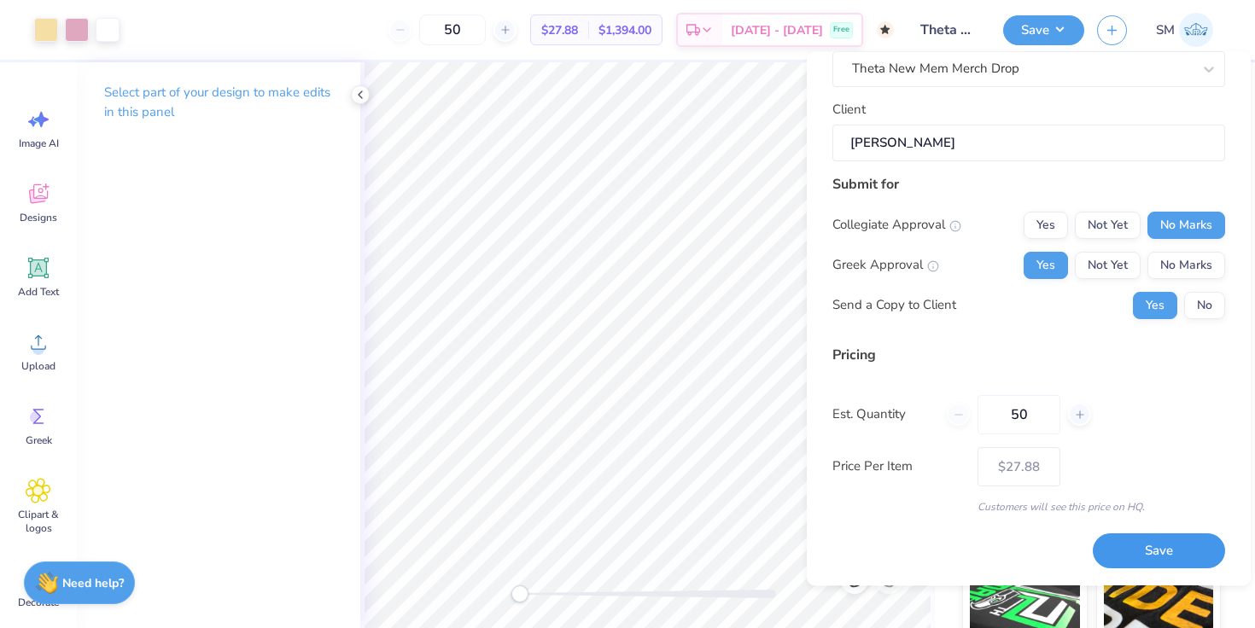
click at [1125, 544] on button "Save" at bounding box center [1158, 551] width 132 height 35
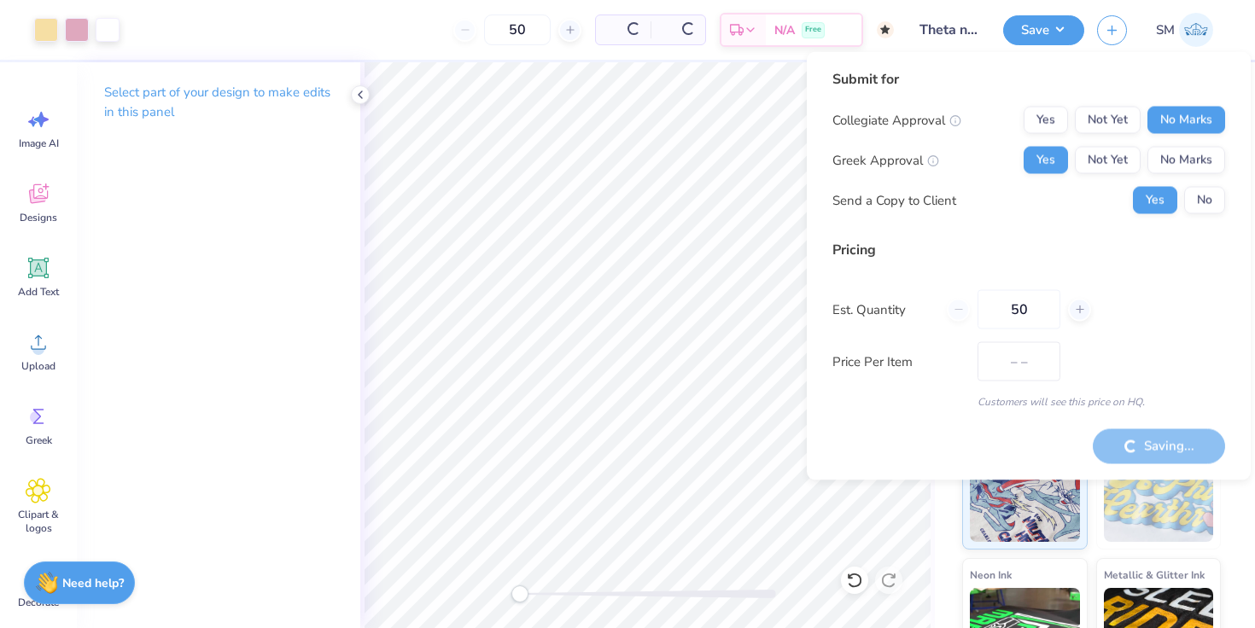
type input "$23.51"
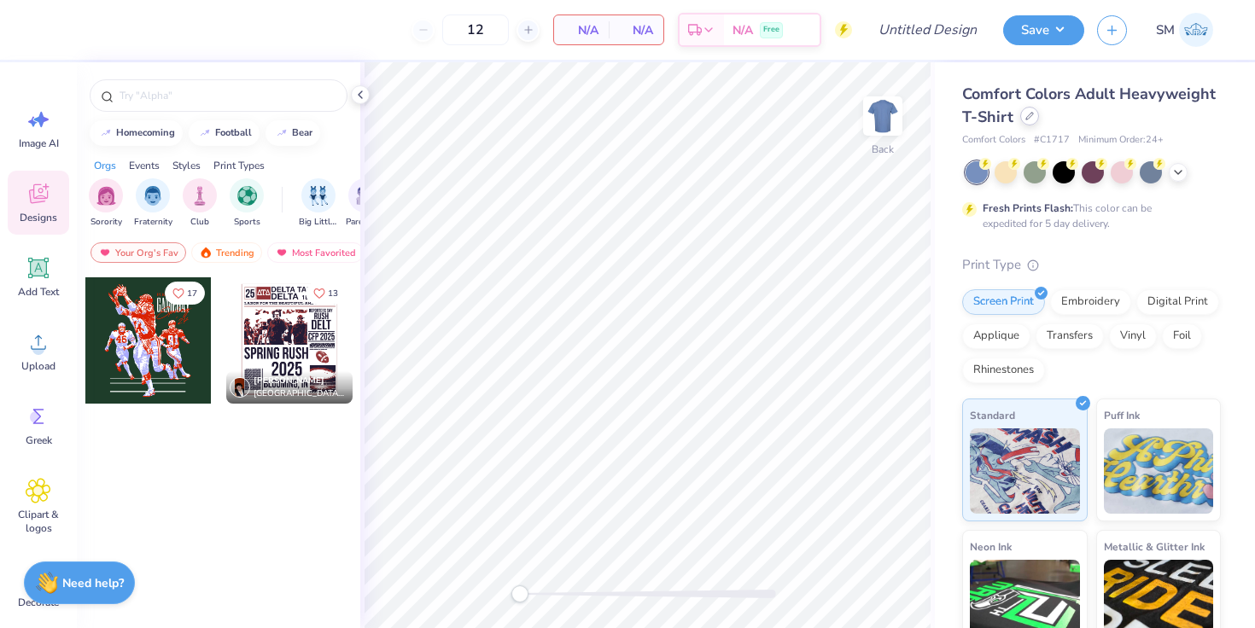
click at [1030, 120] on div at bounding box center [1029, 116] width 19 height 19
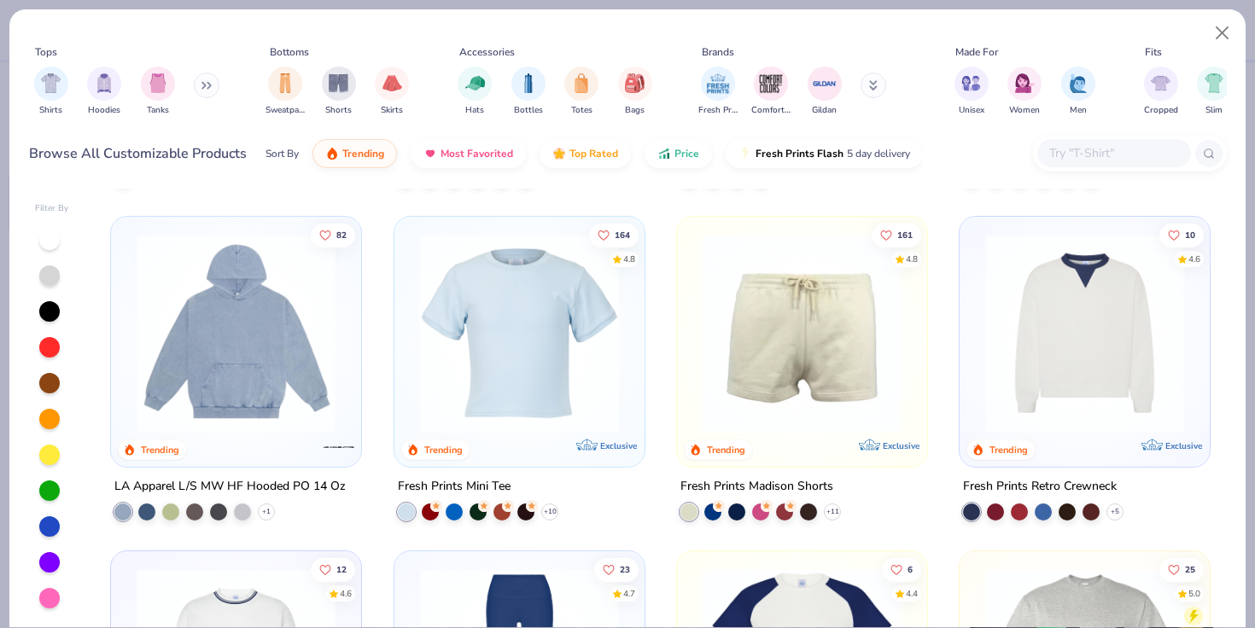
scroll to position [2053, 0]
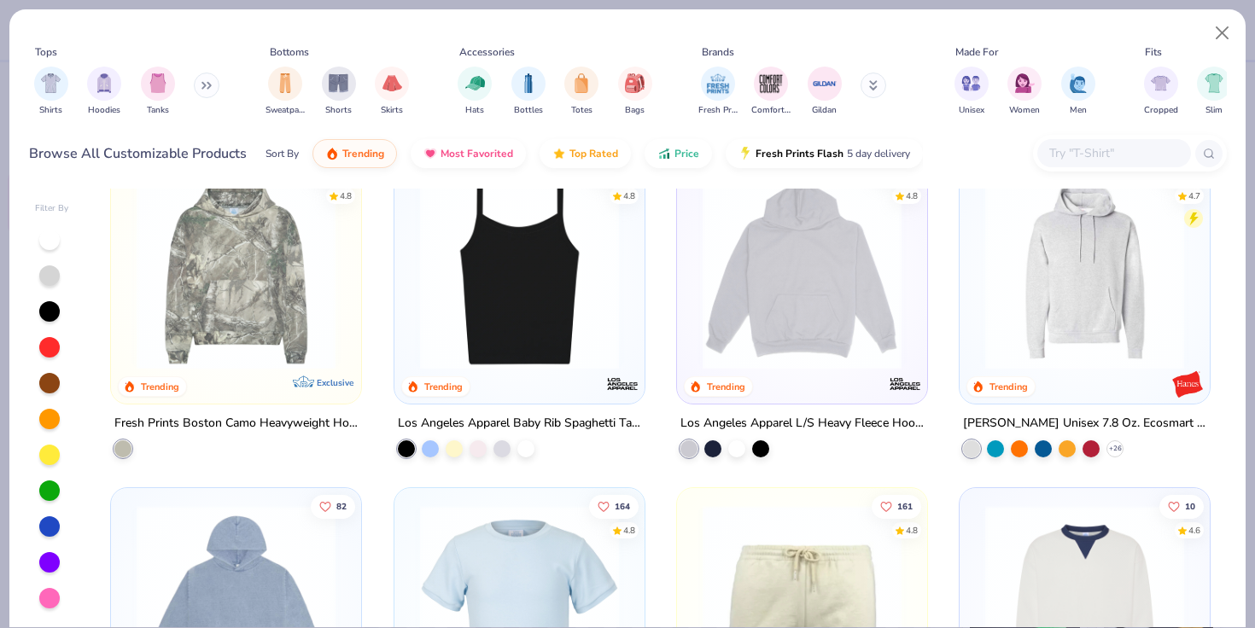
click at [527, 416] on div "Los Angeles Apparel Baby Rib Spaghetti Tank" at bounding box center [519, 423] width 243 height 21
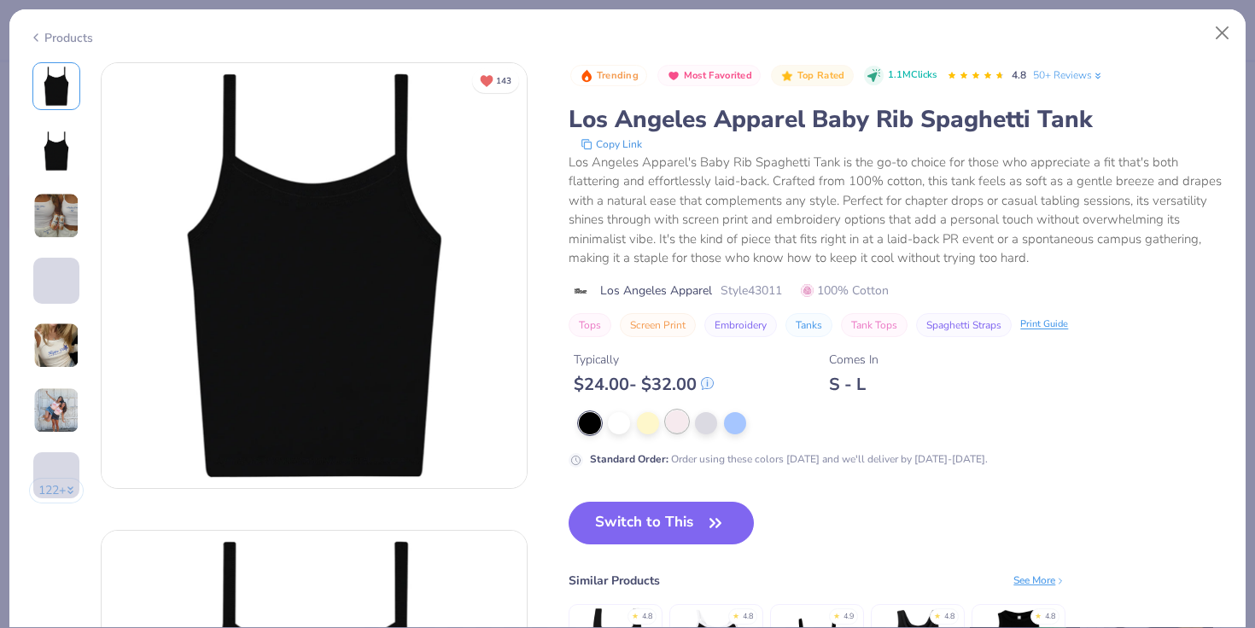
click at [682, 418] on div at bounding box center [677, 421] width 22 height 22
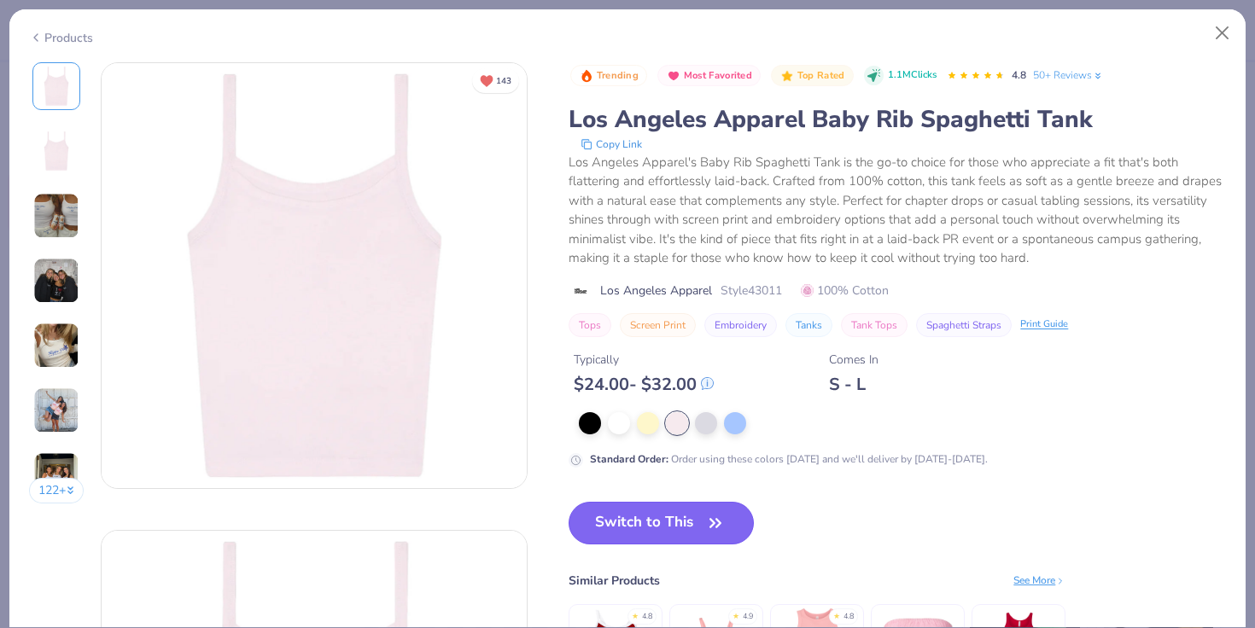
click at [642, 533] on button "Switch to This" at bounding box center [660, 523] width 185 height 43
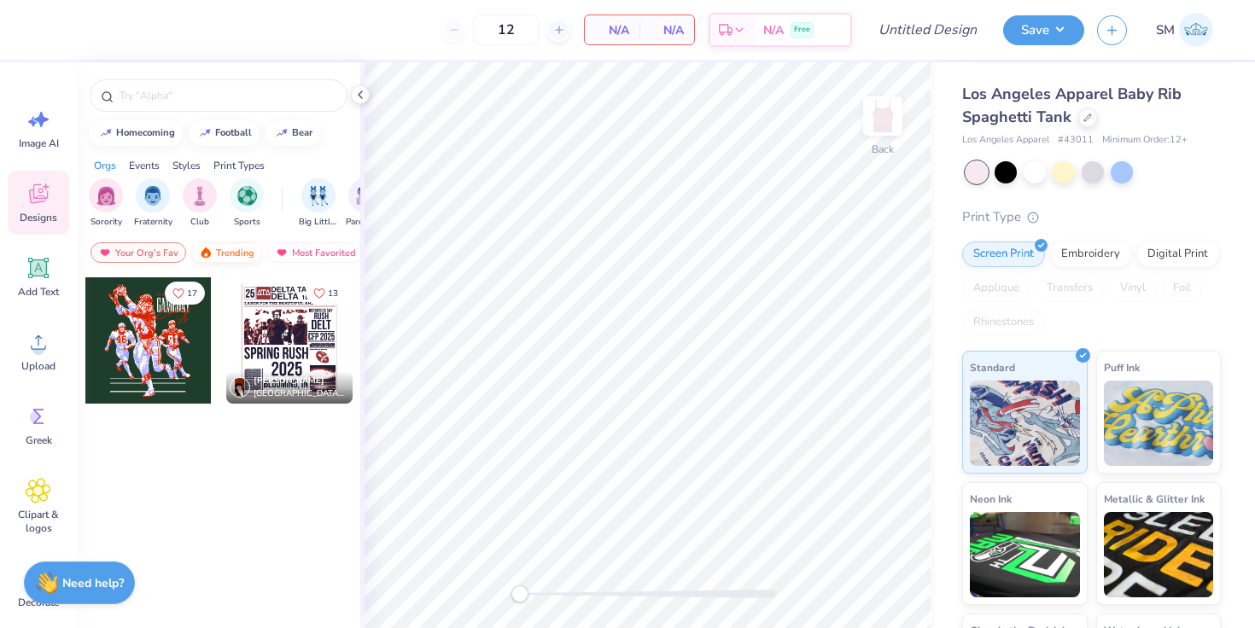
click at [212, 253] on div "Trending" at bounding box center [226, 252] width 71 height 20
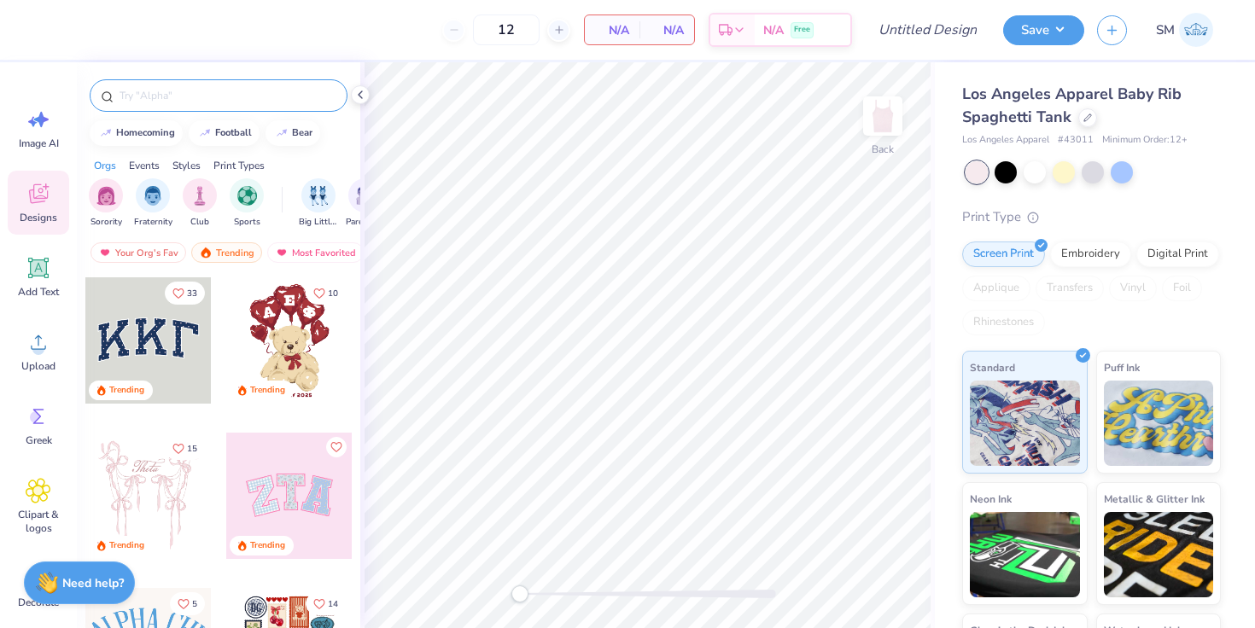
click at [175, 98] on input "text" at bounding box center [227, 95] width 218 height 17
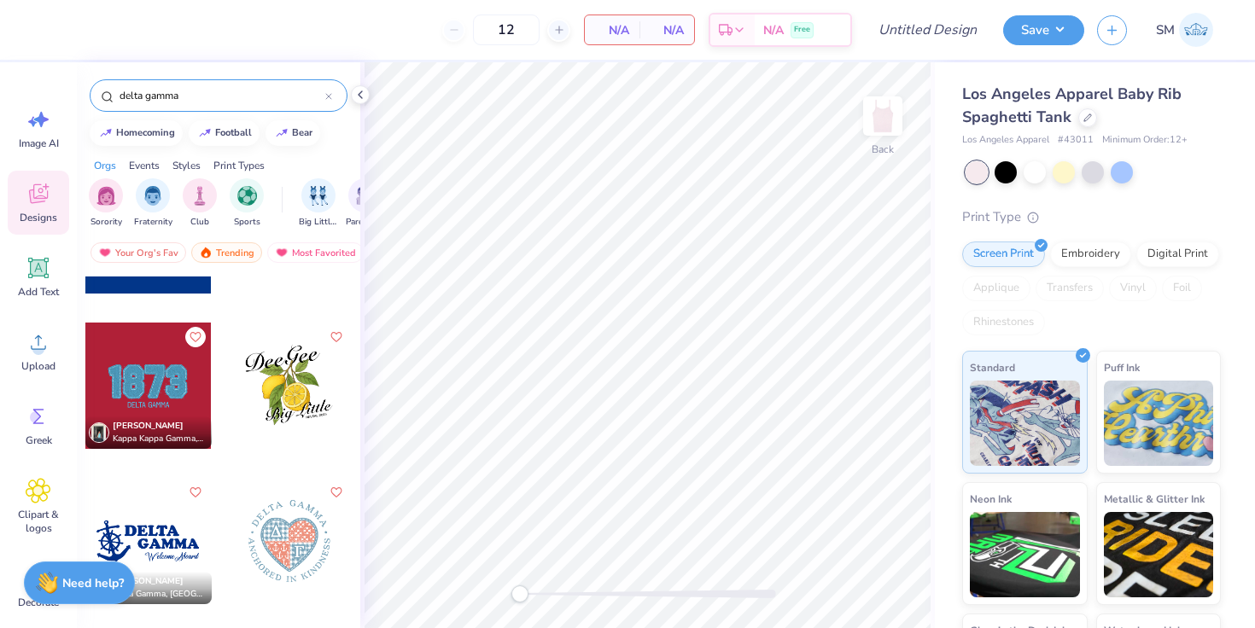
type input "delta gamma"
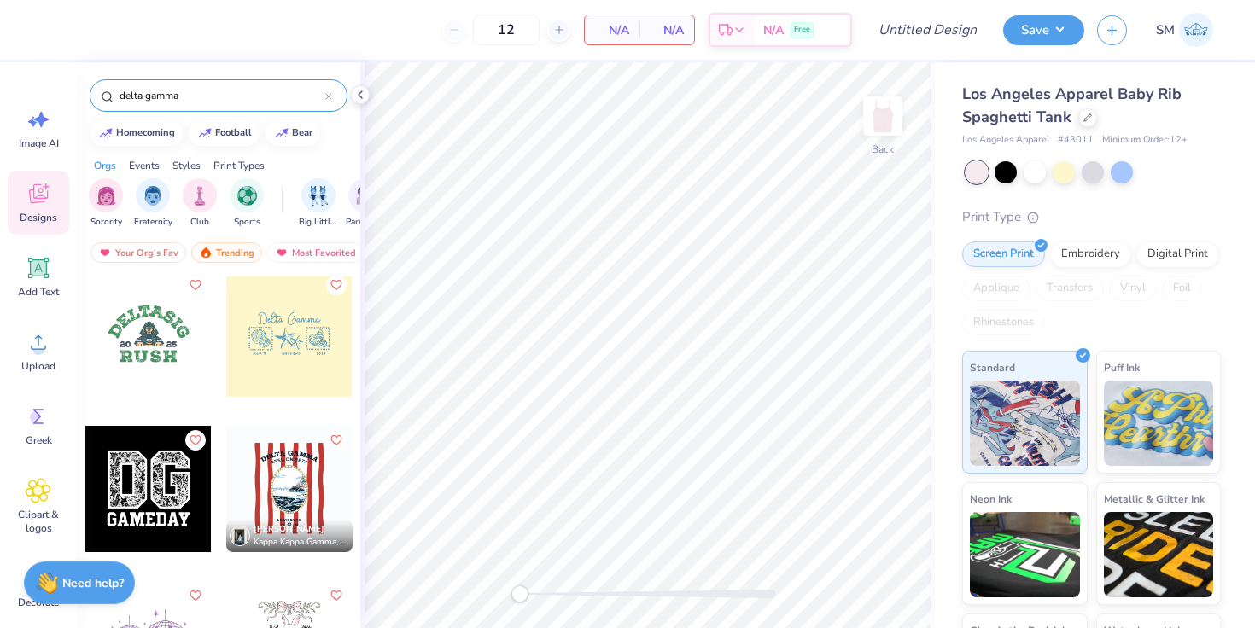
scroll to position [1562, 0]
click at [289, 347] on div at bounding box center [289, 332] width 126 height 126
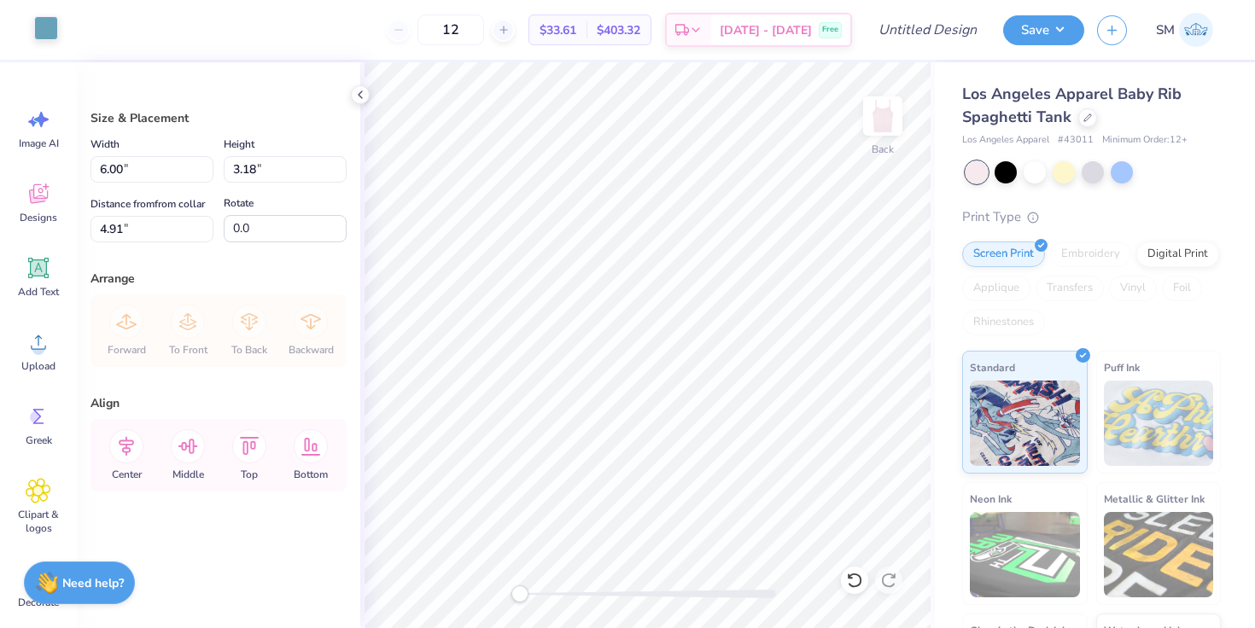
click at [39, 24] on div at bounding box center [46, 28] width 24 height 24
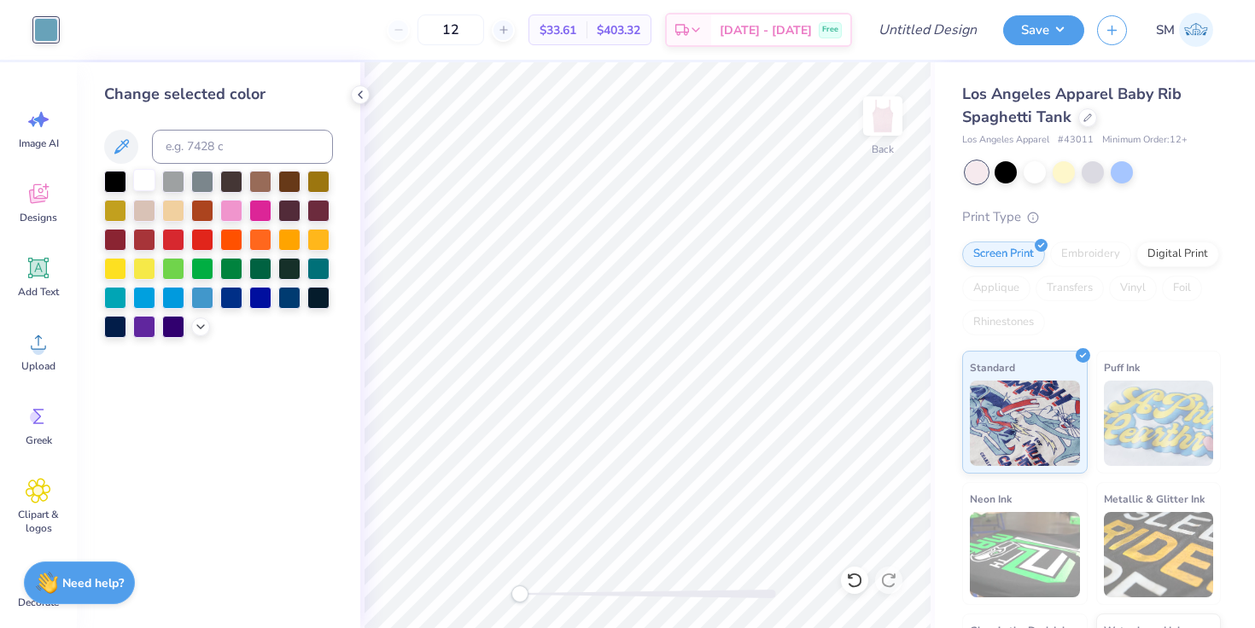
click at [144, 181] on div at bounding box center [144, 180] width 22 height 22
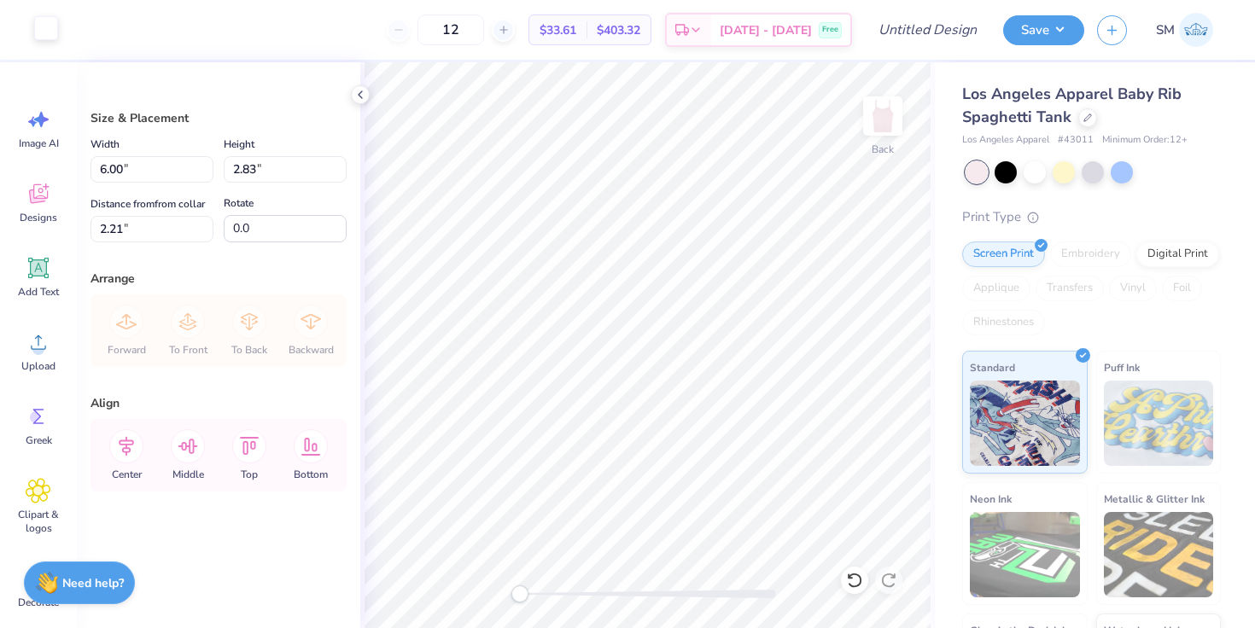
click at [38, 38] on div at bounding box center [46, 28] width 24 height 24
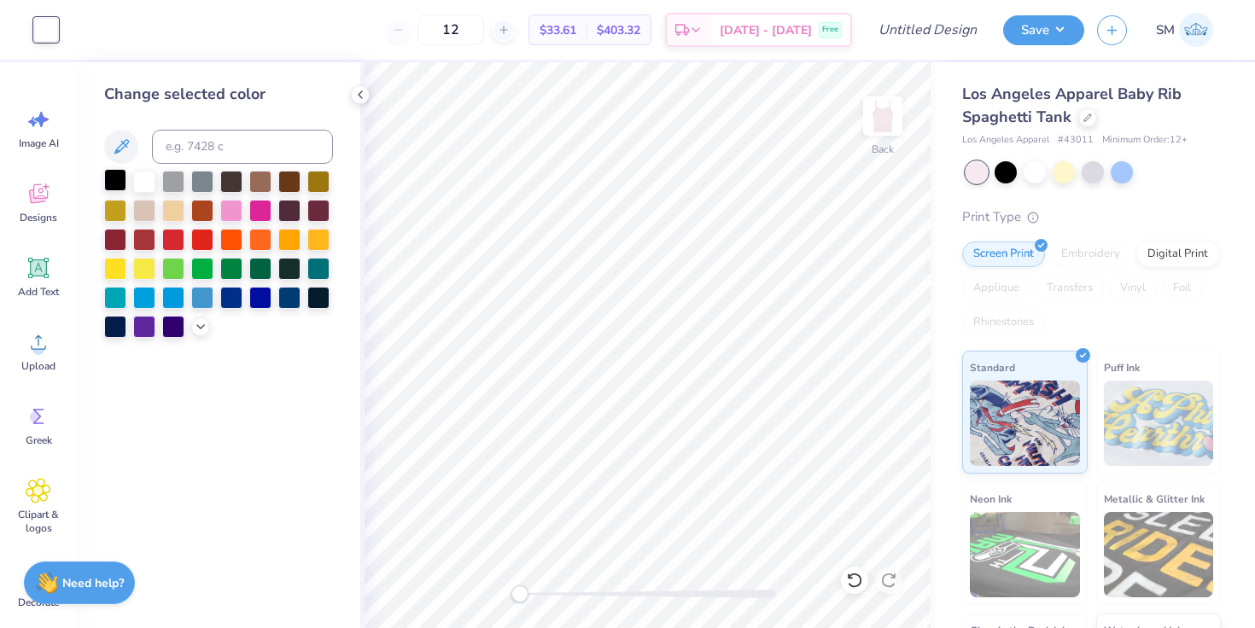
click at [120, 179] on div at bounding box center [115, 180] width 22 height 22
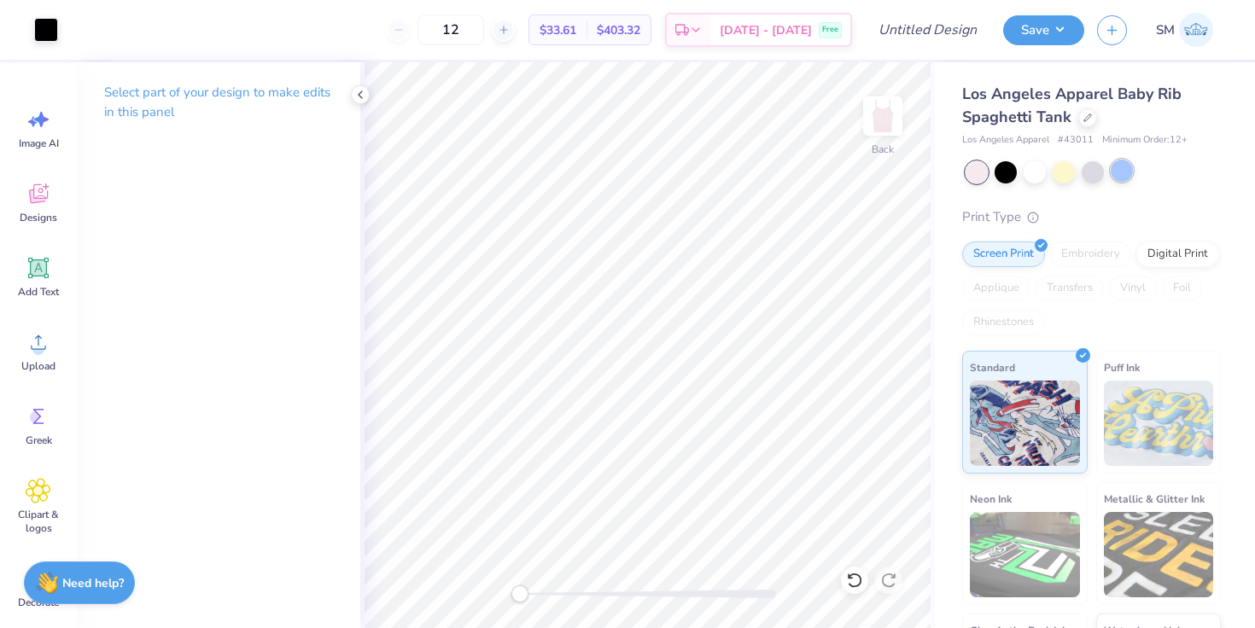
click at [1119, 179] on div at bounding box center [1121, 171] width 22 height 22
click at [50, 26] on div at bounding box center [46, 28] width 24 height 24
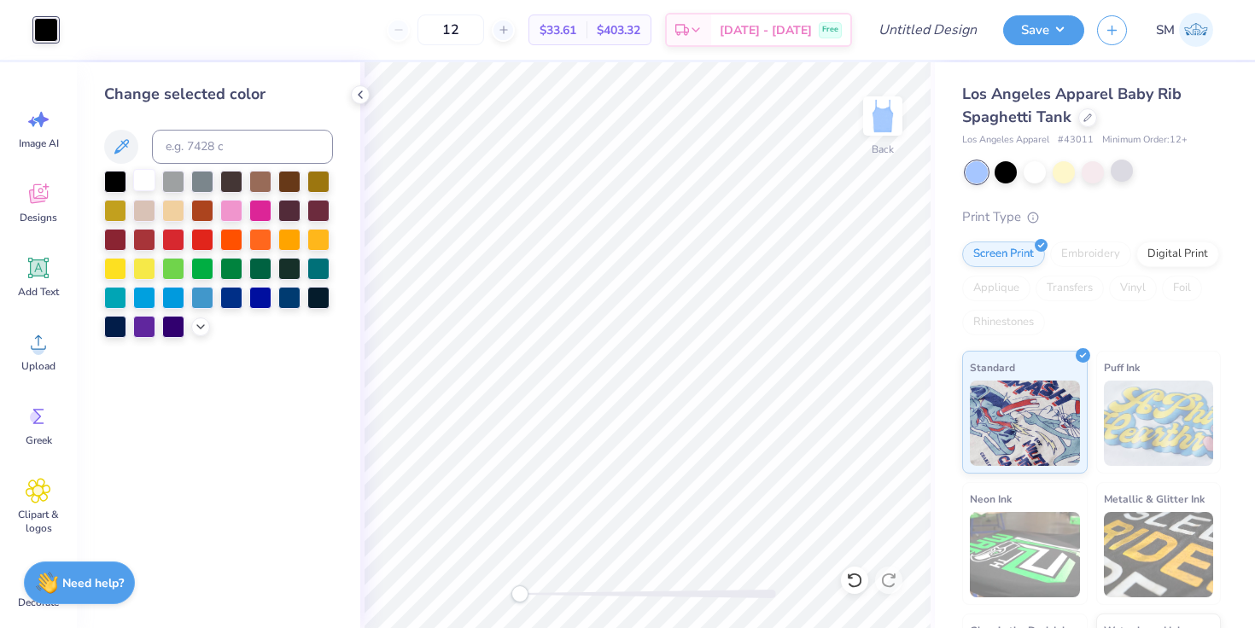
click at [141, 178] on div at bounding box center [144, 180] width 22 height 22
click at [1051, 30] on button "Save" at bounding box center [1043, 28] width 81 height 30
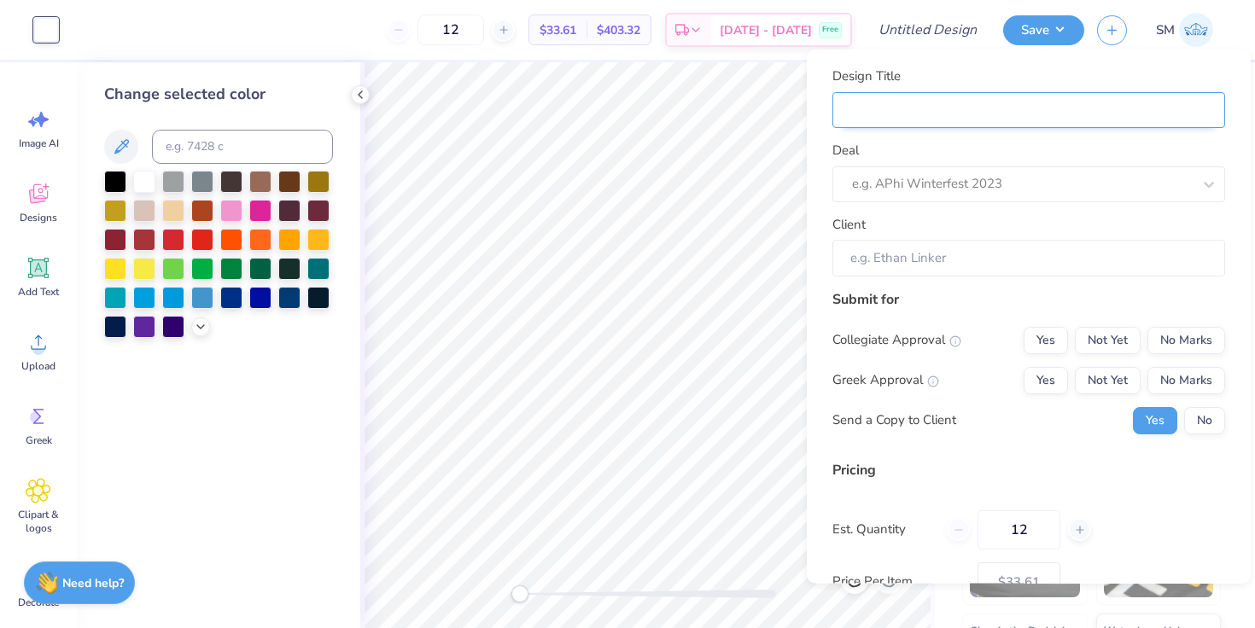
click at [985, 106] on input "Design Title" at bounding box center [1028, 109] width 393 height 37
type input "D"
type input "DG"
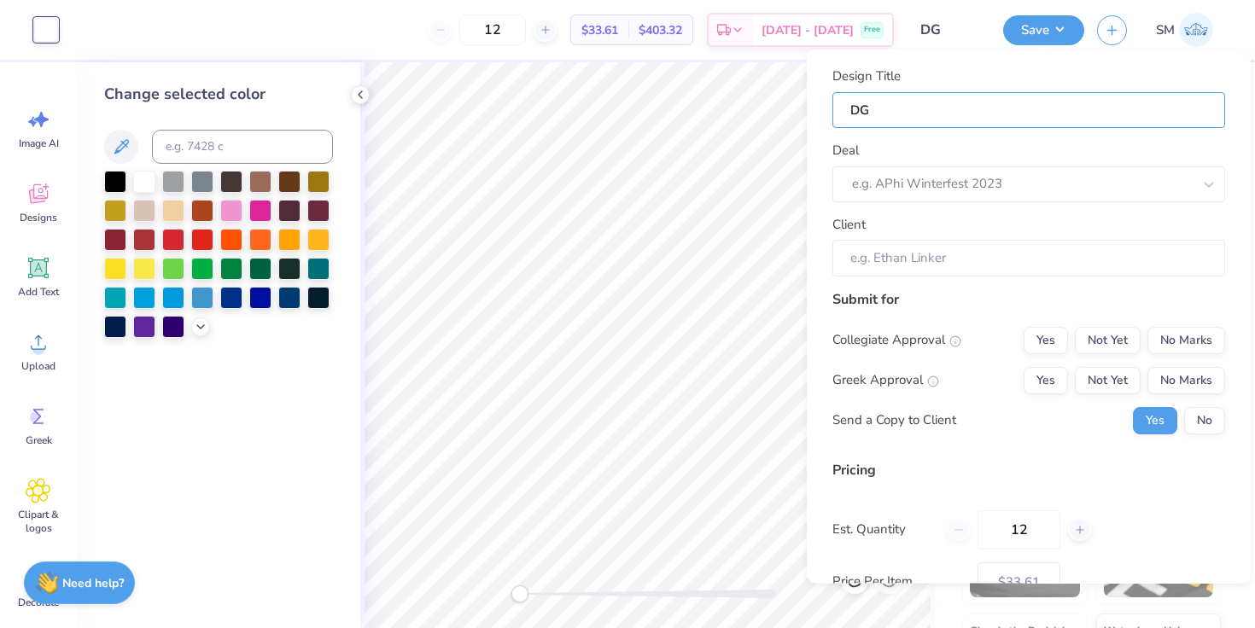
type input "DG"
type input "DG G"
type input "DG Ge"
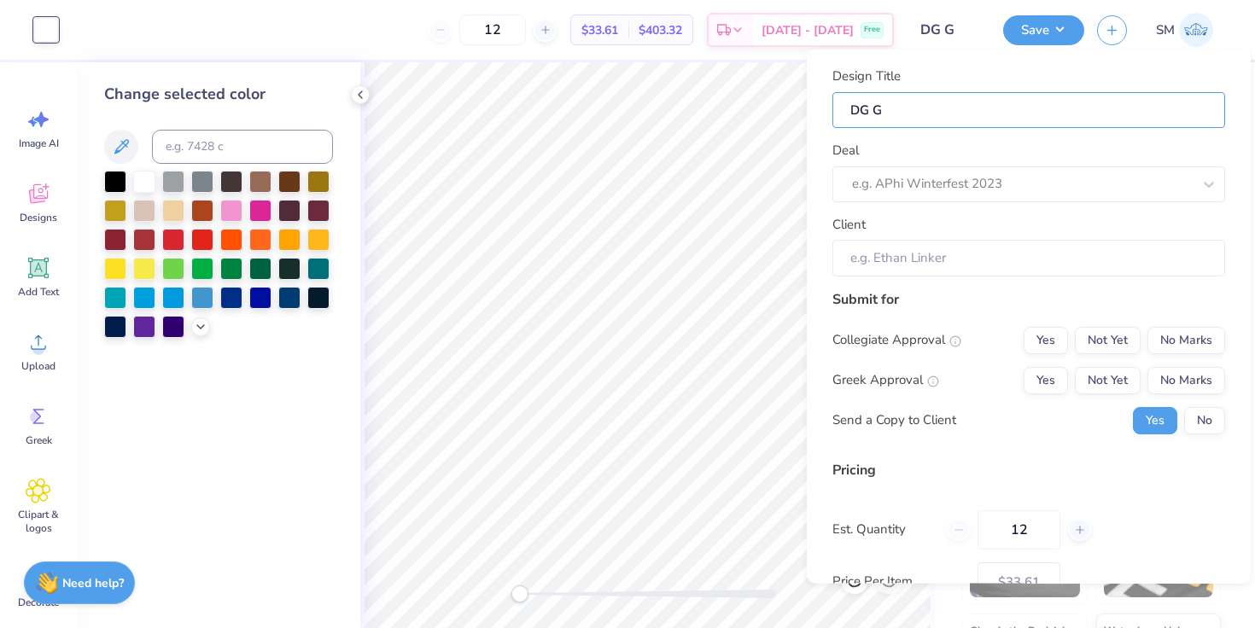
type input "DG Ge"
type input "DG Gen"
type input "DG Gene"
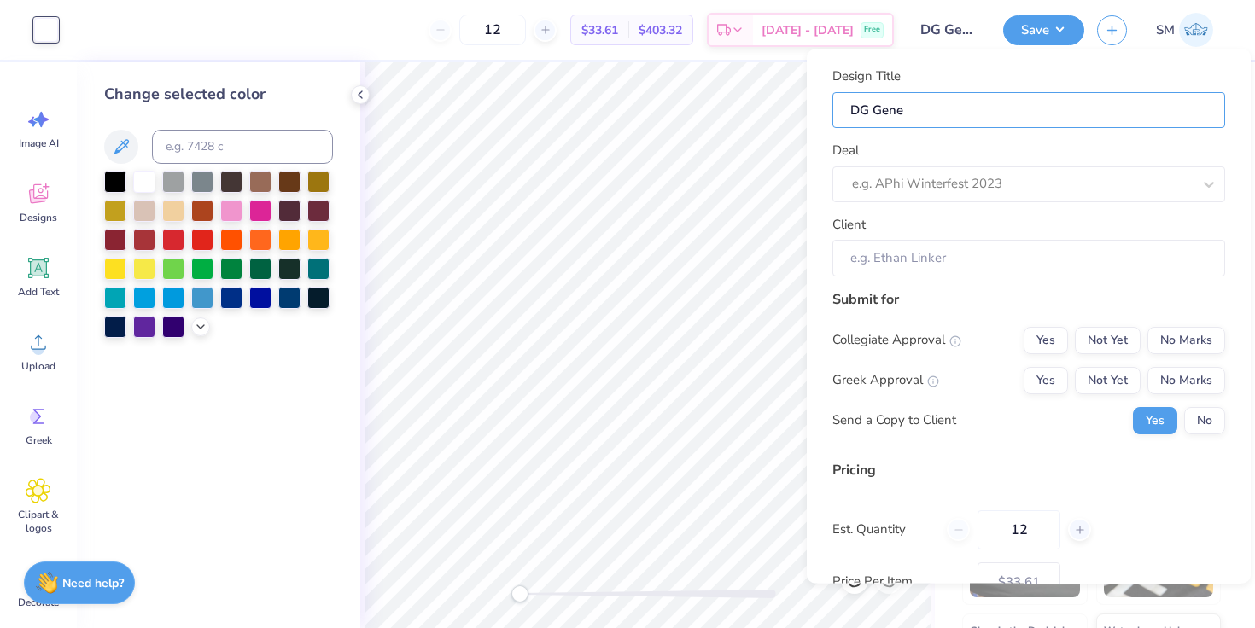
type input "DG Gener"
type input "DG Genera"
type input "DG General"
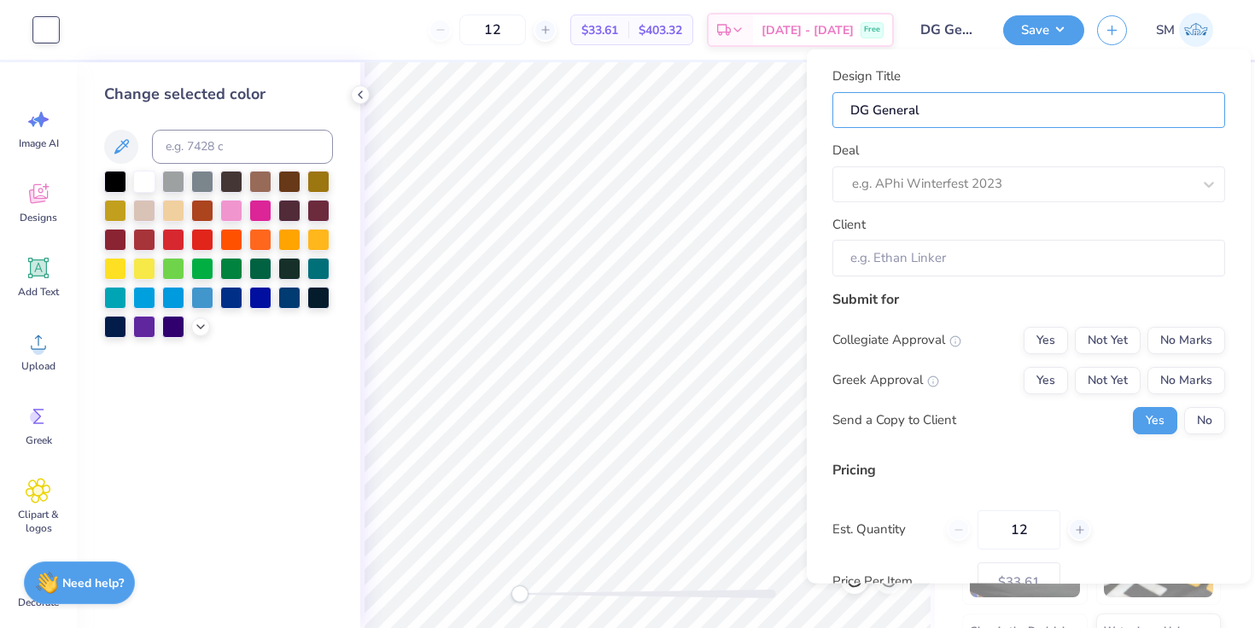
type input "DG General M"
type input "DG General Me"
type input "DG General Mer"
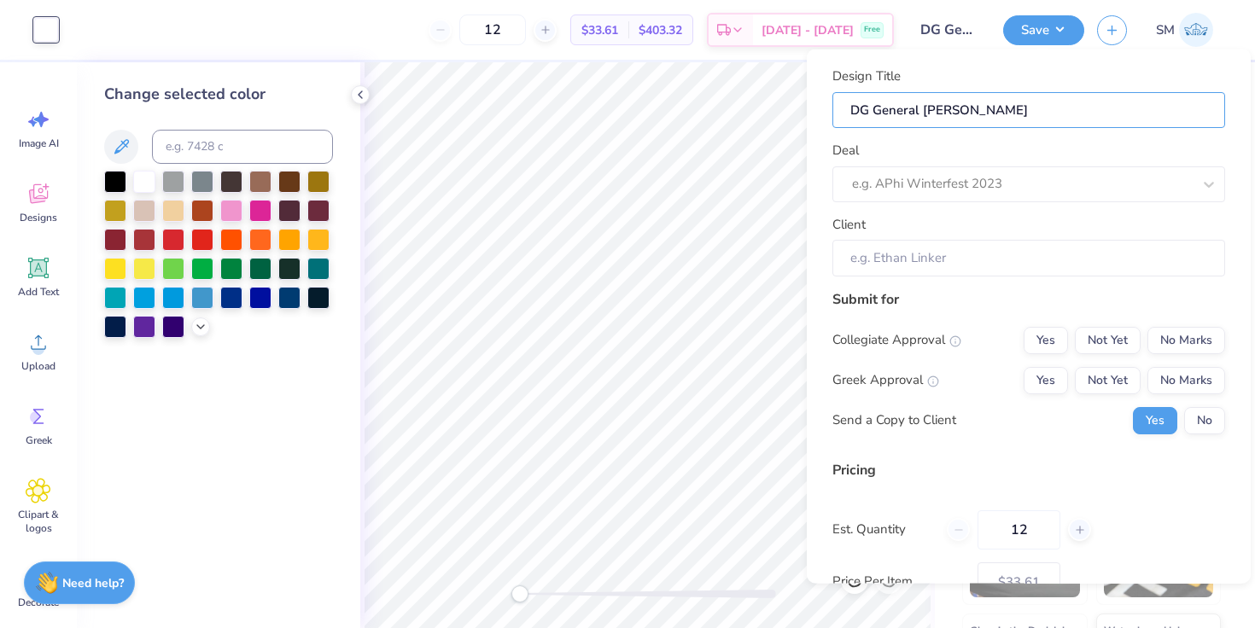
type input "DG General Merc"
type input "DG General Merch"
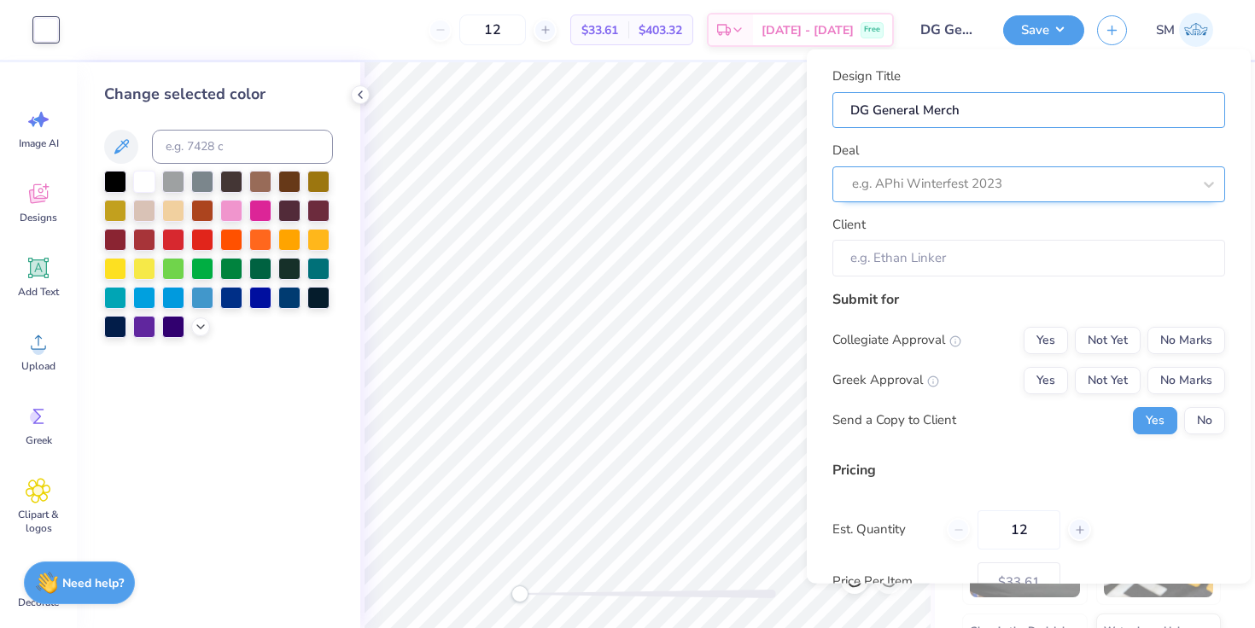
type input "DG General Merch"
click at [865, 177] on div at bounding box center [1022, 183] width 340 height 23
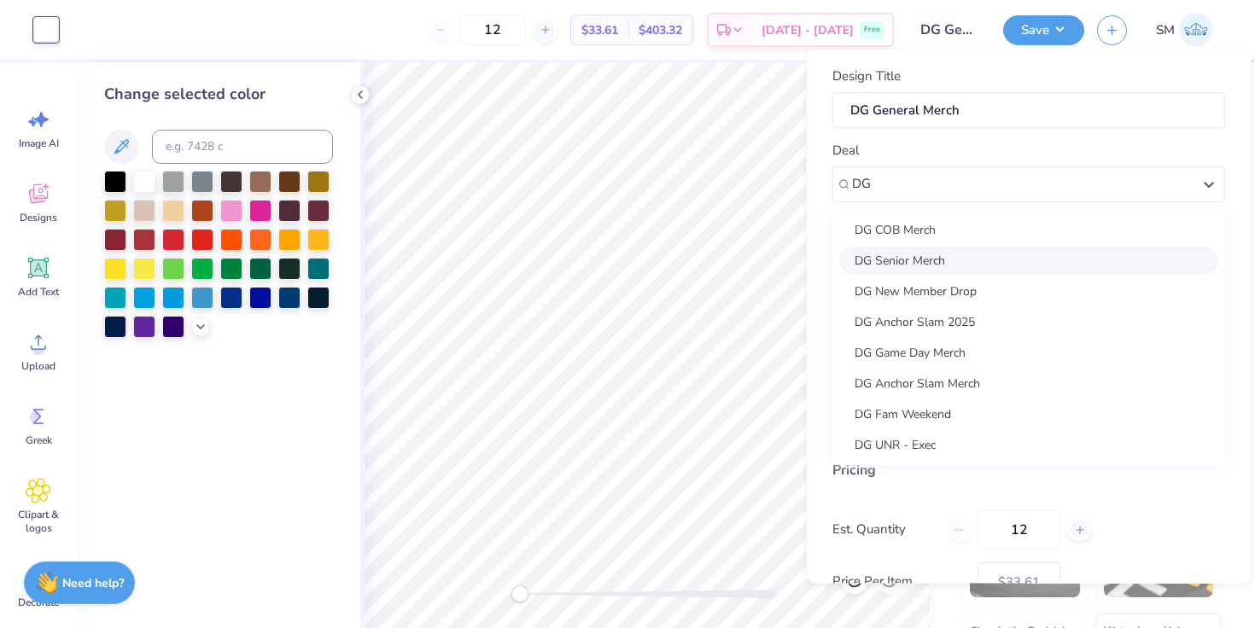
type input "DG"
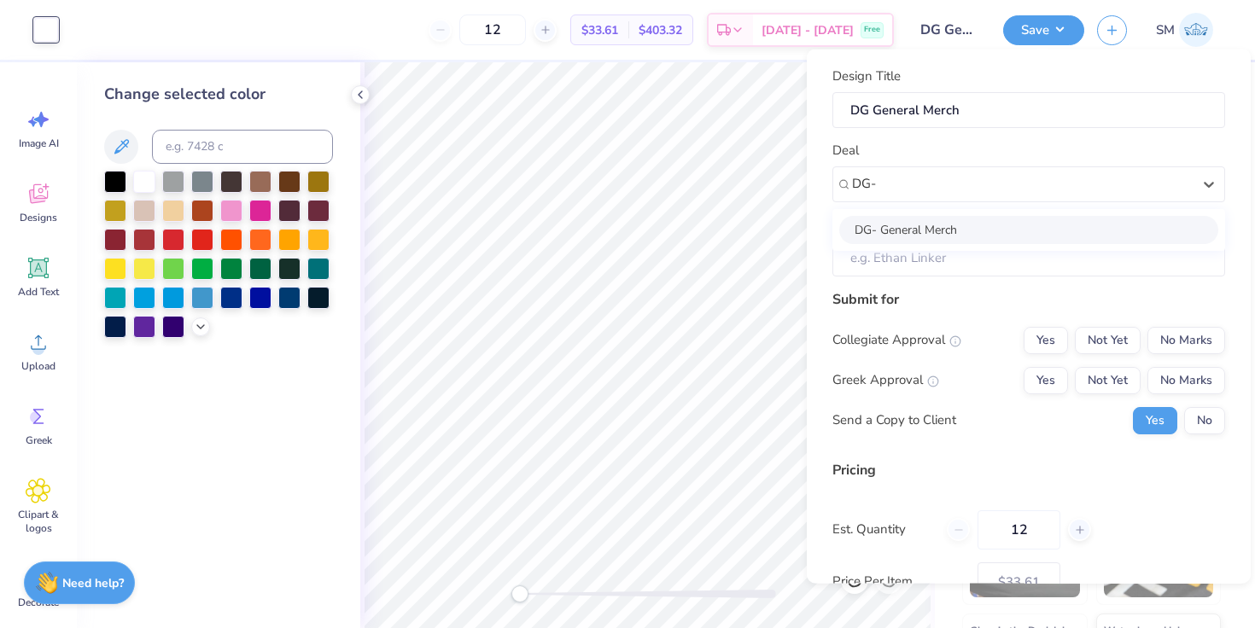
click at [904, 224] on div "DG- General Merch" at bounding box center [1028, 229] width 379 height 28
type input "DG-"
type input "Ava Hyman"
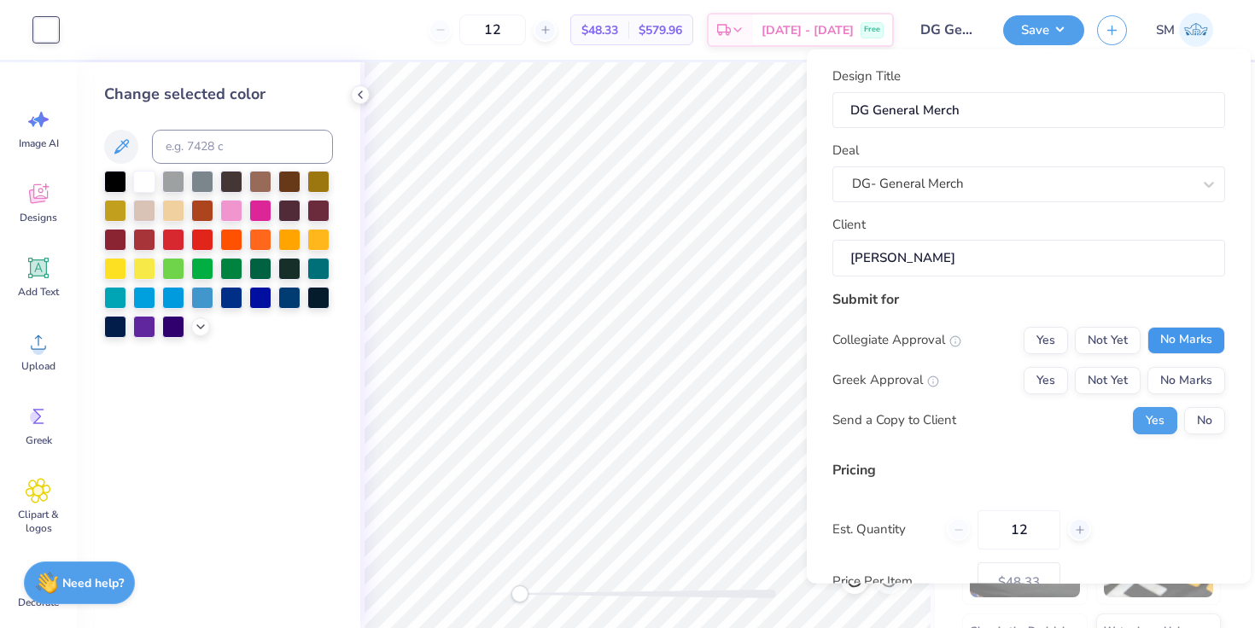
click at [1202, 332] on button "No Marks" at bounding box center [1186, 339] width 78 height 27
click at [1072, 380] on div "Yes Not Yet No Marks" at bounding box center [1123, 379] width 201 height 27
click at [1051, 380] on button "Yes" at bounding box center [1045, 379] width 44 height 27
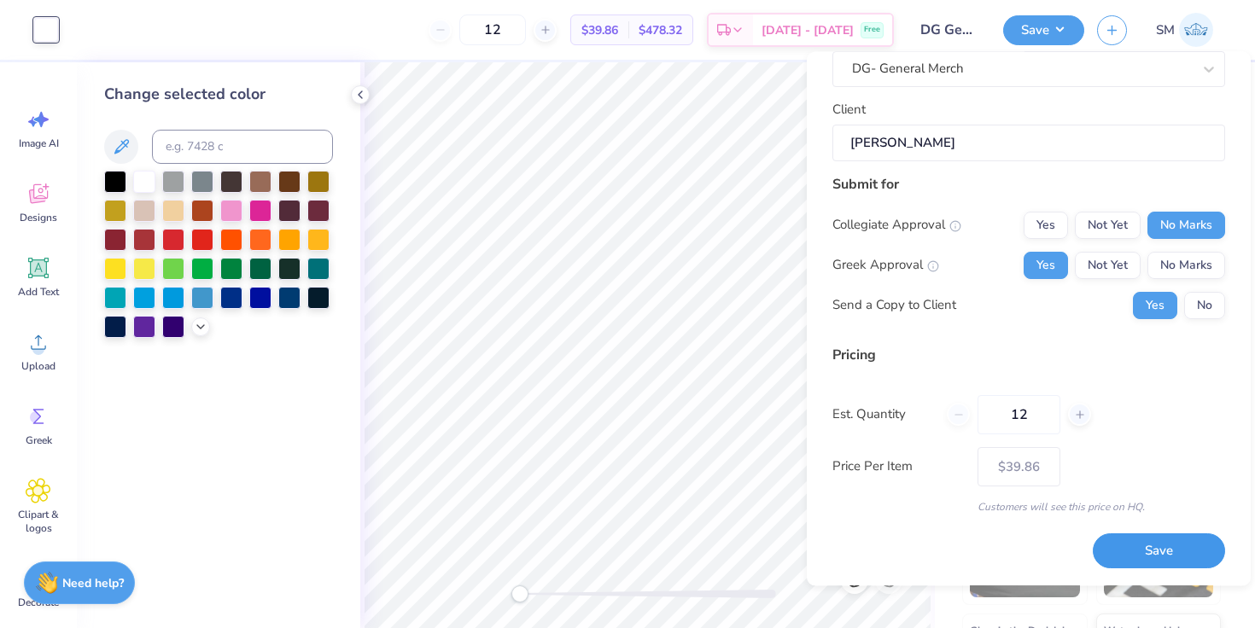
click at [1150, 558] on button "Save" at bounding box center [1158, 551] width 132 height 35
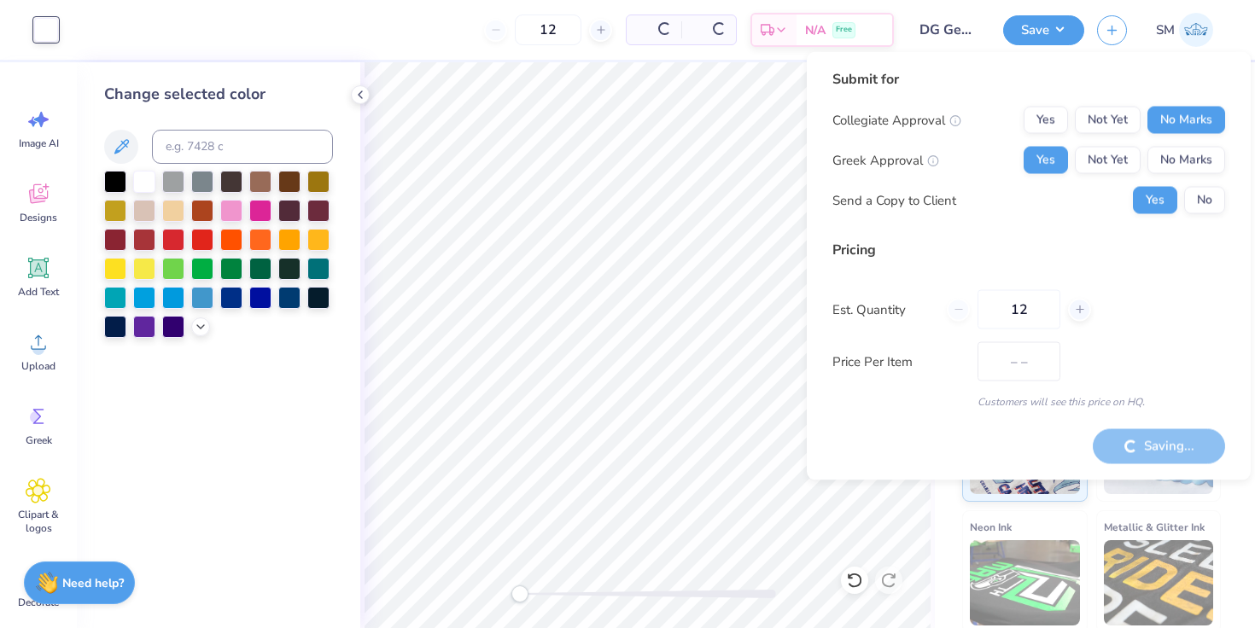
type input "$33.61"
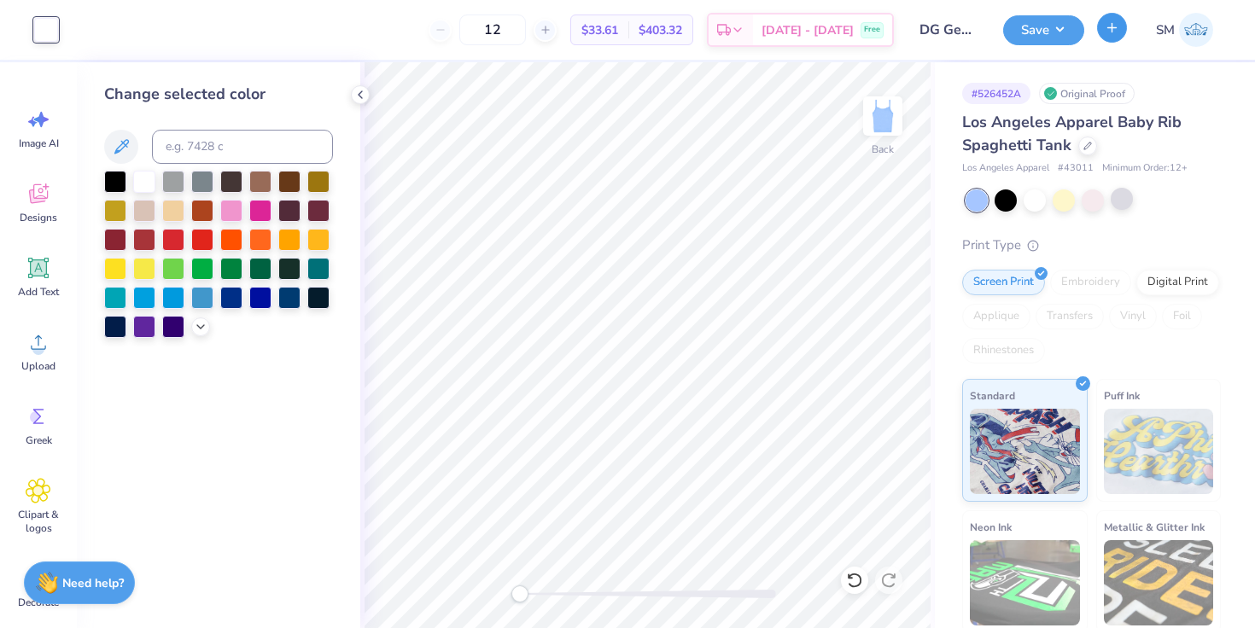
click at [1113, 33] on icon "button" at bounding box center [1111, 27] width 15 height 15
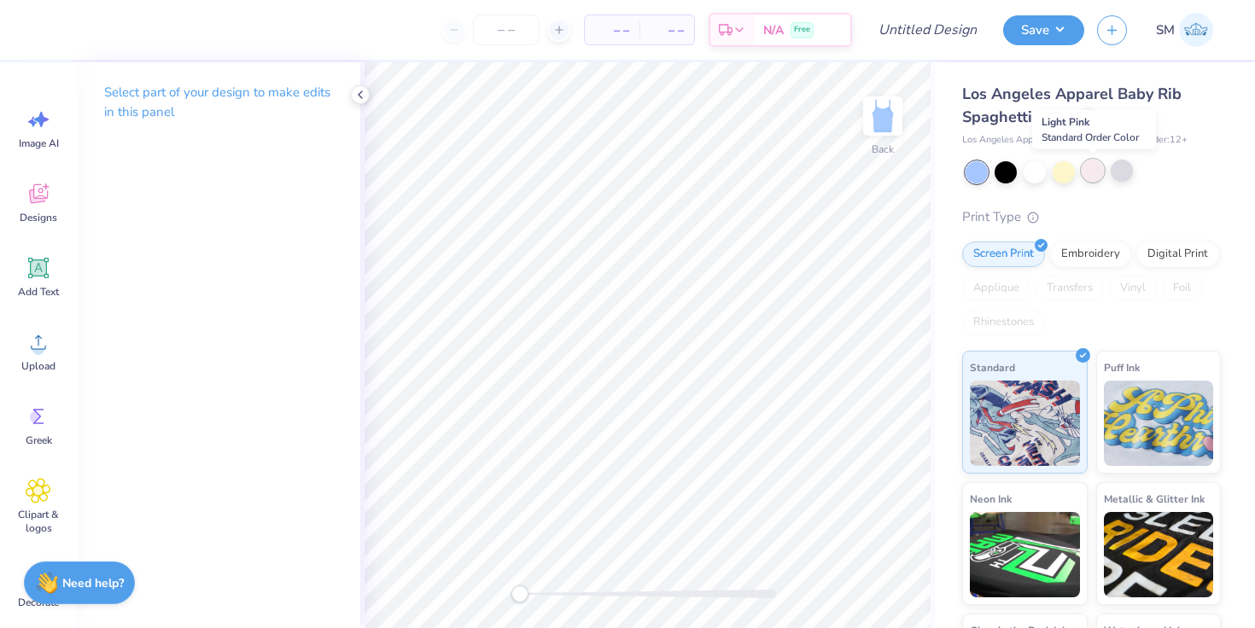
click at [1091, 173] on div at bounding box center [1092, 171] width 22 height 22
click at [20, 195] on div "Designs" at bounding box center [38, 203] width 61 height 64
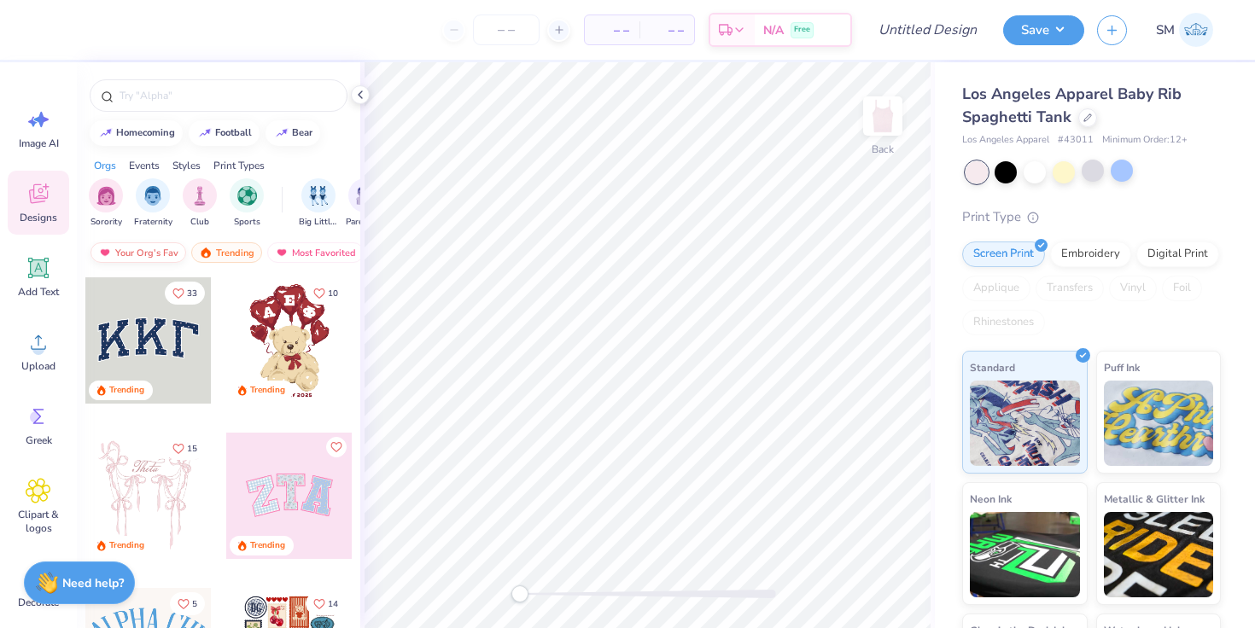
click at [142, 250] on div "Your Org's Fav" at bounding box center [138, 252] width 96 height 20
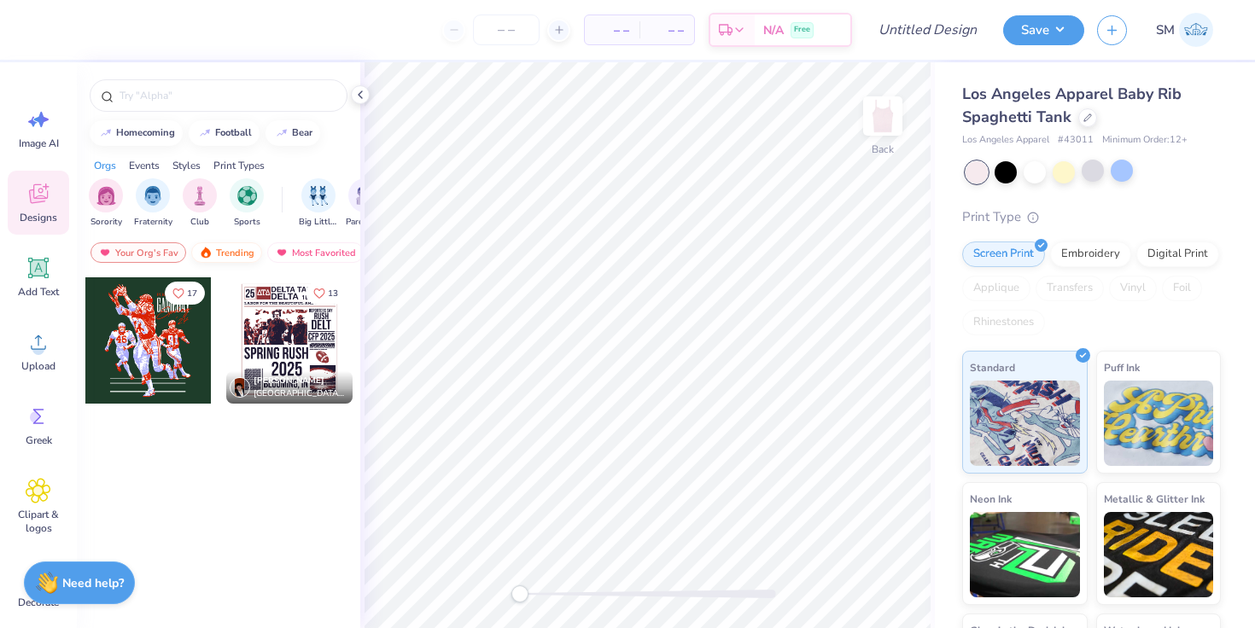
click at [212, 254] on div "Trending" at bounding box center [226, 252] width 71 height 20
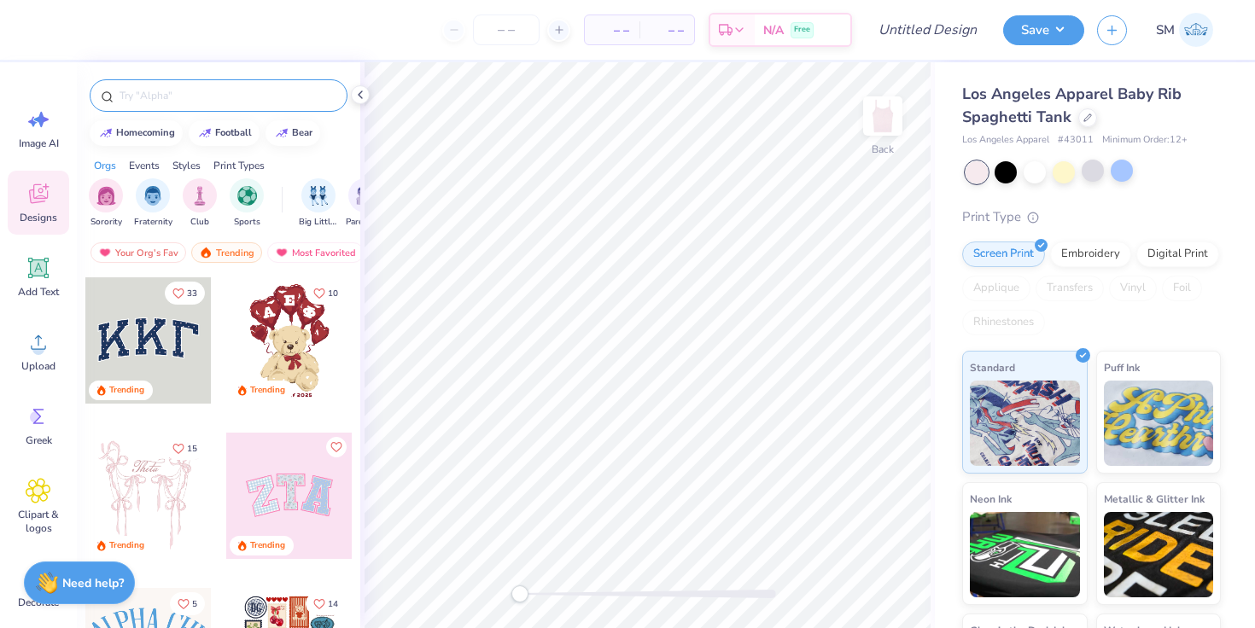
click at [168, 109] on div at bounding box center [219, 95] width 258 height 32
click at [161, 96] on input "text" at bounding box center [227, 95] width 218 height 17
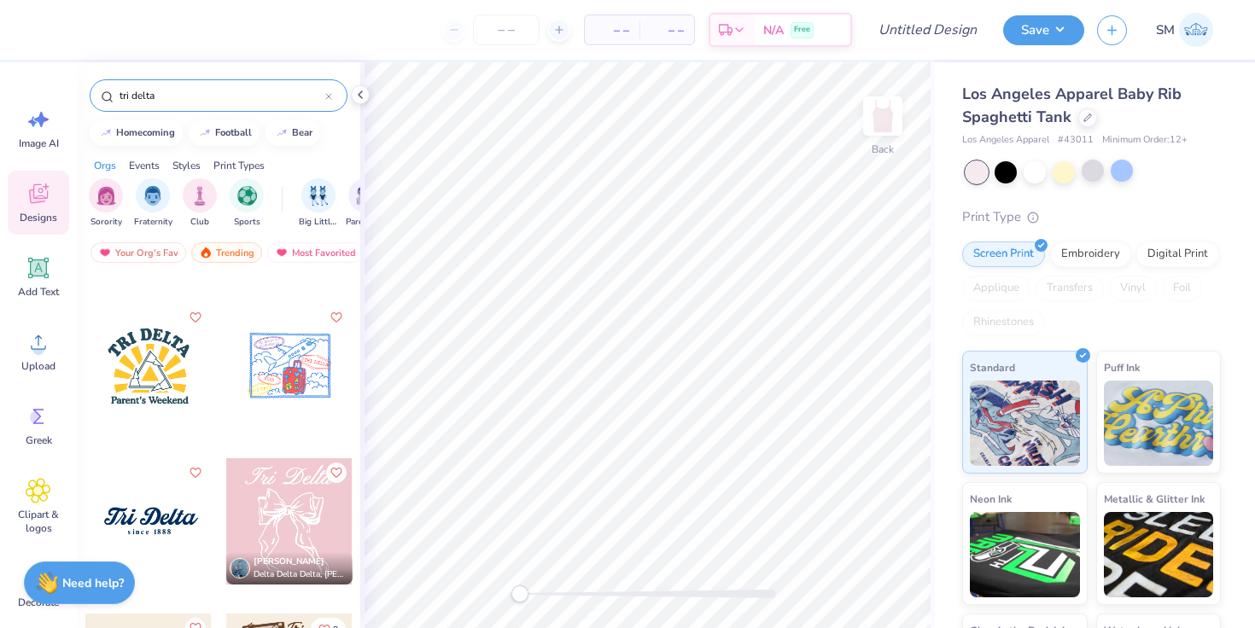
type input "tri delta"
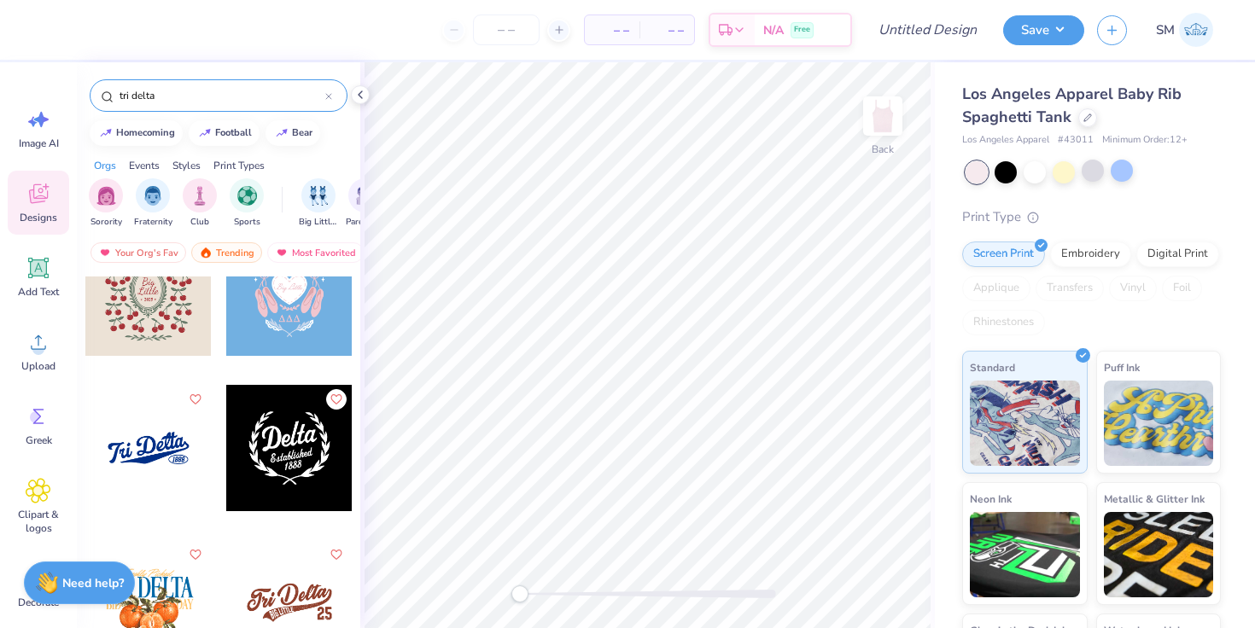
scroll to position [1618, 0]
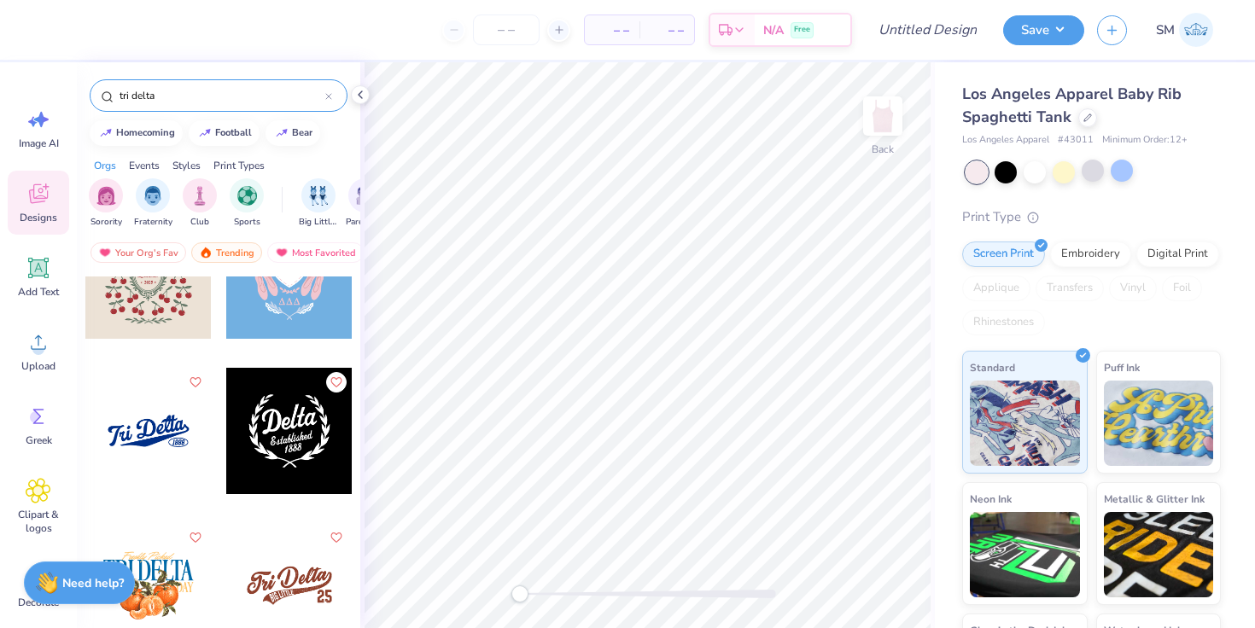
click at [150, 431] on div at bounding box center [148, 431] width 126 height 126
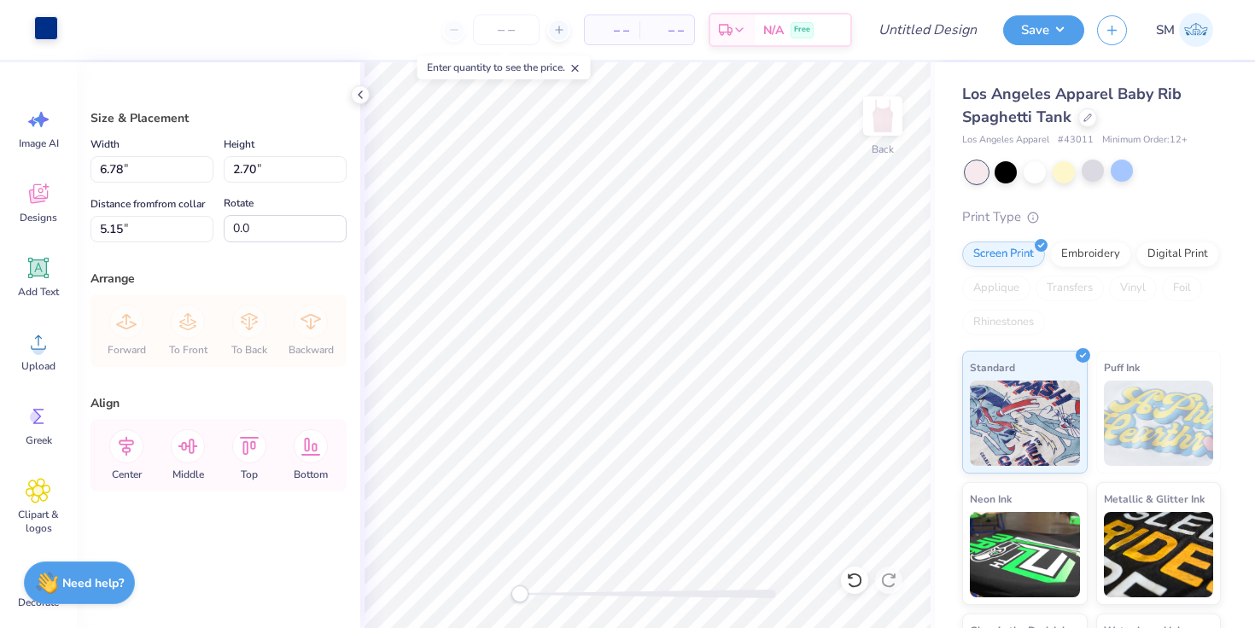
click at [45, 26] on div at bounding box center [46, 28] width 24 height 24
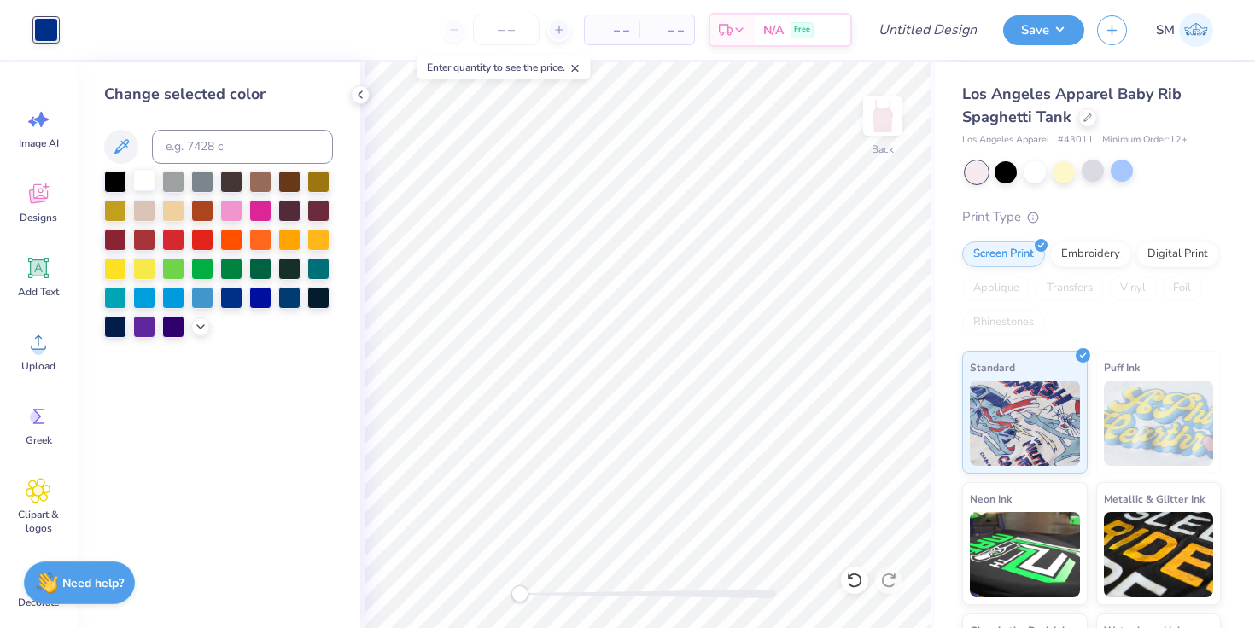
click at [145, 175] on div at bounding box center [144, 180] width 22 height 22
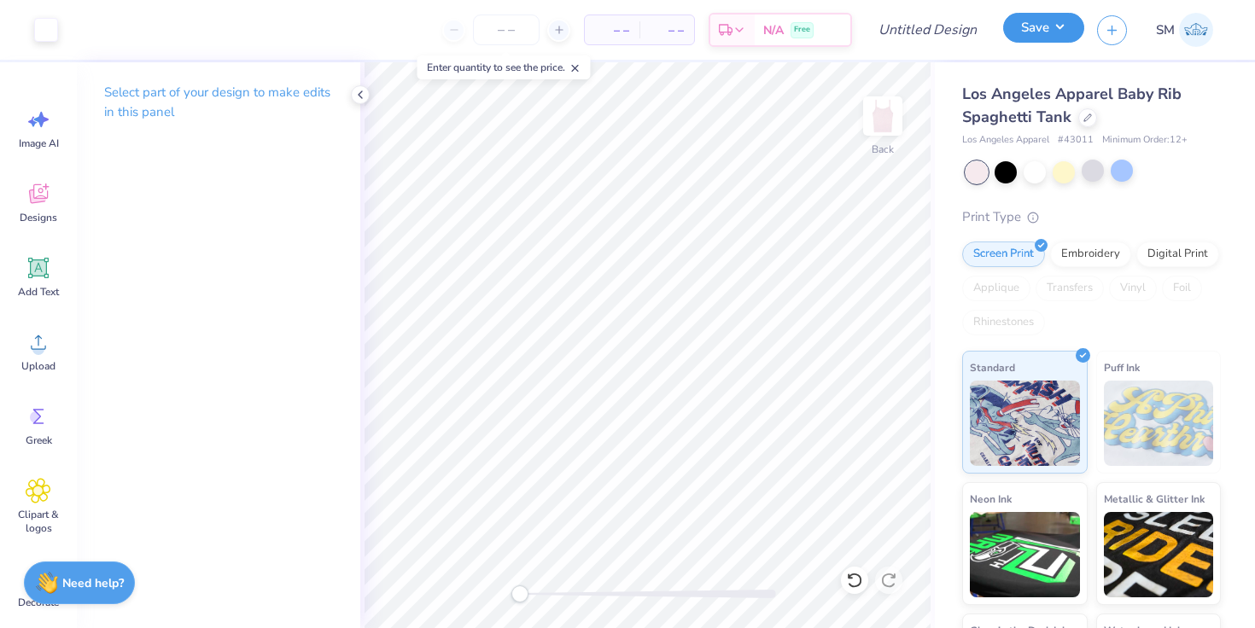
click at [1041, 29] on button "Save" at bounding box center [1043, 28] width 81 height 30
type input "0"
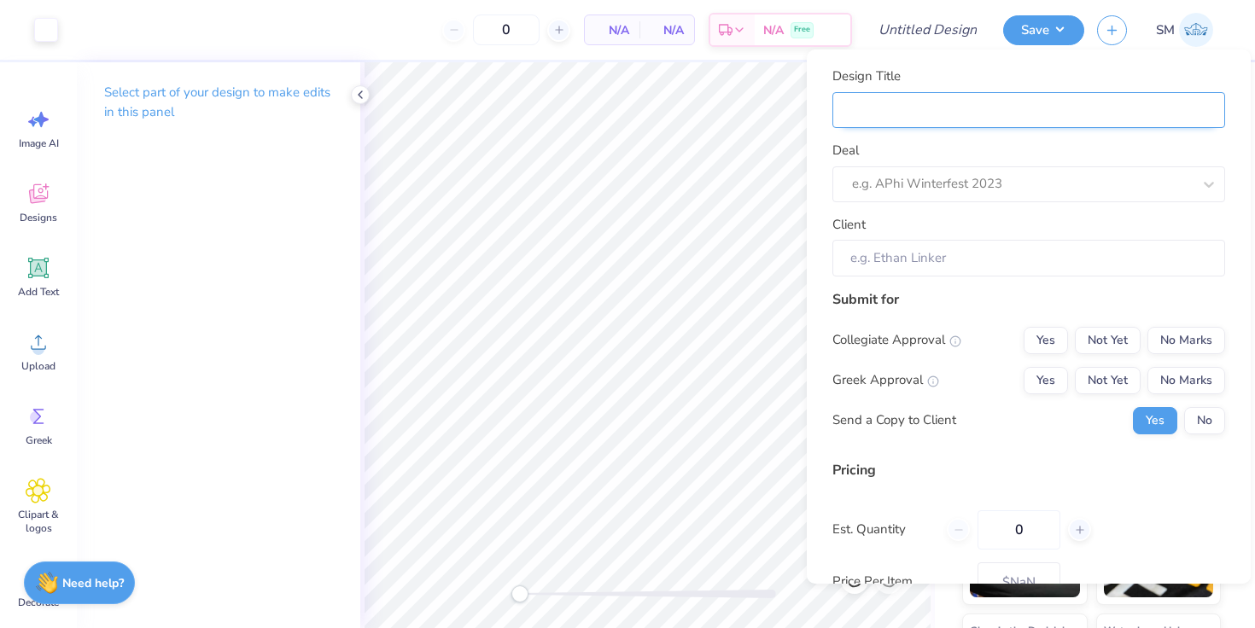
click at [987, 111] on input "Design Title" at bounding box center [1028, 110] width 393 height 37
type input "T"
type input "Tr"
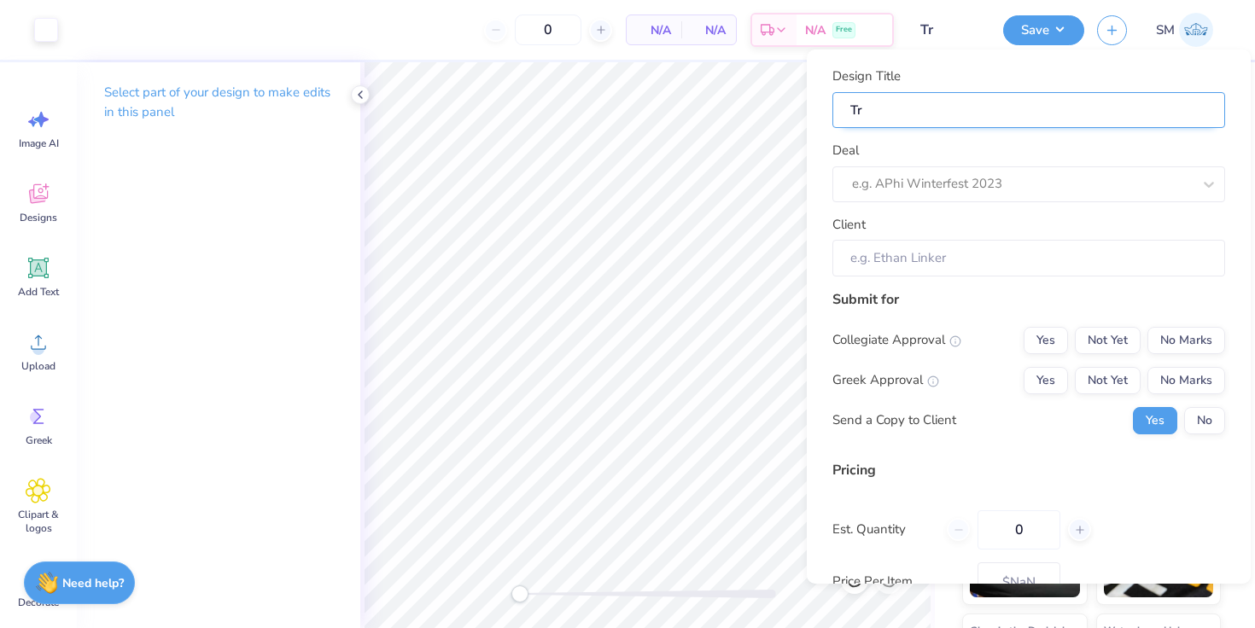
type input "Tri"
type input "Tri D"
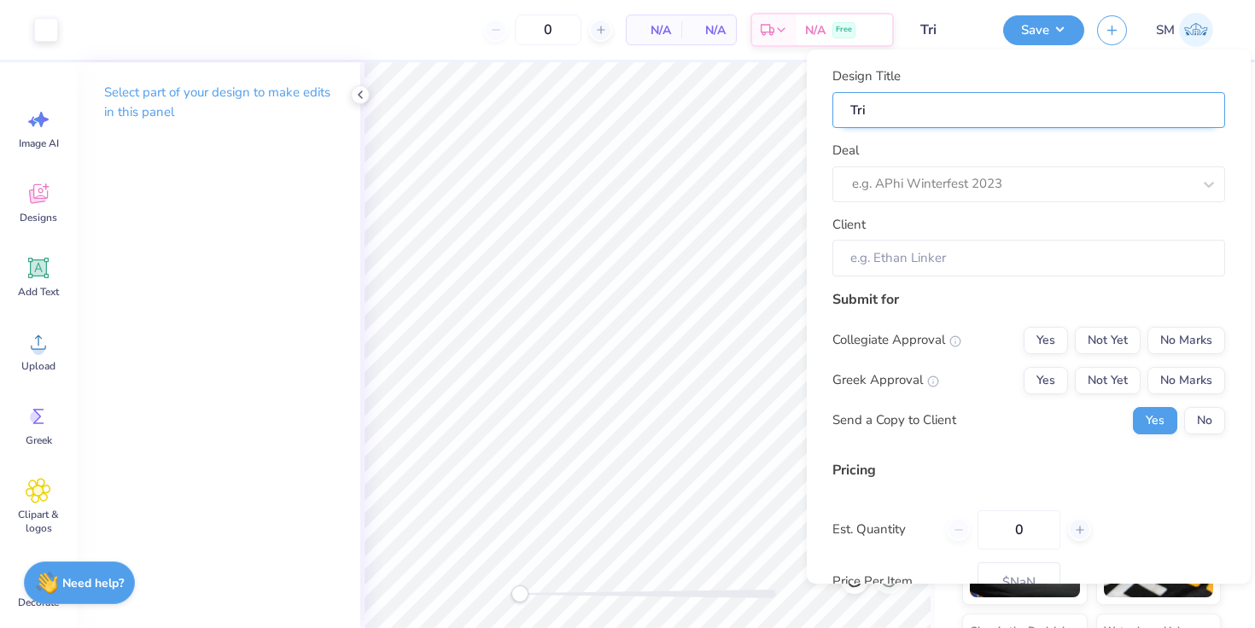
type input "Tri D"
type input "Tri De"
type input "Tri Del"
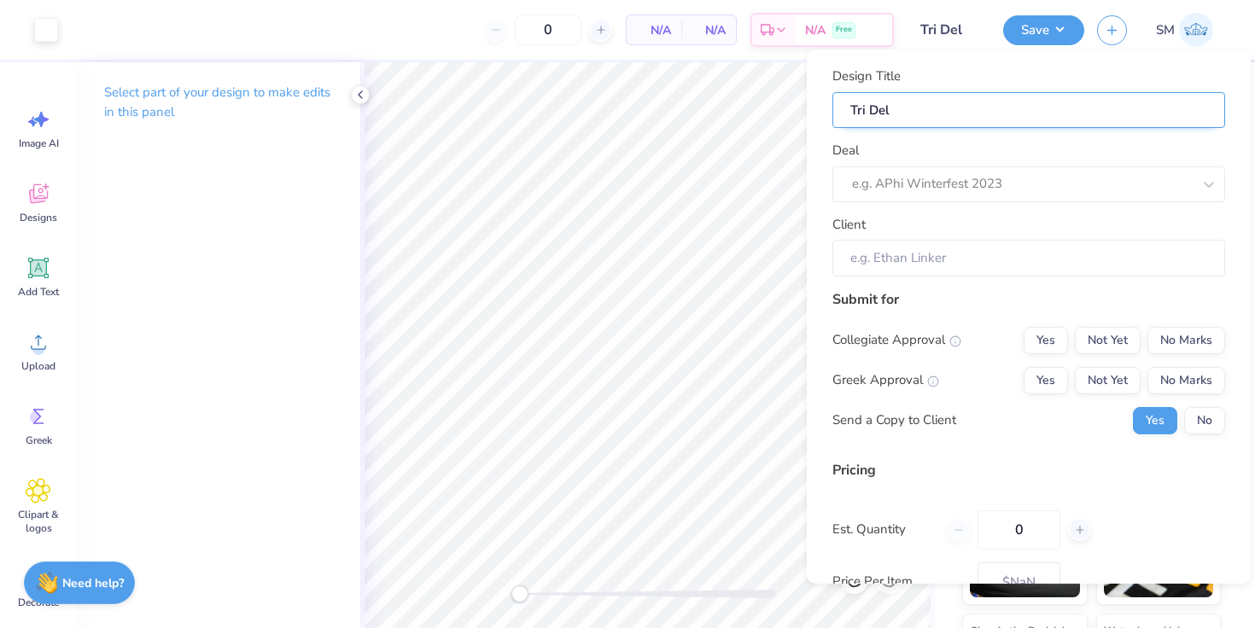
type input "Tri Delt"
type input "Tri Delta"
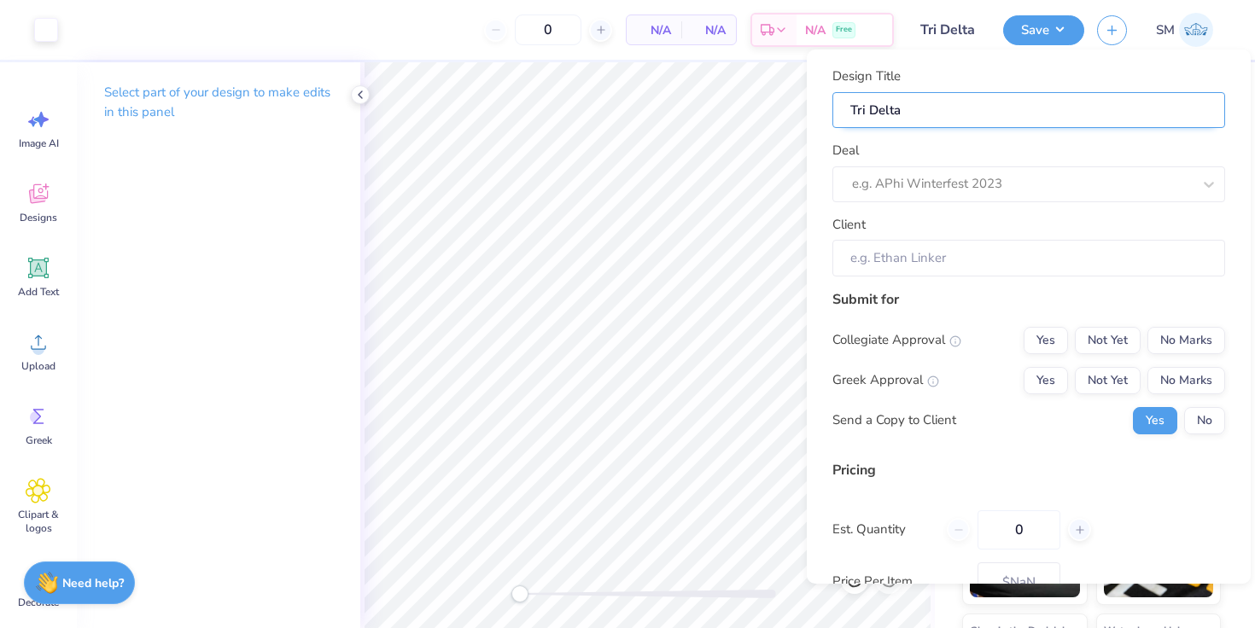
type input "Tri Delta"
type input "Tri Delta M"
type input "Tri Delta Me"
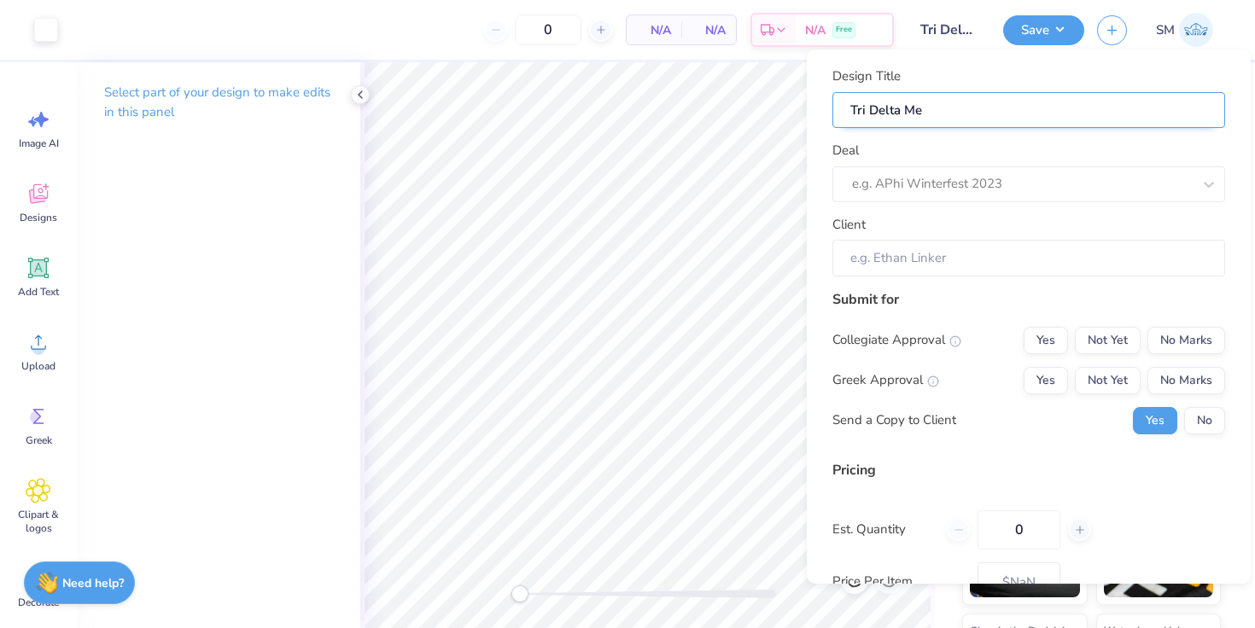
type input "Tri Delta Mer"
type input "Tri Delta Merc"
type input "Tri Delta Merch"
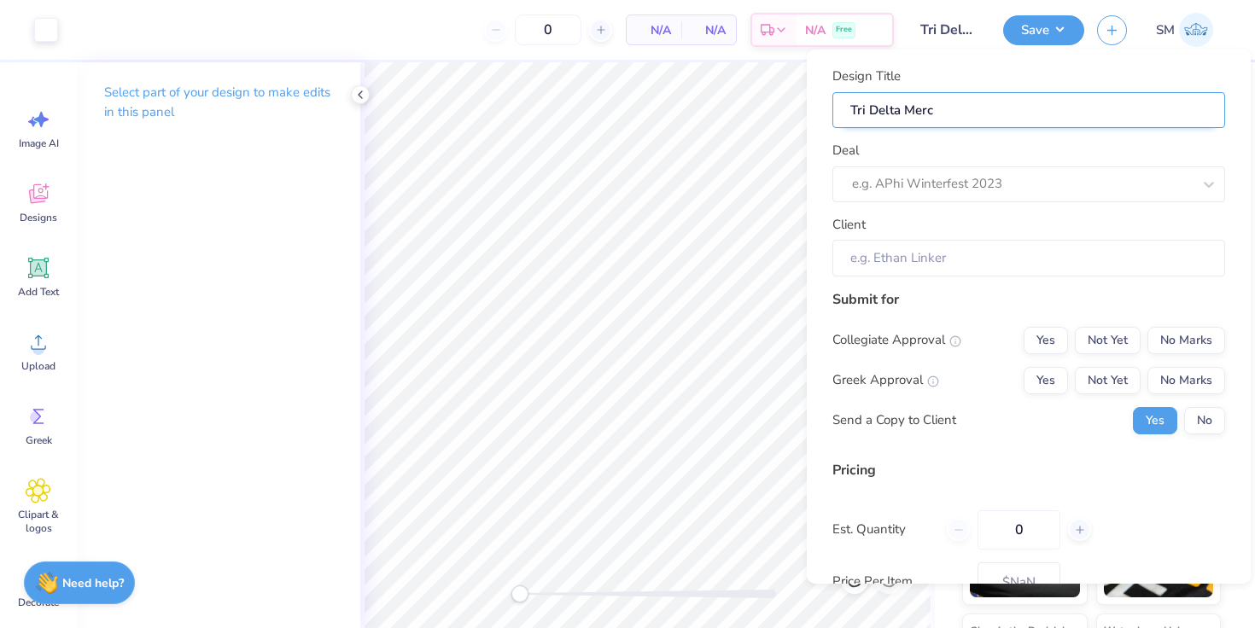
type input "Tri Delta Merch"
type input "Tri Delta Merch D"
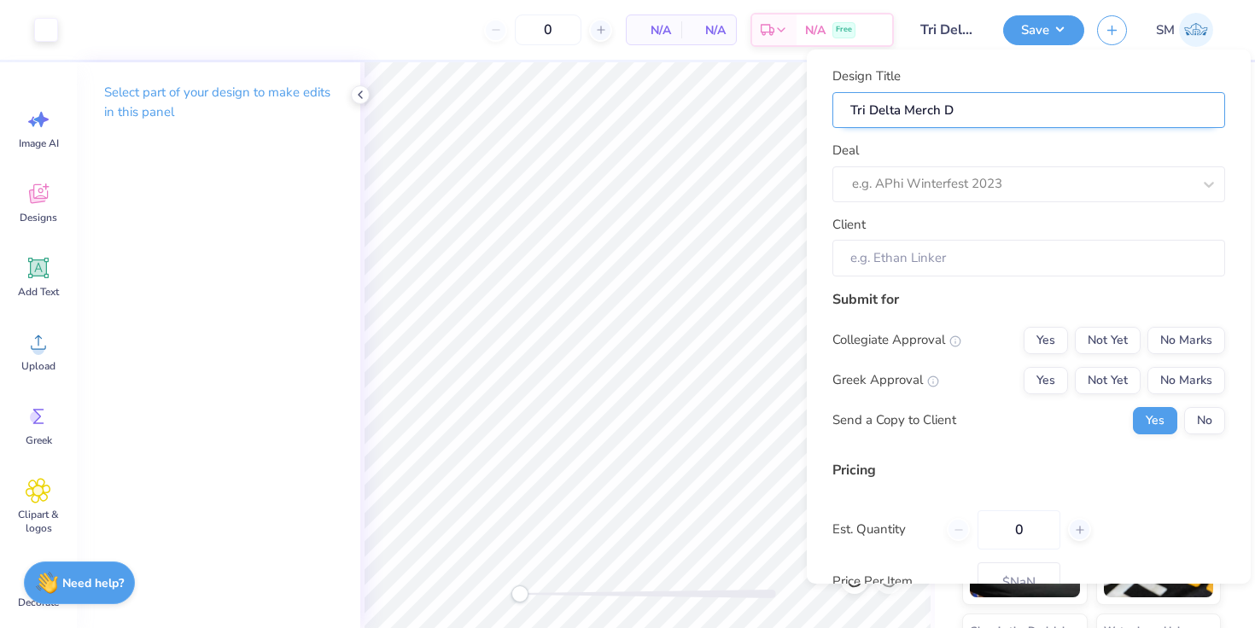
type input "Tri Delta Merch Dr"
type input "Tri Delta Merch Dro"
type input "Tri Delta Merch Drop"
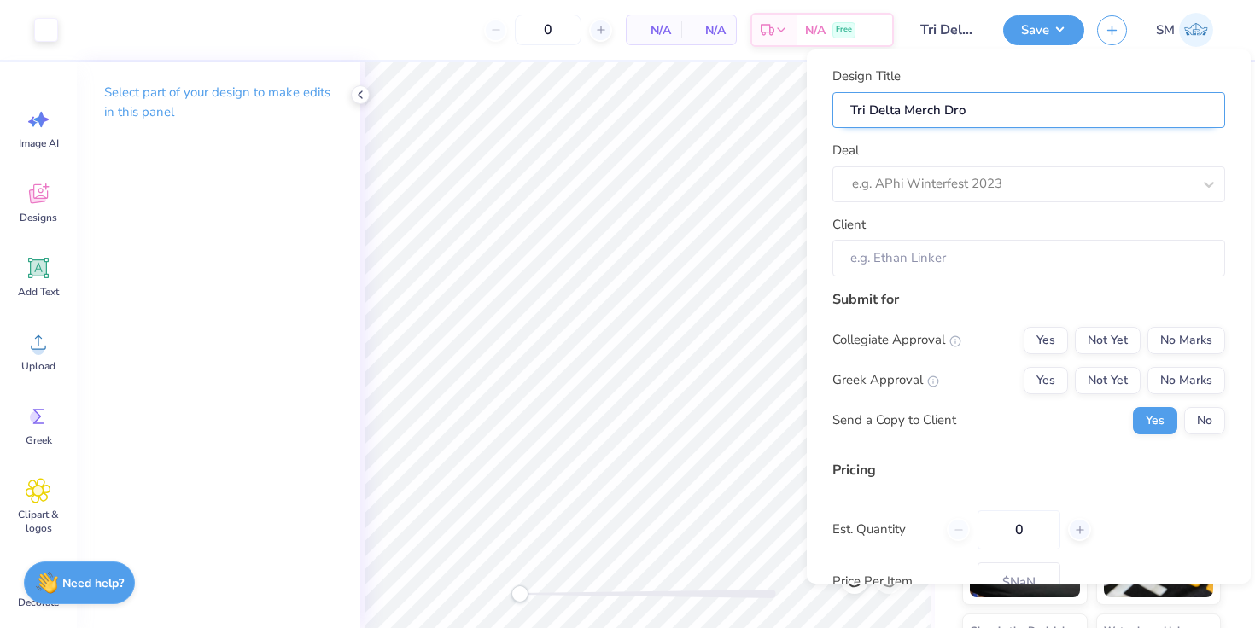
type input "Tri Delta Merch Drop"
type input "Tri Delta Merch Drop 2"
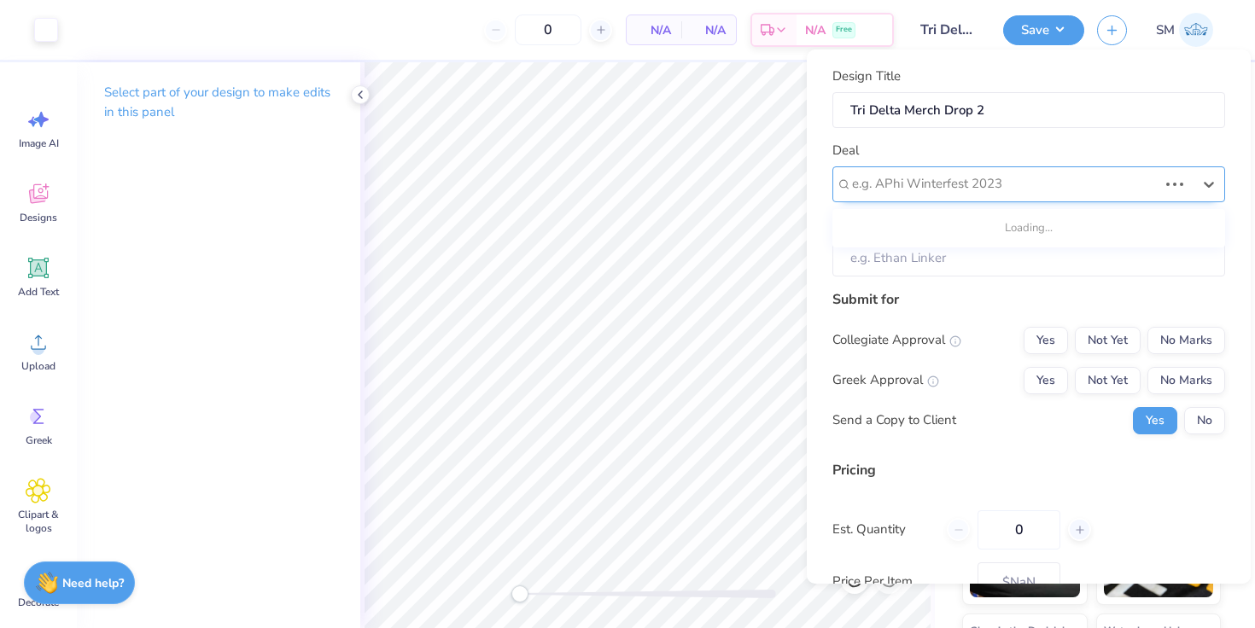
click at [962, 173] on div at bounding box center [1005, 183] width 306 height 23
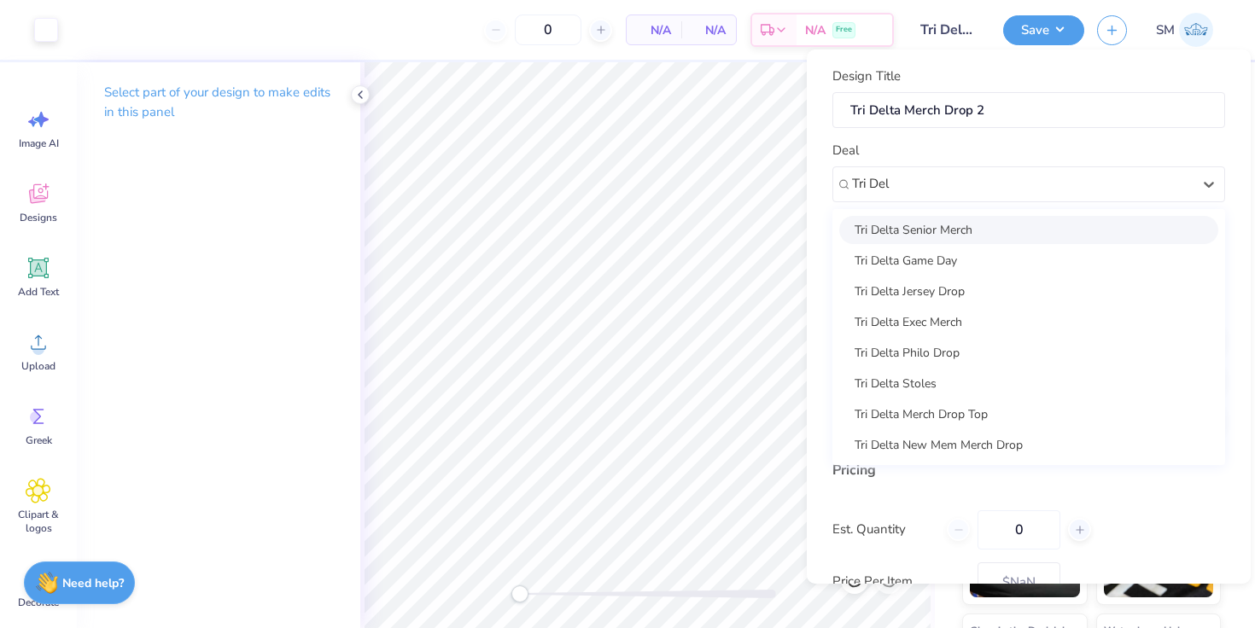
type input "Tri Del"
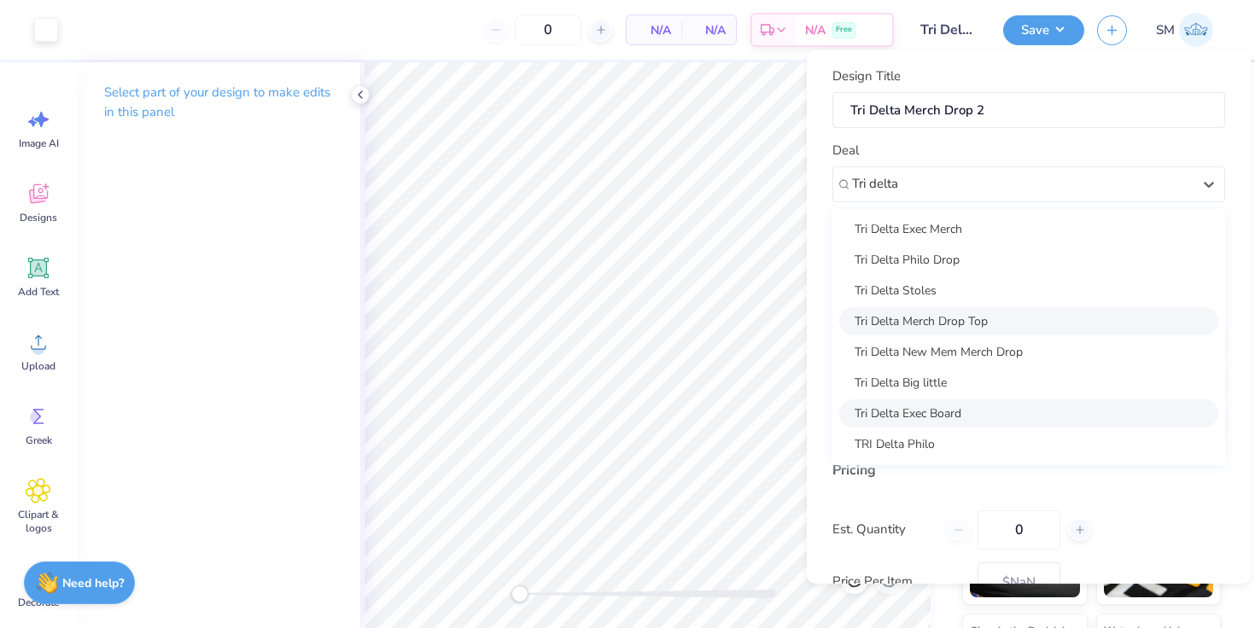
scroll to position [0, 0]
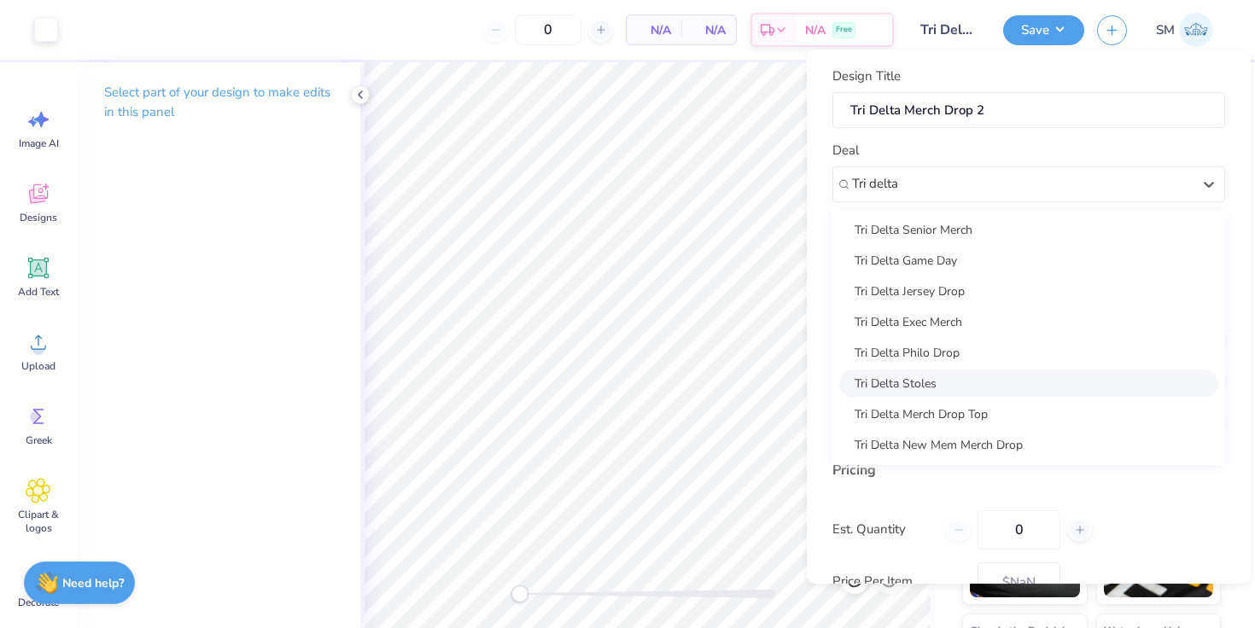
type input "Tri delta"
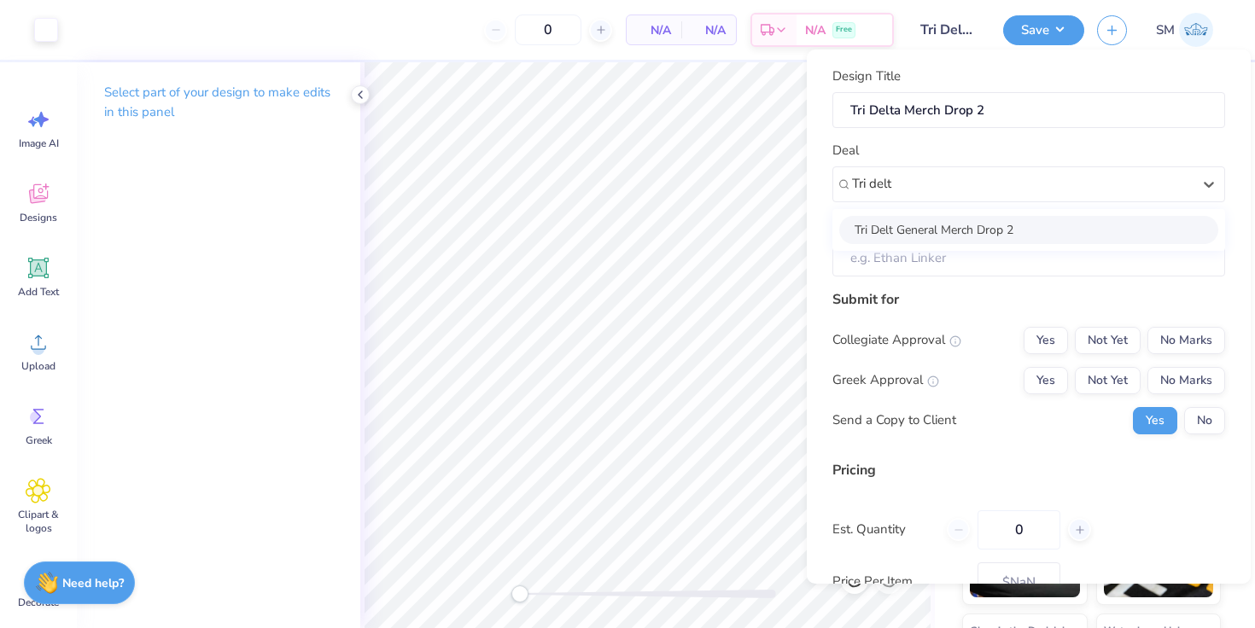
click at [963, 220] on div "Tri Delt General Merch Drop 2" at bounding box center [1028, 230] width 379 height 28
type input "Tri delt"
type input "Allison Long"
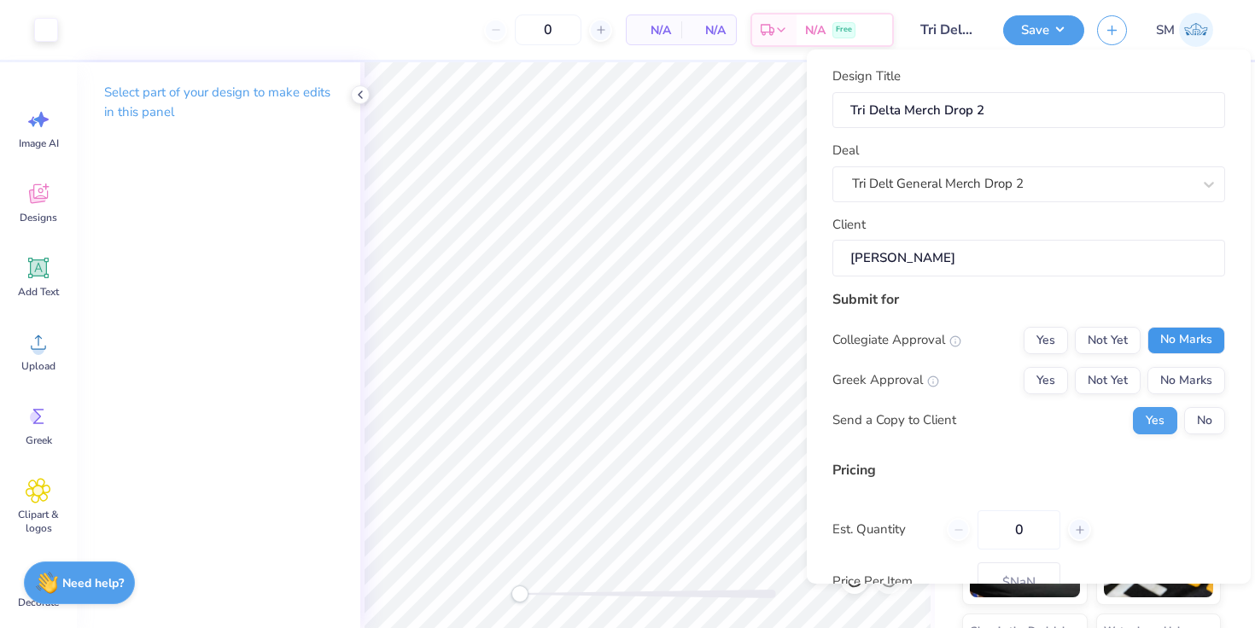
click at [1192, 336] on button "No Marks" at bounding box center [1186, 340] width 78 height 27
click at [1045, 377] on button "Yes" at bounding box center [1045, 380] width 44 height 27
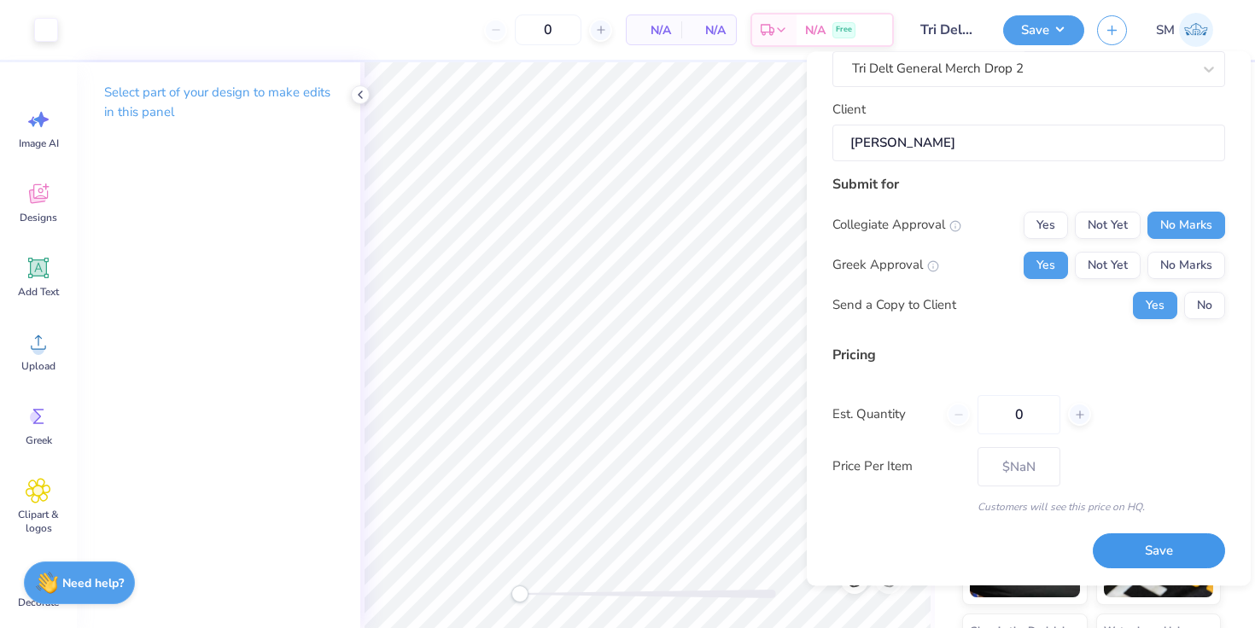
click at [1130, 564] on button "Save" at bounding box center [1158, 551] width 132 height 35
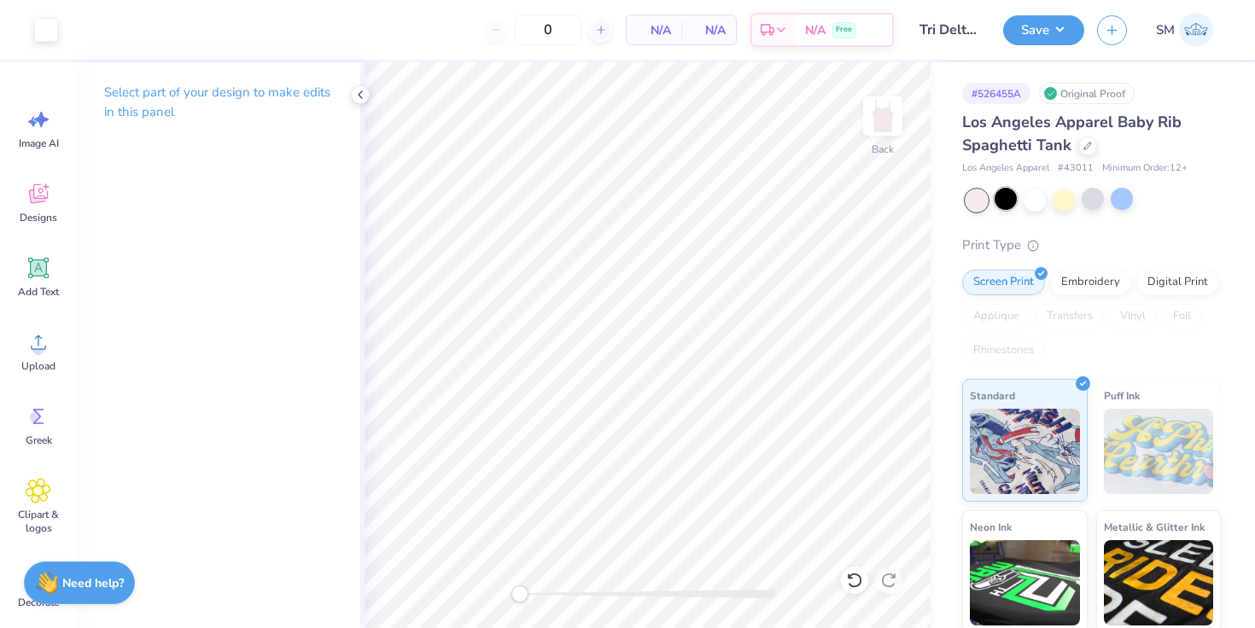
click at [1006, 195] on div at bounding box center [1005, 199] width 22 height 22
click at [1128, 26] on div "SM" at bounding box center [1159, 30] width 124 height 34
click at [1105, 30] on icon "button" at bounding box center [1111, 27] width 15 height 15
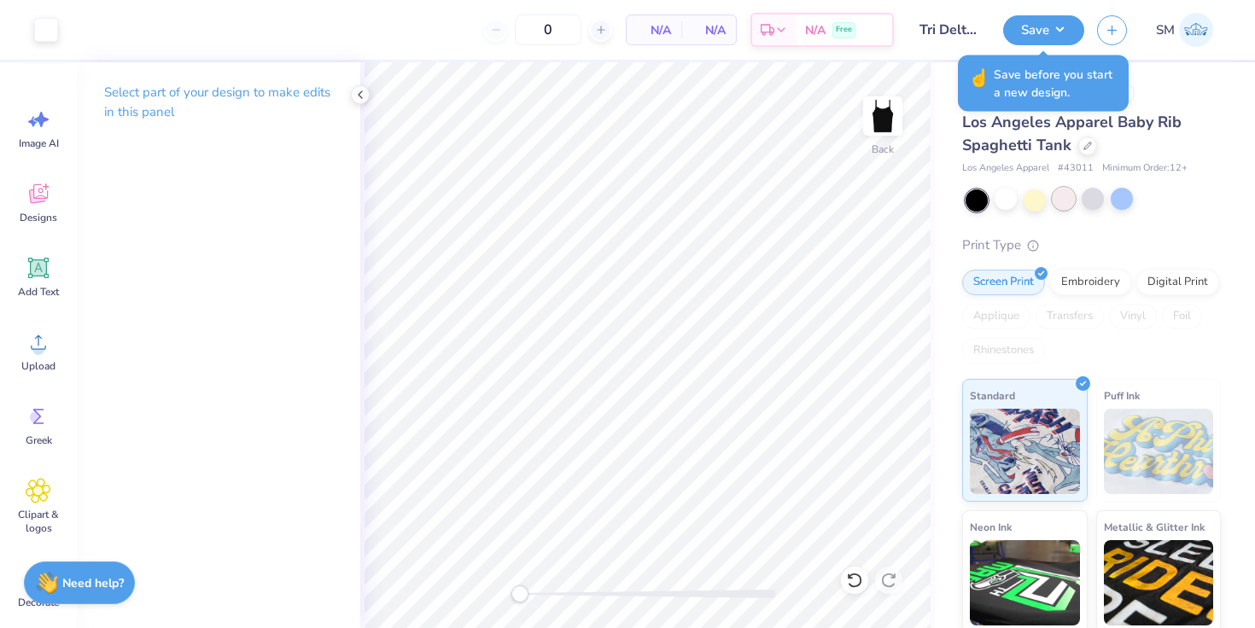
click at [1058, 196] on div at bounding box center [1063, 199] width 22 height 22
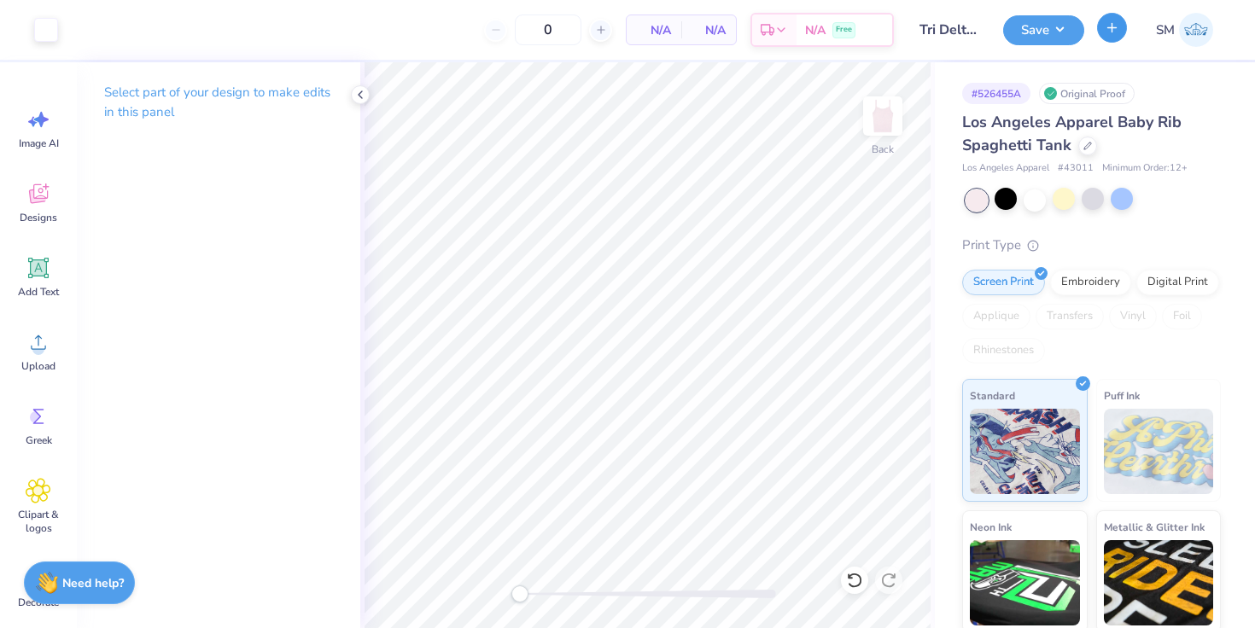
click at [1108, 27] on icon "button" at bounding box center [1111, 27] width 15 height 15
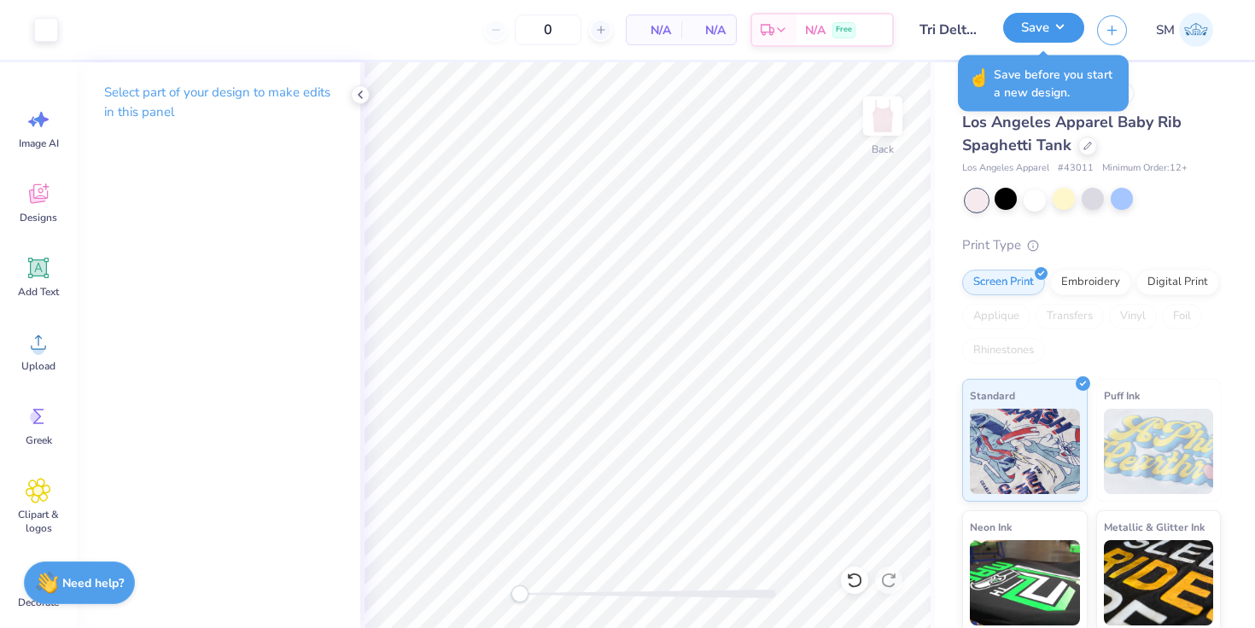
click at [1045, 26] on button "Save" at bounding box center [1043, 28] width 81 height 30
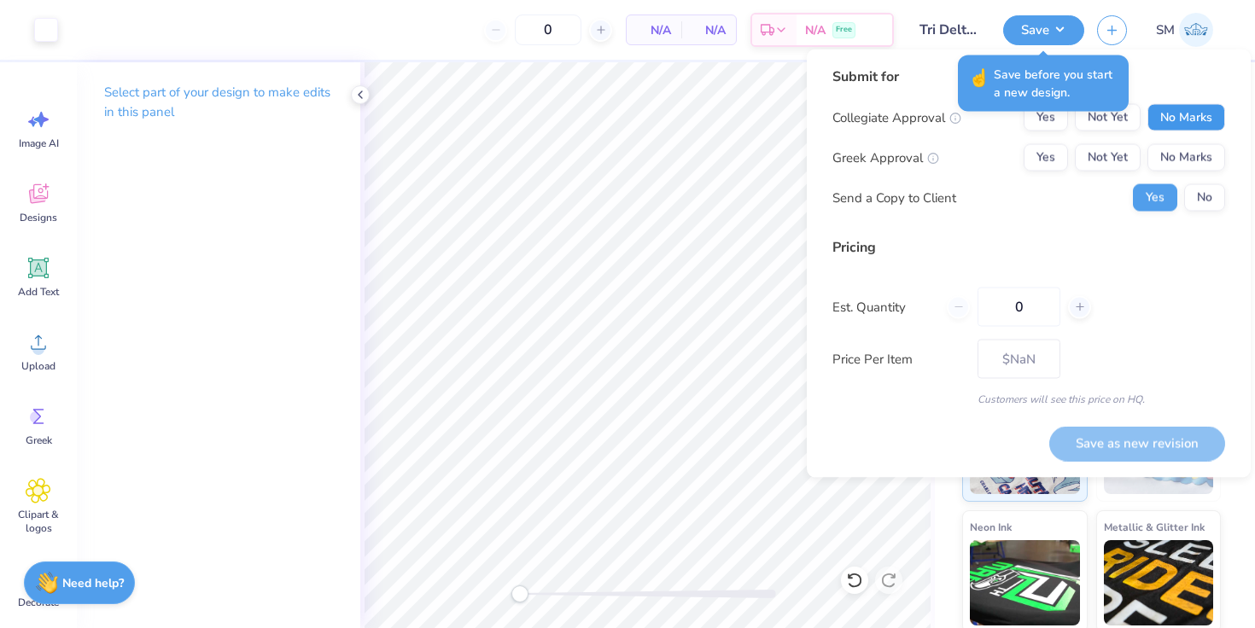
click at [1176, 124] on button "No Marks" at bounding box center [1186, 117] width 78 height 27
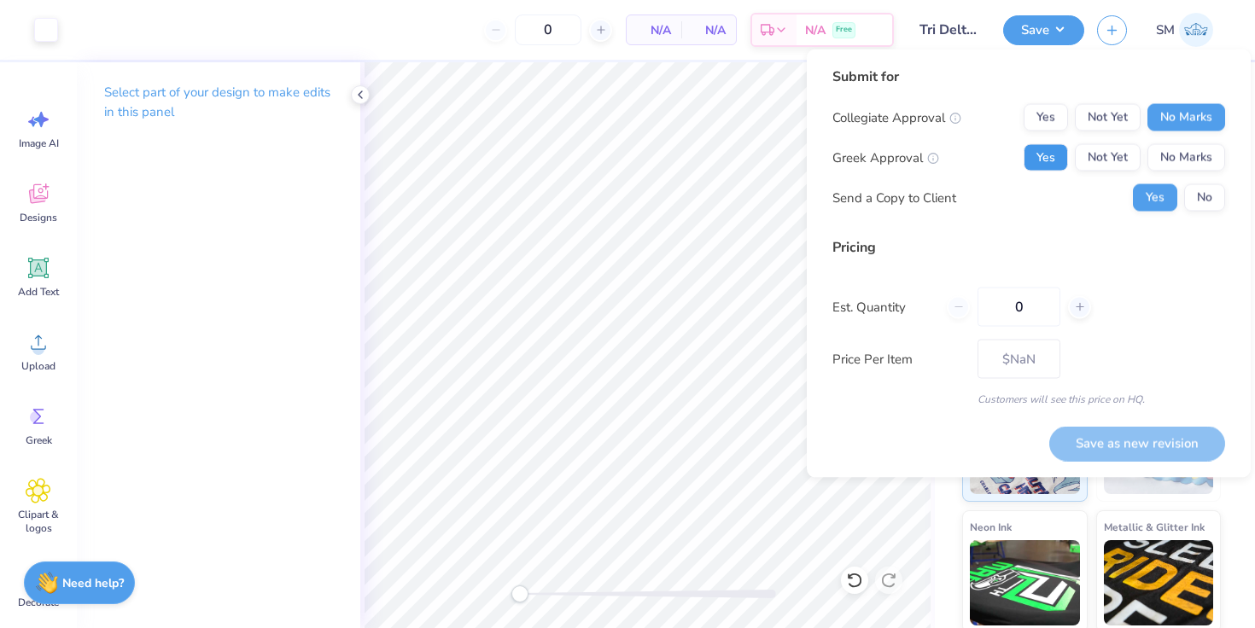
click at [1037, 160] on button "Yes" at bounding box center [1045, 157] width 44 height 27
click at [1077, 432] on button "Save as new revision" at bounding box center [1137, 443] width 176 height 35
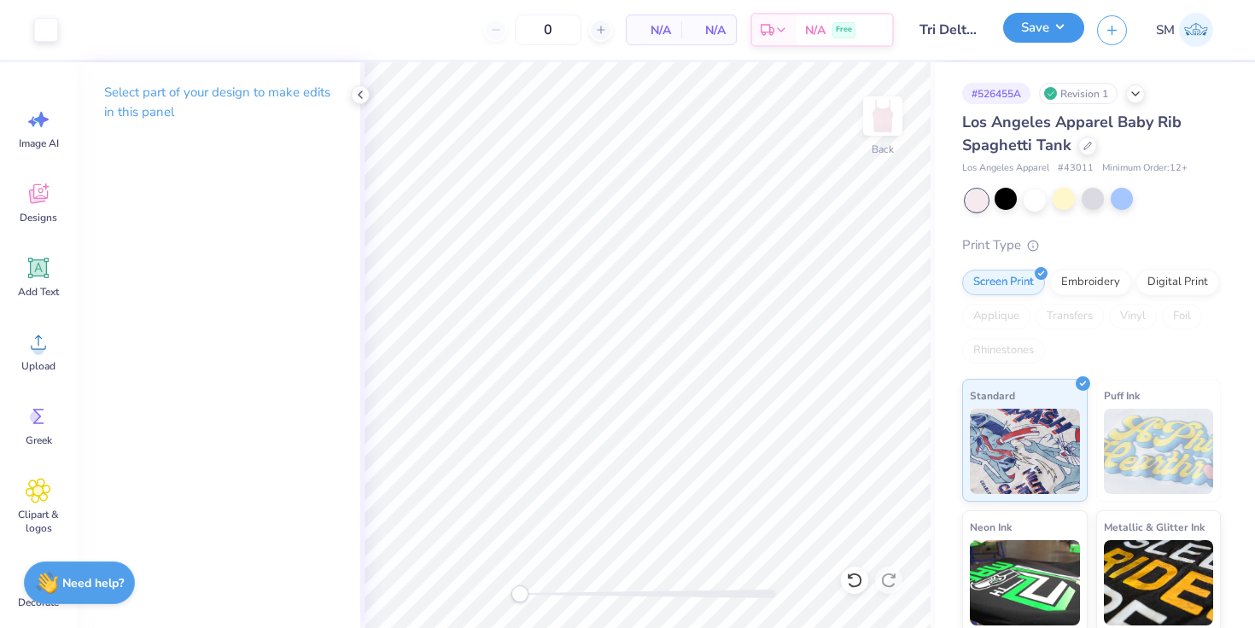
click at [1036, 26] on button "Save" at bounding box center [1043, 28] width 81 height 30
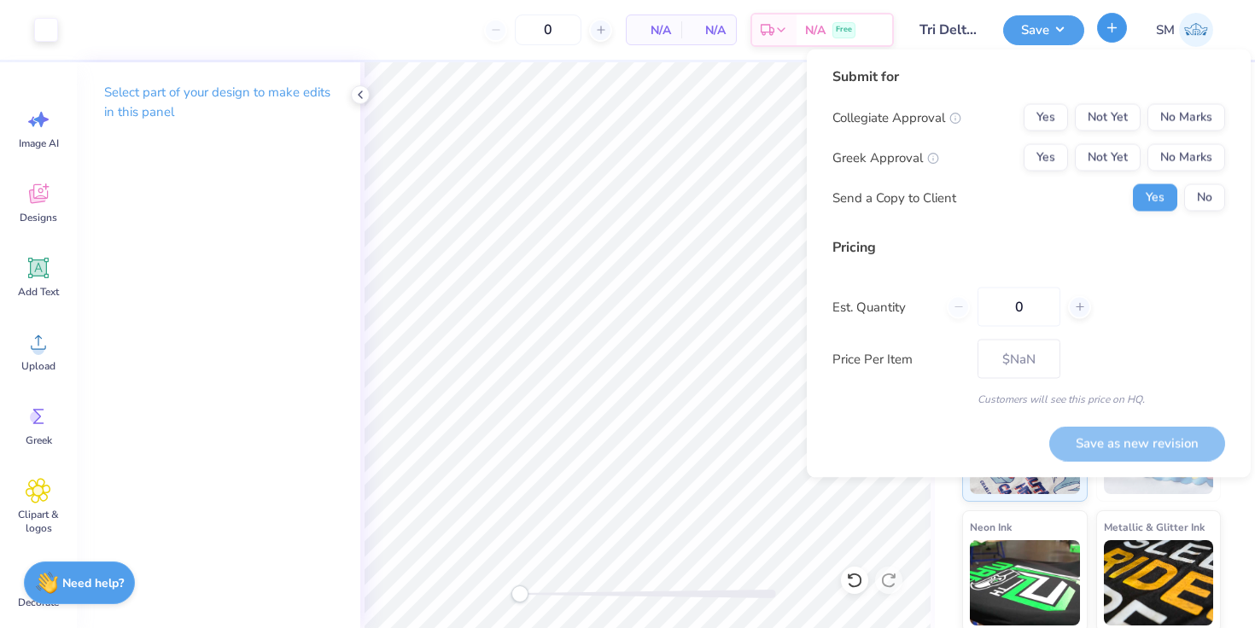
click at [1105, 32] on icon "button" at bounding box center [1111, 27] width 15 height 15
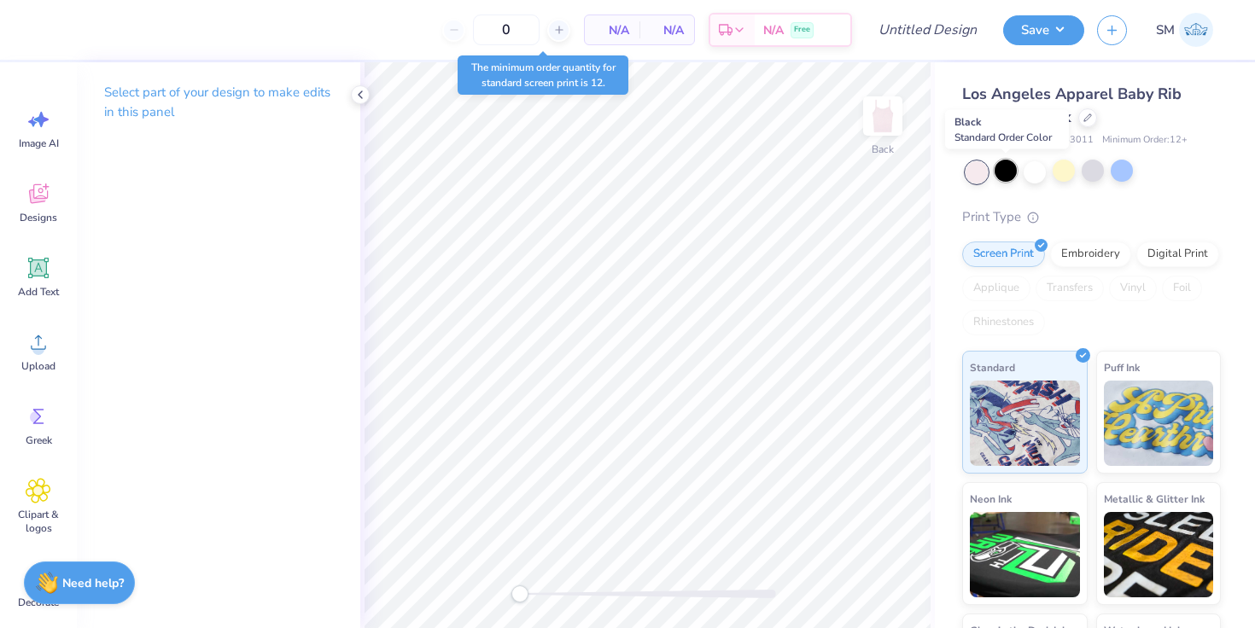
click at [1010, 178] on div at bounding box center [1005, 171] width 22 height 22
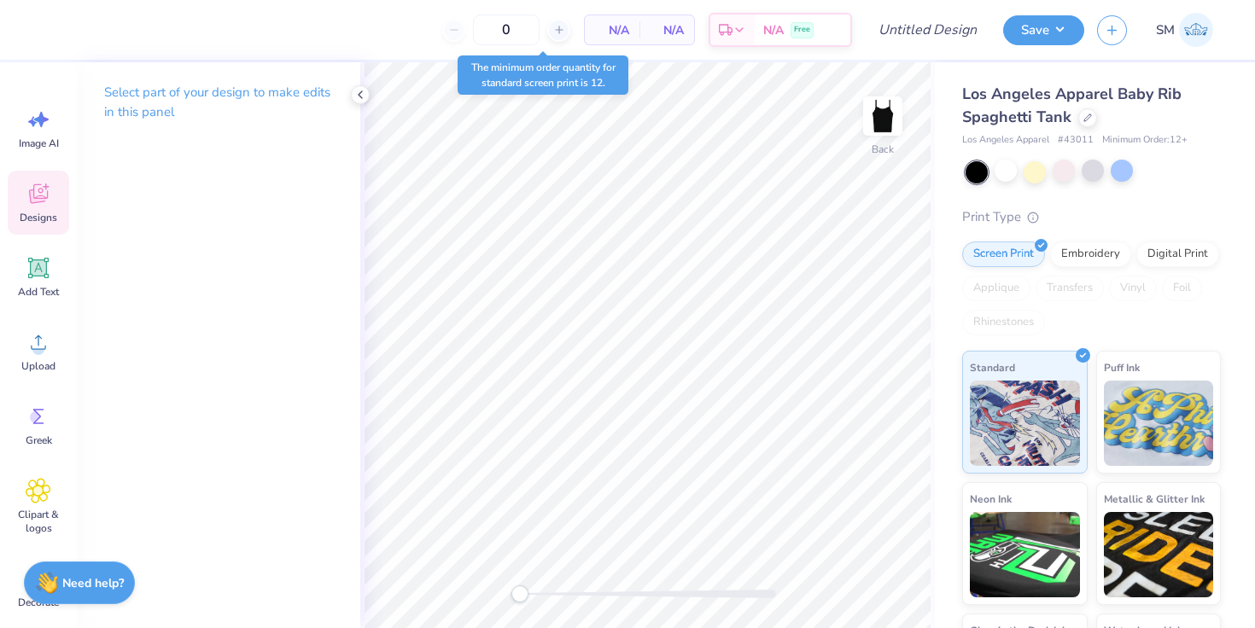
click at [43, 201] on icon at bounding box center [38, 194] width 19 height 20
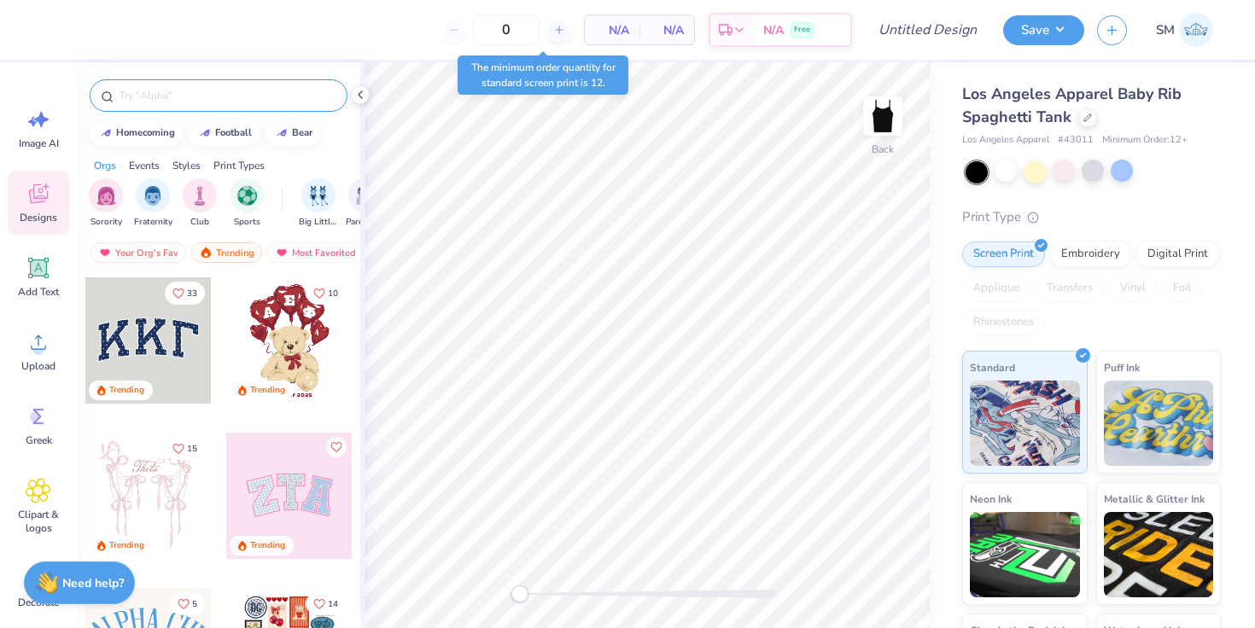
click at [206, 97] on input "text" at bounding box center [227, 95] width 218 height 17
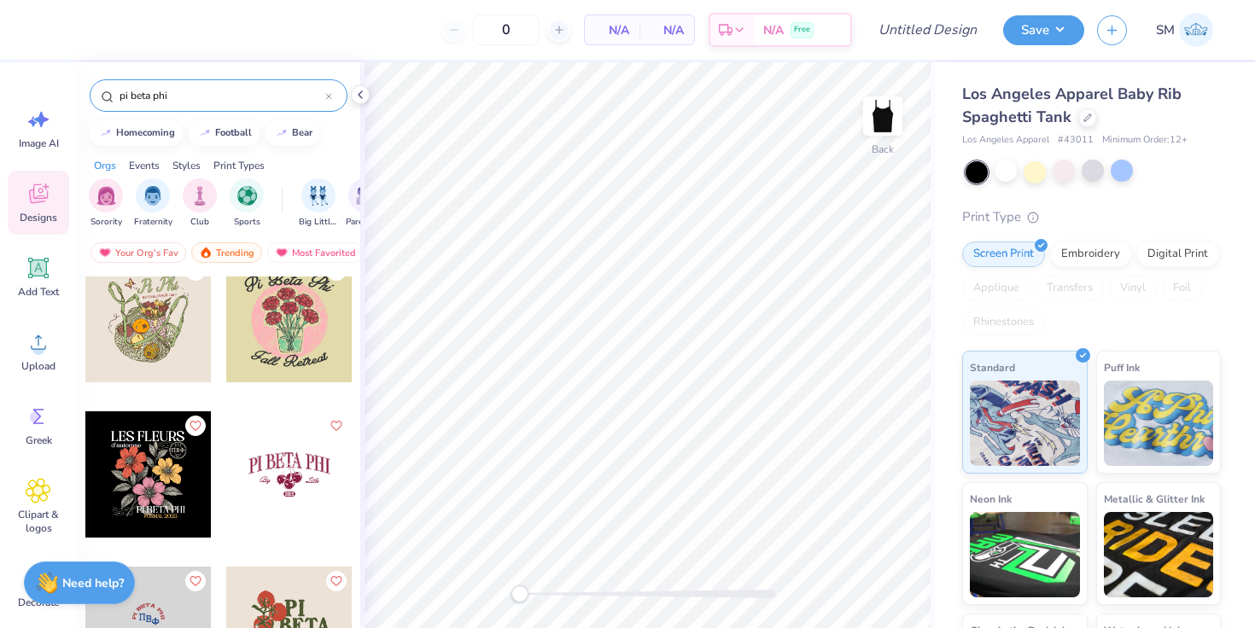
scroll to position [1271, 0]
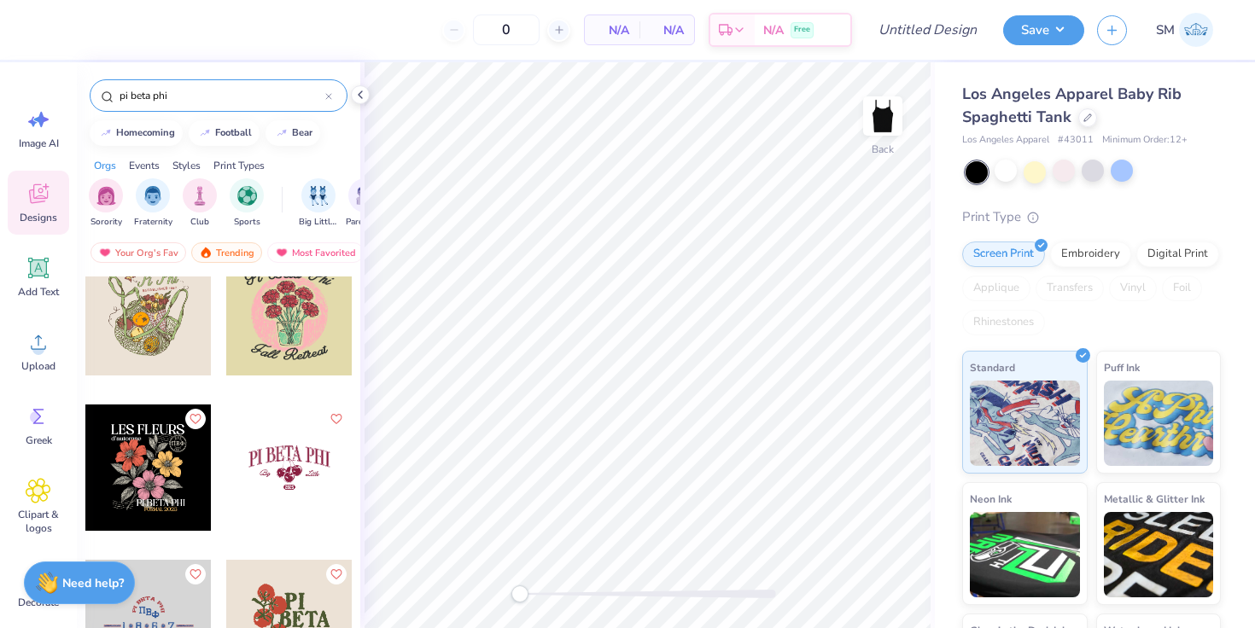
type input "pi beta phi"
click at [298, 461] on div at bounding box center [289, 468] width 126 height 126
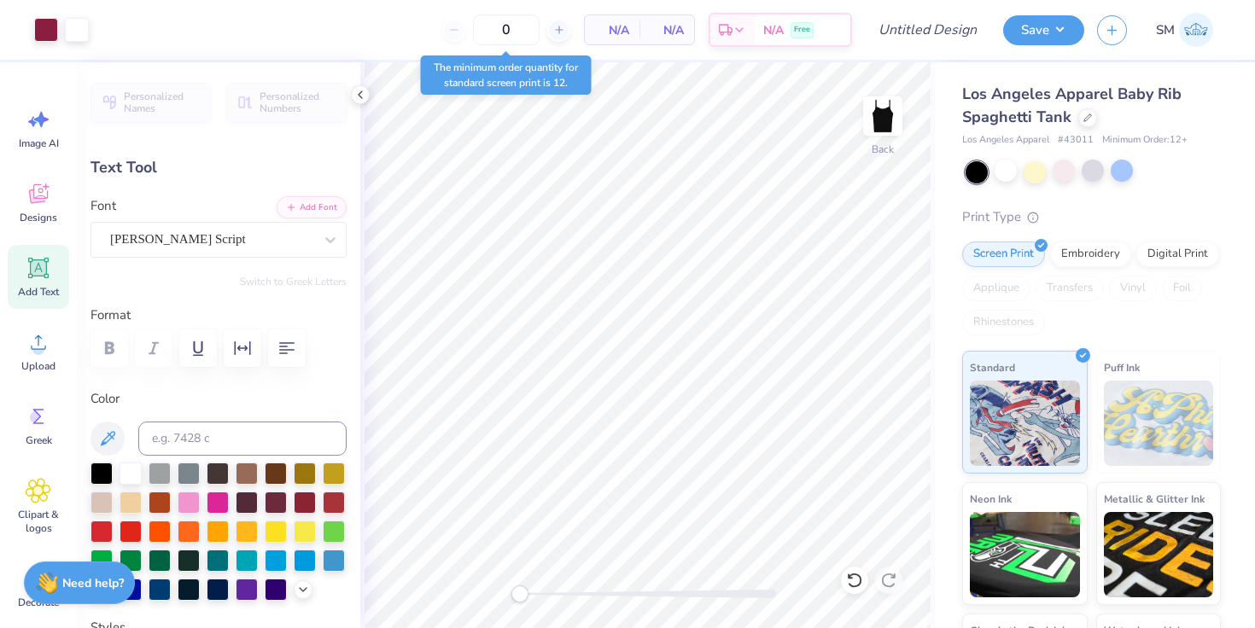
type input "1.06"
type input "0.72"
type input "4.52"
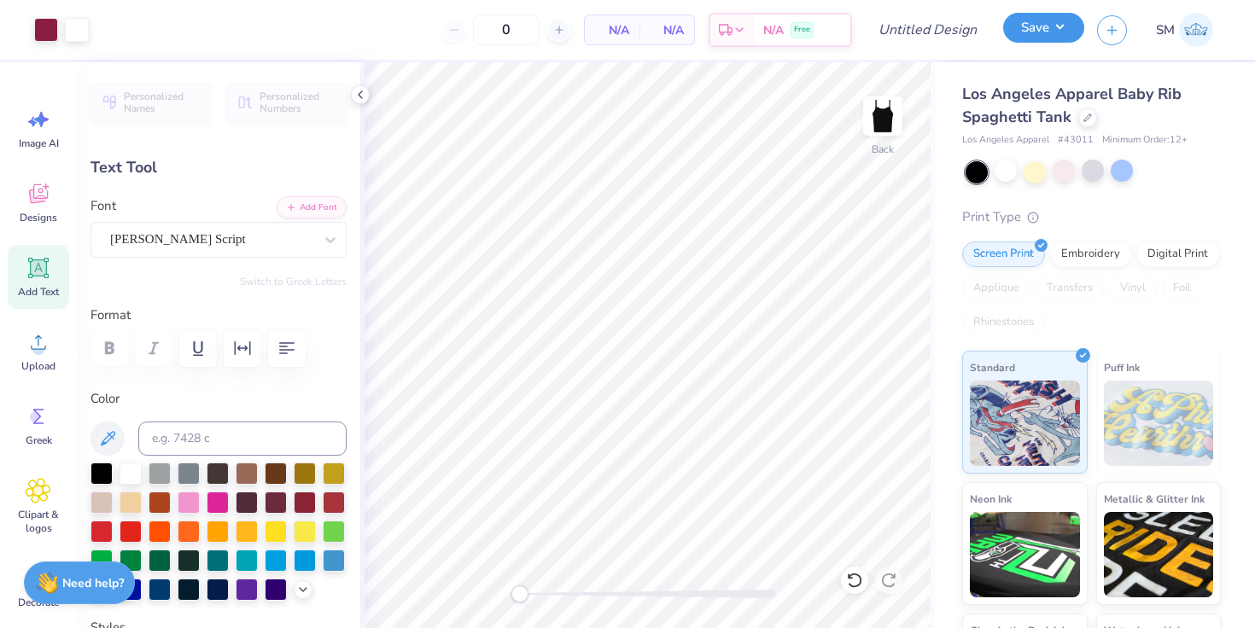
click at [1033, 20] on button "Save" at bounding box center [1043, 28] width 81 height 30
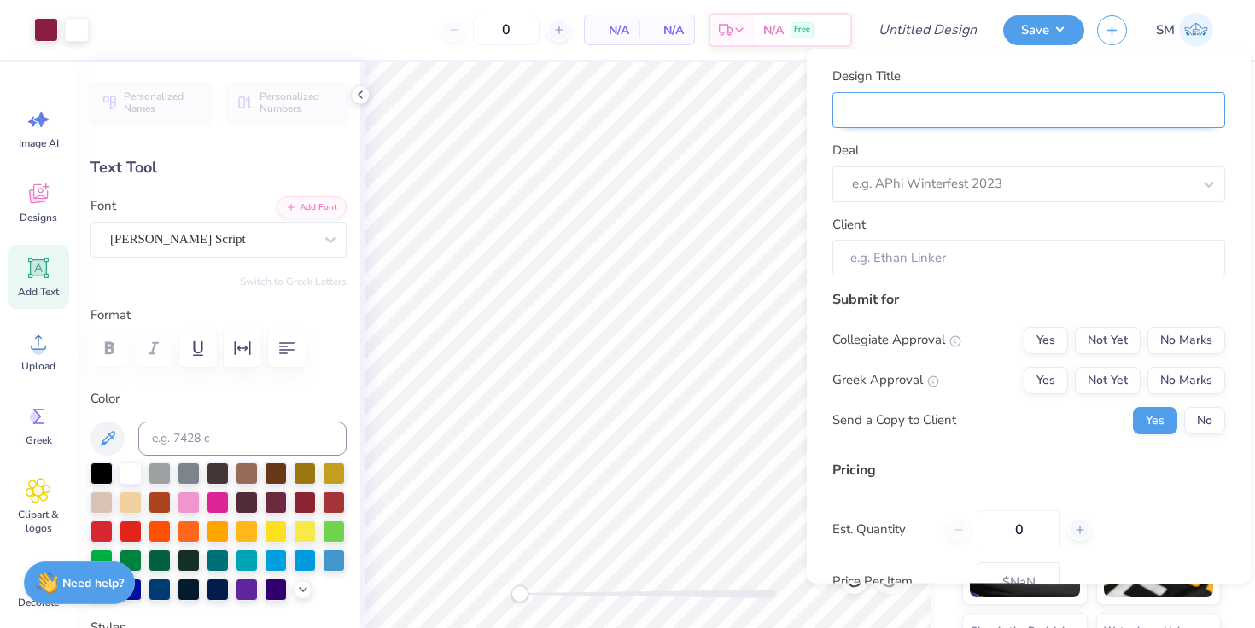
click at [974, 116] on input "Design Title" at bounding box center [1028, 109] width 393 height 37
type input "P"
type input "Pi"
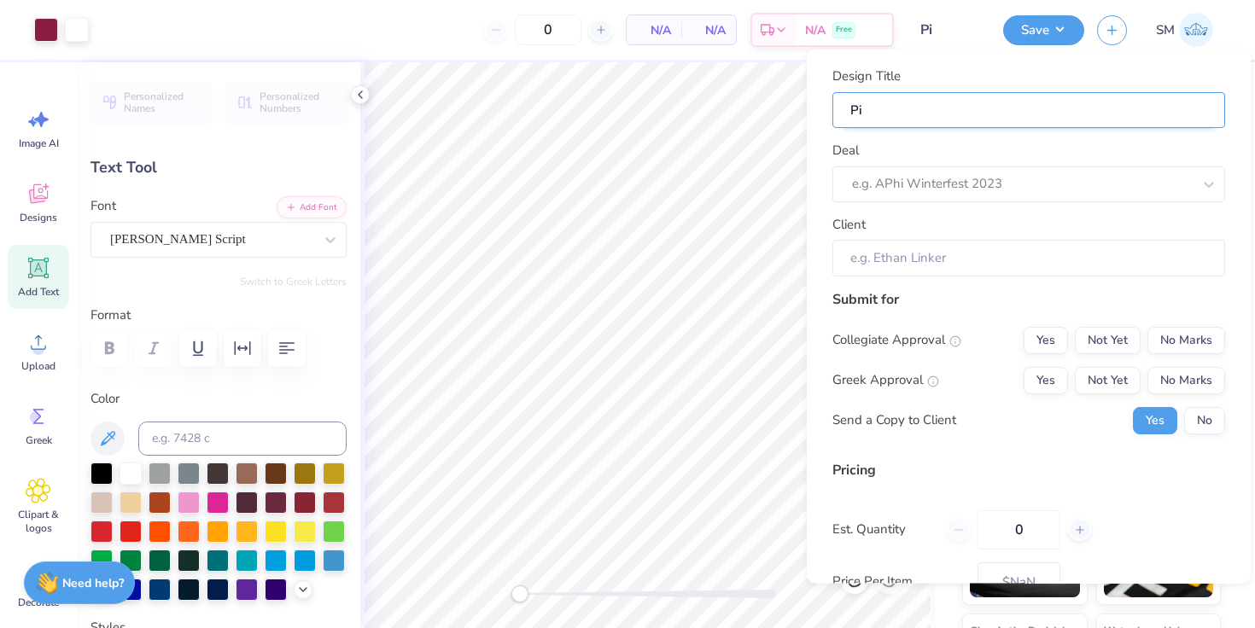
type input "Pi"
type input "Pi P"
type input "Pi Ph"
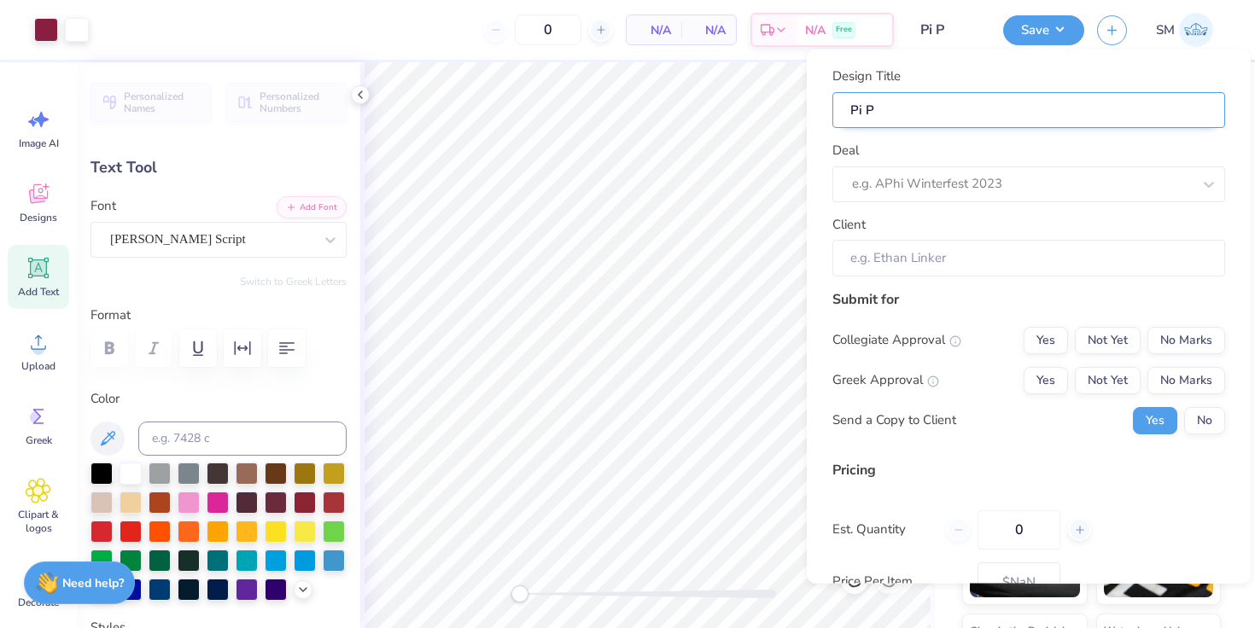
type input "Pi Ph"
type input "Pi Phi"
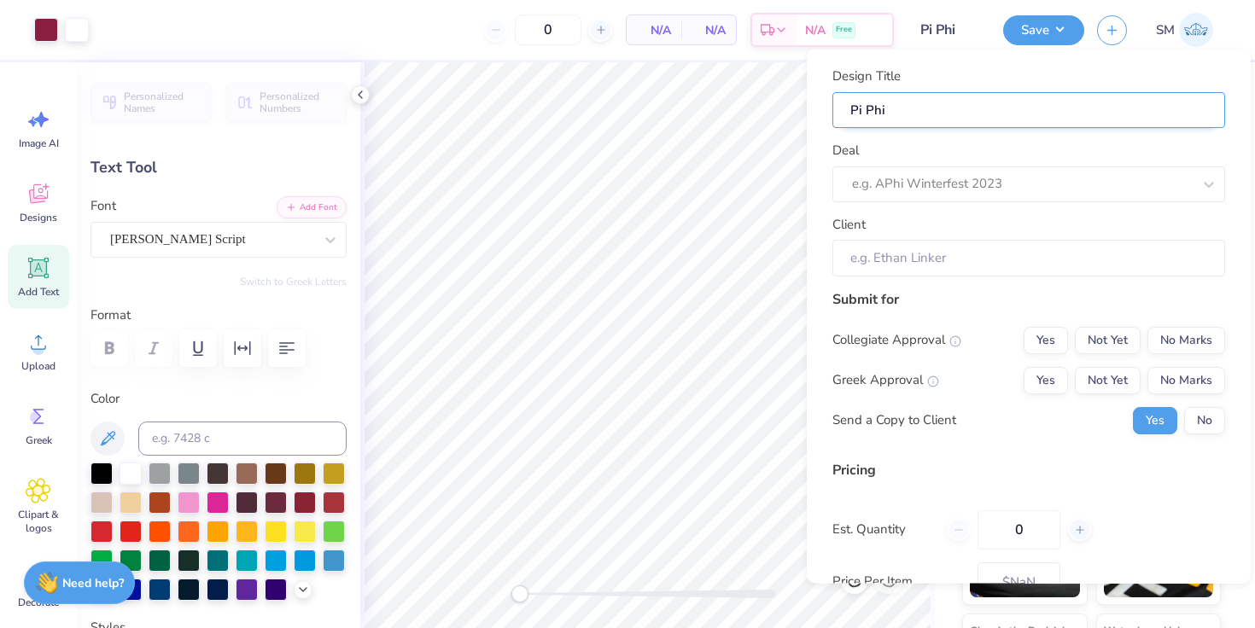
type input "Pi Phi P"
type input "Pi Phi Ph"
type input "Pi Phi Phi"
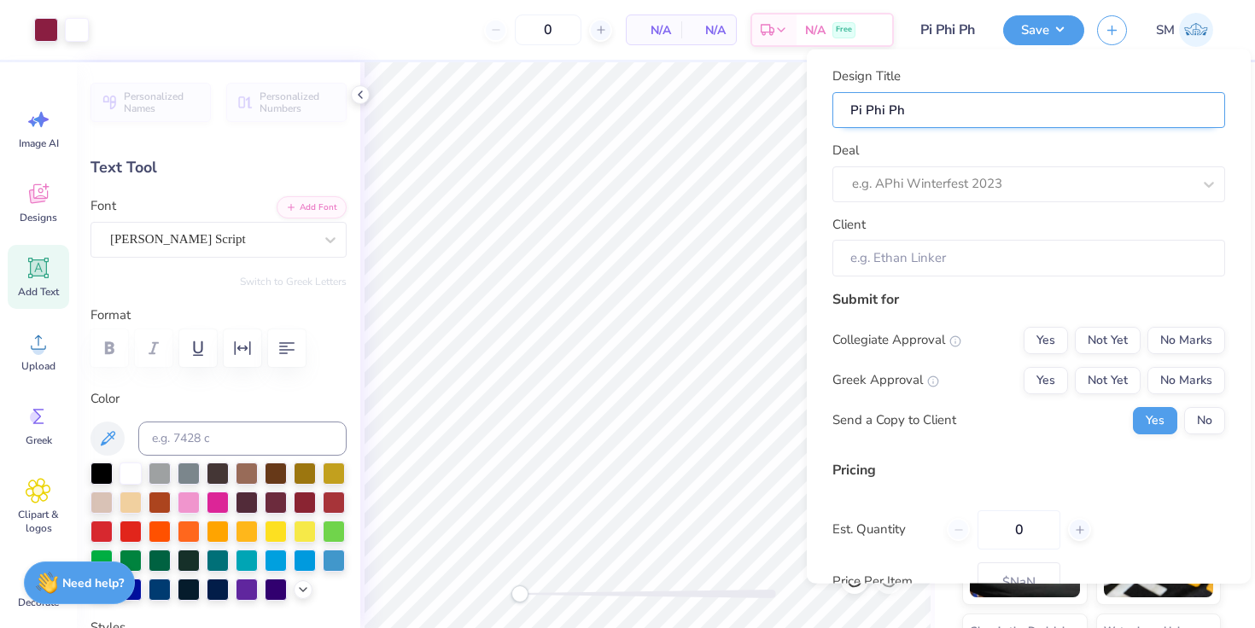
type input "Pi Phi Phi"
type input "Pi Phi Phil"
type input "Pi Phi Philo"
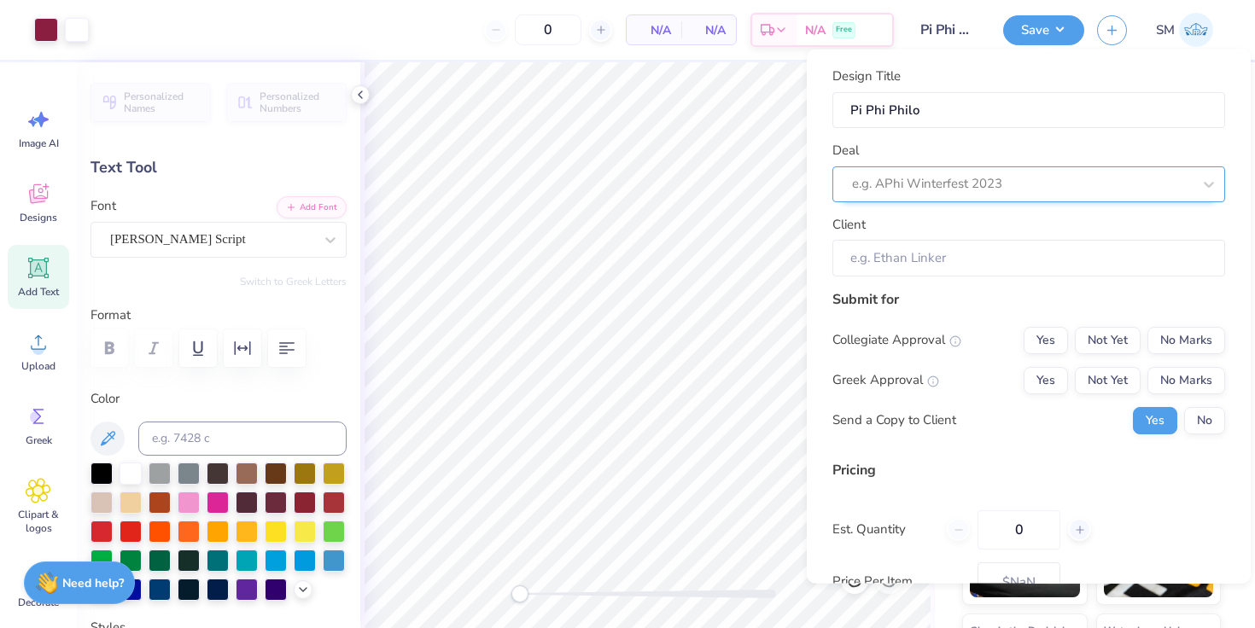
click at [981, 184] on div at bounding box center [1022, 183] width 340 height 23
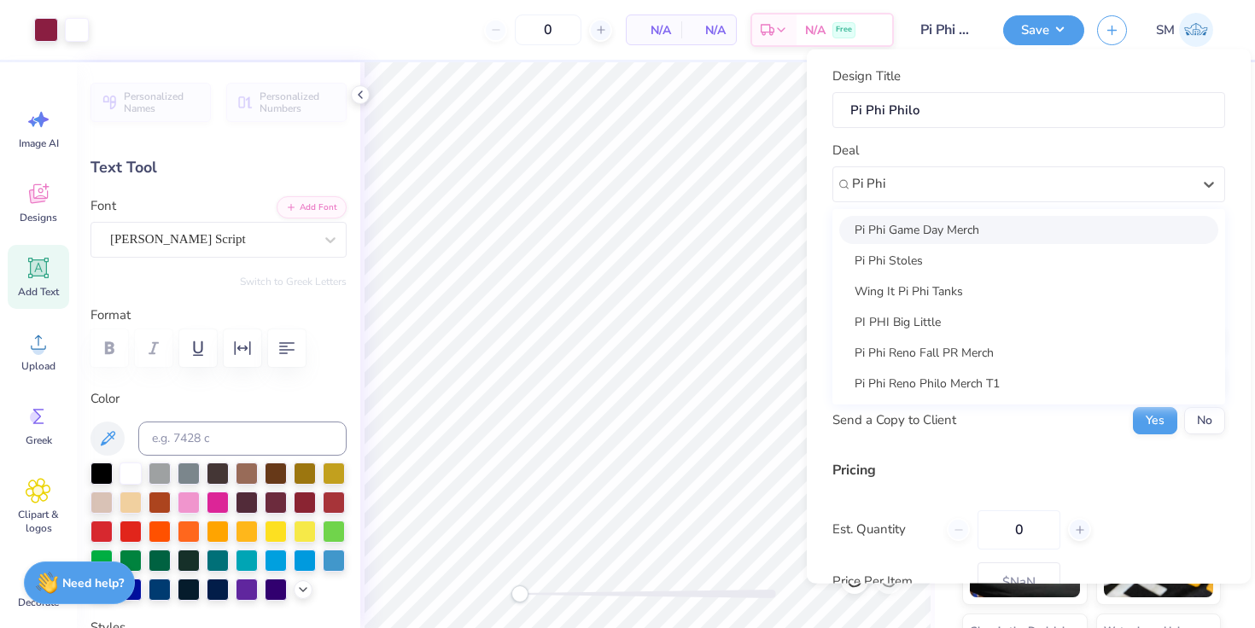
type input "Pi Phi"
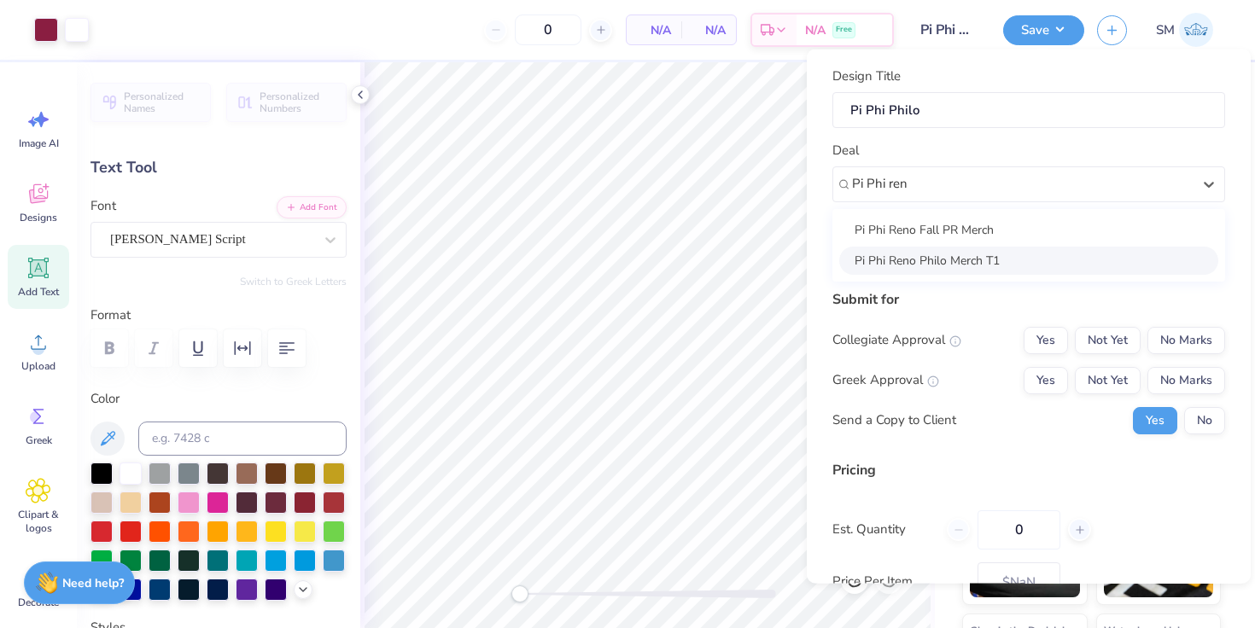
click at [917, 253] on div "Pi Phi Reno Philo Merch T1" at bounding box center [1028, 260] width 379 height 28
type input "Pi Phi ren"
type input "Alina Zohdi"
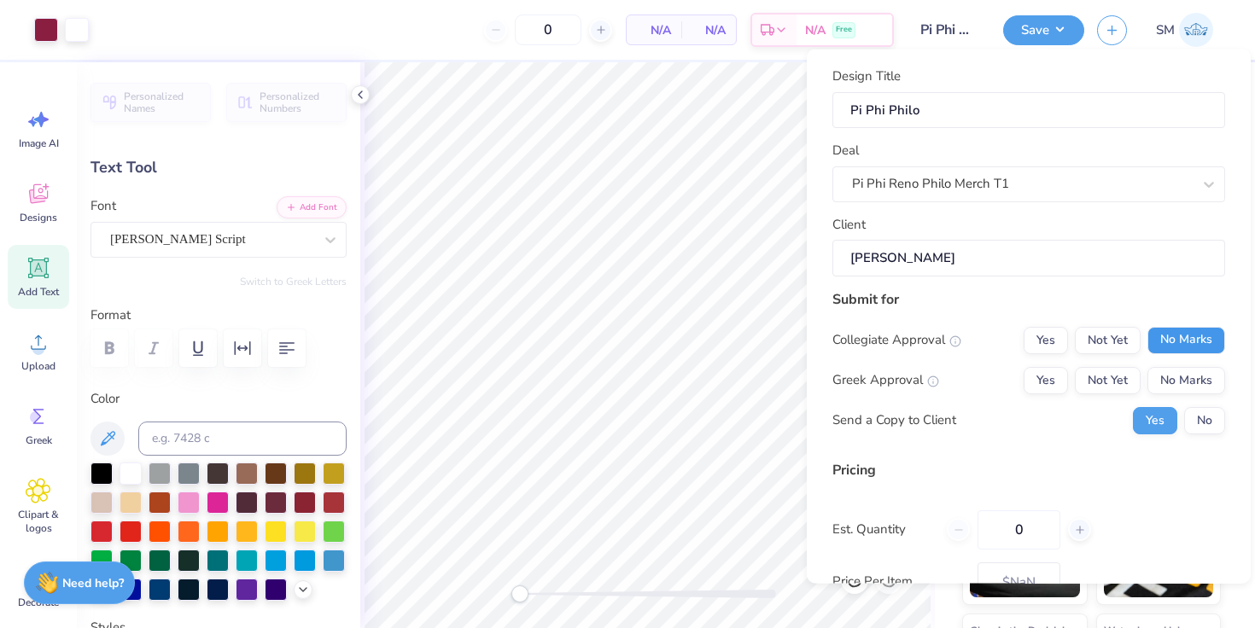
click at [1170, 344] on button "No Marks" at bounding box center [1186, 339] width 78 height 27
click at [1051, 376] on button "Yes" at bounding box center [1045, 379] width 44 height 27
click at [1198, 417] on button "No" at bounding box center [1204, 419] width 41 height 27
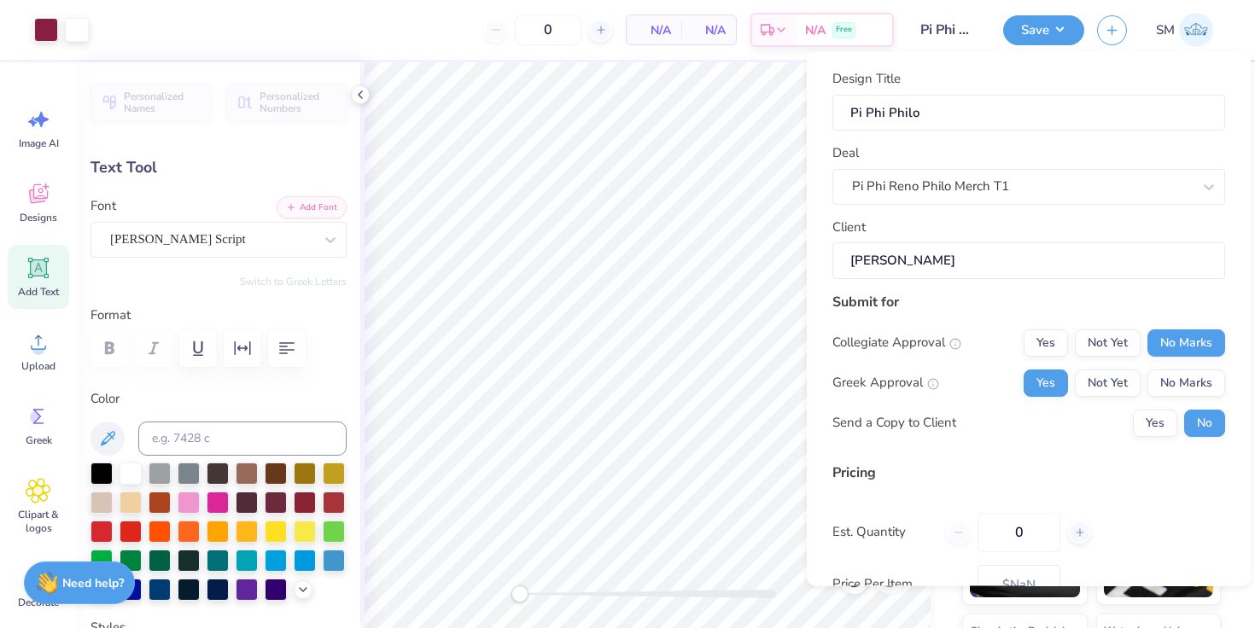
scroll to position [117, 0]
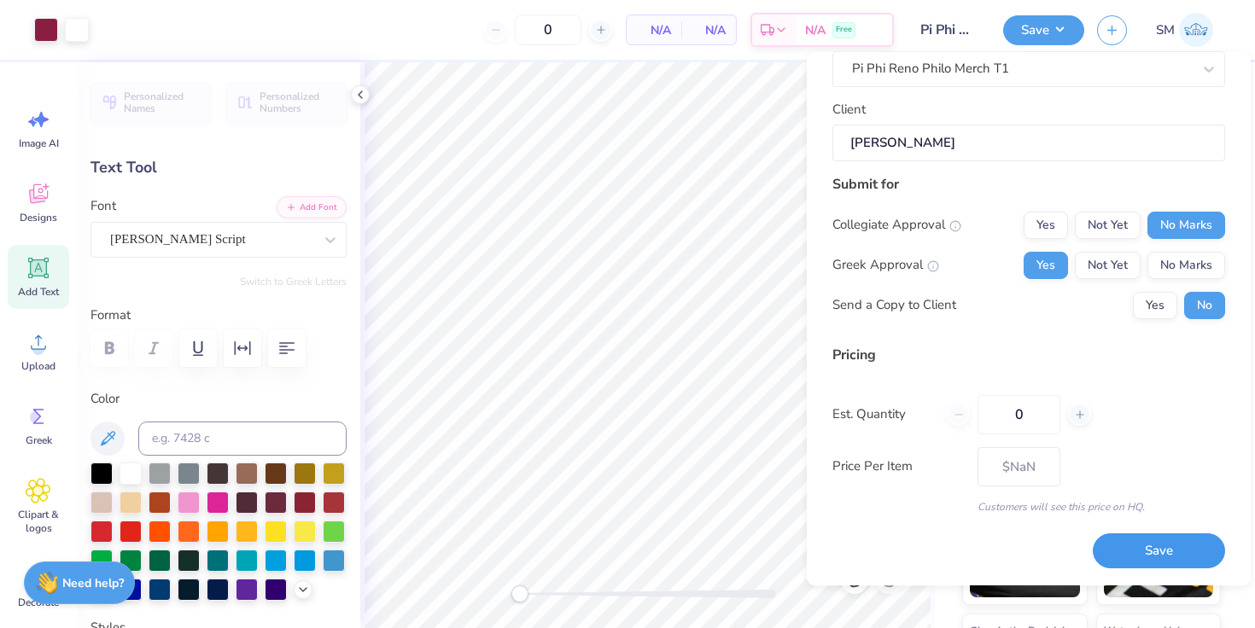
click at [1167, 550] on button "Save" at bounding box center [1158, 551] width 132 height 35
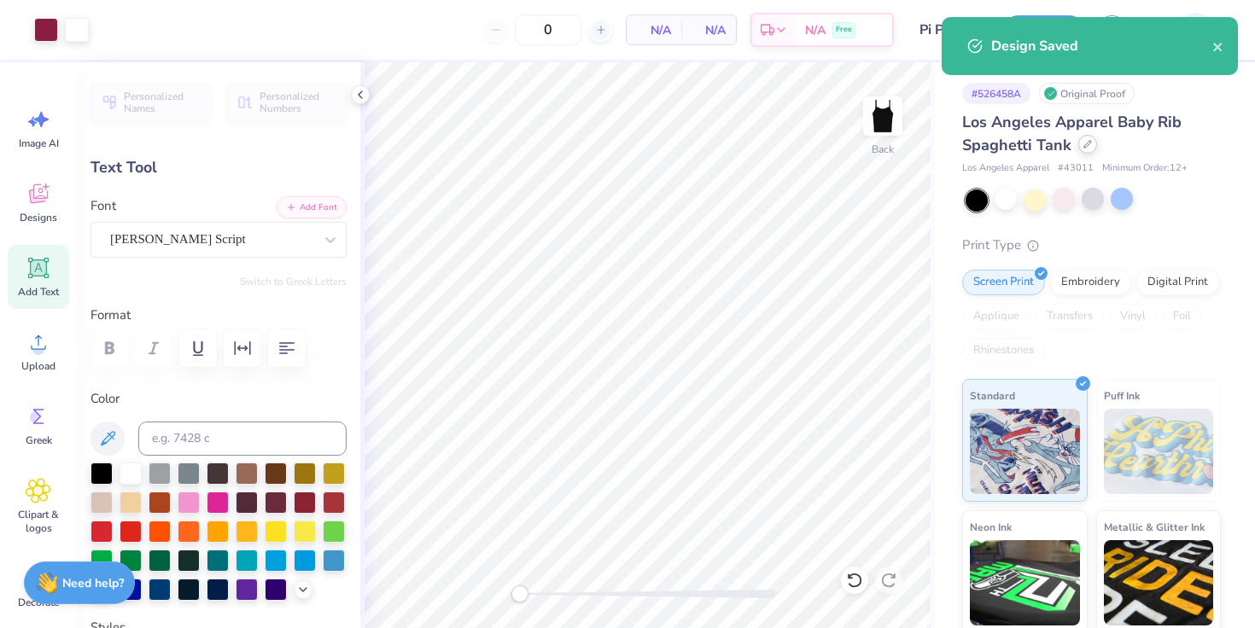
click at [1086, 153] on div at bounding box center [1087, 144] width 19 height 19
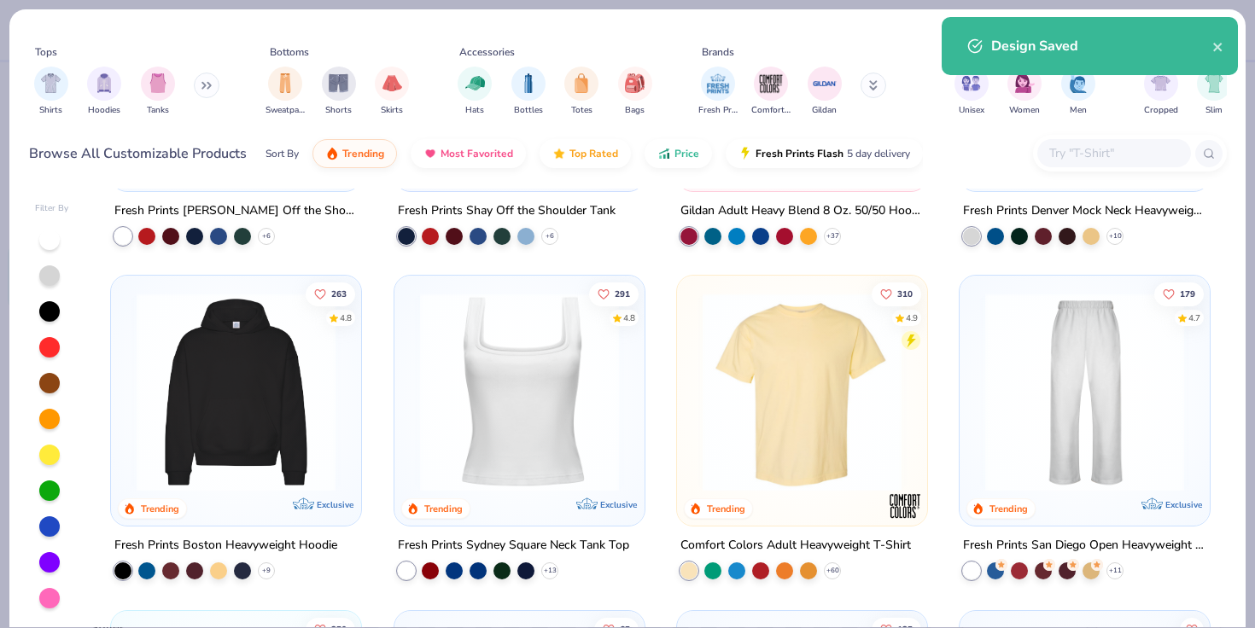
scroll to position [263, 0]
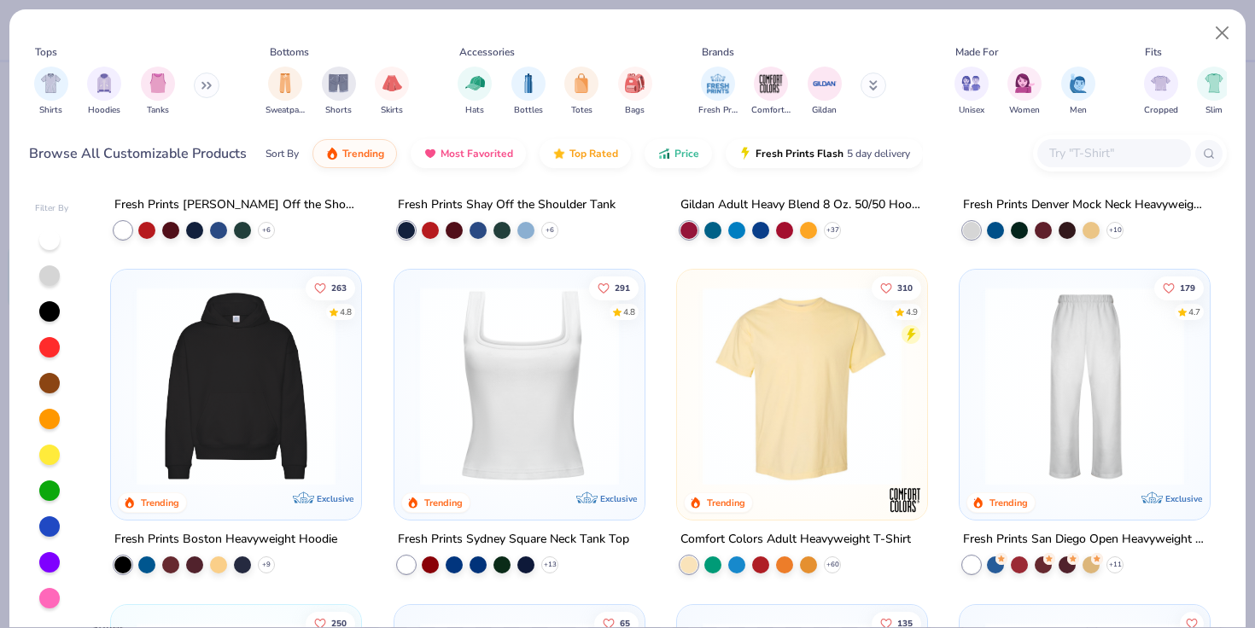
click at [812, 544] on div "Comfort Colors Adult Heavyweight T-Shirt" at bounding box center [795, 539] width 230 height 21
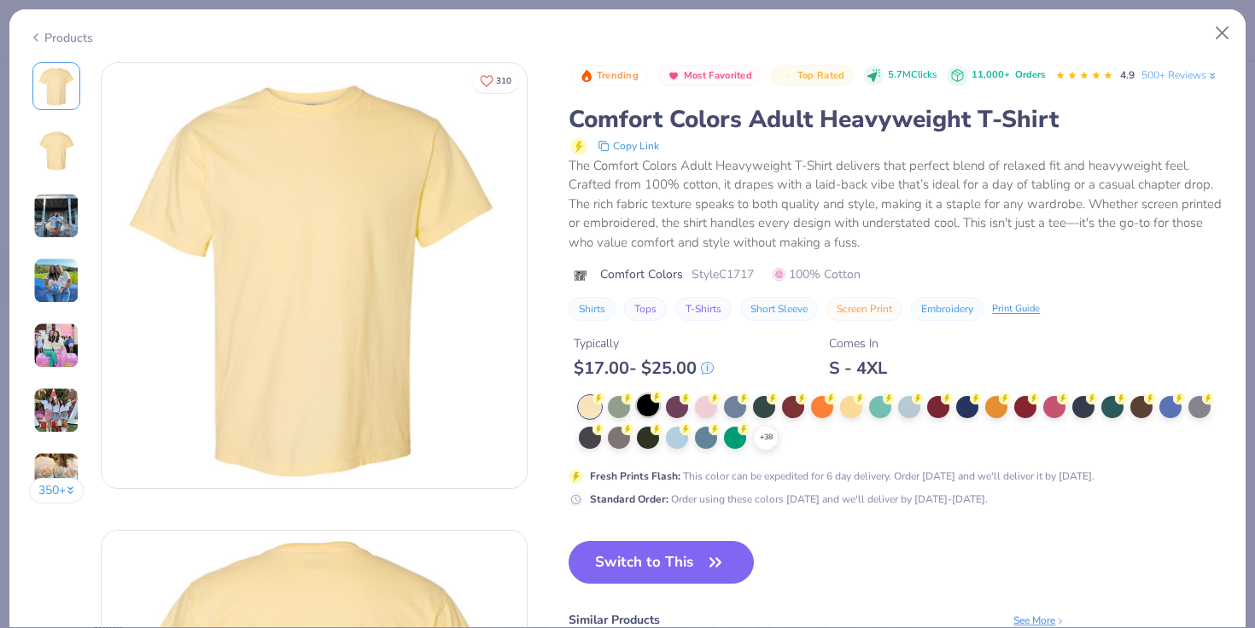
click at [653, 401] on circle at bounding box center [656, 397] width 12 height 12
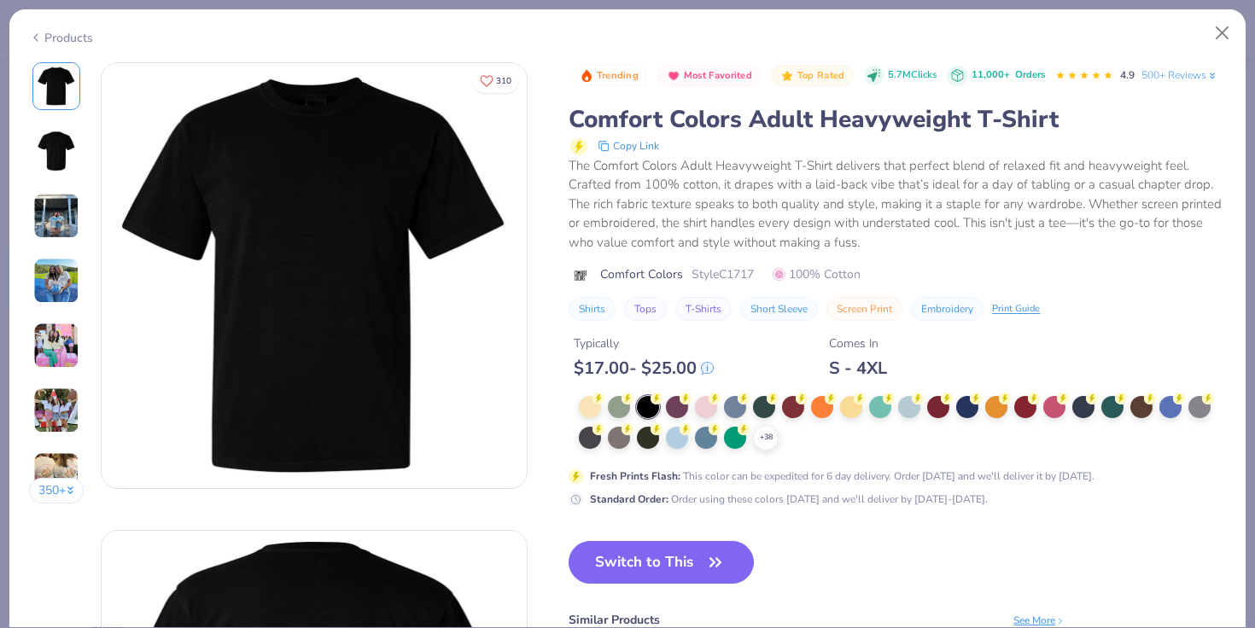
click at [649, 563] on button "Switch to This" at bounding box center [660, 562] width 185 height 43
click at [638, 575] on button "Switch to This" at bounding box center [660, 562] width 185 height 43
click at [642, 556] on button "Switch to This" at bounding box center [660, 562] width 185 height 43
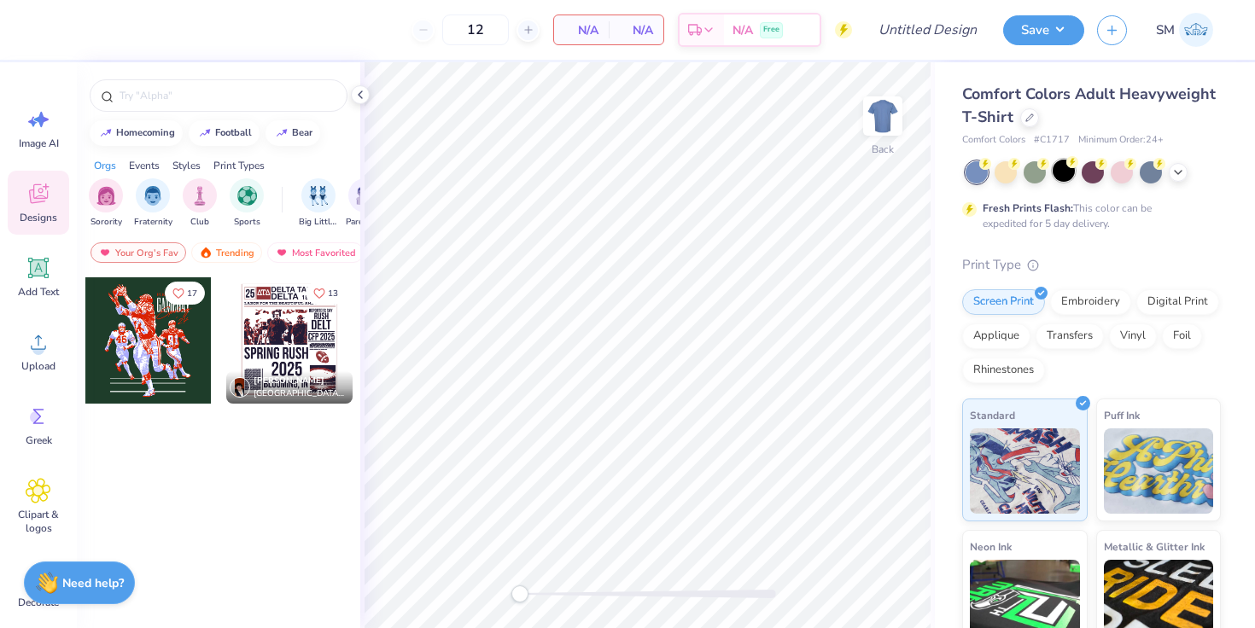
click at [1059, 173] on div at bounding box center [1063, 171] width 22 height 22
click at [232, 253] on div "Trending" at bounding box center [226, 252] width 71 height 20
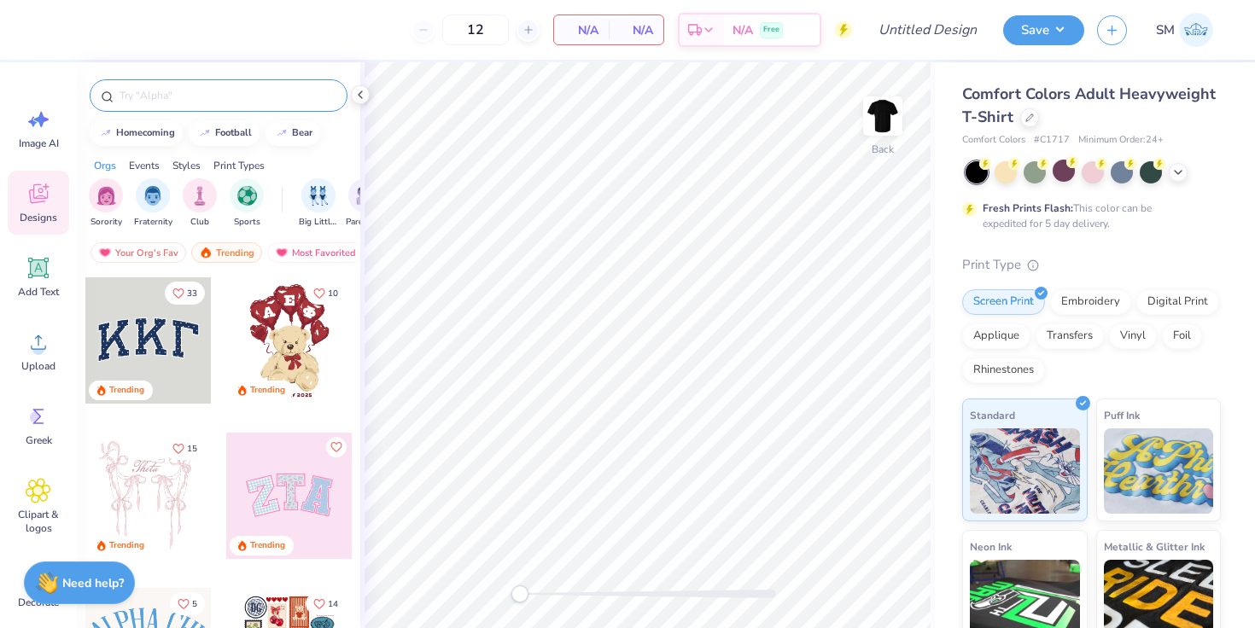
click at [191, 90] on input "text" at bounding box center [227, 95] width 218 height 17
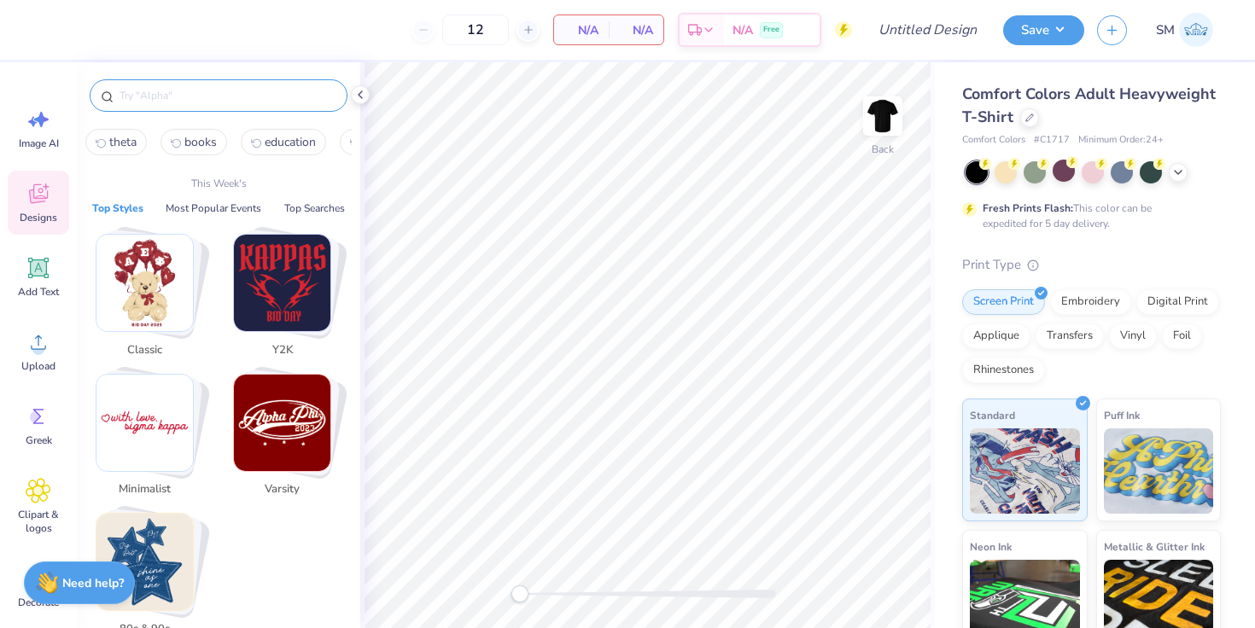
type input "q"
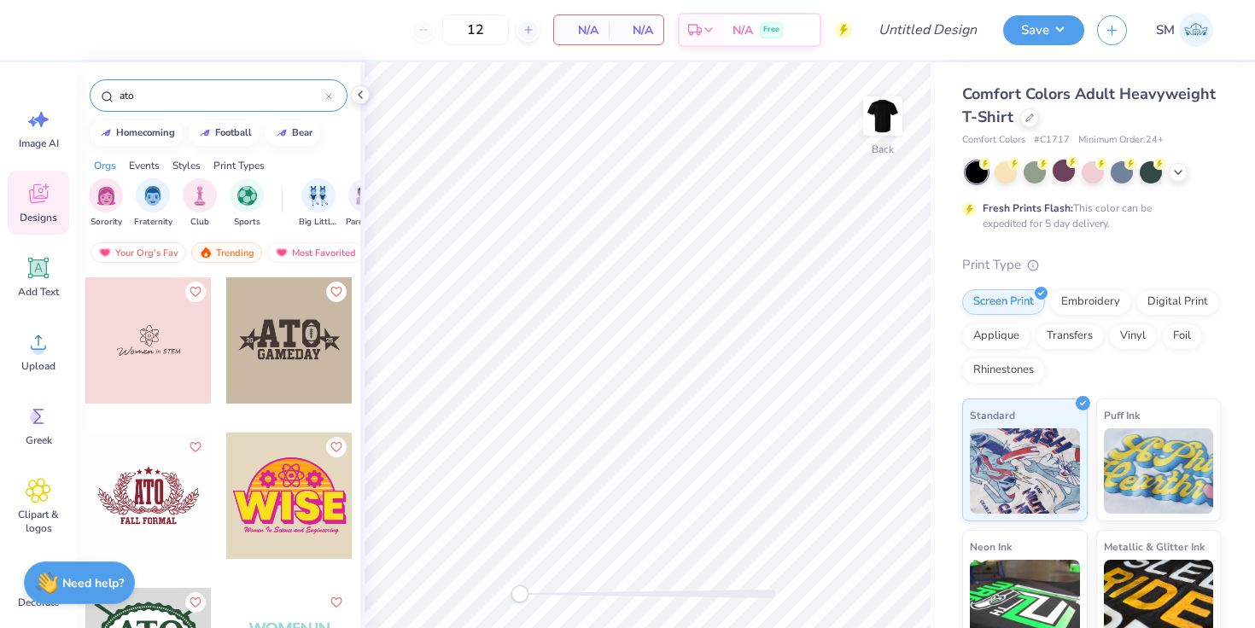
type input "ato"
click at [173, 492] on div at bounding box center [148, 496] width 126 height 126
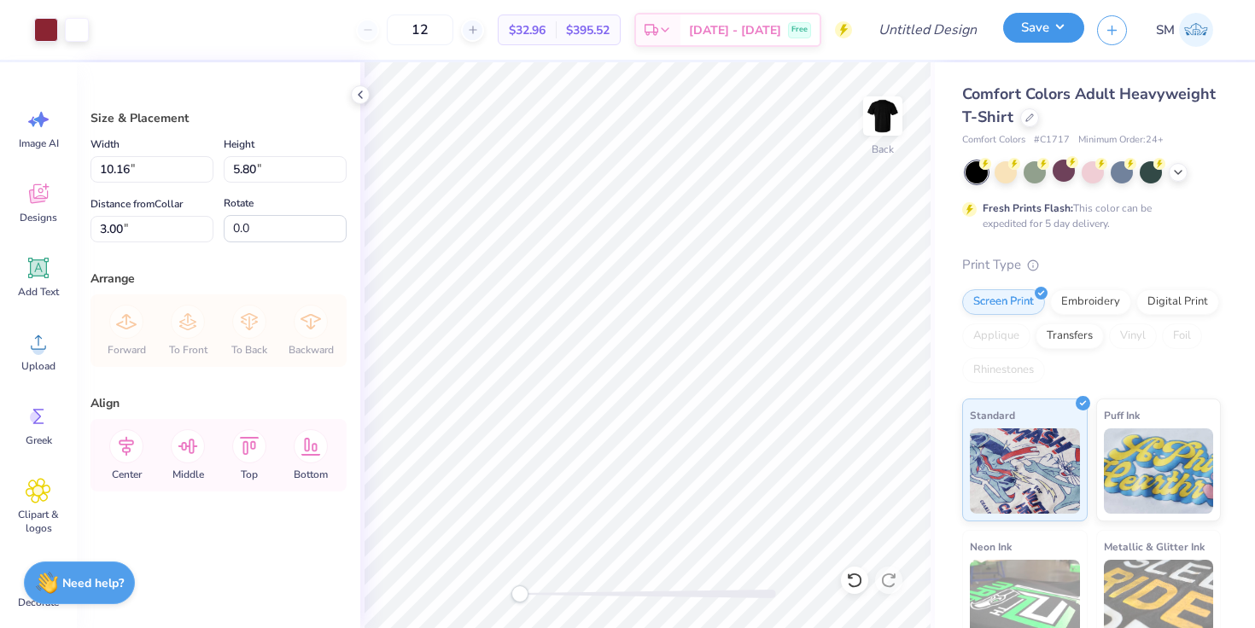
click at [1031, 27] on button "Save" at bounding box center [1043, 28] width 81 height 30
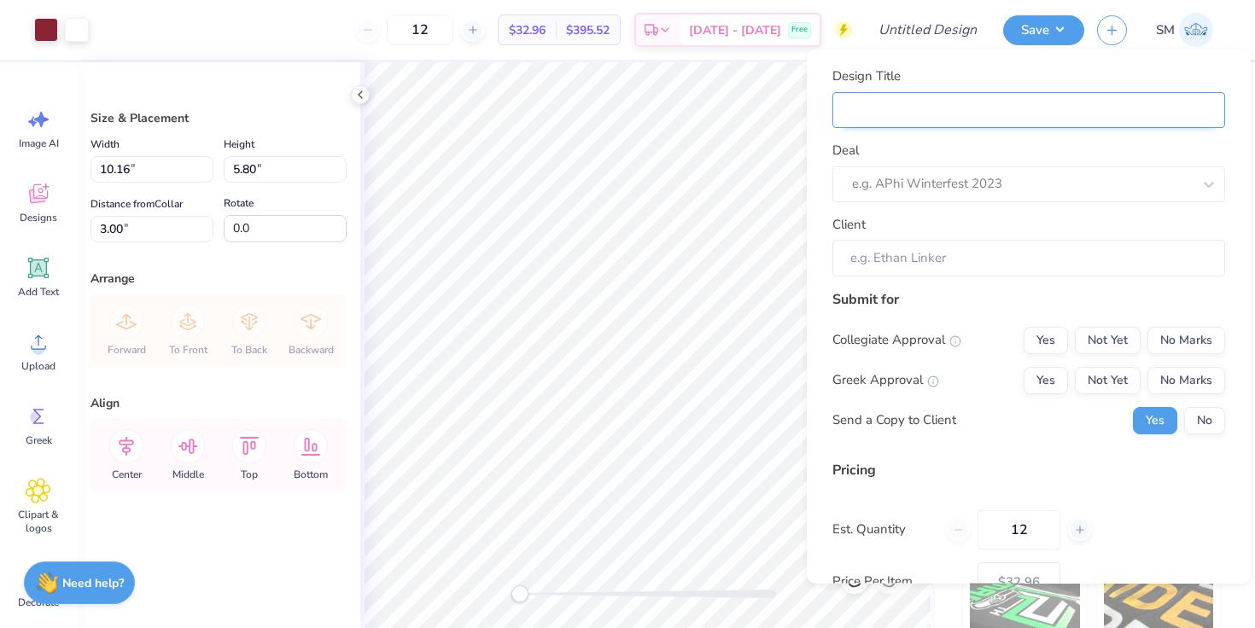
click at [942, 107] on input "Design Title" at bounding box center [1028, 109] width 393 height 37
type input "A"
type input "AT"
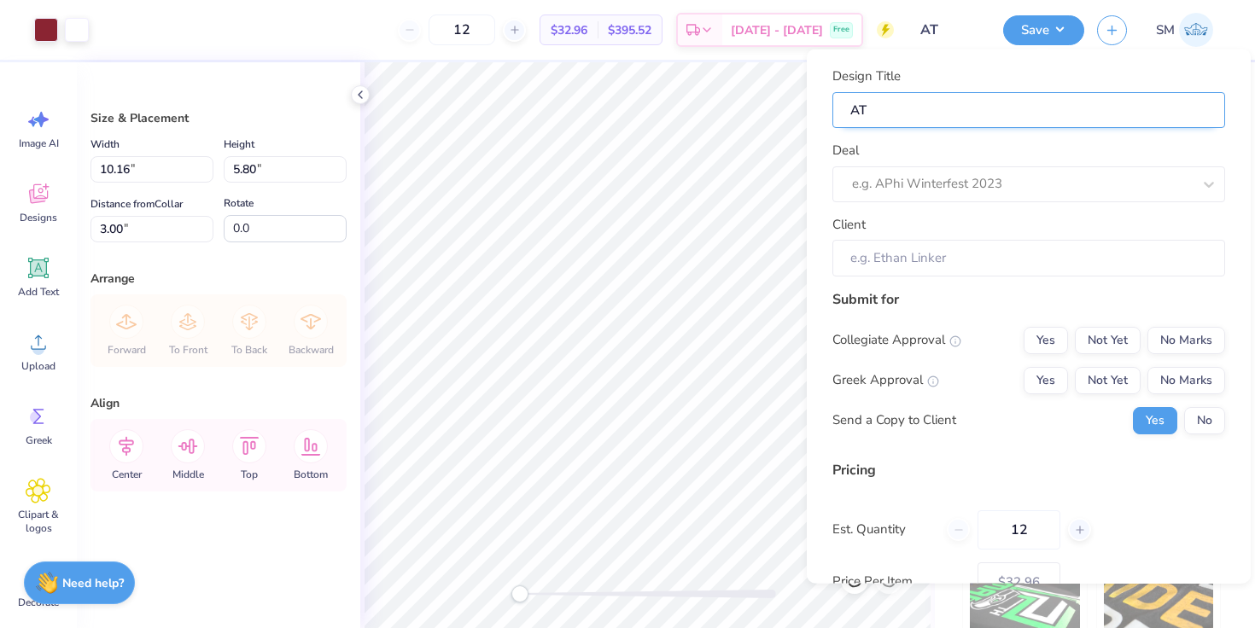
type input "ATO"
type input "ATO F"
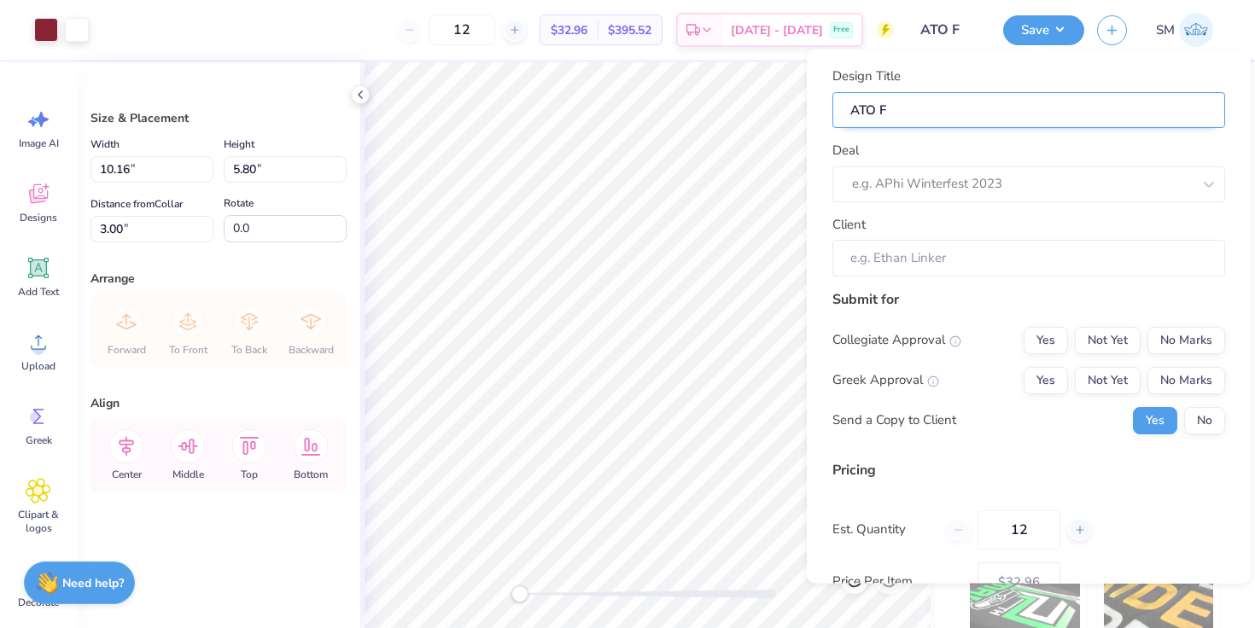
type input "ATO Fo"
type input "ATO For"
type input "ATO Form"
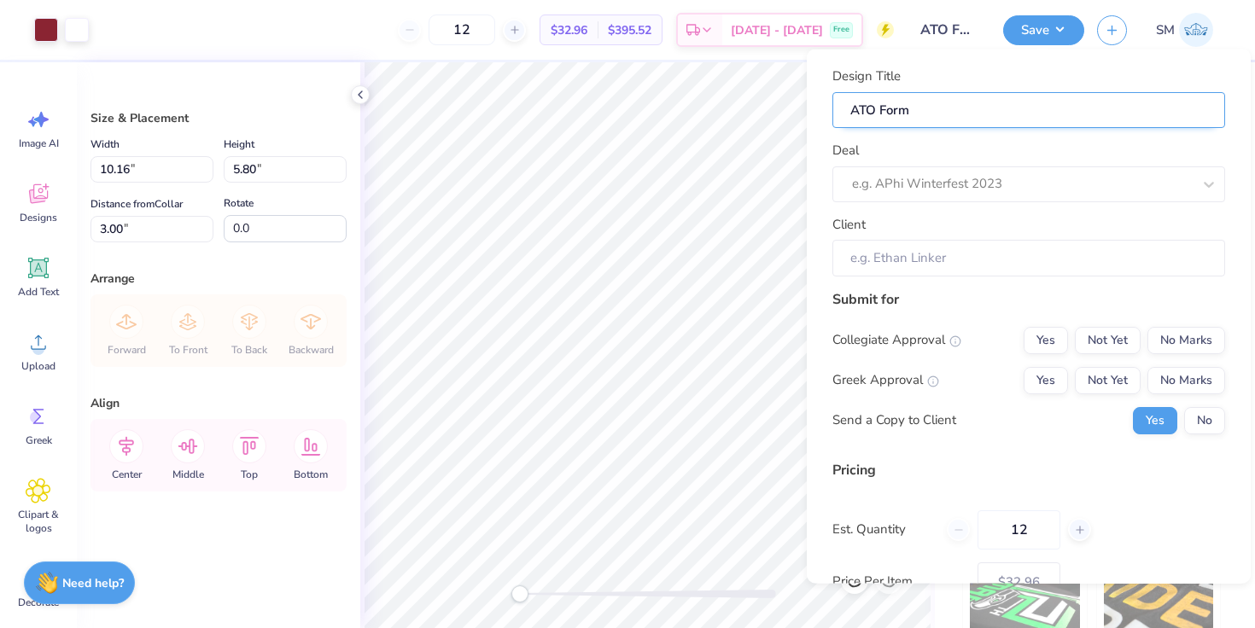
type input "ATO Forma"
type input "ATO Formal"
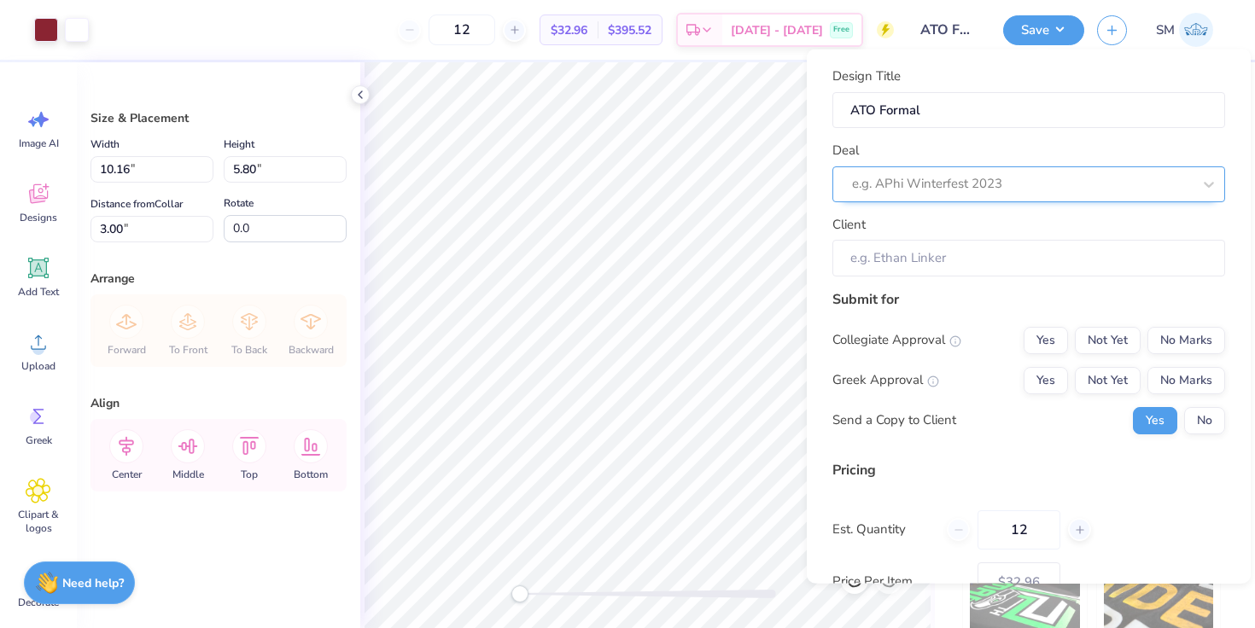
click at [940, 184] on div at bounding box center [1022, 183] width 340 height 23
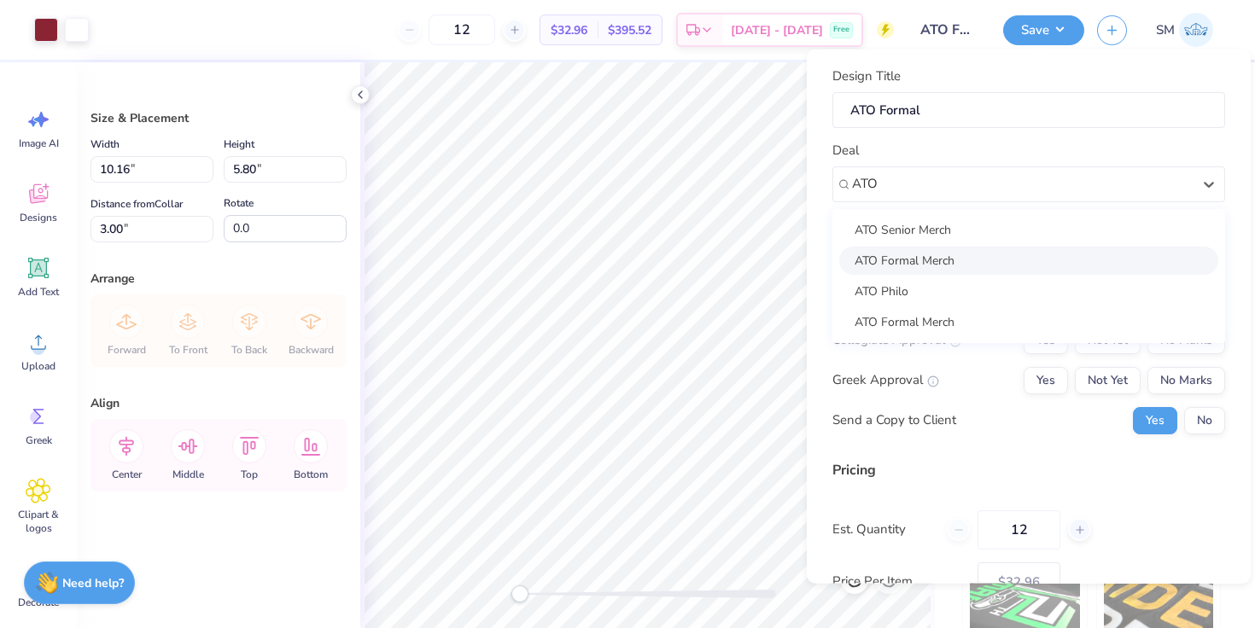
click at [937, 264] on div "ATO Formal Merch" at bounding box center [1028, 260] width 379 height 28
type input "ATO"
type input "[PERSON_NAME]"
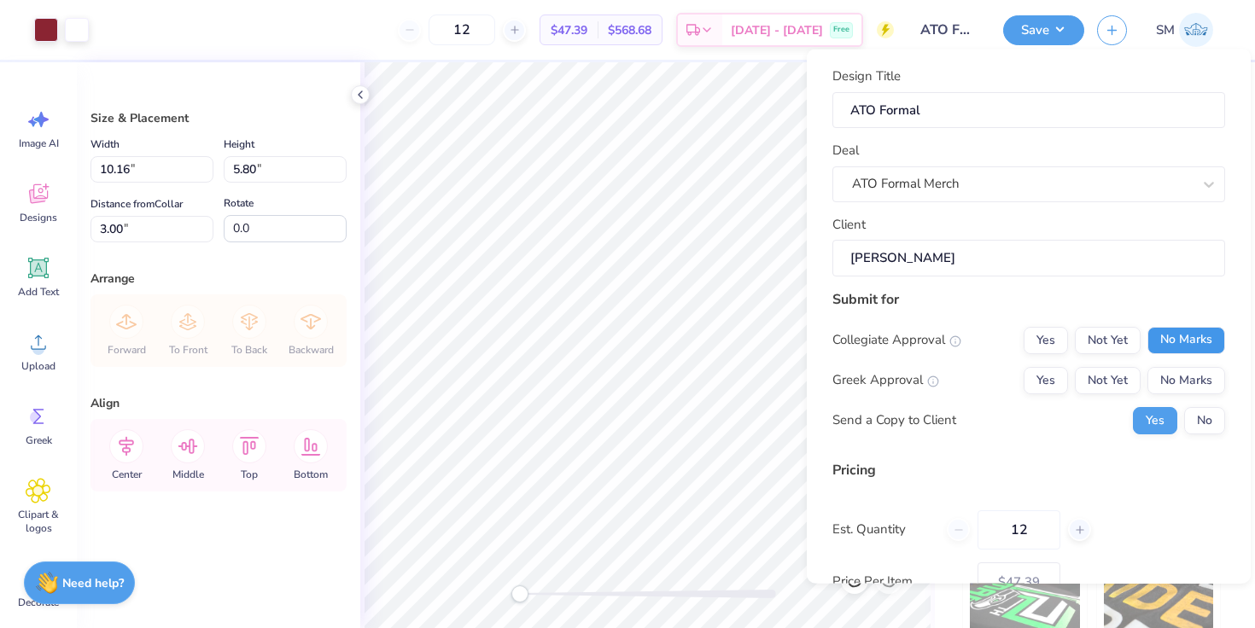
click at [1190, 329] on button "No Marks" at bounding box center [1186, 339] width 78 height 27
click at [1045, 387] on button "Yes" at bounding box center [1045, 379] width 44 height 27
click at [1199, 423] on button "No" at bounding box center [1204, 419] width 41 height 27
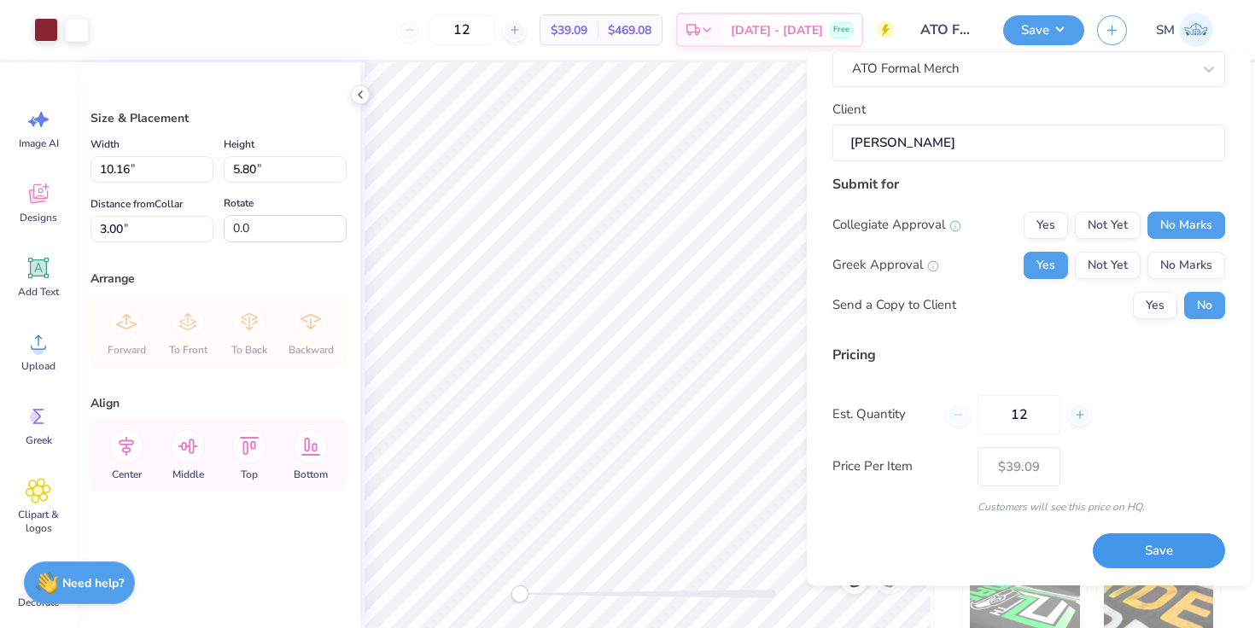
click at [1153, 550] on button "Save" at bounding box center [1158, 551] width 132 height 35
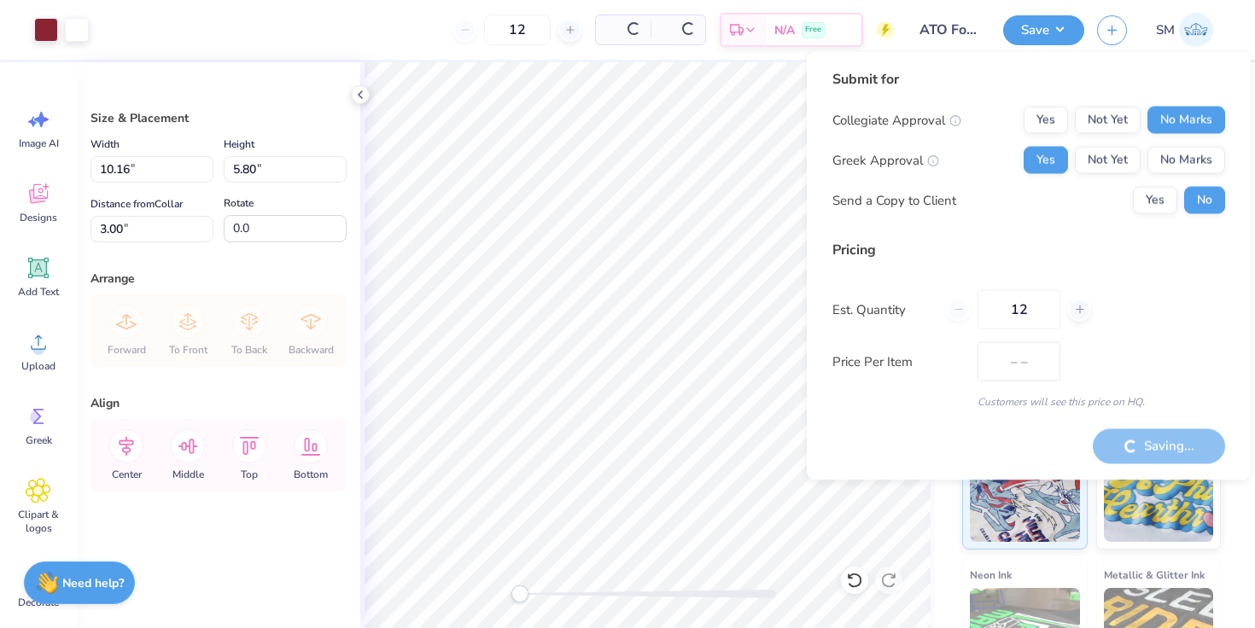
type input "$32.96"
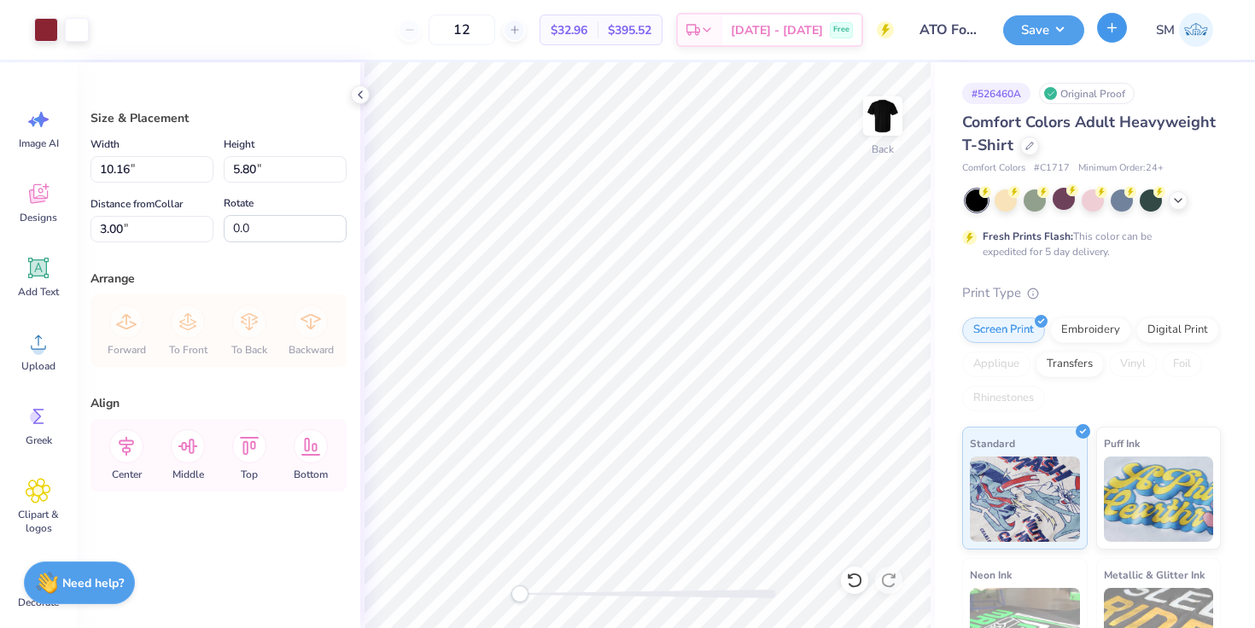
click at [1116, 35] on button "button" at bounding box center [1112, 28] width 30 height 30
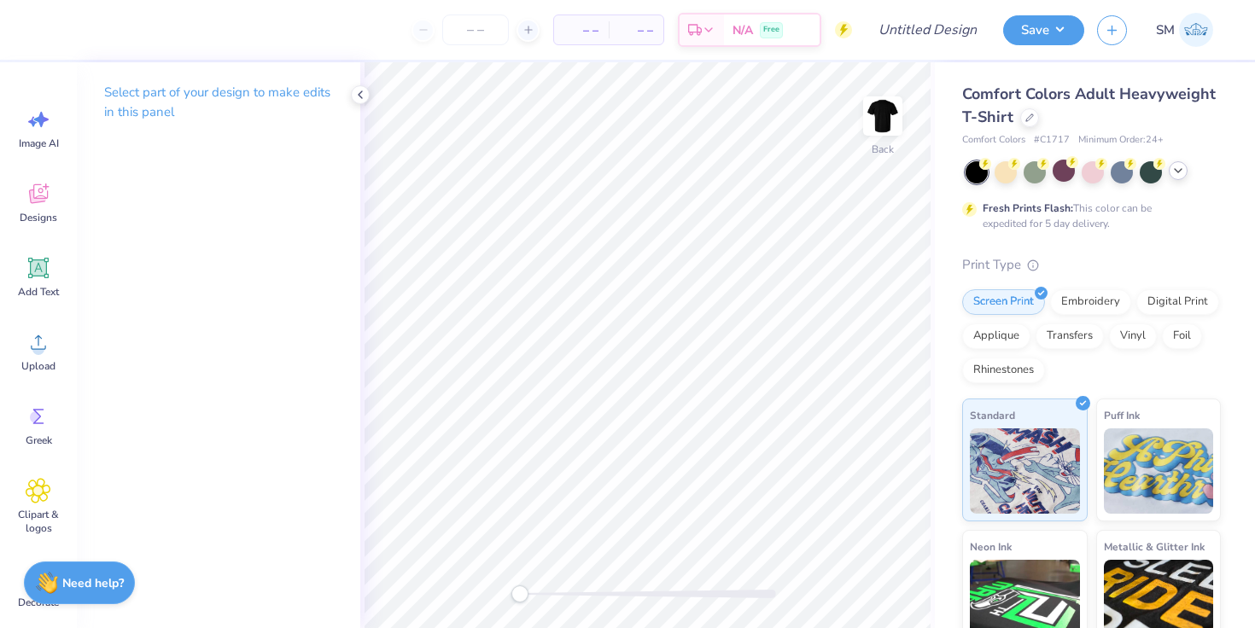
click at [1174, 177] on icon at bounding box center [1178, 171] width 14 height 14
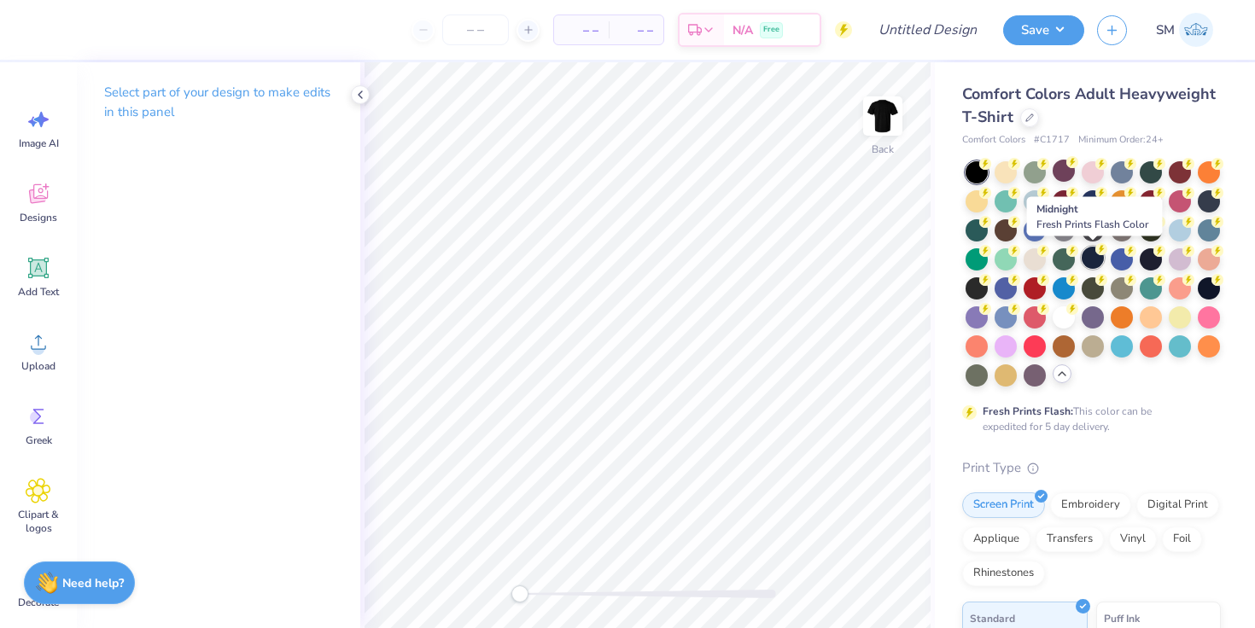
click at [1090, 265] on div at bounding box center [1092, 258] width 22 height 22
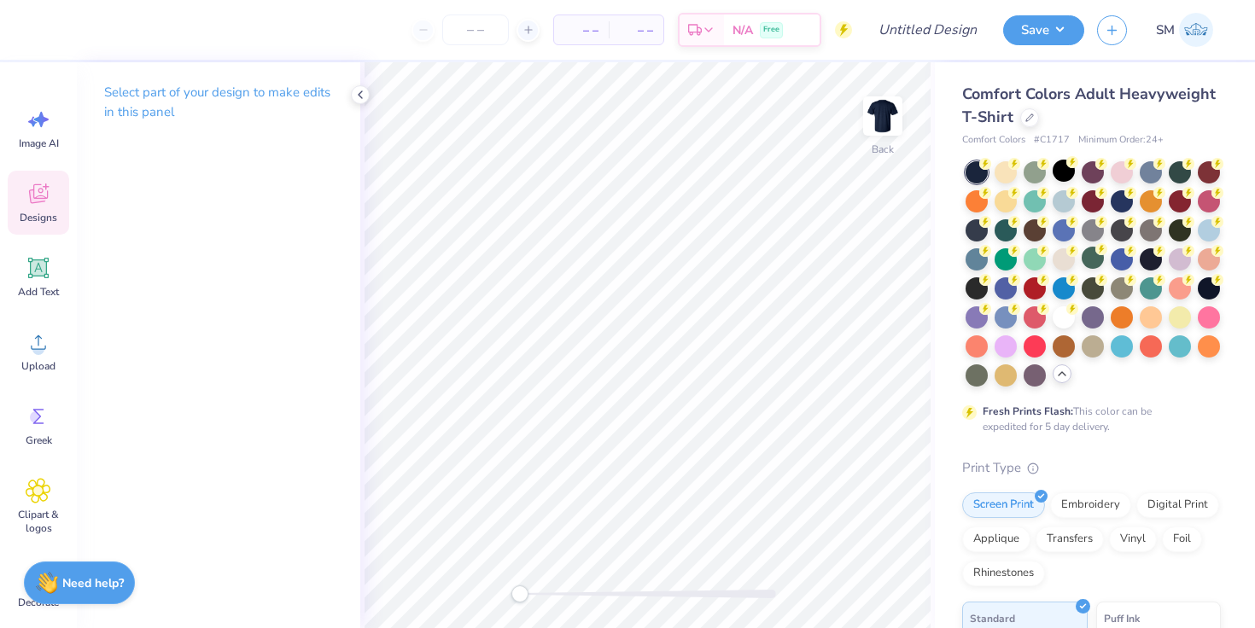
click at [23, 207] on div "Designs" at bounding box center [38, 203] width 61 height 64
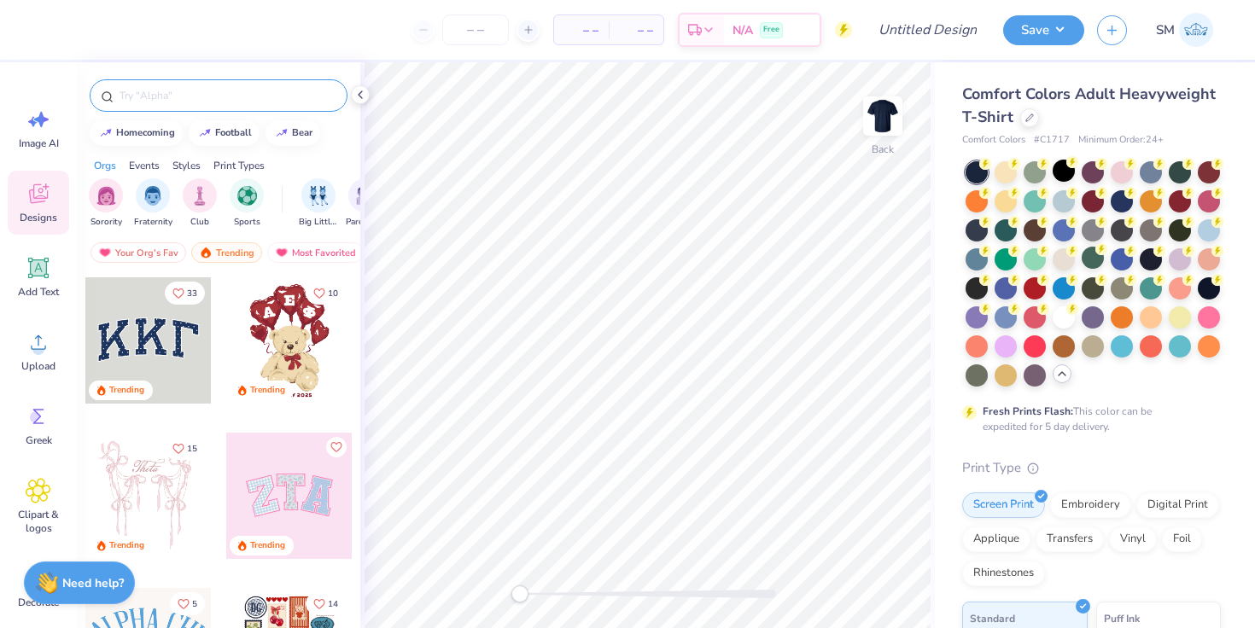
click at [189, 103] on input "text" at bounding box center [227, 95] width 218 height 17
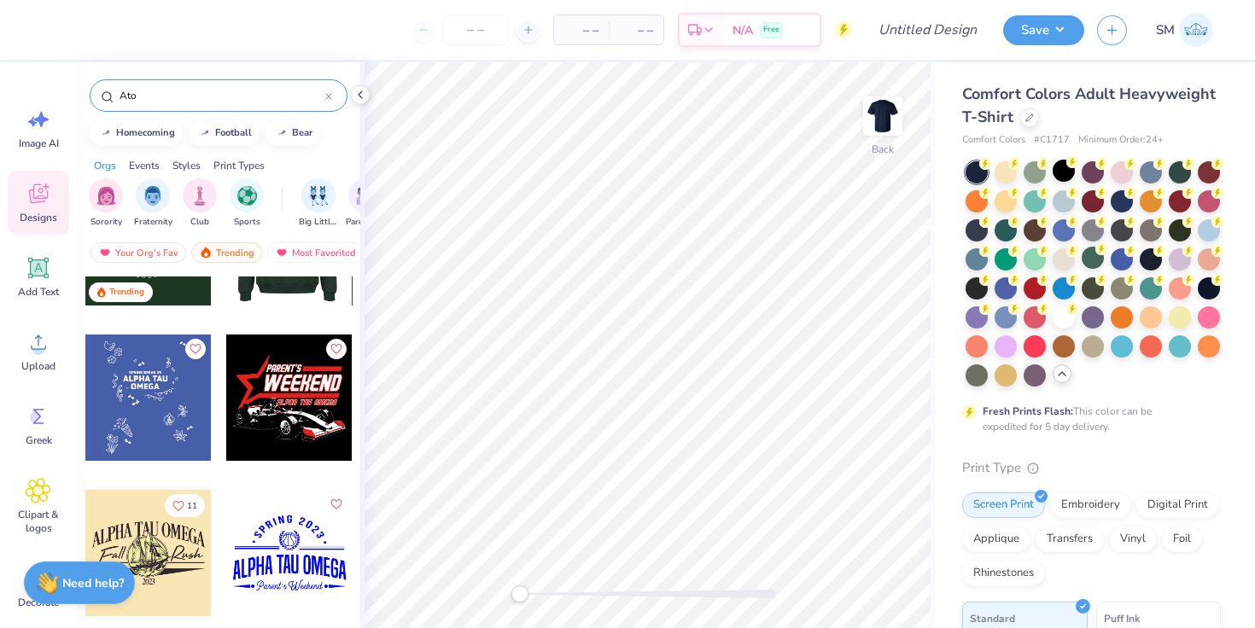
scroll to position [566, 0]
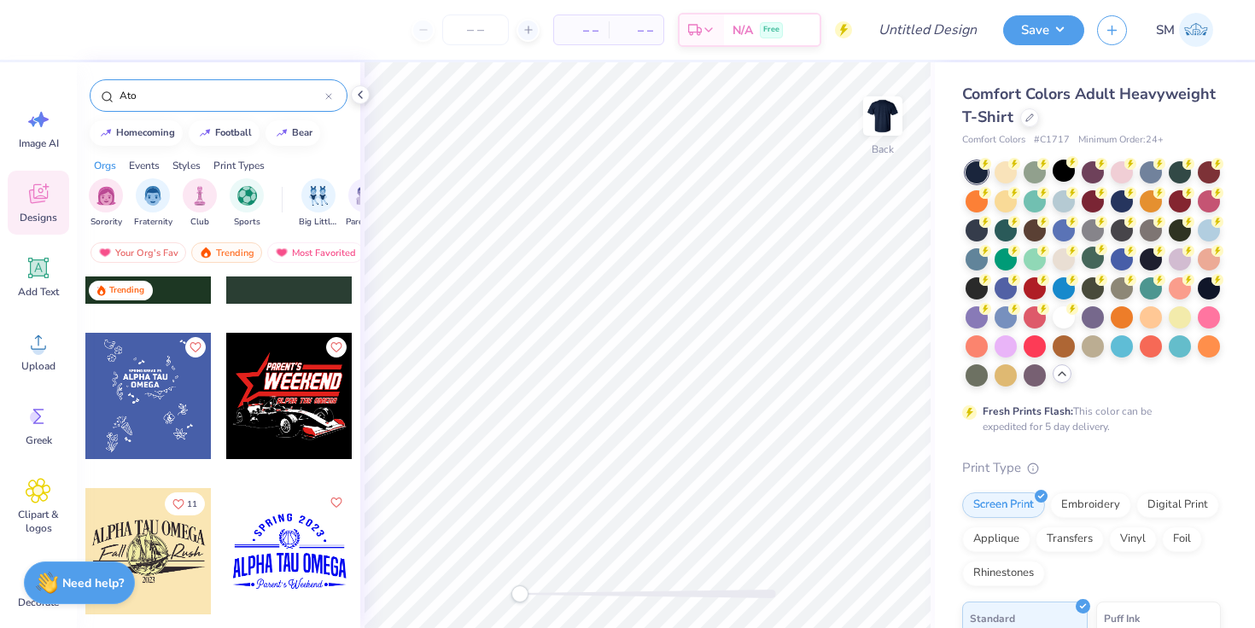
type input "Ato"
click at [300, 398] on div at bounding box center [289, 396] width 126 height 126
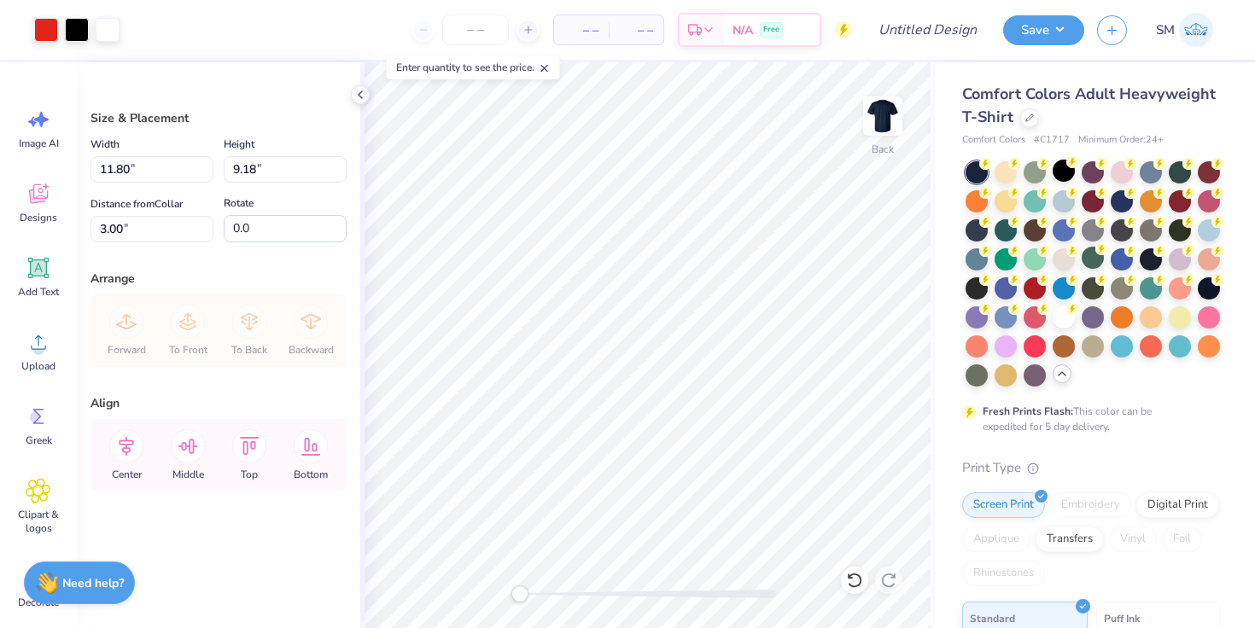
type input "7.74"
type input "6.02"
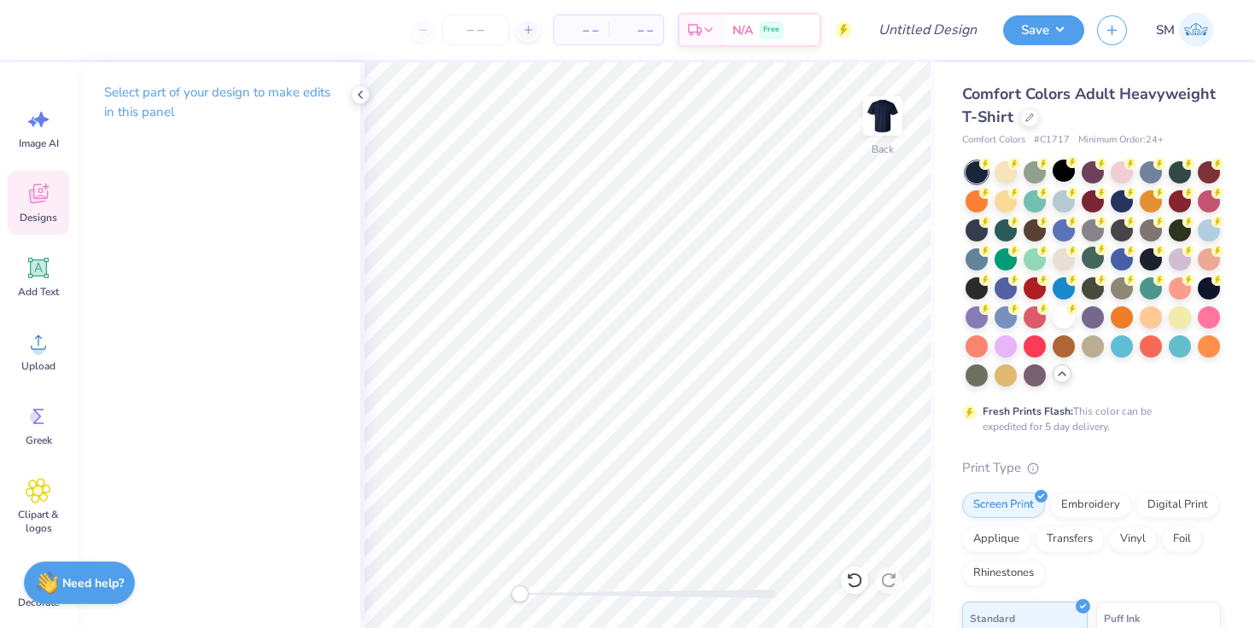
click at [36, 197] on icon at bounding box center [38, 194] width 19 height 20
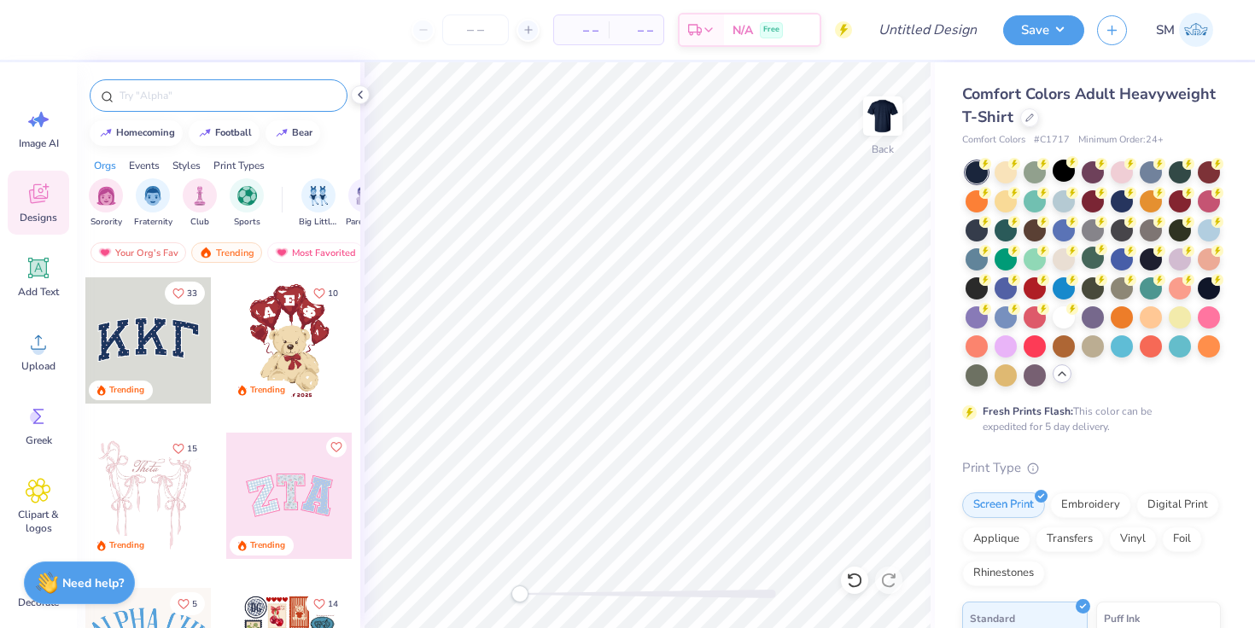
click at [181, 97] on input "text" at bounding box center [227, 95] width 218 height 17
type input "ato"
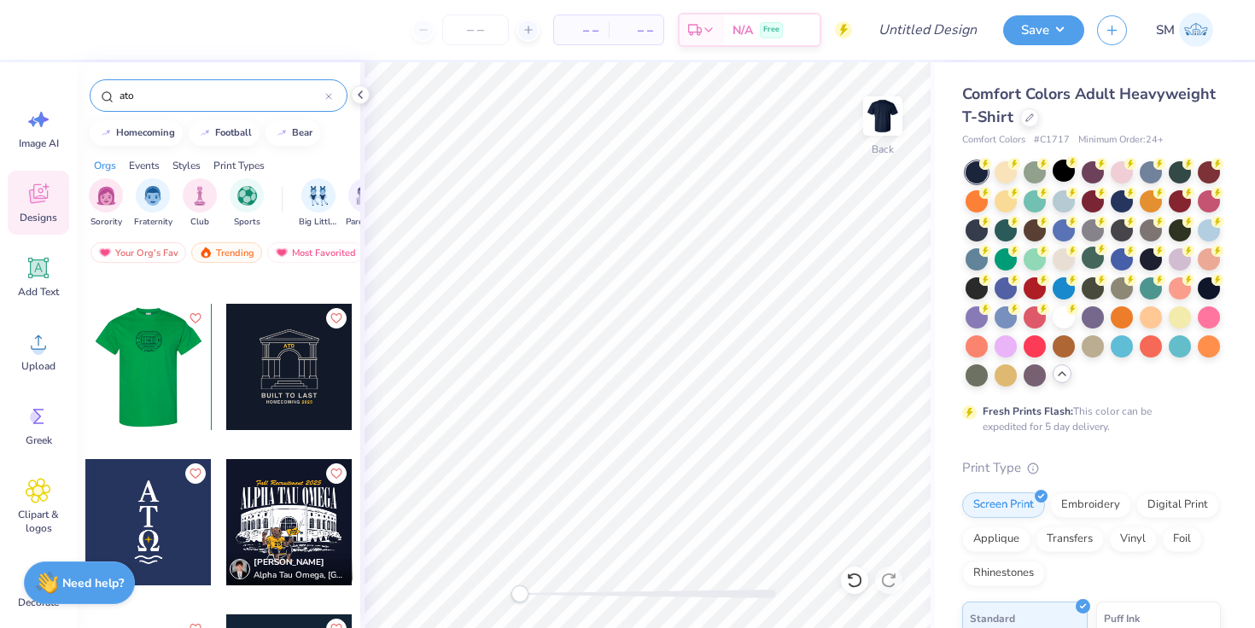
scroll to position [1071, 0]
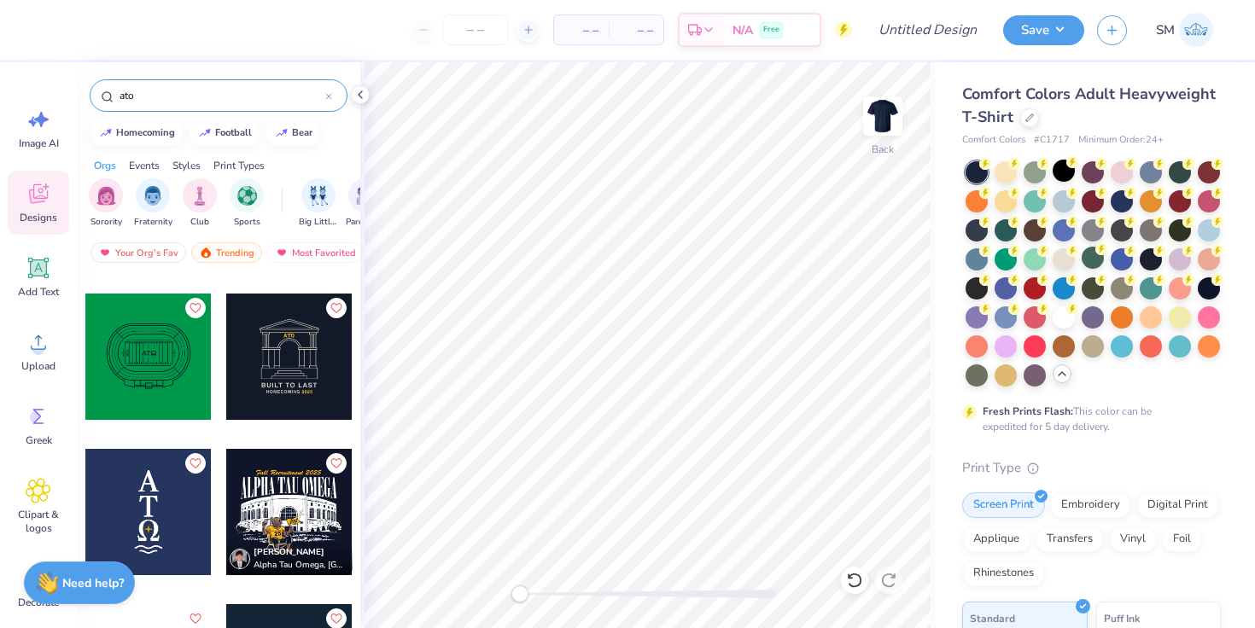
click at [265, 498] on div at bounding box center [289, 512] width 126 height 126
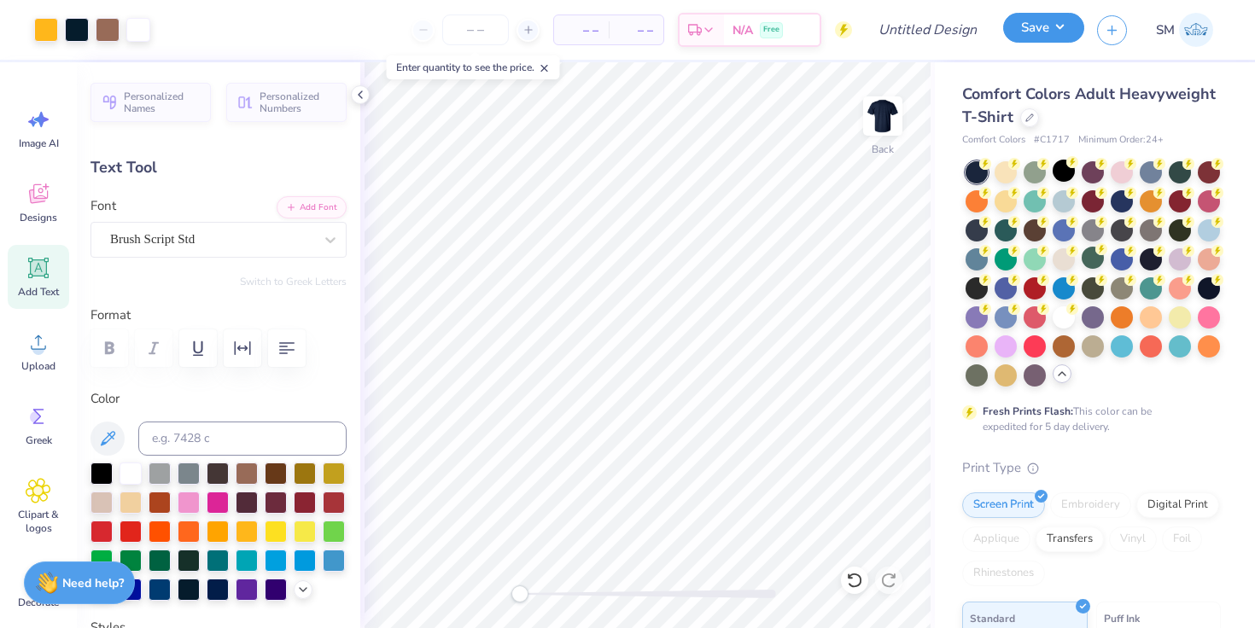
click at [1031, 27] on button "Save" at bounding box center [1043, 28] width 81 height 30
type input "0"
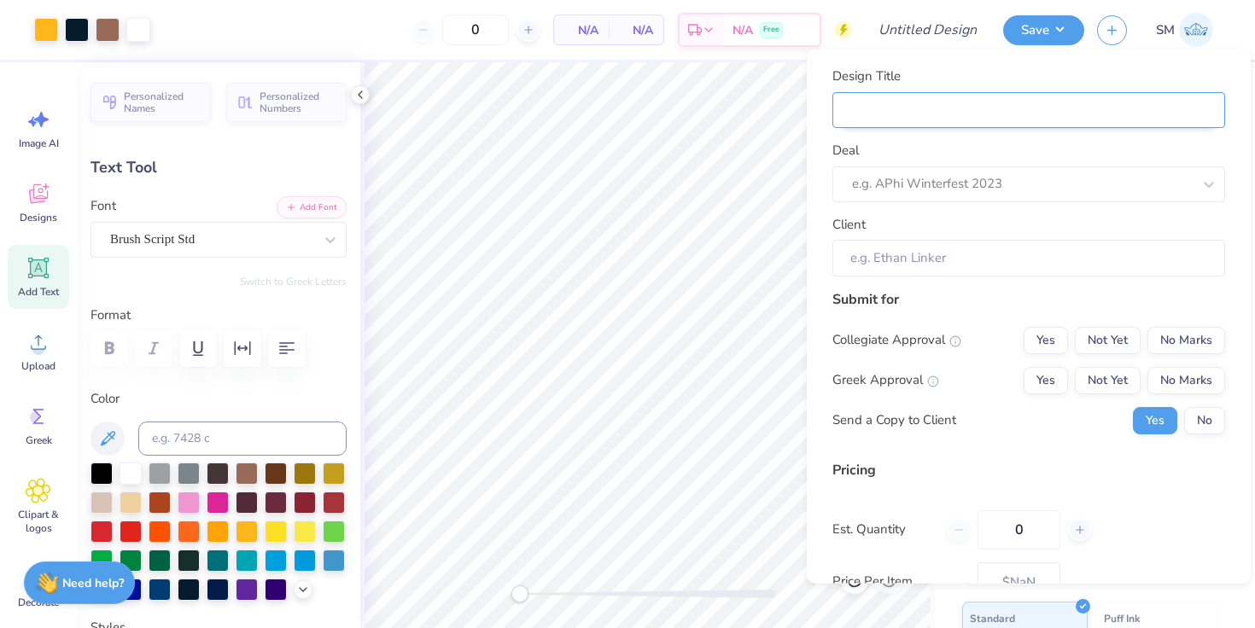
click at [966, 118] on input "Design Title" at bounding box center [1028, 109] width 393 height 37
type input "A"
type input "AT"
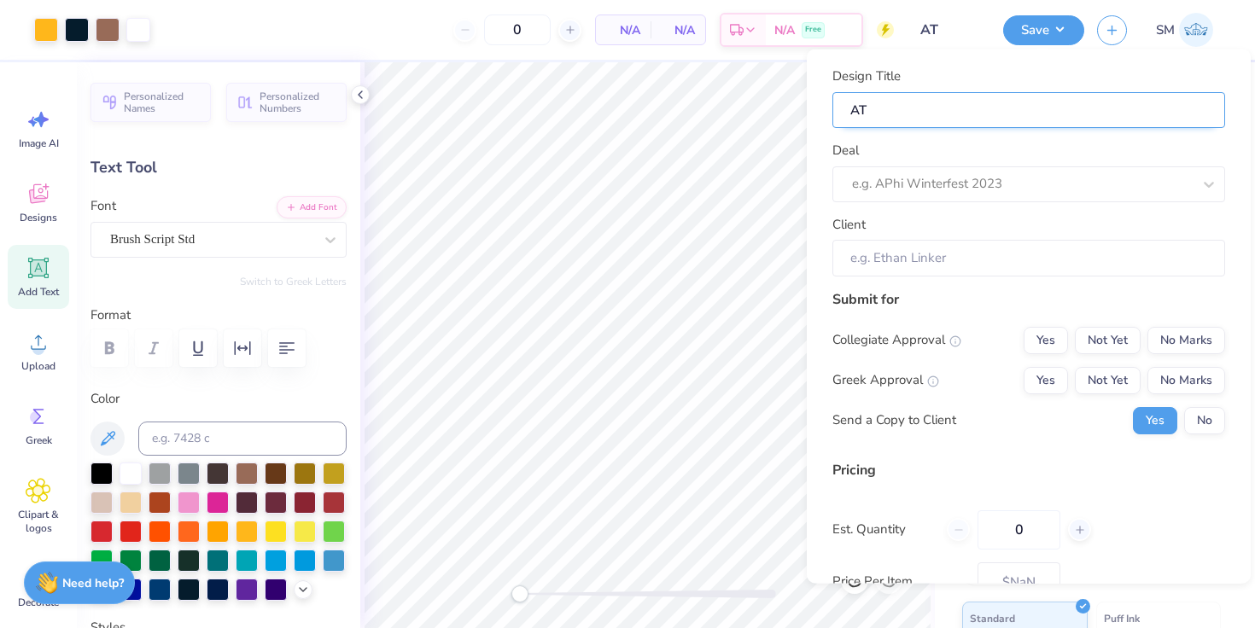
type input "ATO"
type input "ATO P"
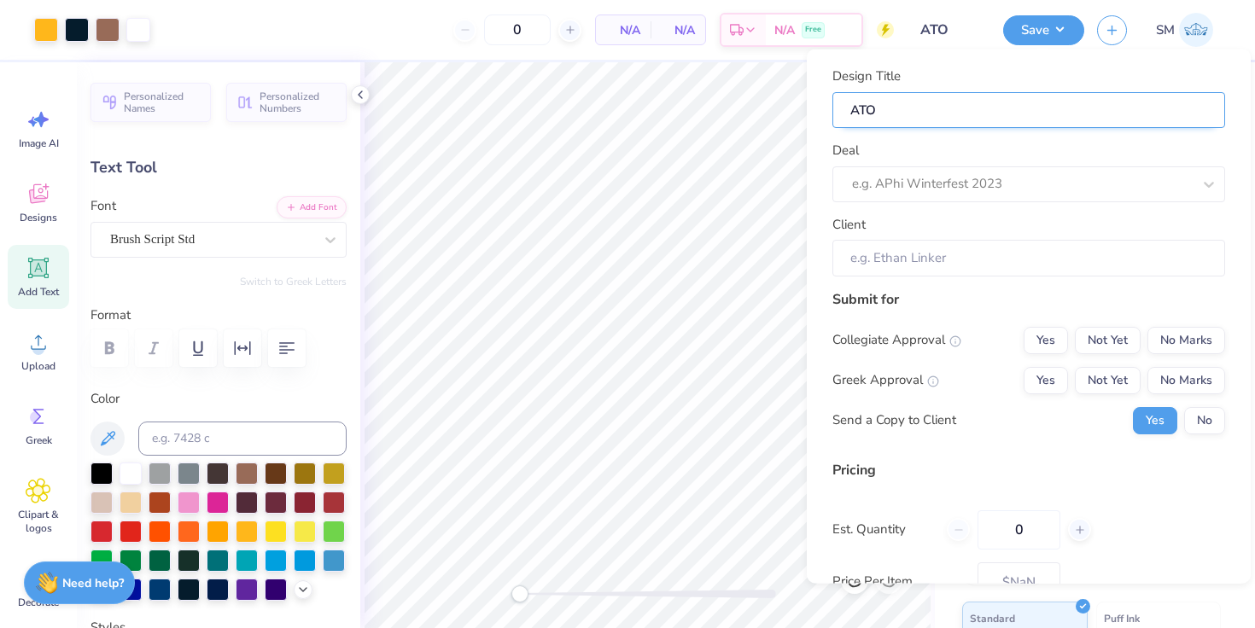
type input "ATO P"
type input "ATO Ph"
type input "ATO Phi"
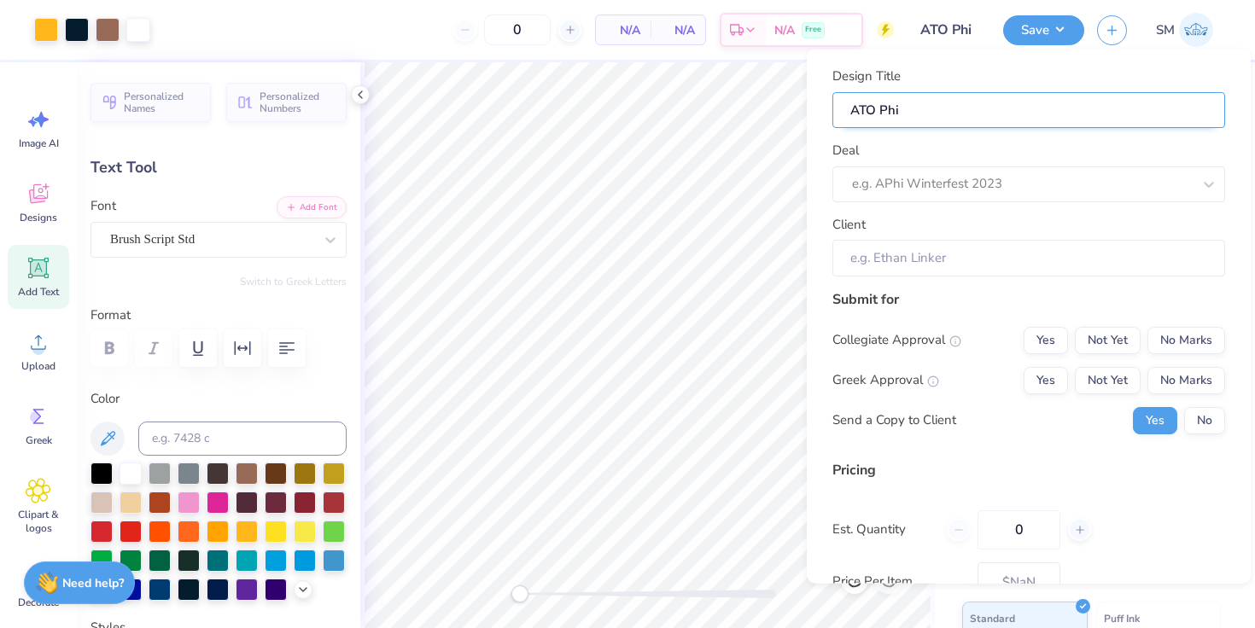
type input "ATO Phil"
type input "ATO Philo"
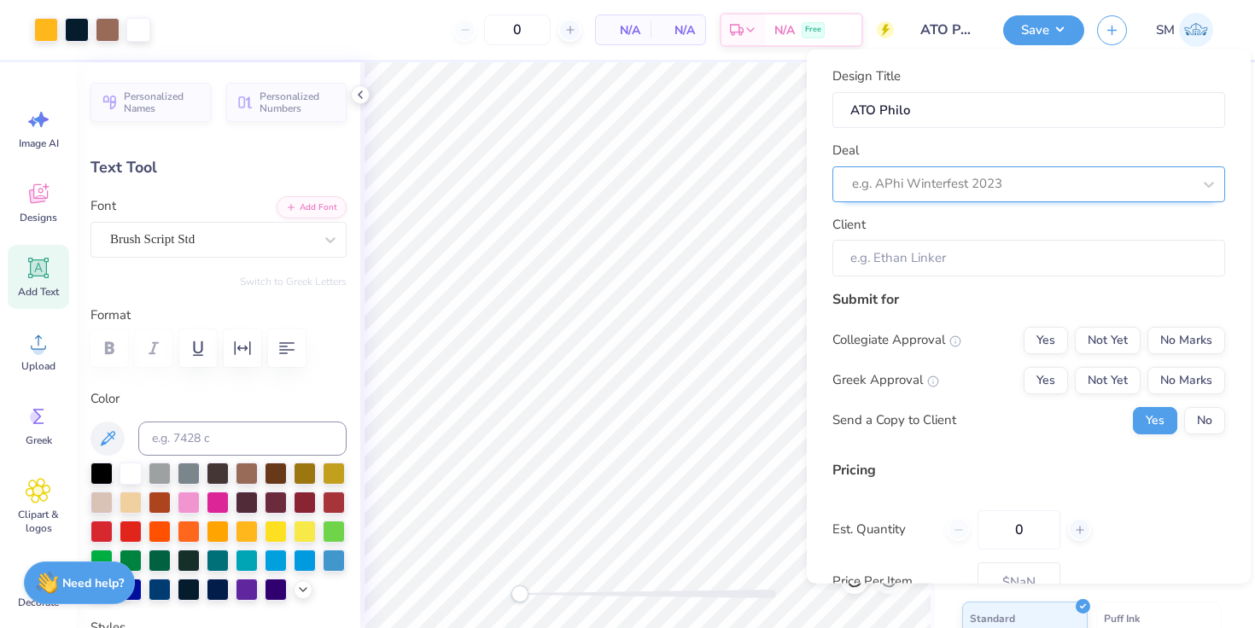
click at [981, 193] on div at bounding box center [1022, 183] width 340 height 23
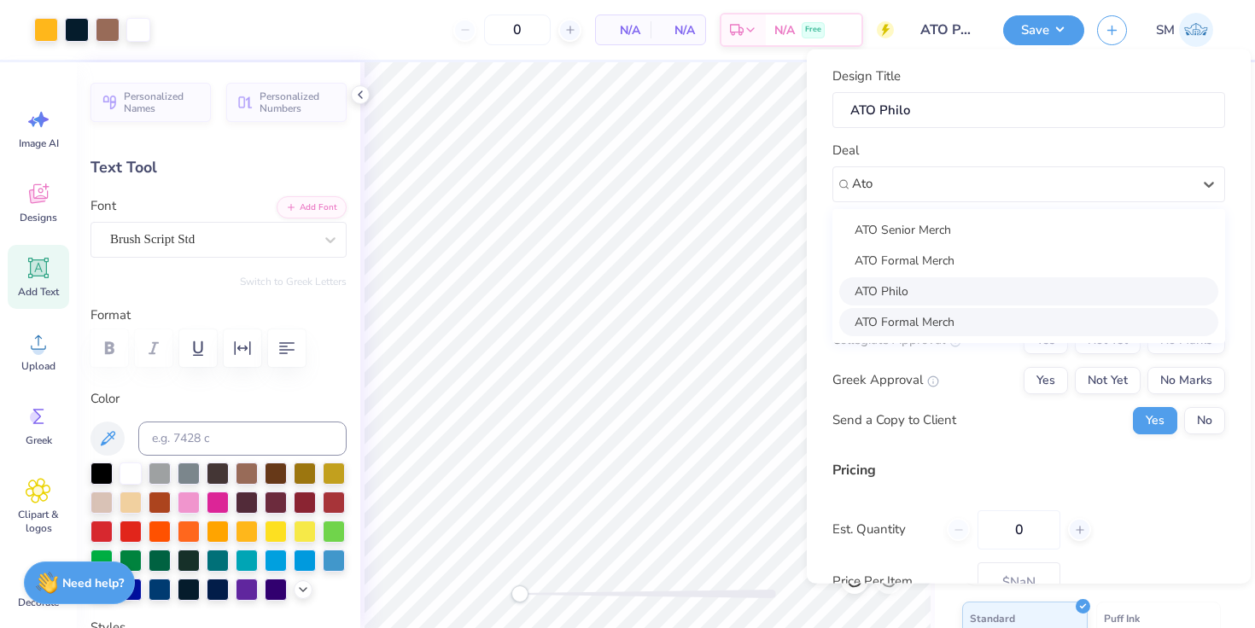
click at [952, 300] on div "ATO Philo" at bounding box center [1028, 291] width 379 height 28
type input "Ato"
type input "[PERSON_NAME]"
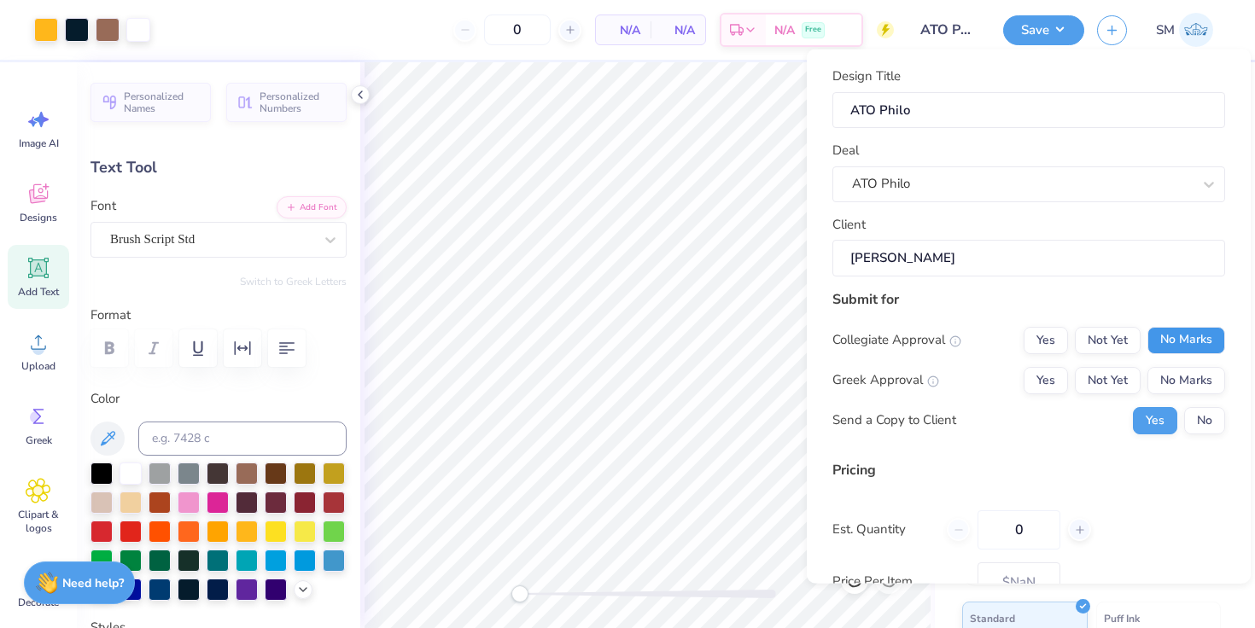
click at [1162, 335] on button "No Marks" at bounding box center [1186, 339] width 78 height 27
click at [1034, 390] on button "Yes" at bounding box center [1045, 379] width 44 height 27
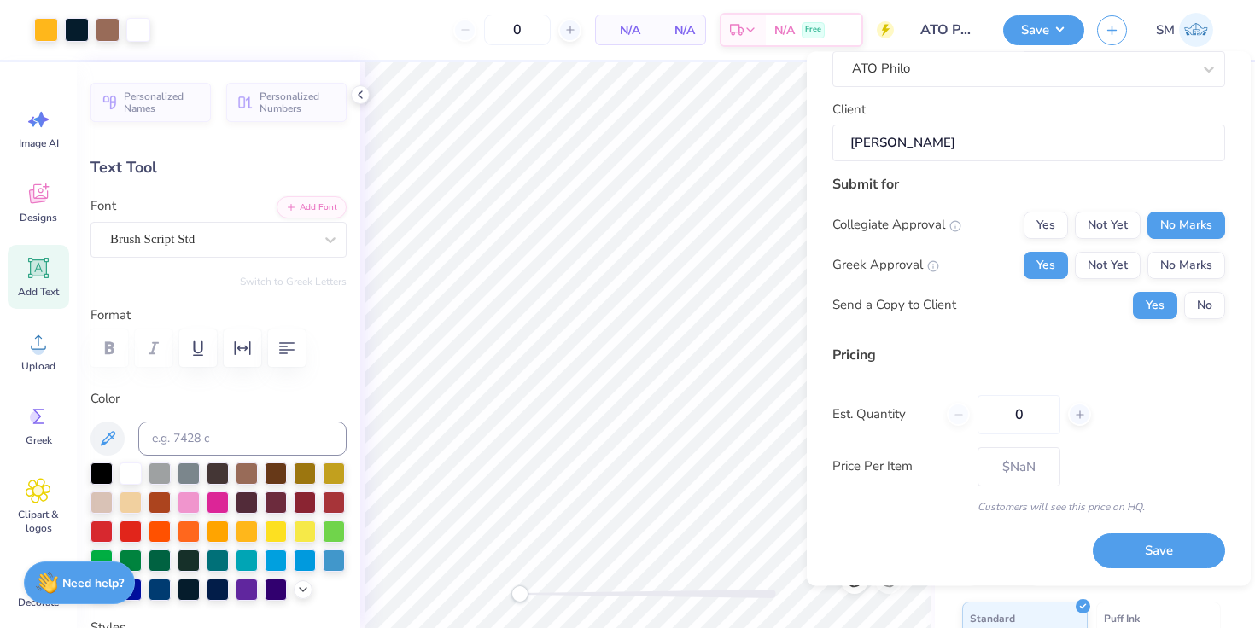
click at [1137, 556] on button "Save" at bounding box center [1158, 551] width 132 height 35
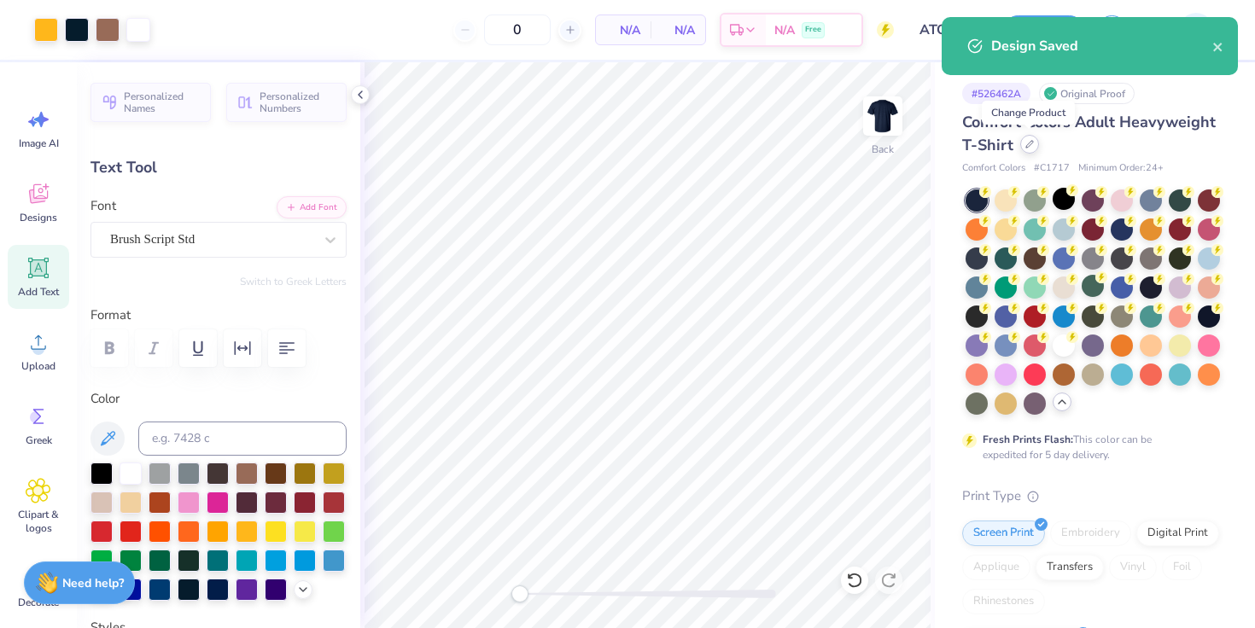
click at [1032, 143] on icon at bounding box center [1029, 144] width 9 height 9
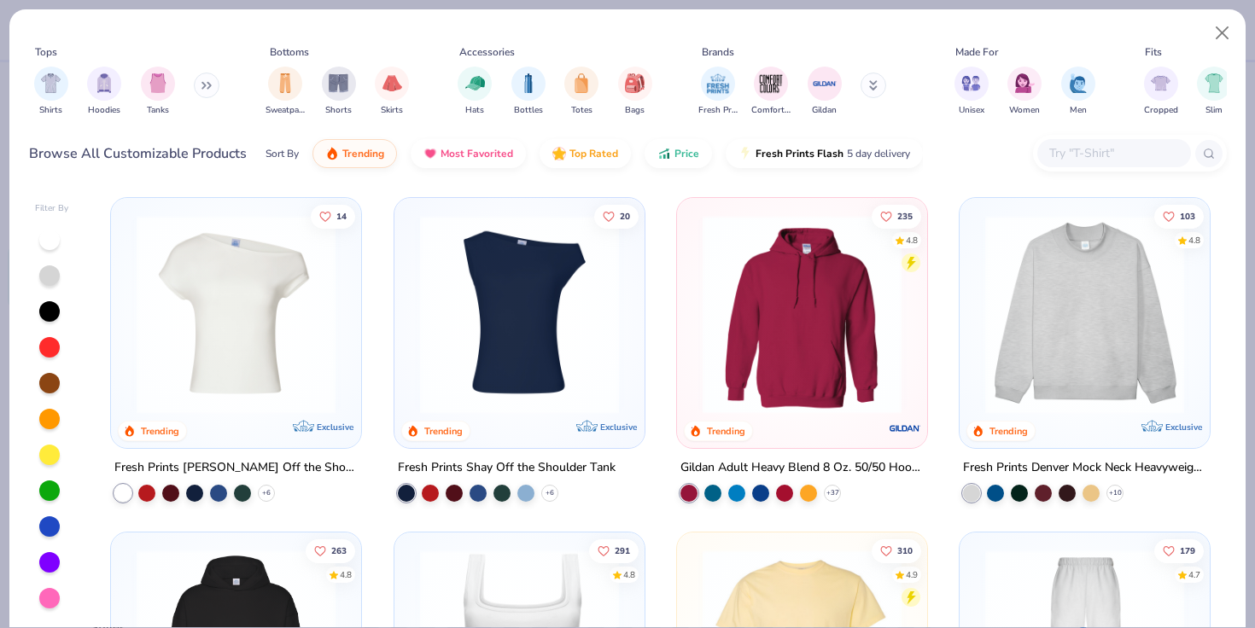
click at [1053, 160] on input "text" at bounding box center [1112, 153] width 131 height 20
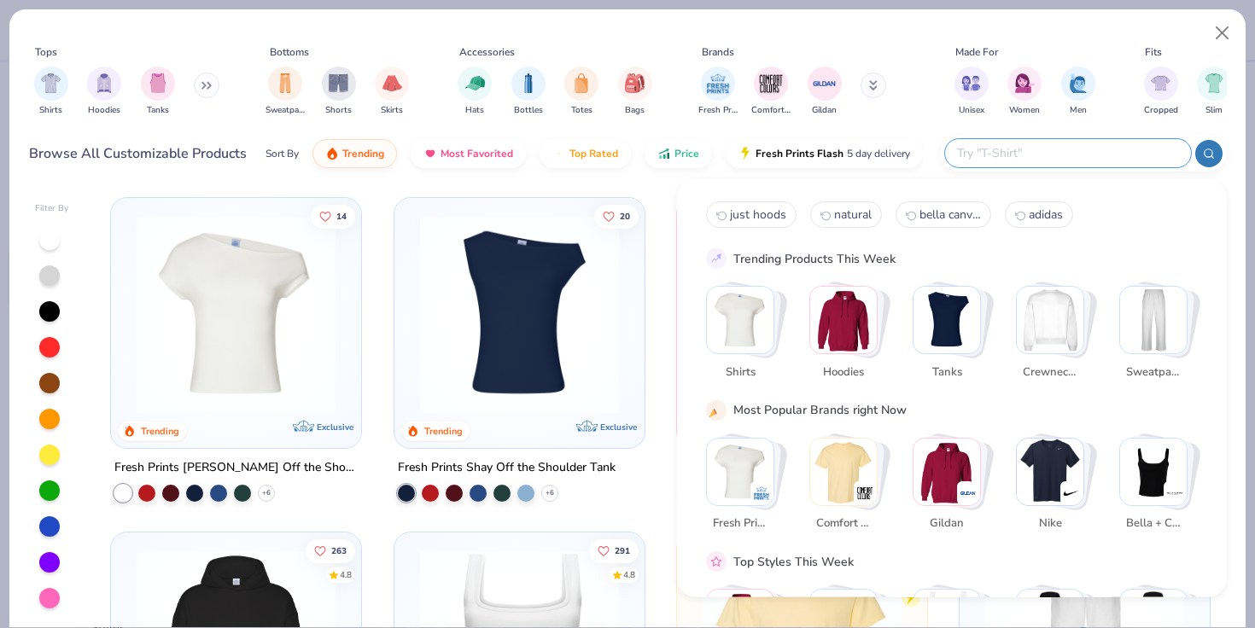
type input "s"
click at [206, 79] on button at bounding box center [207, 86] width 26 height 26
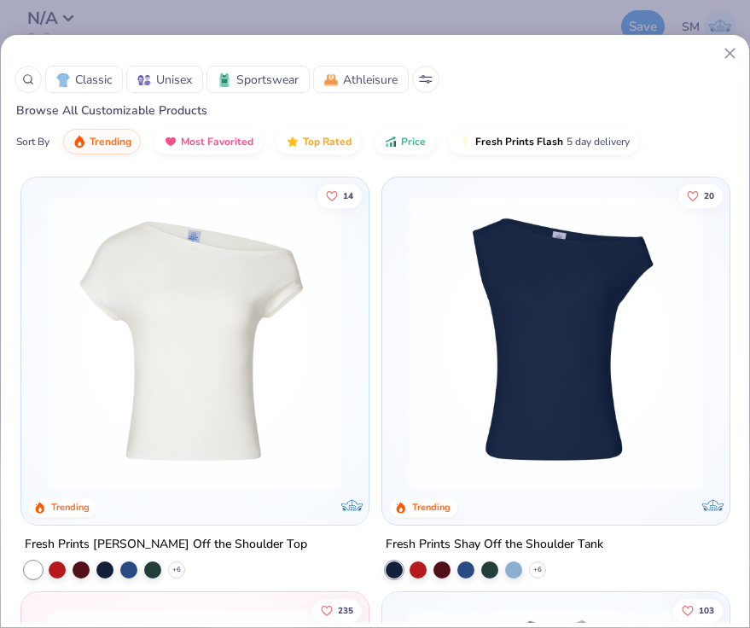
click at [733, 53] on icon at bounding box center [730, 53] width 18 height 18
